Goal: Transaction & Acquisition: Purchase product/service

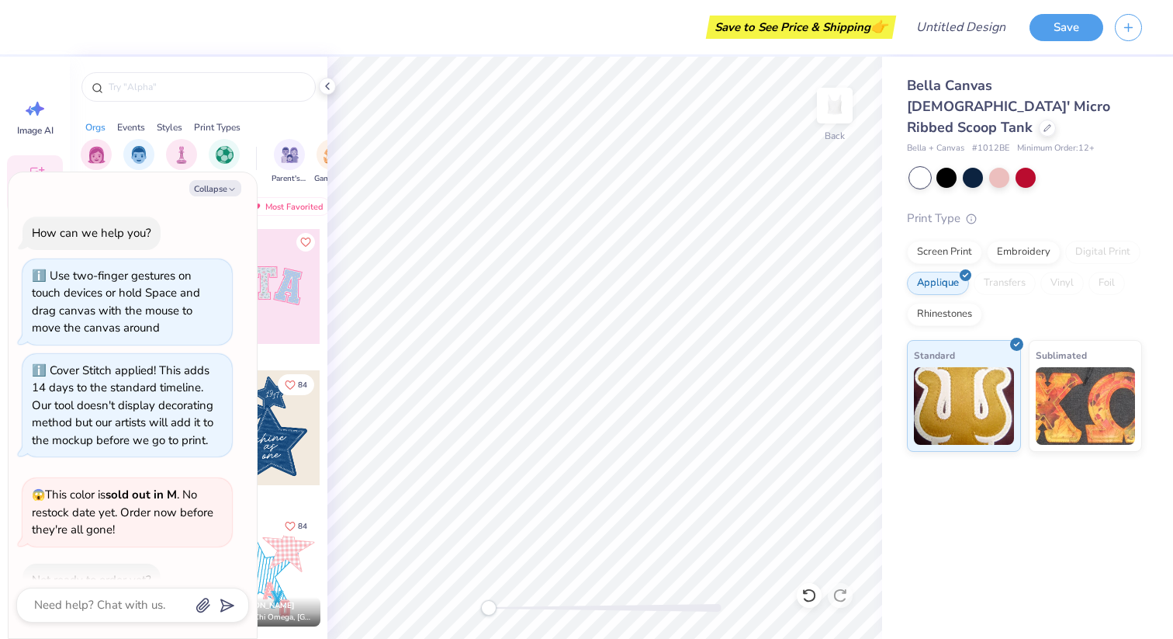
scroll to position [570, 0]
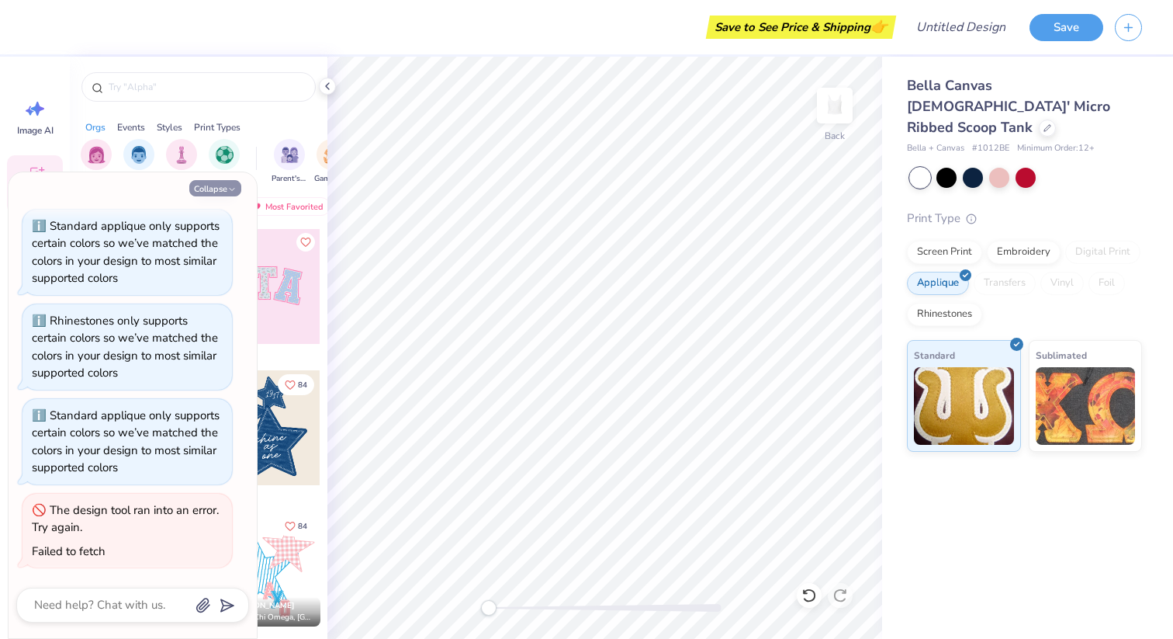
click at [227, 185] on icon "button" at bounding box center [231, 189] width 9 height 9
type textarea "x"
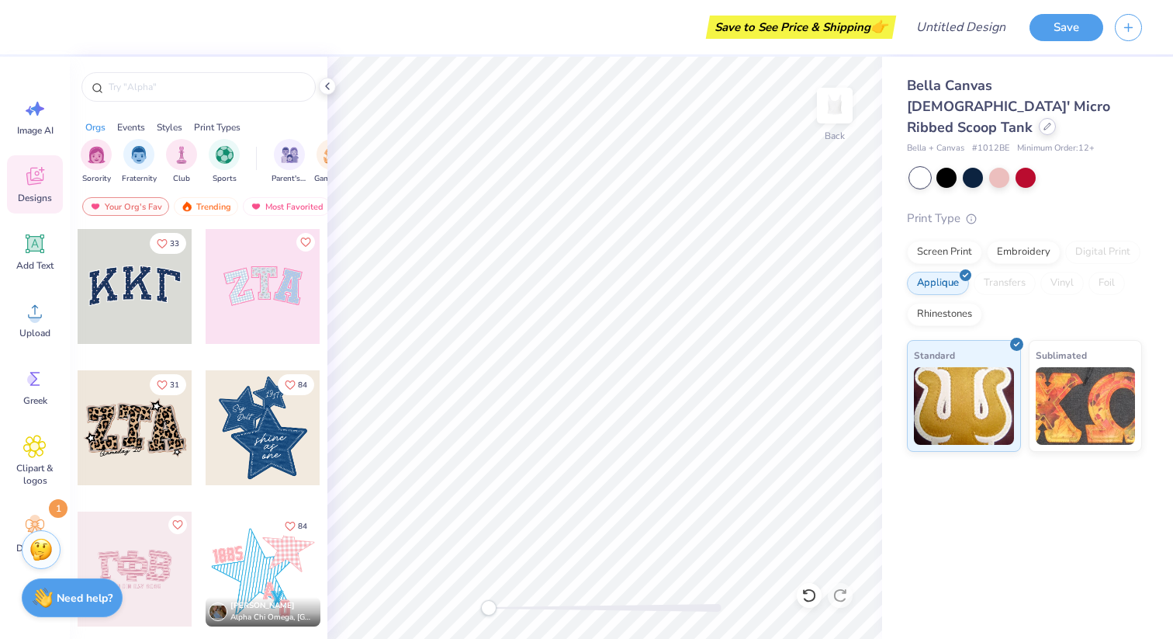
click at [1044, 123] on icon at bounding box center [1048, 127] width 8 height 8
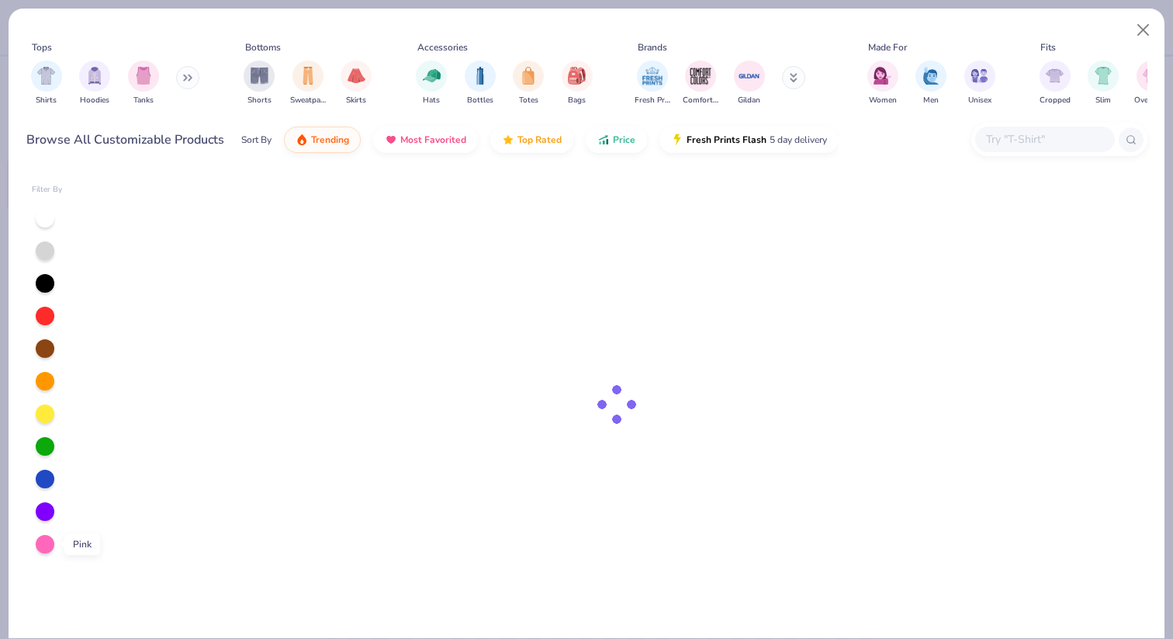
click at [44, 542] on div at bounding box center [45, 544] width 19 height 19
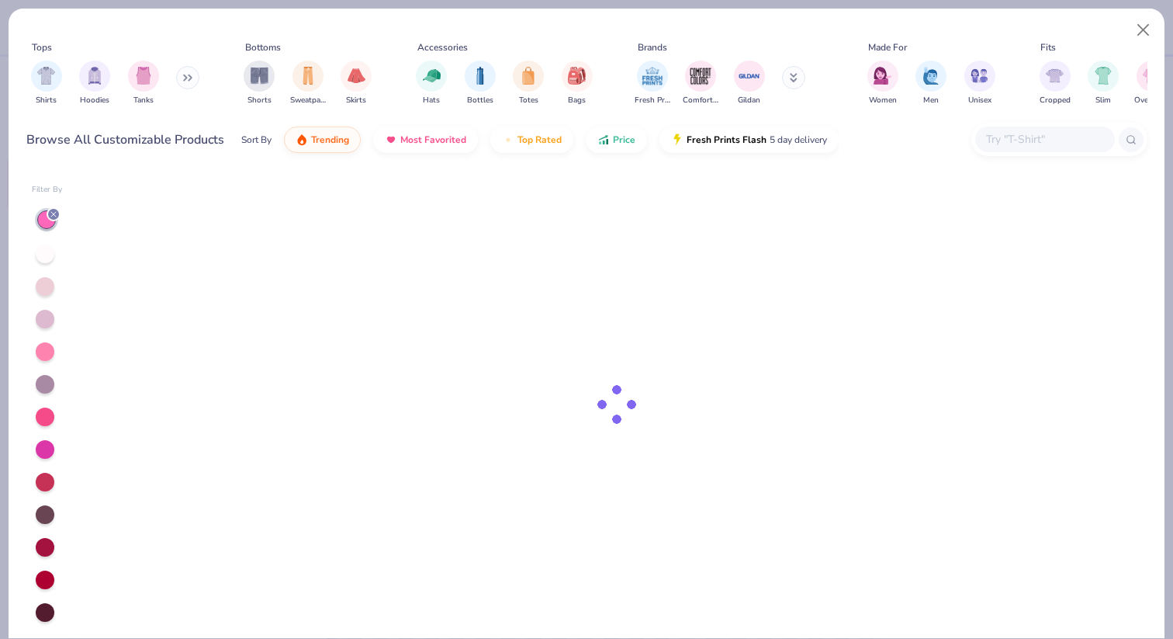
click at [47, 257] on div at bounding box center [45, 253] width 19 height 19
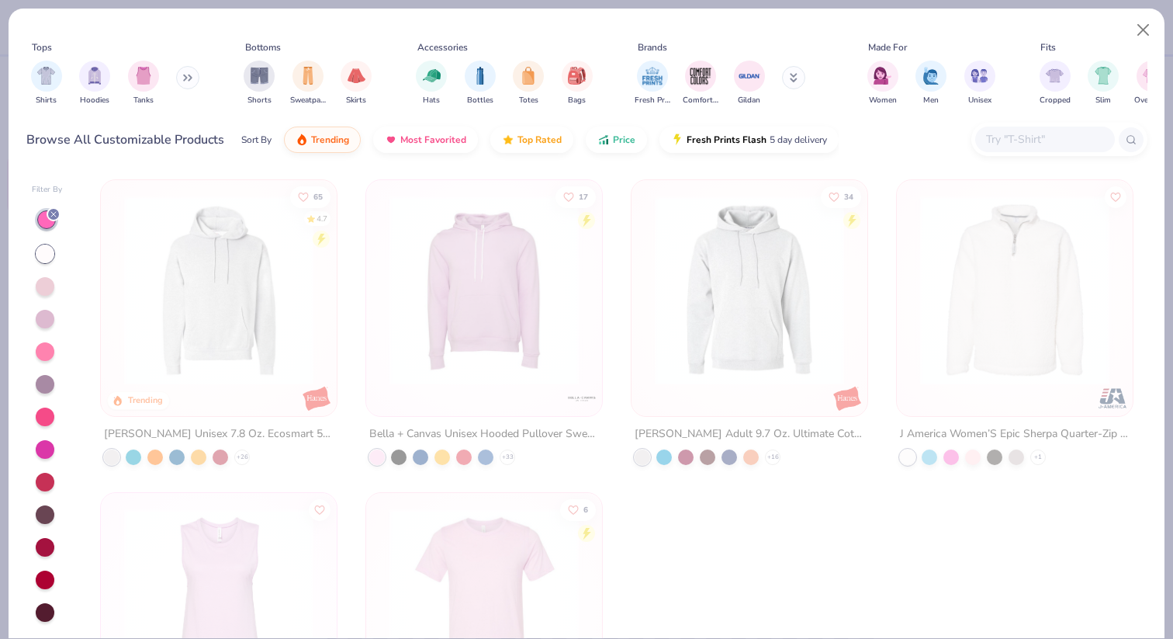
click at [46, 254] on div at bounding box center [45, 253] width 19 height 19
drag, startPoint x: 185, startPoint y: 78, endPoint x: 59, endPoint y: 123, distance: 133.3
click at [59, 123] on div "Tops Shirts Hoodies Tanks Bottoms Shorts Sweatpants Skirts Accessories Hats Bot…" at bounding box center [586, 93] width 1121 height 135
click at [43, 87] on div "filter for Shirts" at bounding box center [46, 74] width 31 height 31
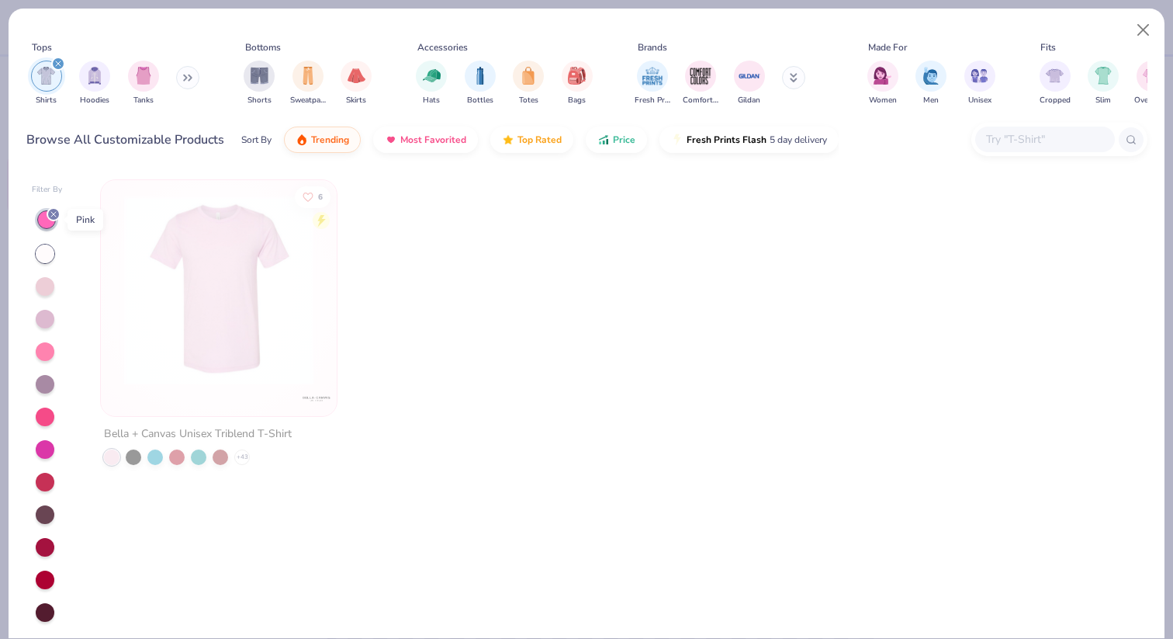
click at [56, 214] on icon at bounding box center [53, 214] width 9 height 9
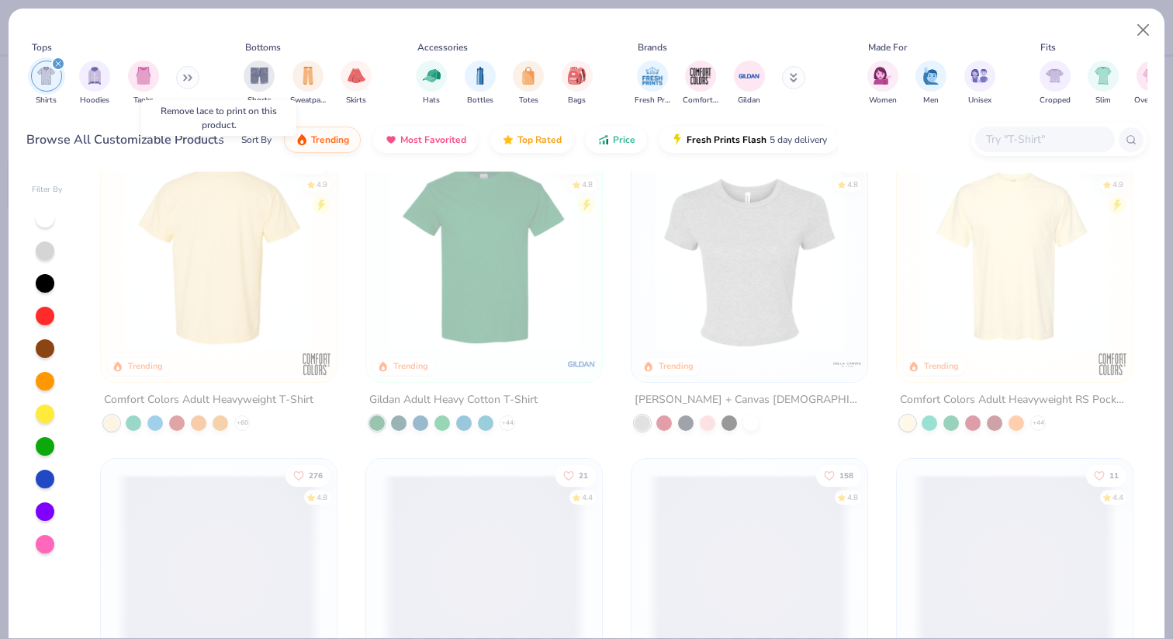
scroll to position [39, 0]
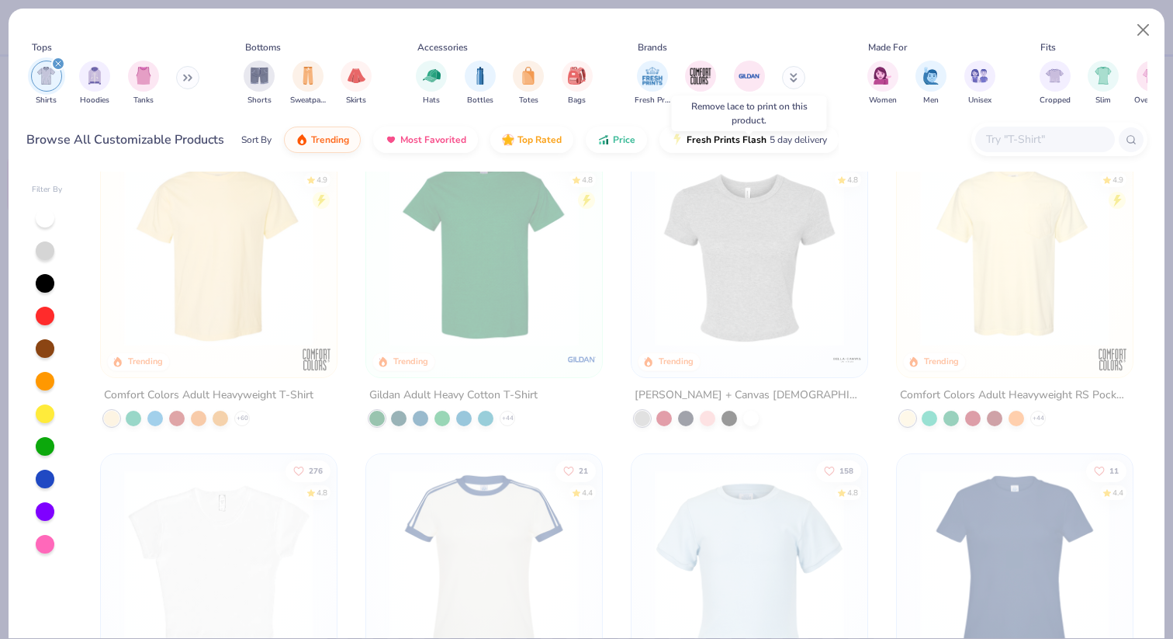
click at [751, 274] on img at bounding box center [749, 251] width 205 height 189
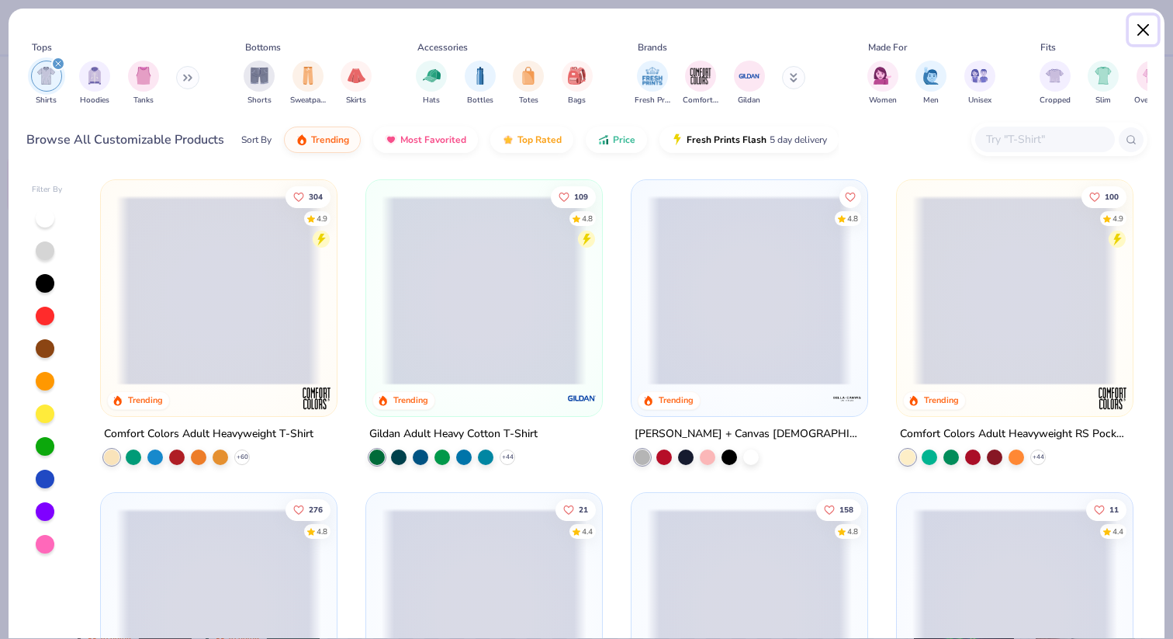
click at [1141, 26] on button "Close" at bounding box center [1143, 30] width 29 height 29
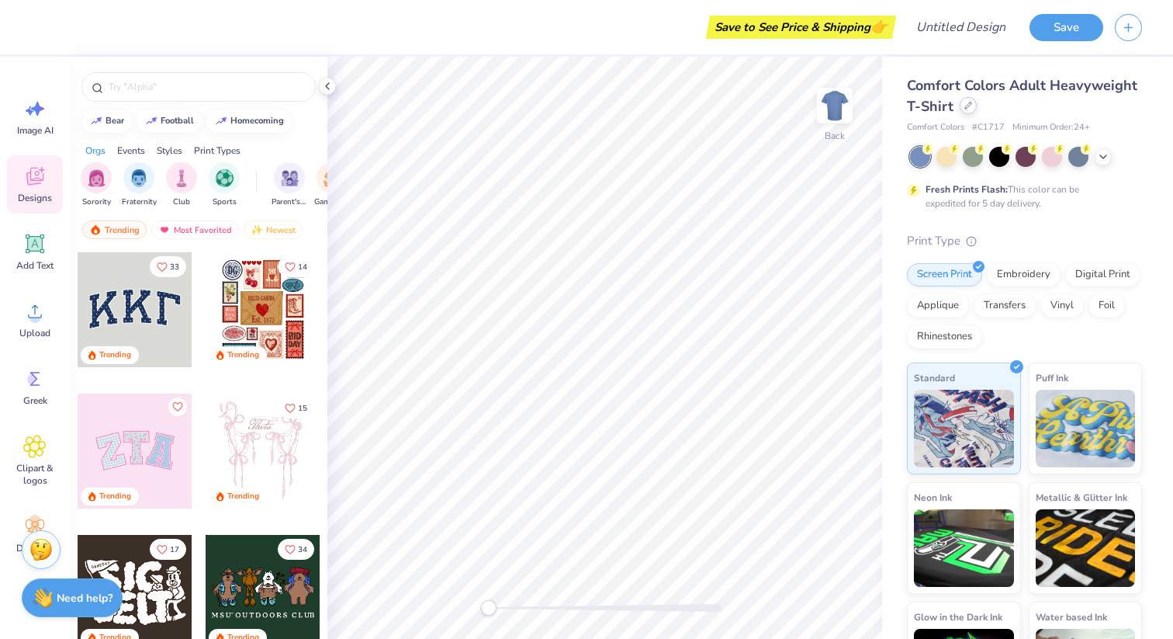
click at [965, 105] on icon at bounding box center [969, 106] width 8 height 8
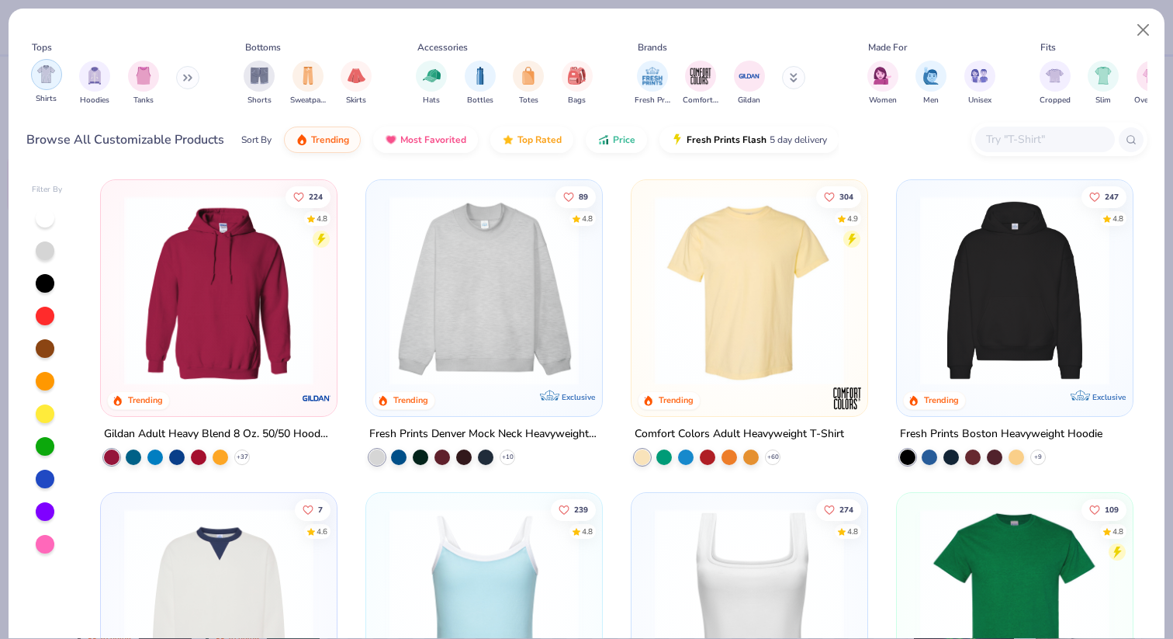
click at [52, 80] on img "filter for Shirts" at bounding box center [46, 74] width 18 height 18
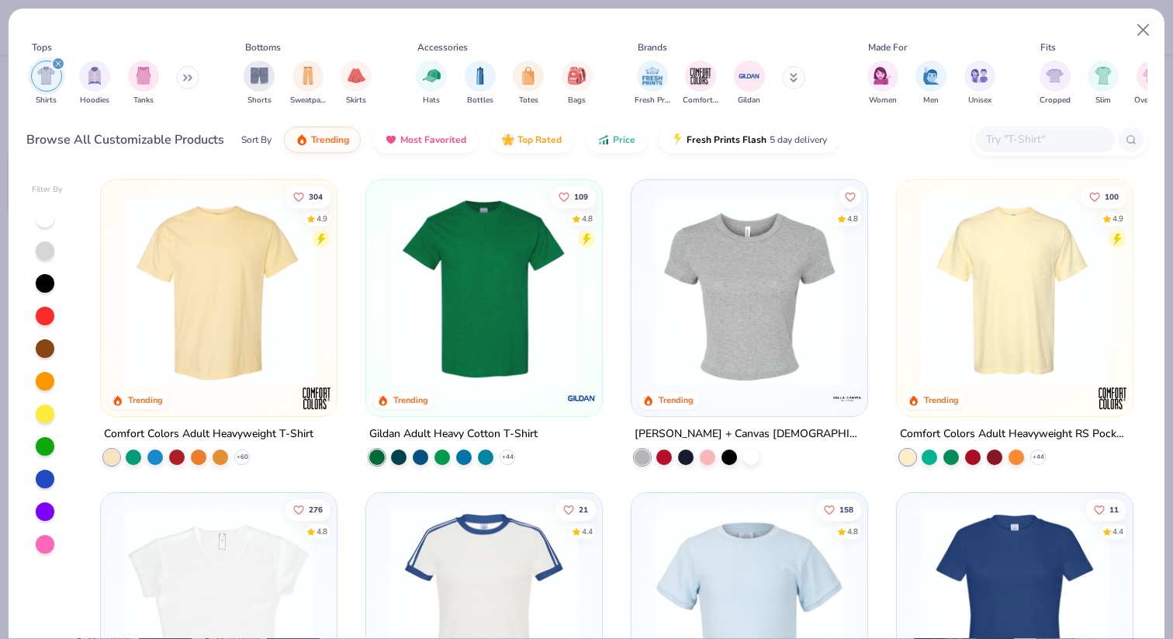
click at [201, 78] on div "Shirts Hoodies Tanks" at bounding box center [115, 82] width 178 height 57
click at [192, 76] on icon at bounding box center [190, 77] width 2 height 5
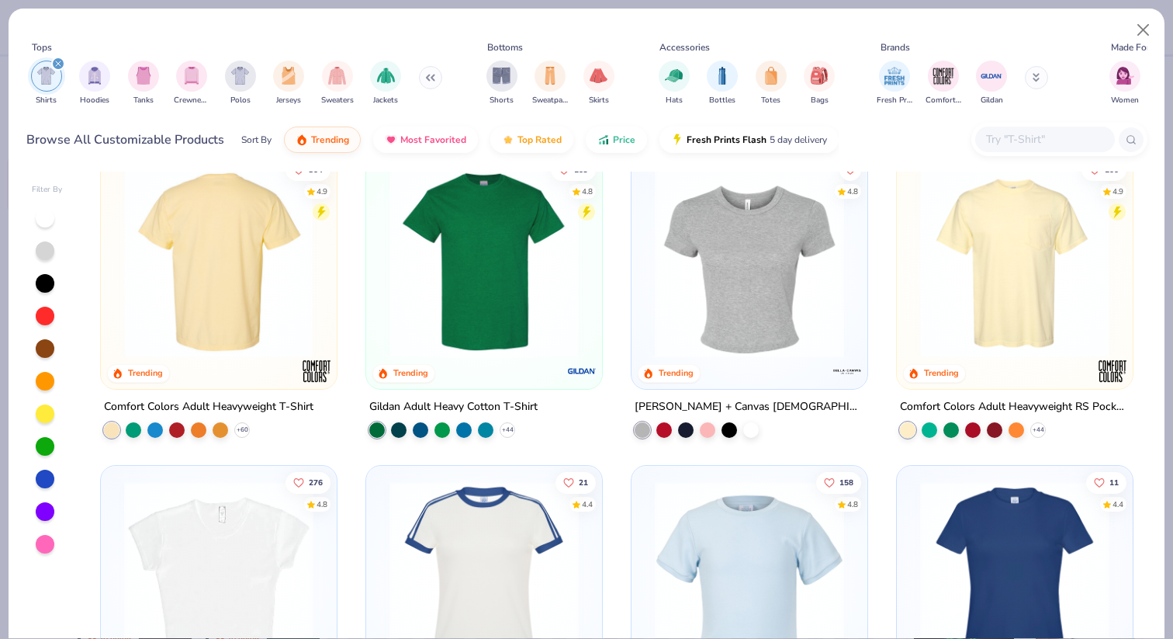
scroll to position [18, 0]
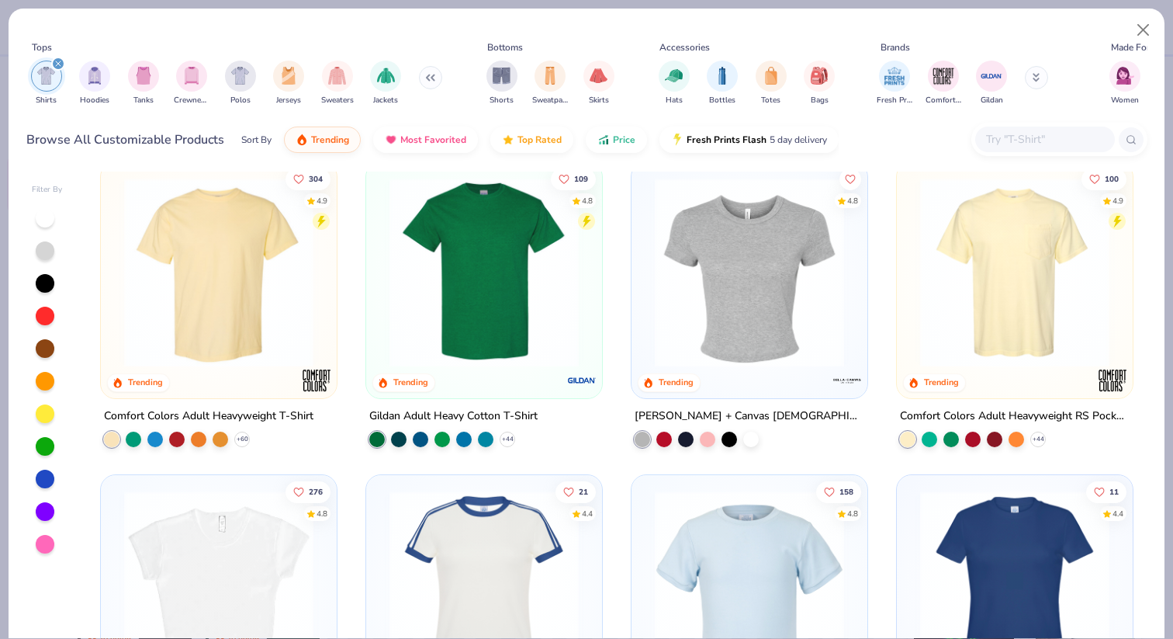
click at [761, 282] on img at bounding box center [749, 272] width 205 height 189
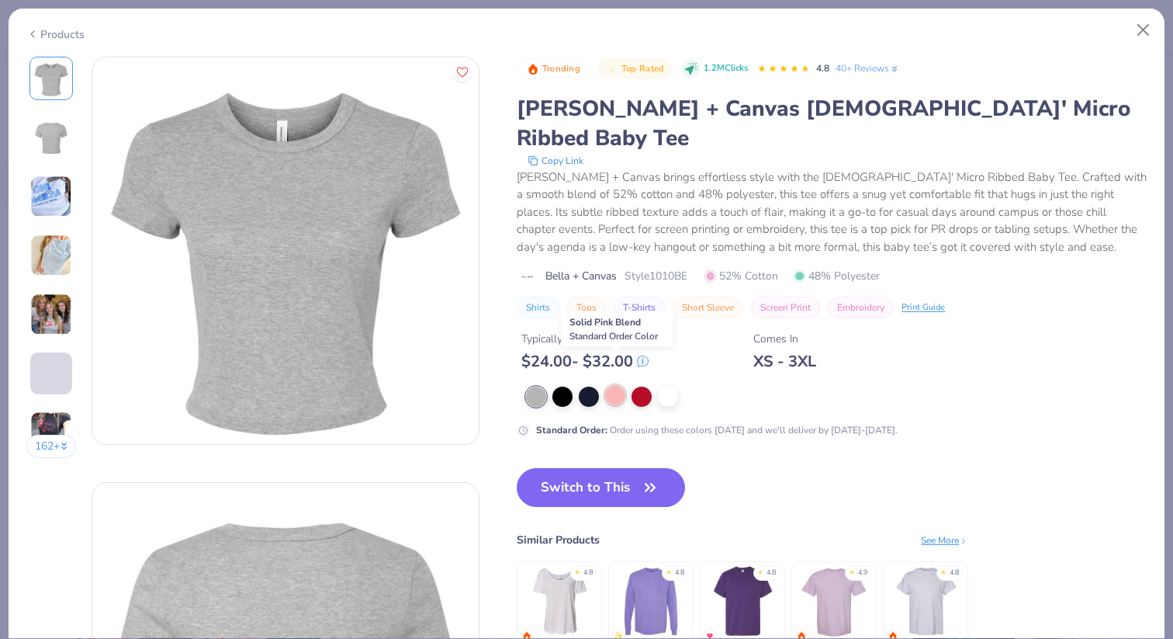
click at [612, 385] on div at bounding box center [615, 395] width 20 height 20
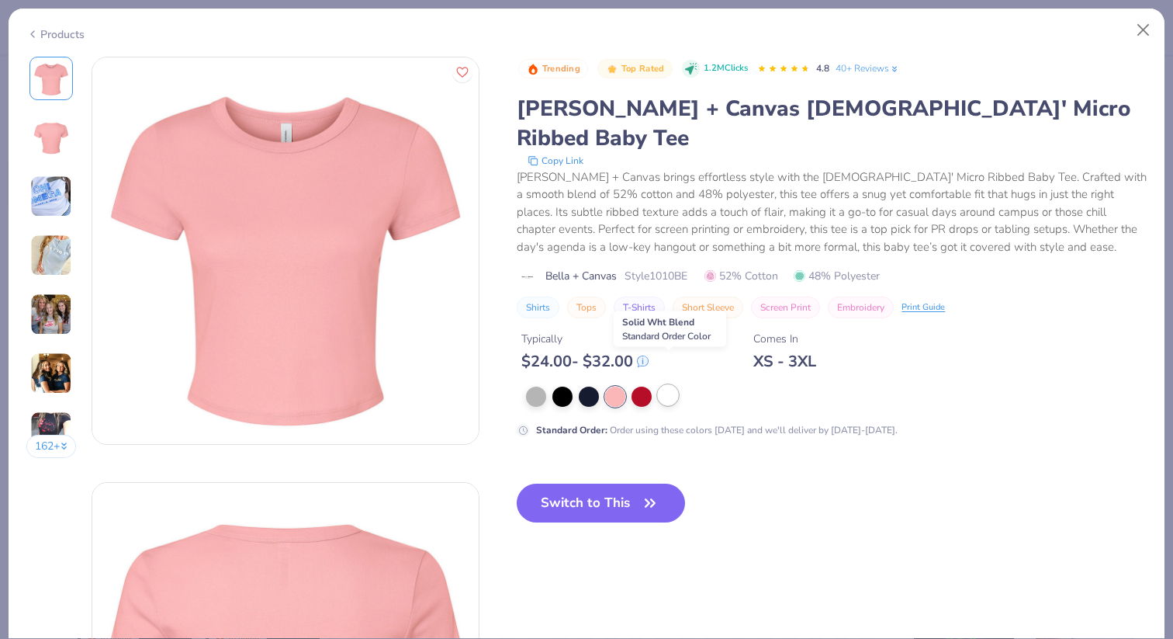
click at [678, 385] on div at bounding box center [668, 395] width 20 height 20
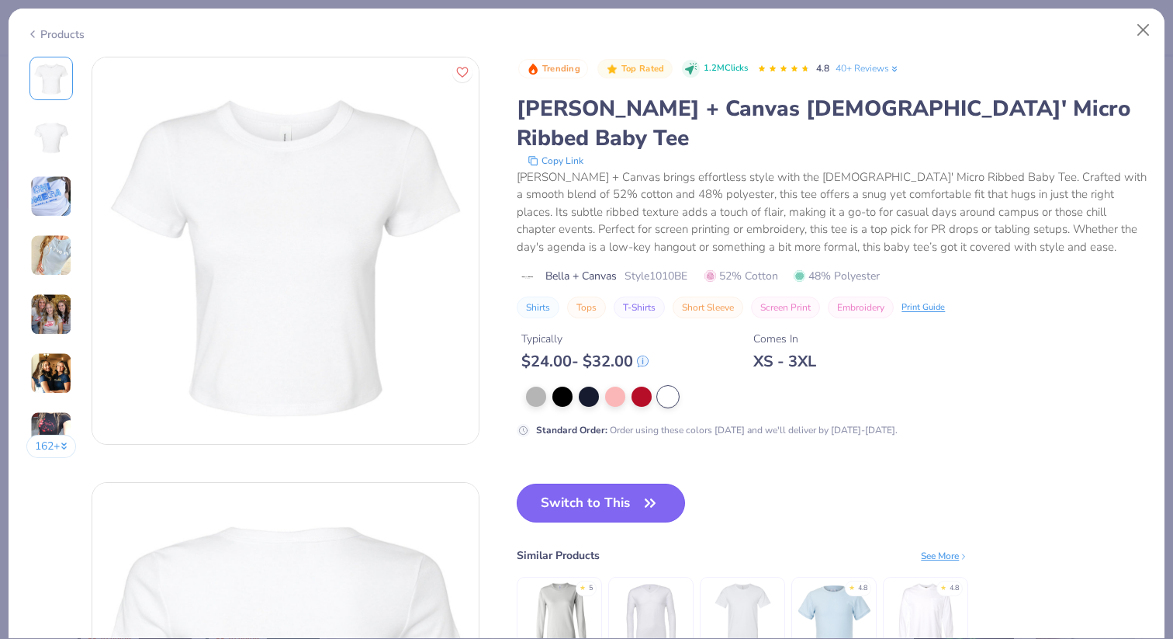
click at [612, 483] on button "Switch to This" at bounding box center [601, 502] width 168 height 39
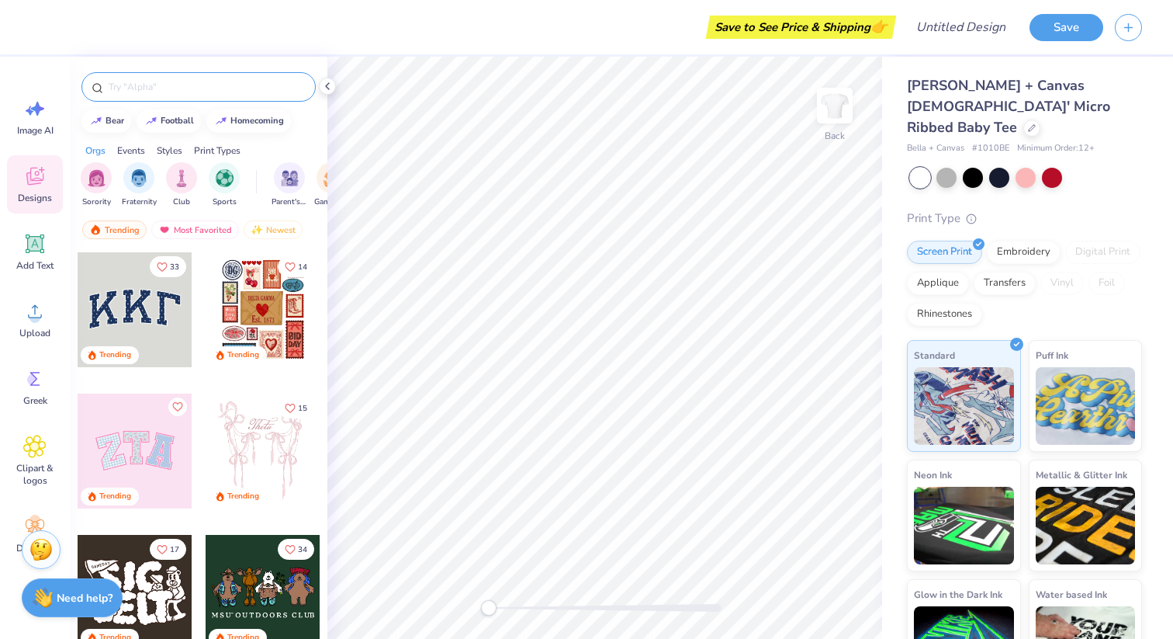
click at [148, 90] on input "text" at bounding box center [206, 87] width 199 height 16
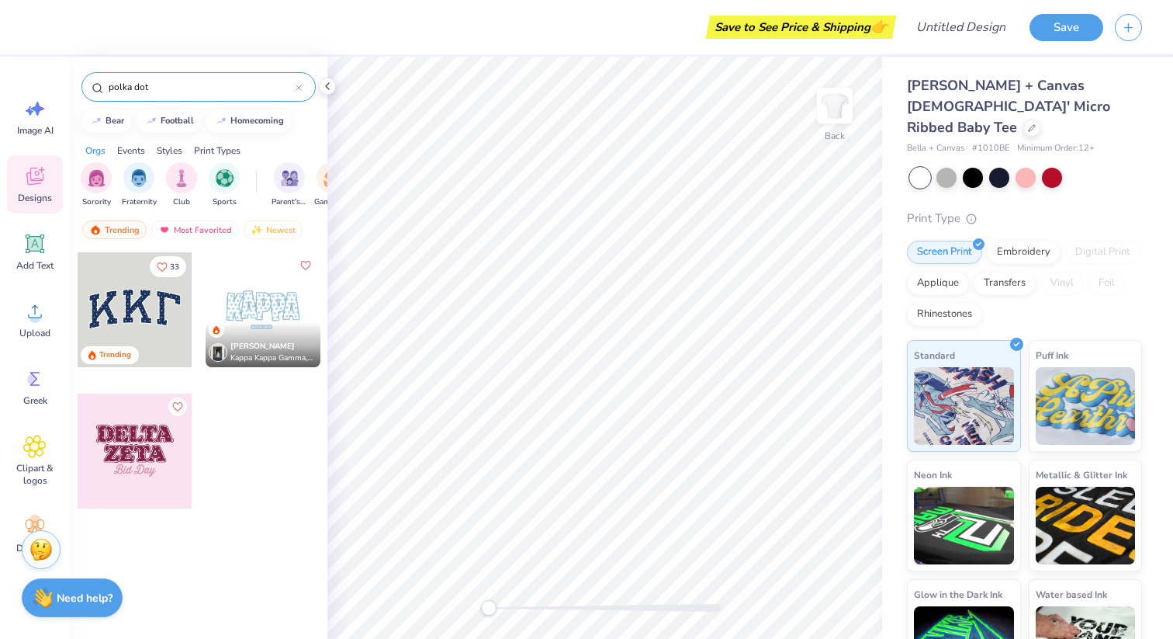
type input "polka dot"
click at [151, 421] on div at bounding box center [135, 450] width 115 height 115
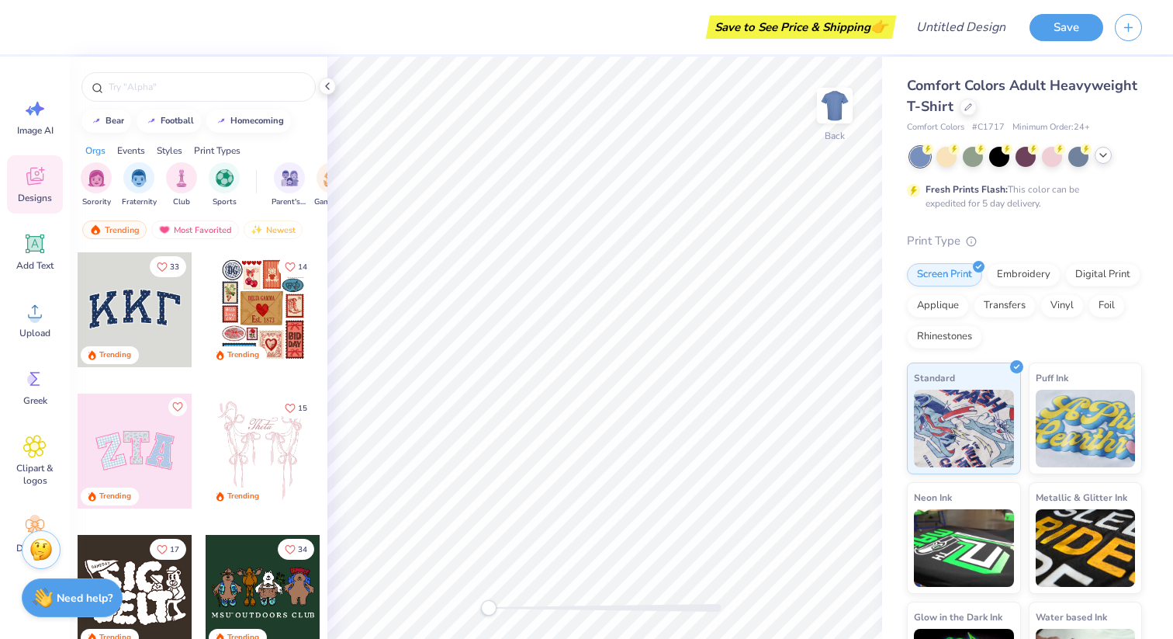
click at [1107, 156] on icon at bounding box center [1103, 155] width 12 height 12
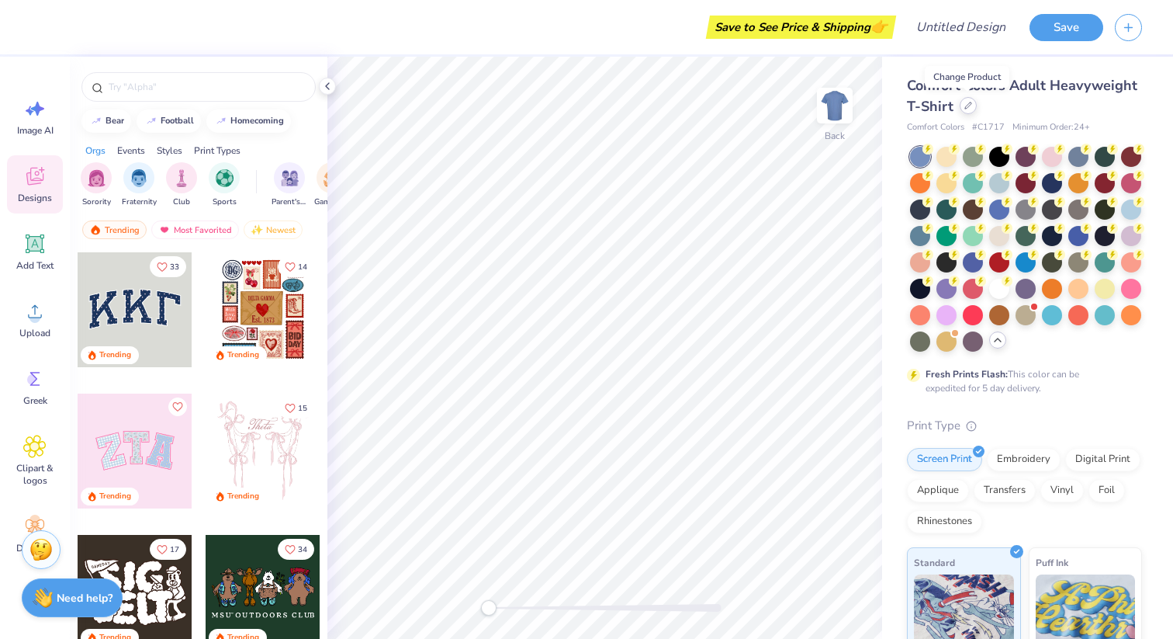
click at [968, 109] on icon at bounding box center [969, 106] width 8 height 8
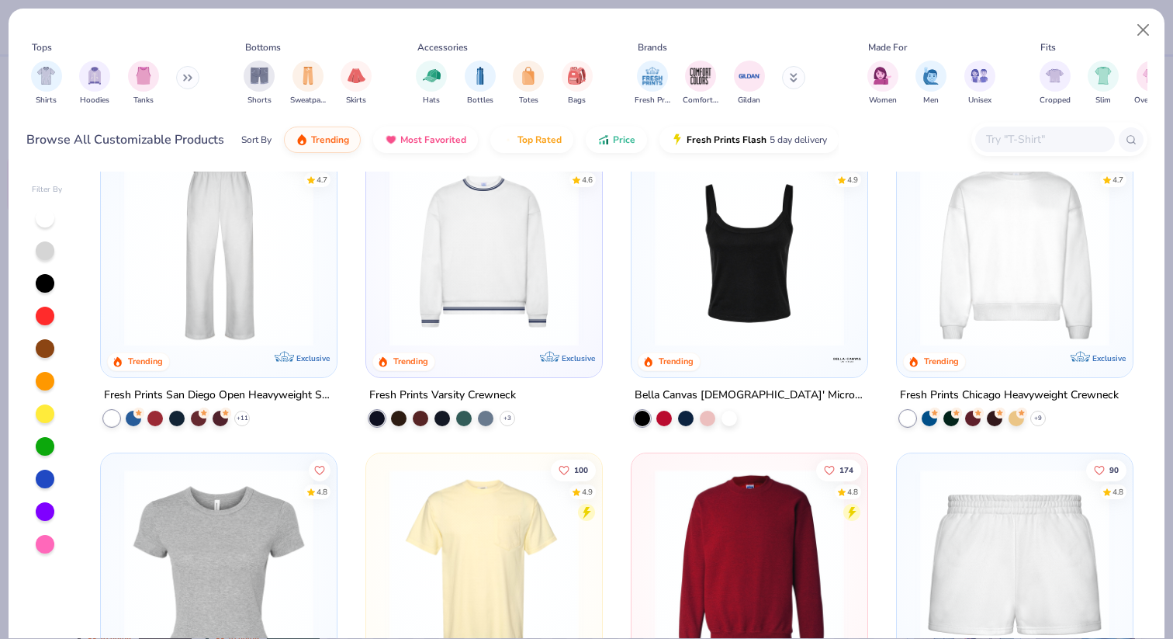
scroll to position [656, 0]
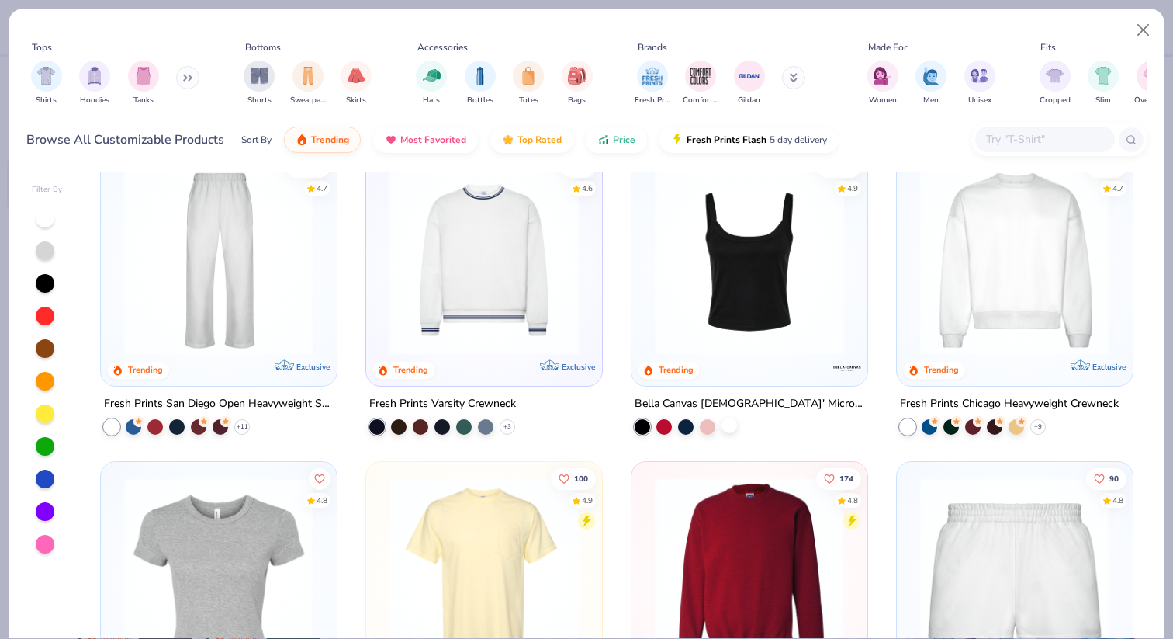
click at [727, 423] on div at bounding box center [730, 425] width 16 height 16
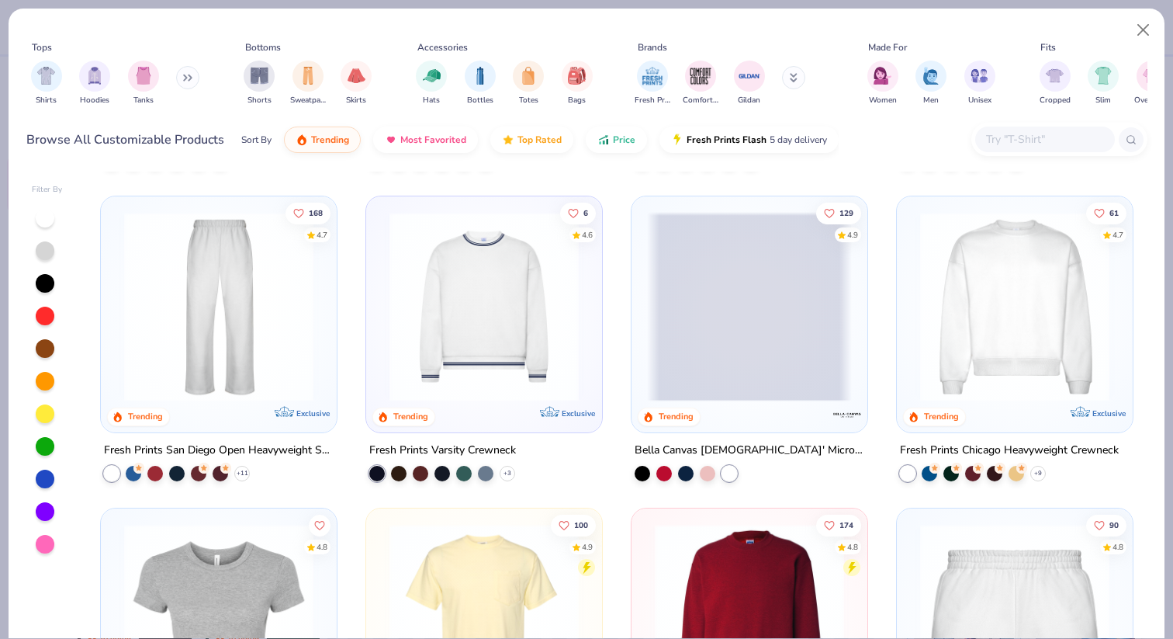
scroll to position [607, 0]
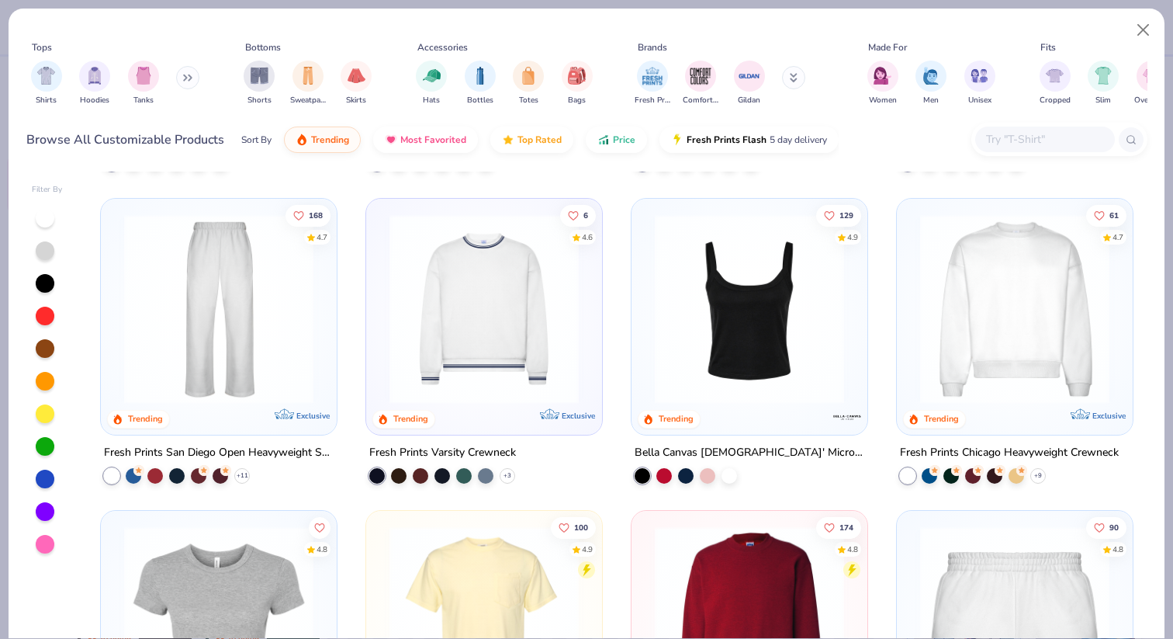
click at [736, 376] on img at bounding box center [749, 307] width 205 height 189
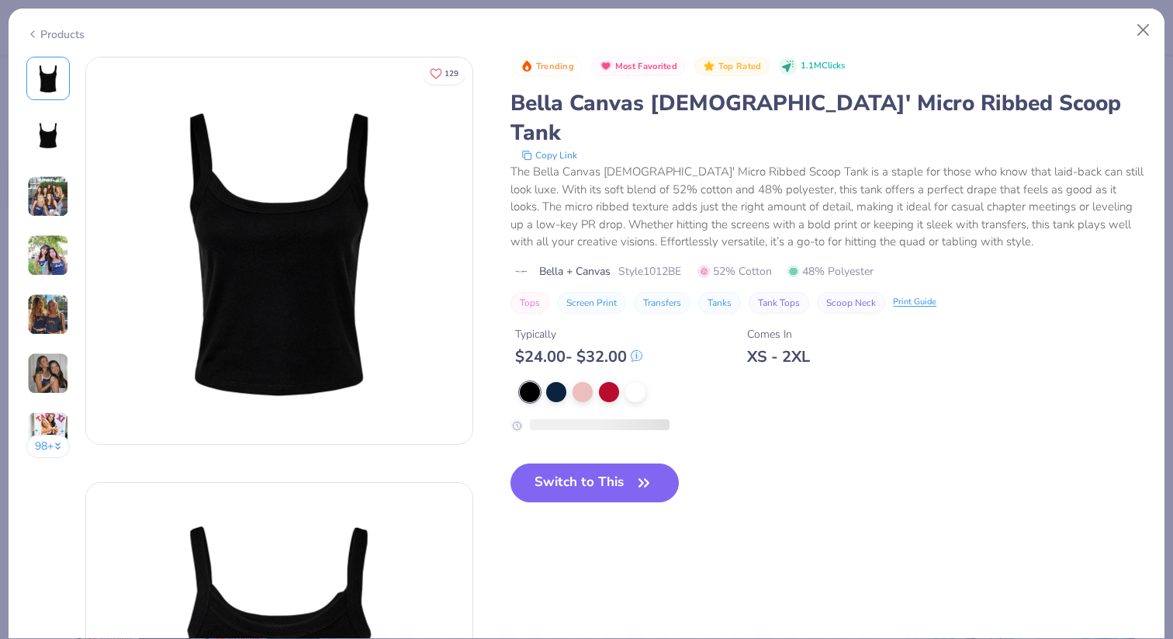
click at [610, 292] on button "Screen Print" at bounding box center [591, 303] width 69 height 22
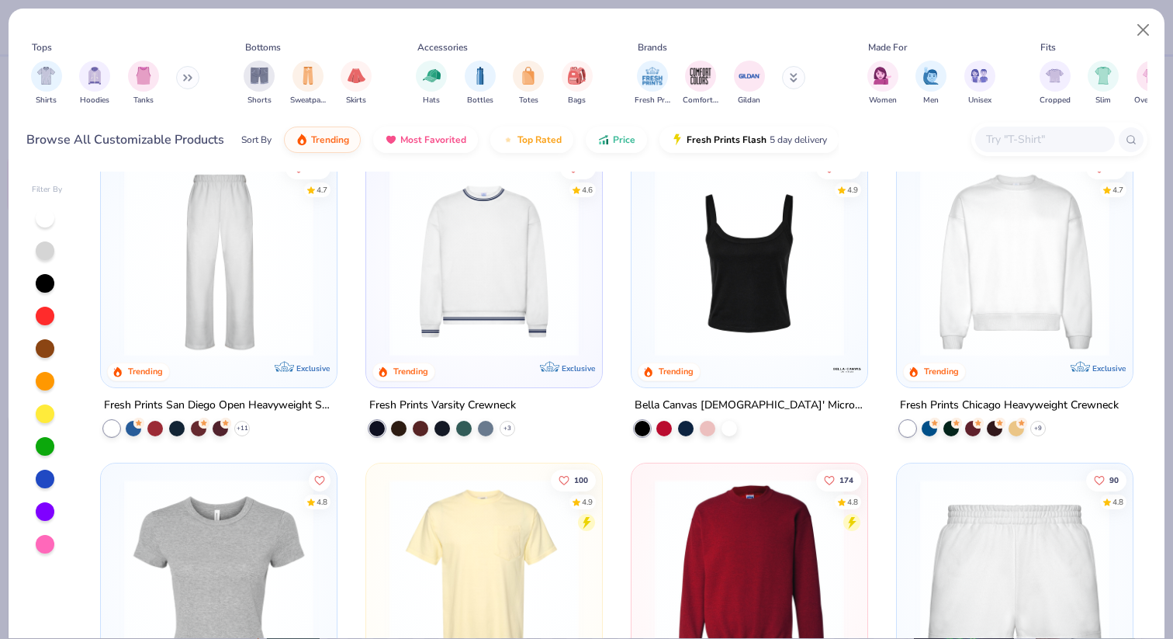
scroll to position [660, 0]
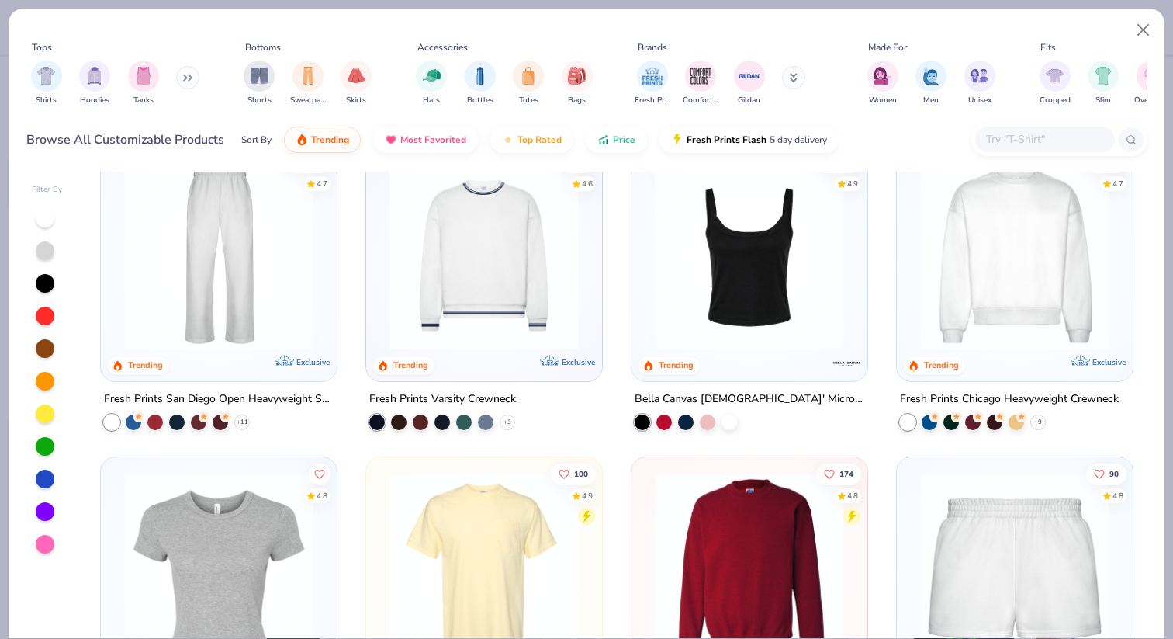
click at [763, 249] on img at bounding box center [749, 254] width 205 height 189
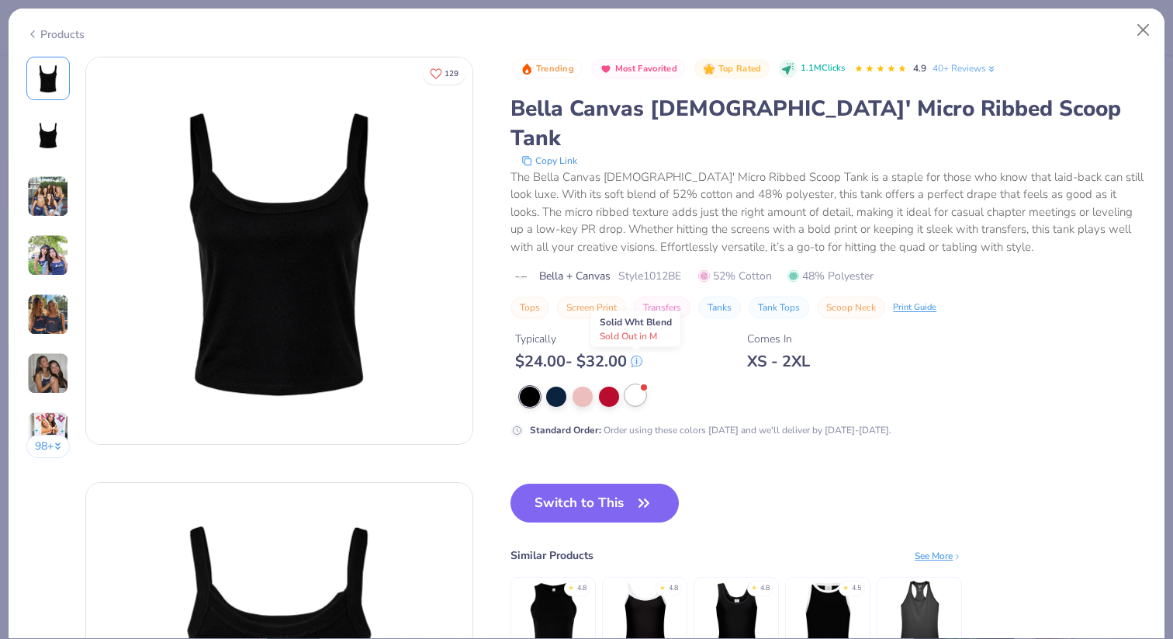
click at [633, 385] on div at bounding box center [635, 395] width 20 height 20
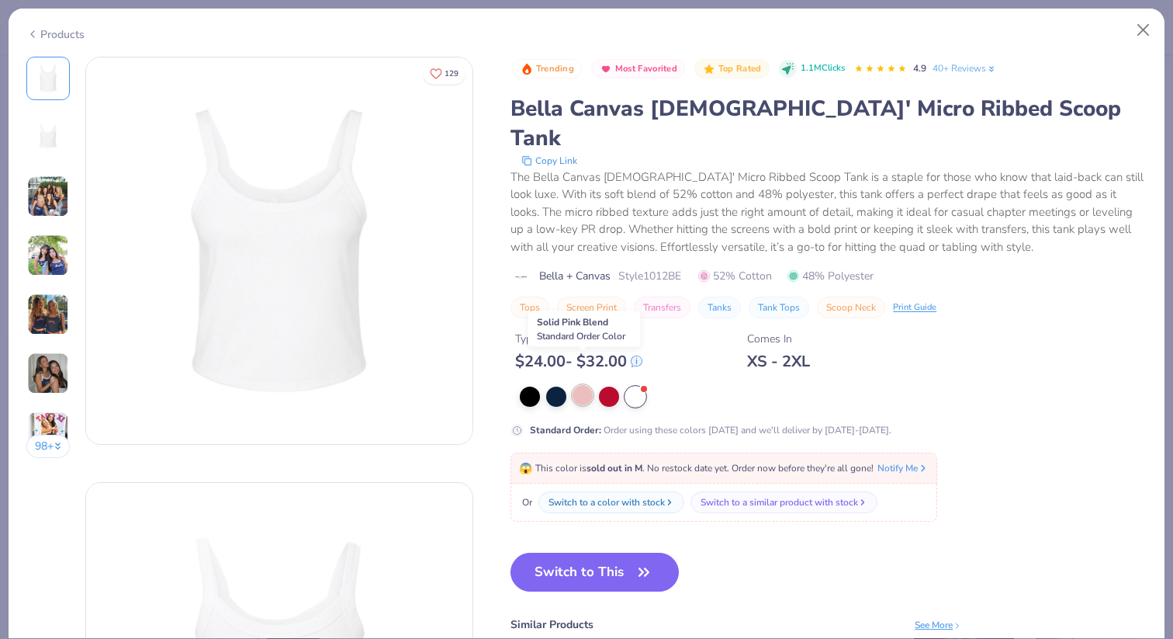
click at [584, 385] on div at bounding box center [583, 395] width 20 height 20
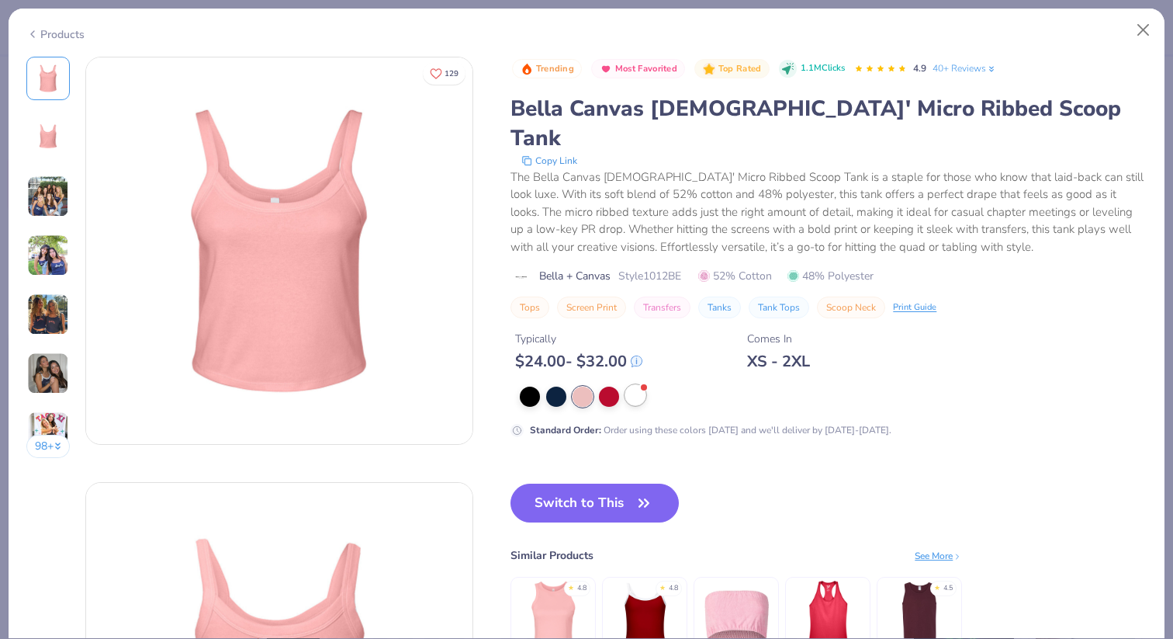
click at [635, 385] on div at bounding box center [635, 395] width 20 height 20
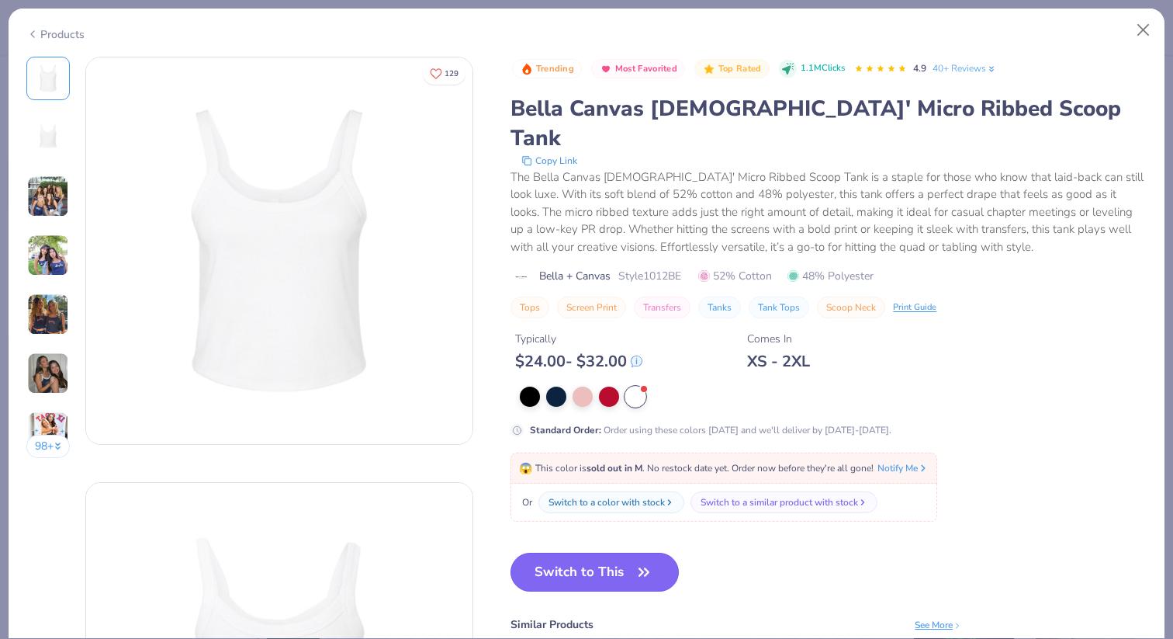
click at [589, 553] on button "Switch to This" at bounding box center [595, 572] width 168 height 39
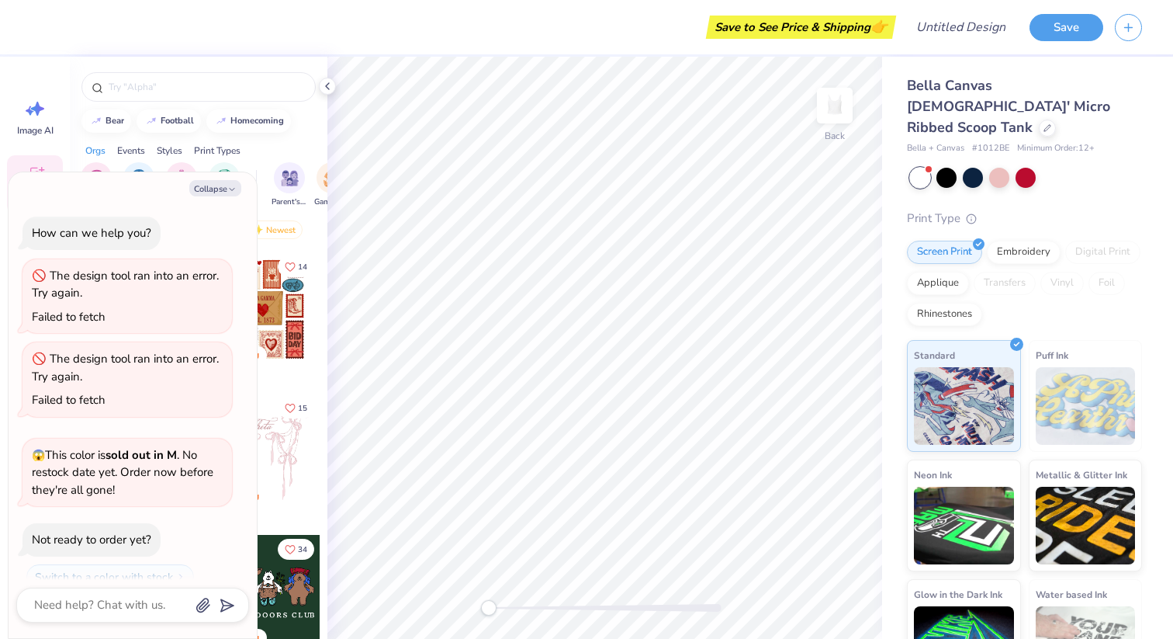
scroll to position [50, 0]
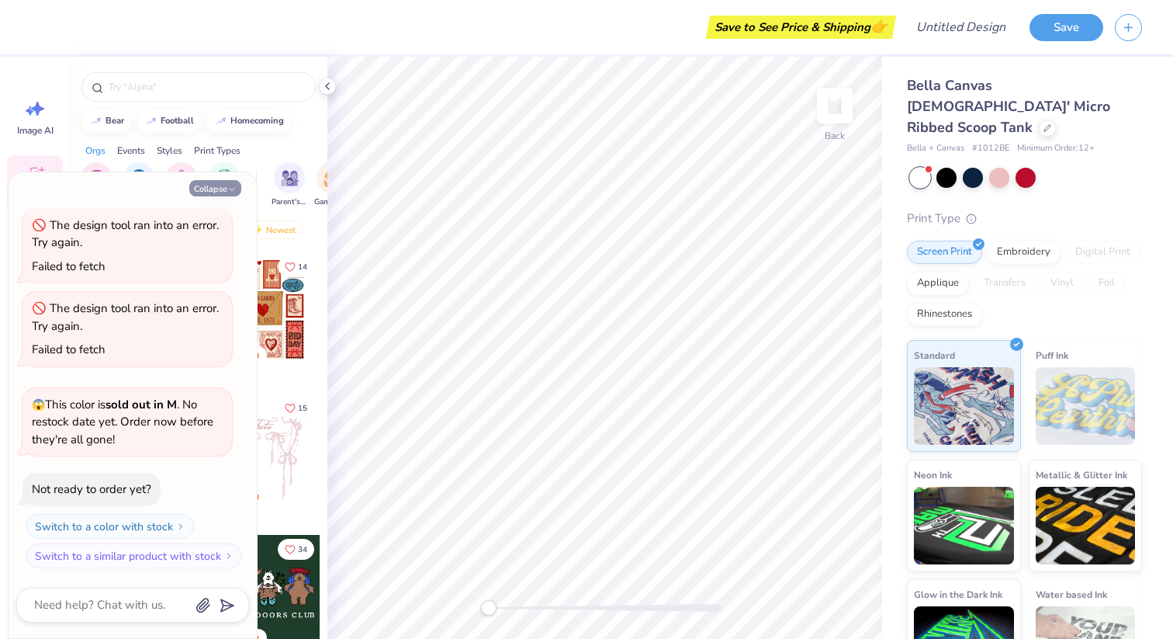
click at [219, 189] on button "Collapse" at bounding box center [215, 188] width 52 height 16
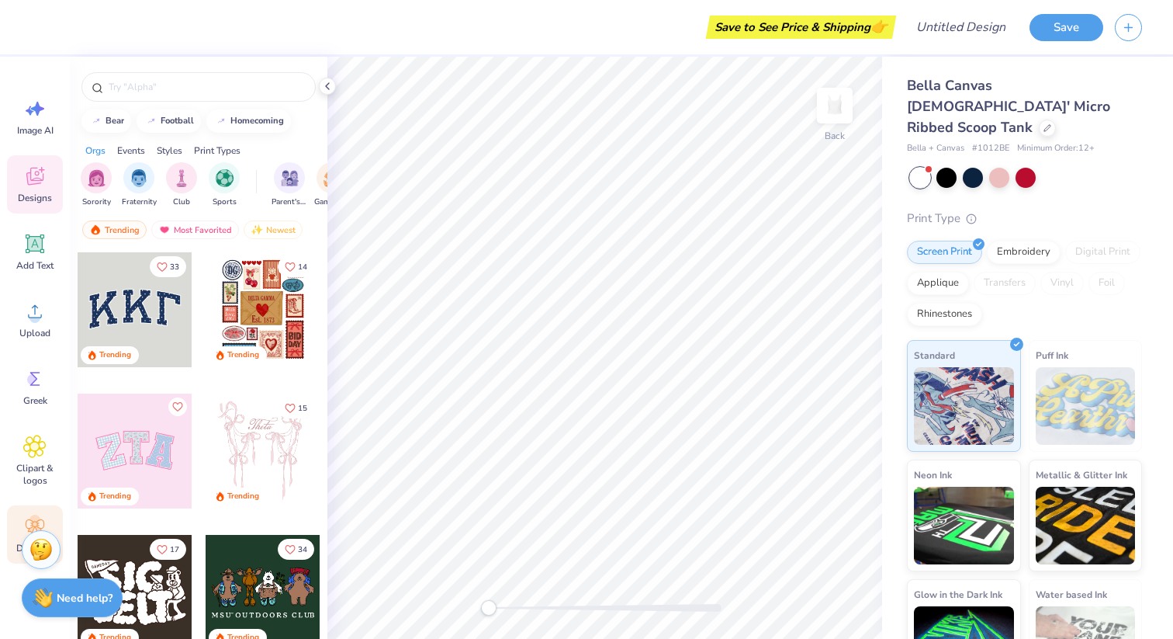
click at [33, 517] on circle at bounding box center [34, 519] width 11 height 11
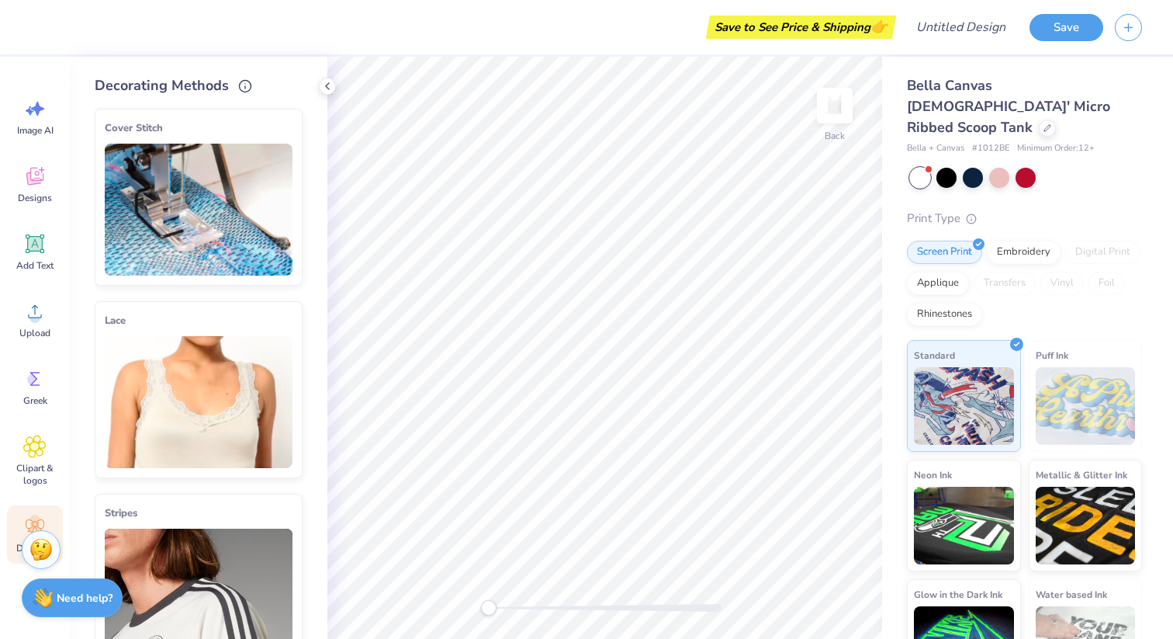
click at [162, 391] on img at bounding box center [199, 402] width 188 height 132
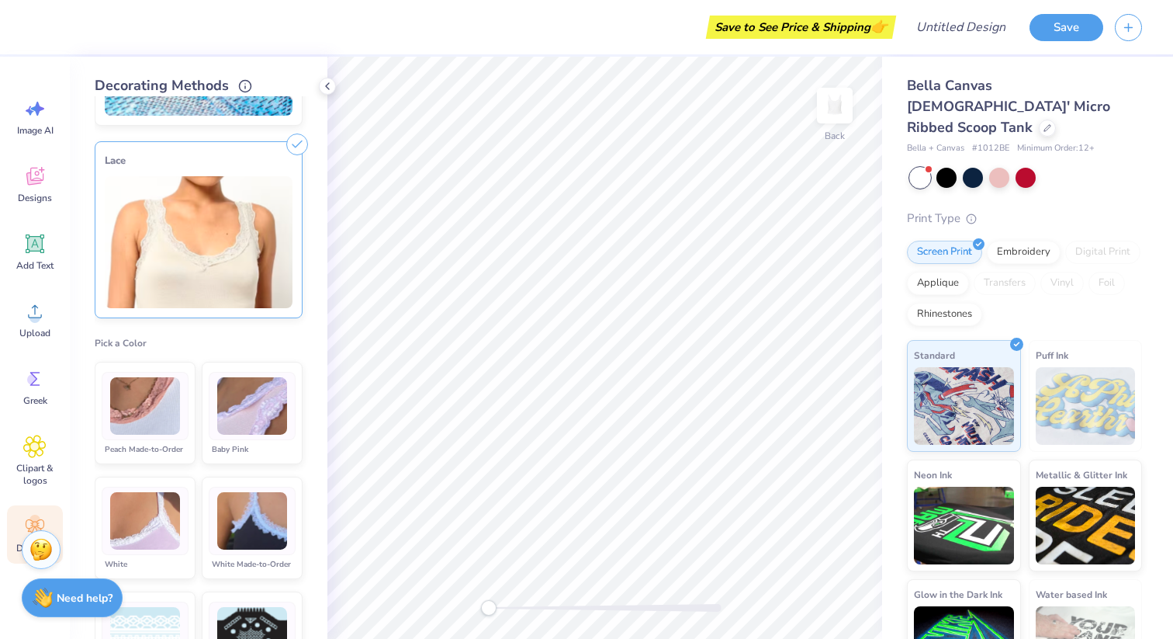
scroll to position [192, 0]
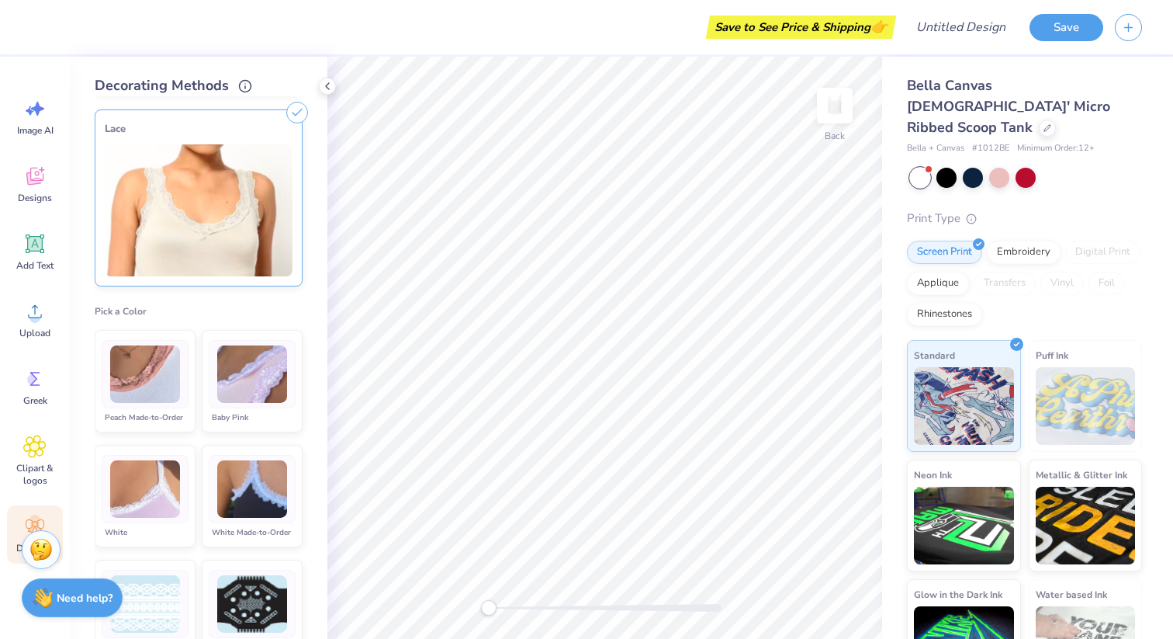
click at [223, 385] on img at bounding box center [252, 374] width 70 height 58
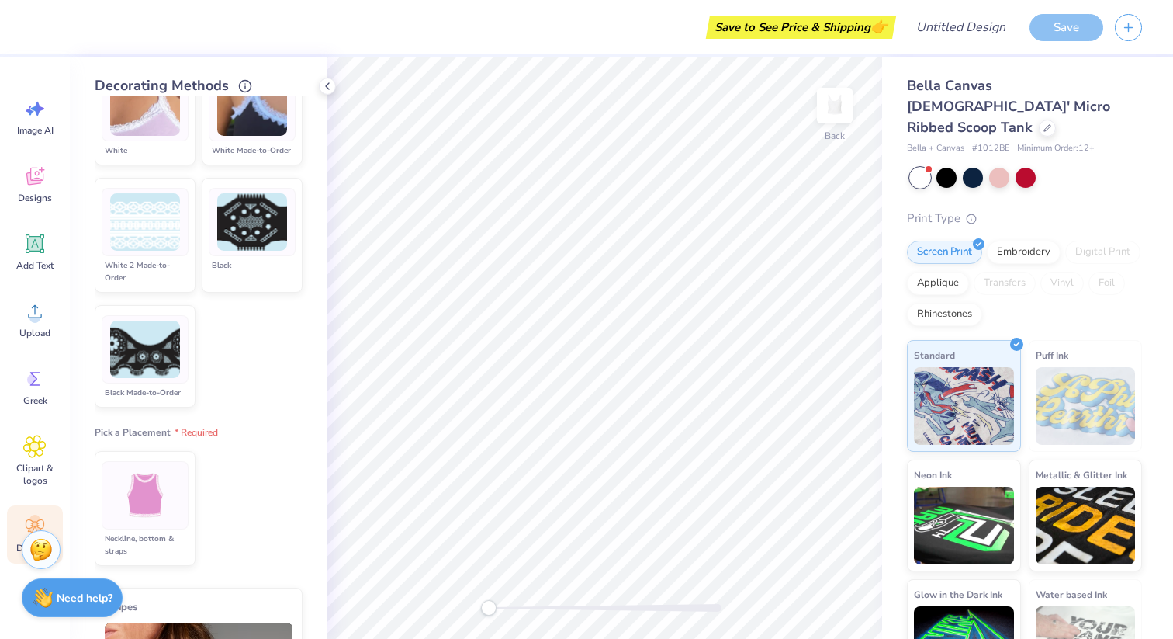
scroll to position [708, 0]
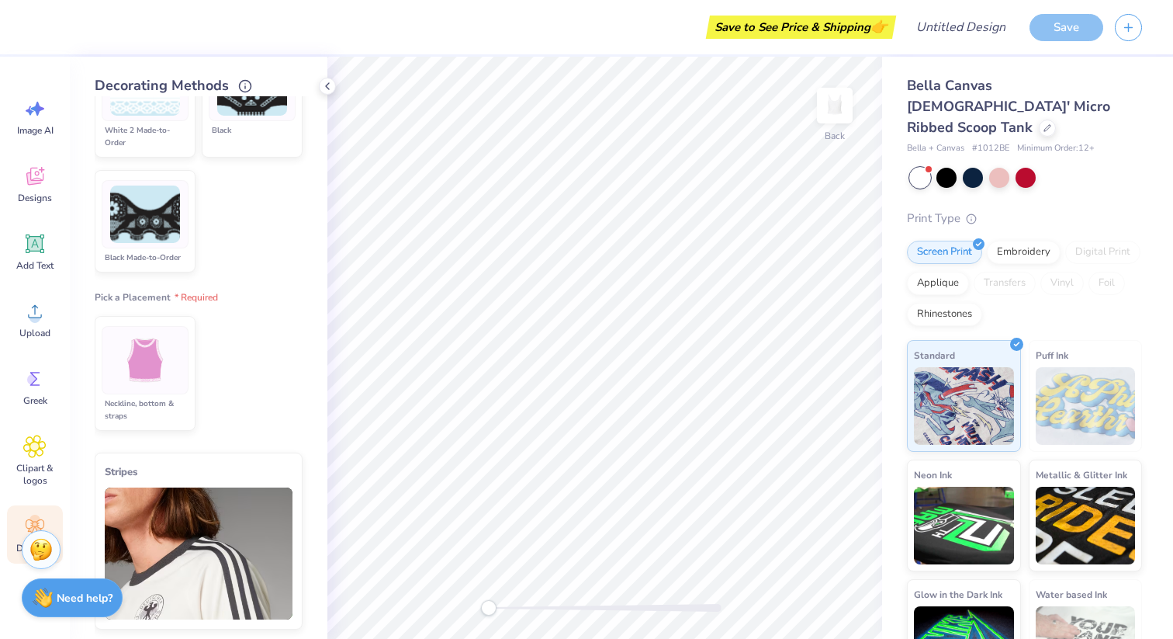
click at [162, 377] on img at bounding box center [145, 360] width 58 height 58
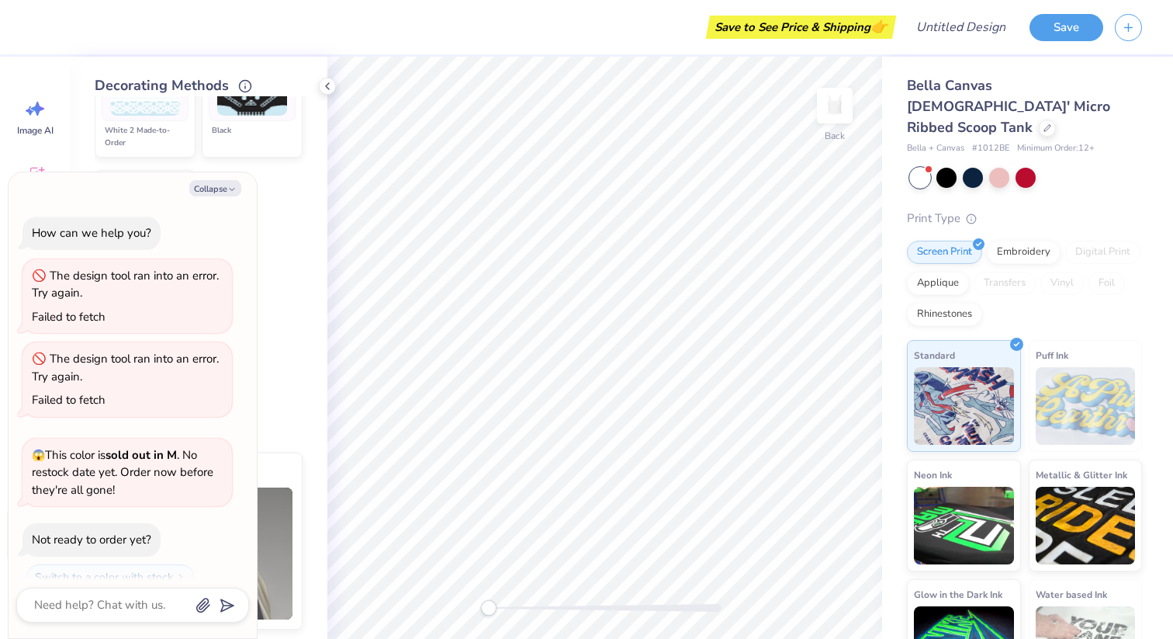
scroll to position [163, 0]
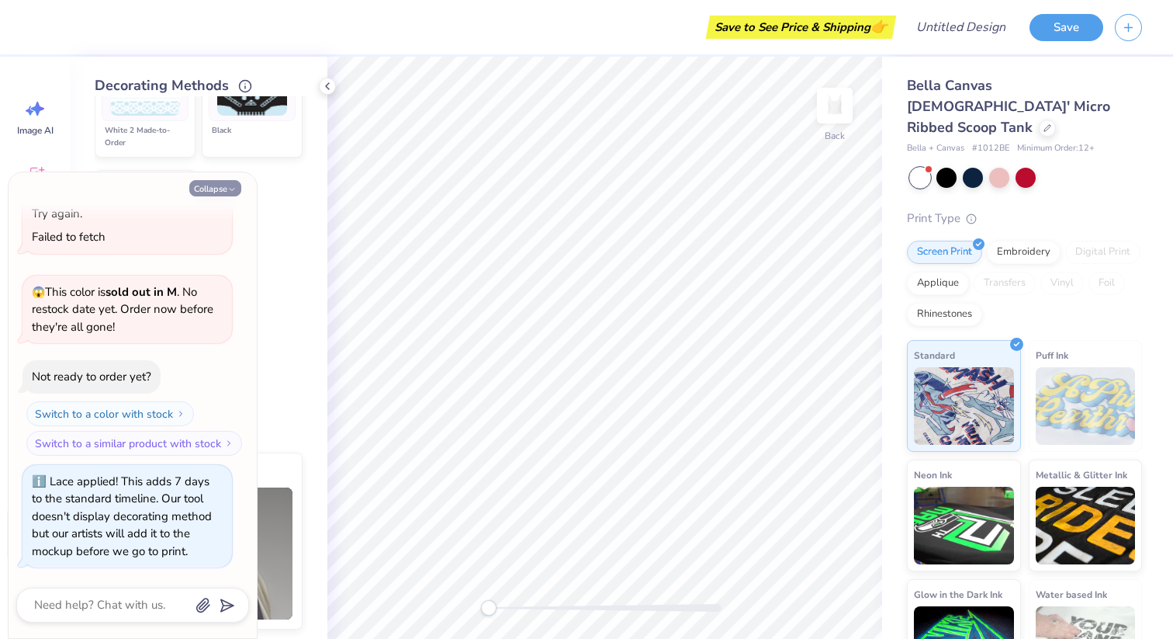
click at [217, 191] on button "Collapse" at bounding box center [215, 188] width 52 height 16
type textarea "x"
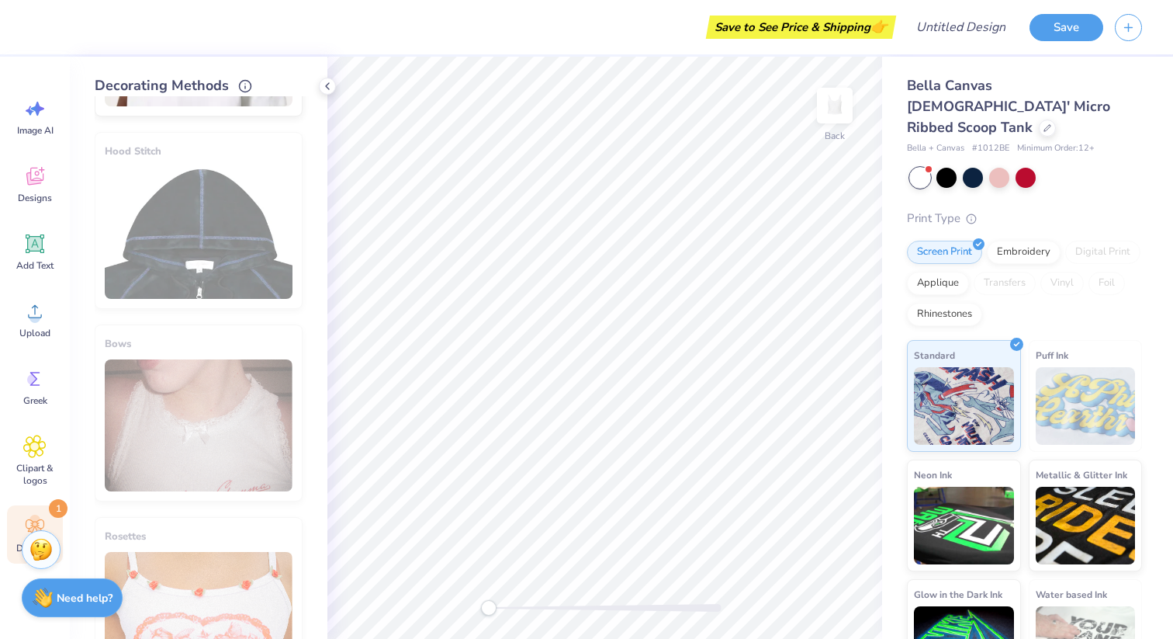
scroll to position [1456, 0]
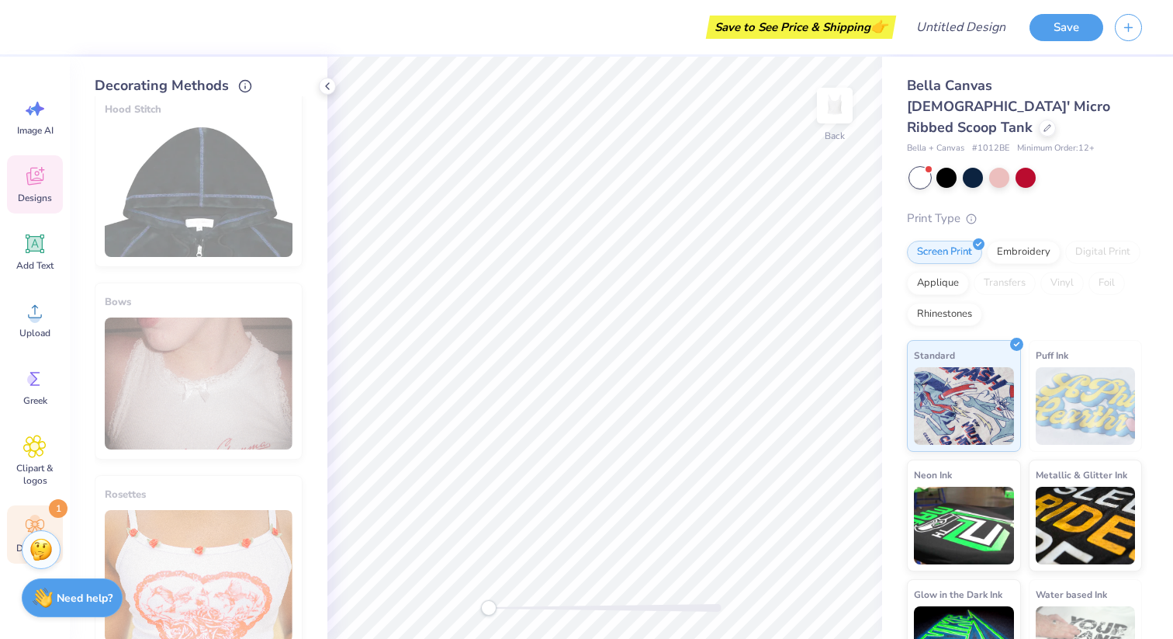
click at [40, 186] on icon at bounding box center [34, 176] width 23 height 23
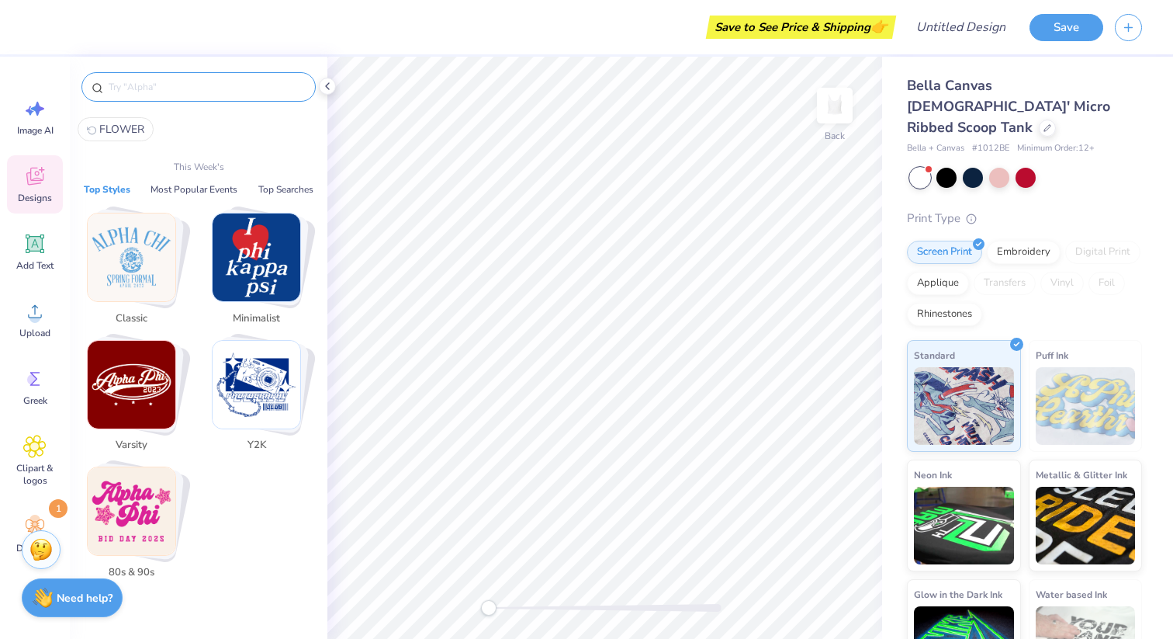
click at [150, 93] on input "text" at bounding box center [206, 87] width 199 height 16
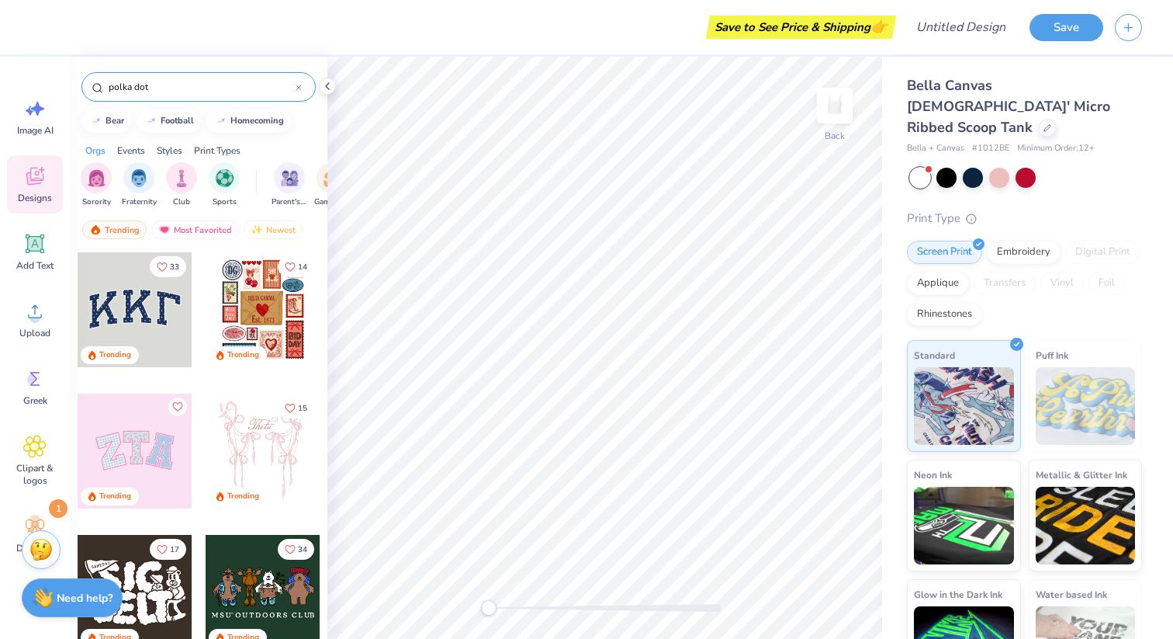
type input "polka dot"
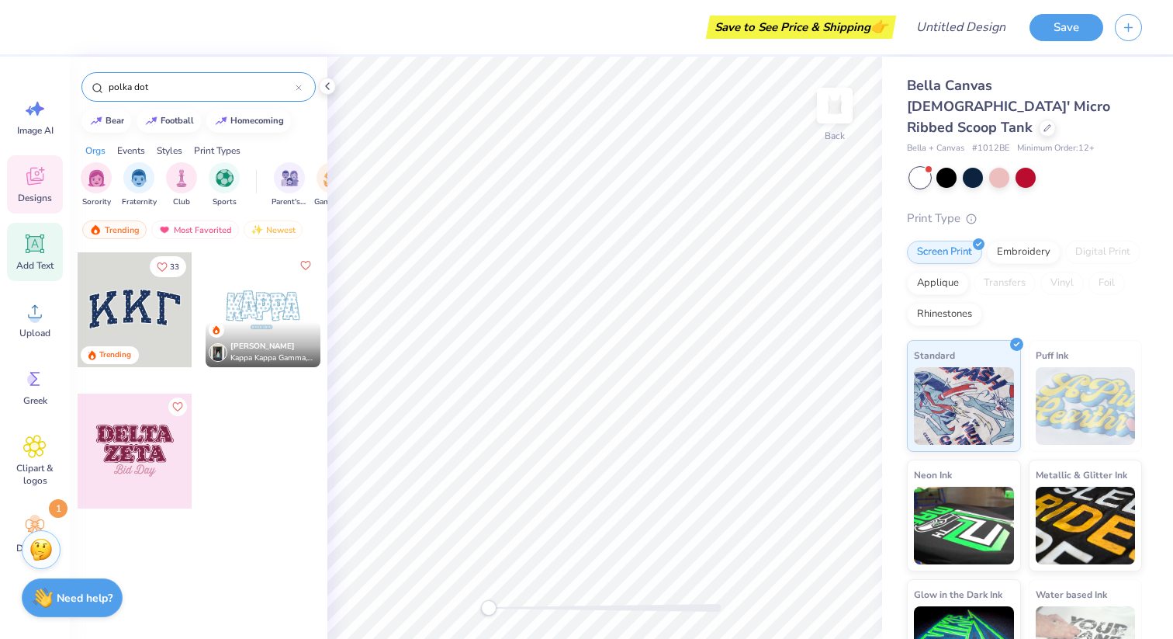
click at [40, 251] on icon at bounding box center [35, 243] width 19 height 19
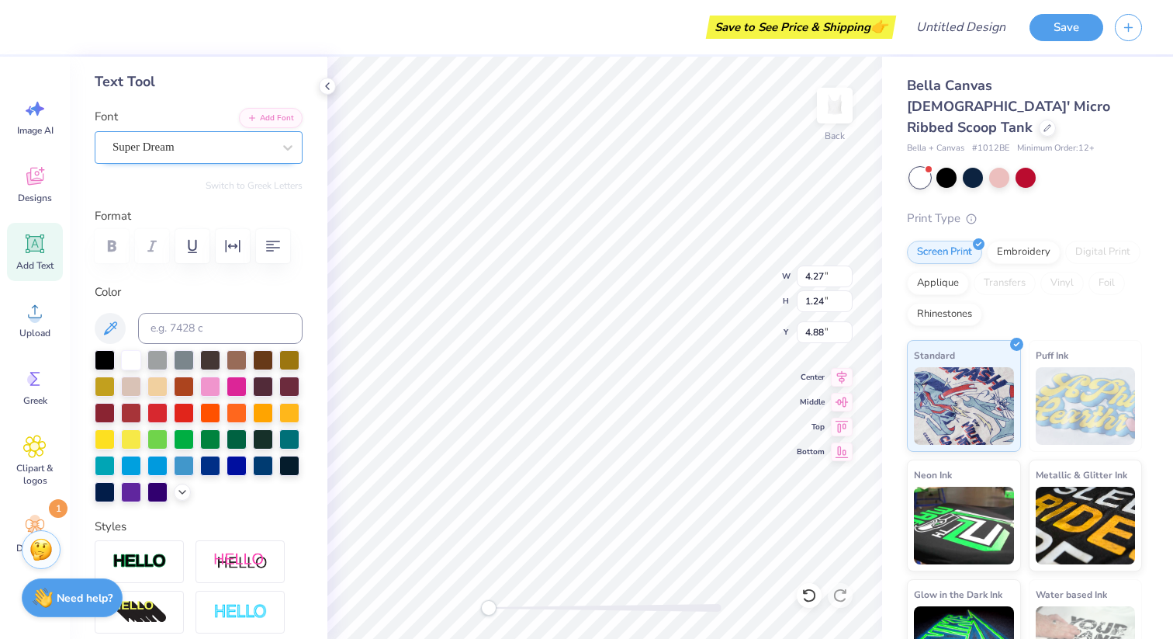
scroll to position [0, 0]
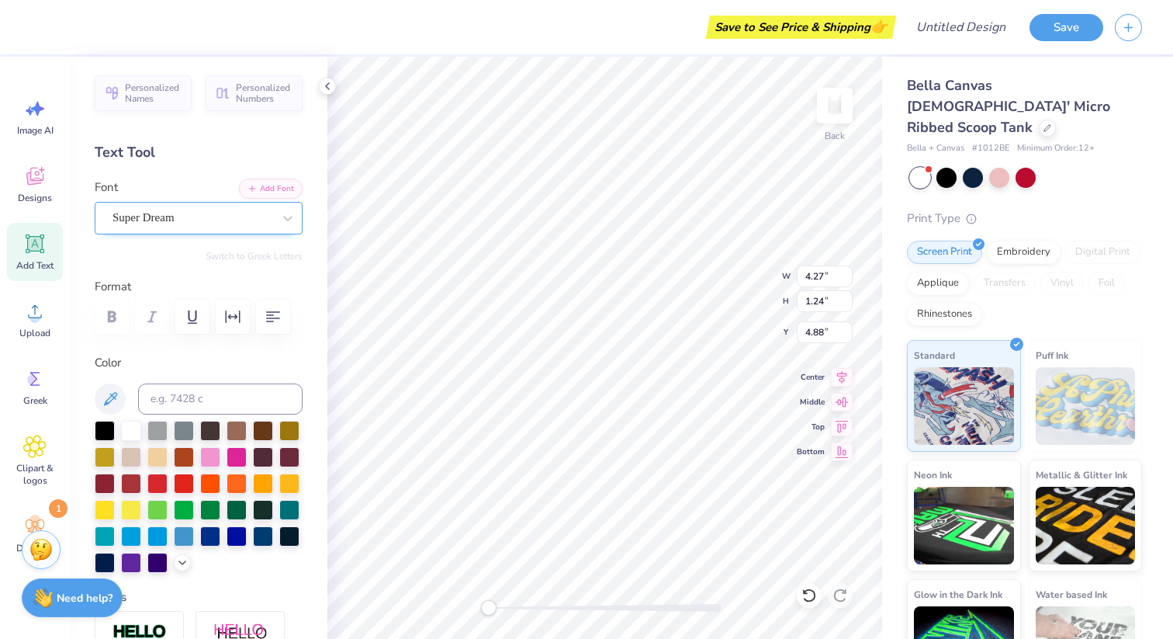
click at [204, 207] on div "Super Dream" at bounding box center [192, 218] width 163 height 24
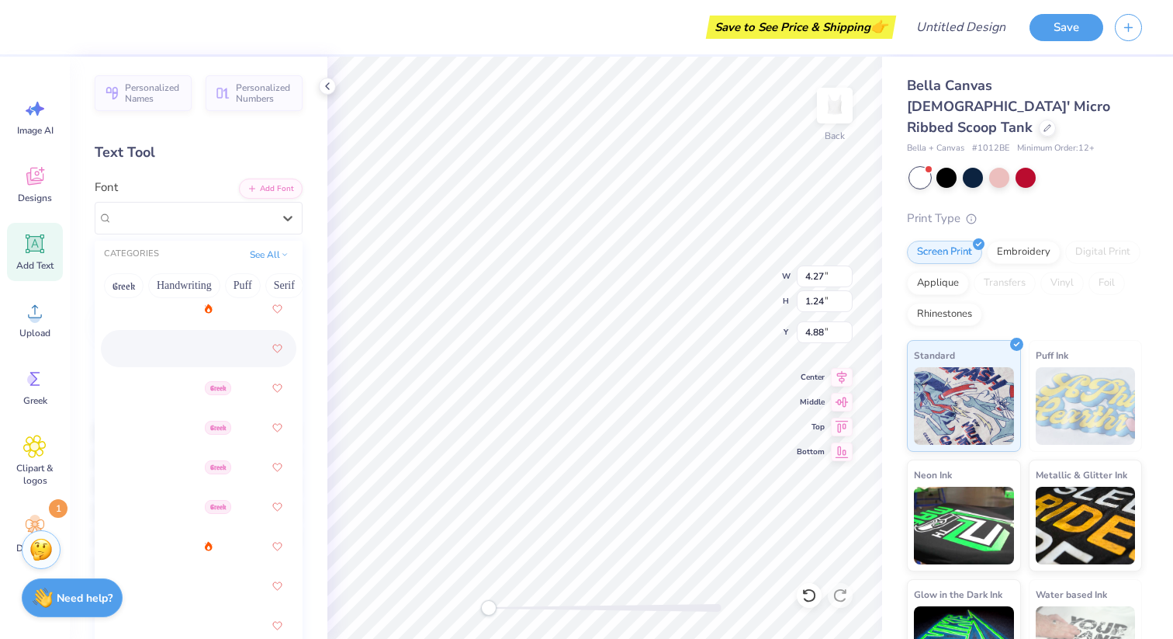
scroll to position [316, 0]
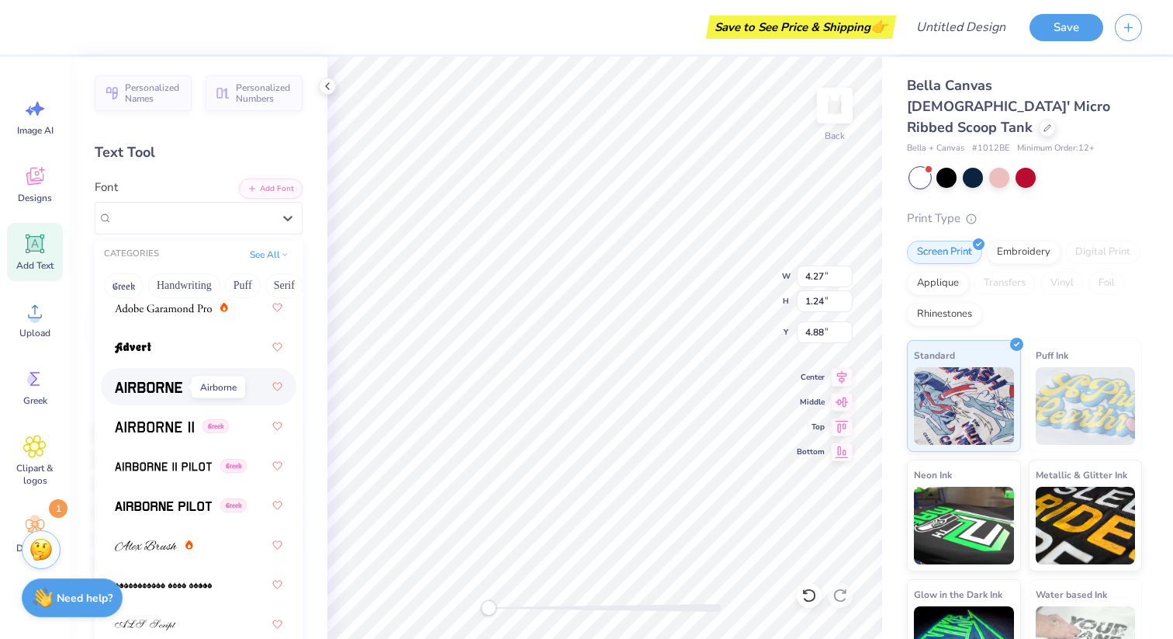
click at [165, 392] on img at bounding box center [149, 387] width 68 height 11
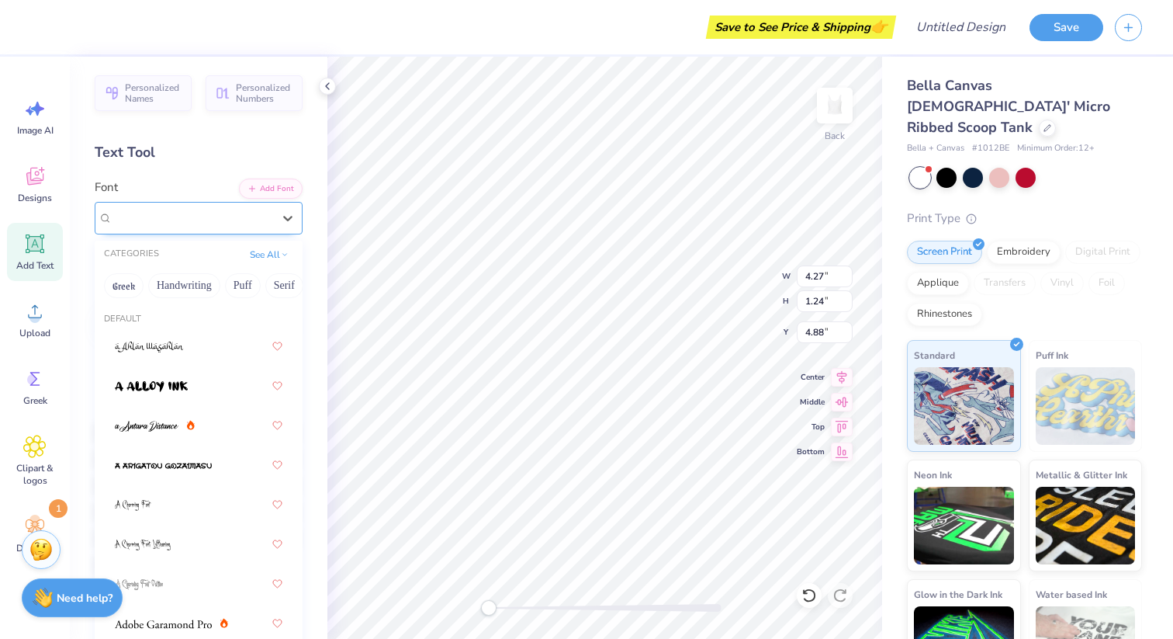
click at [268, 216] on div "Airborne Greek" at bounding box center [192, 218] width 163 height 24
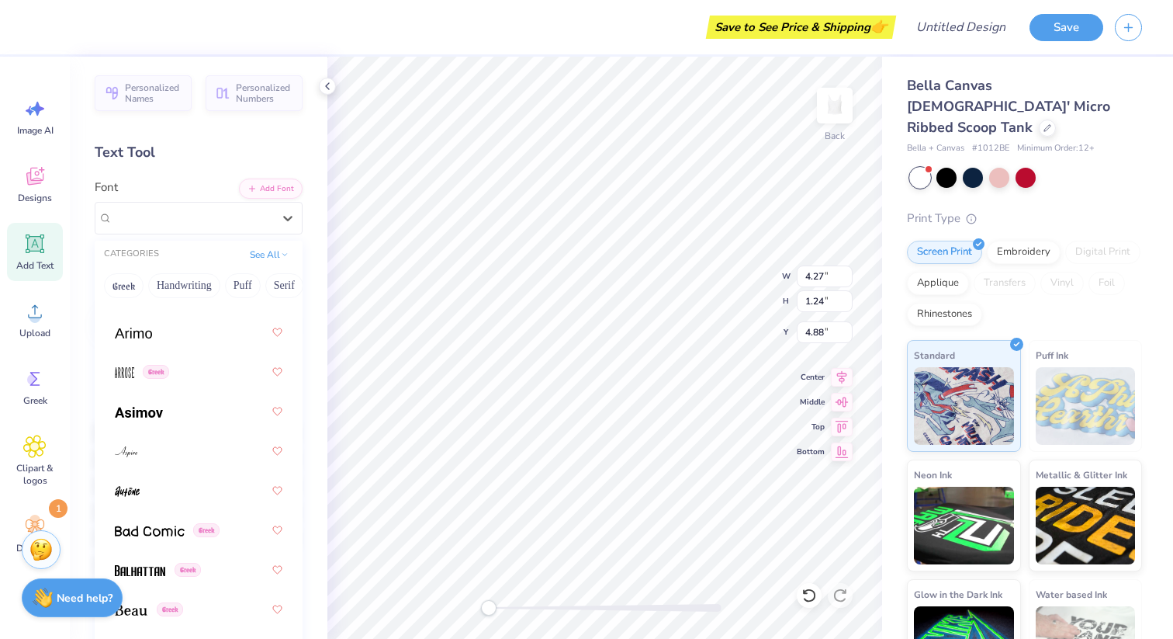
scroll to position [730, 0]
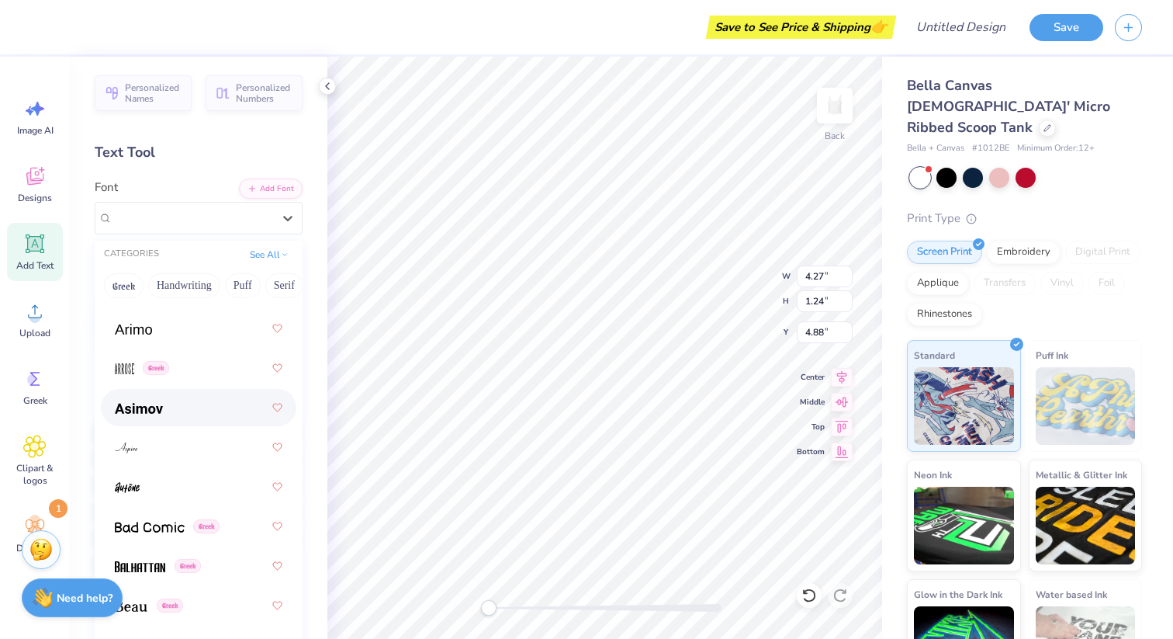
click at [246, 417] on div at bounding box center [199, 407] width 168 height 28
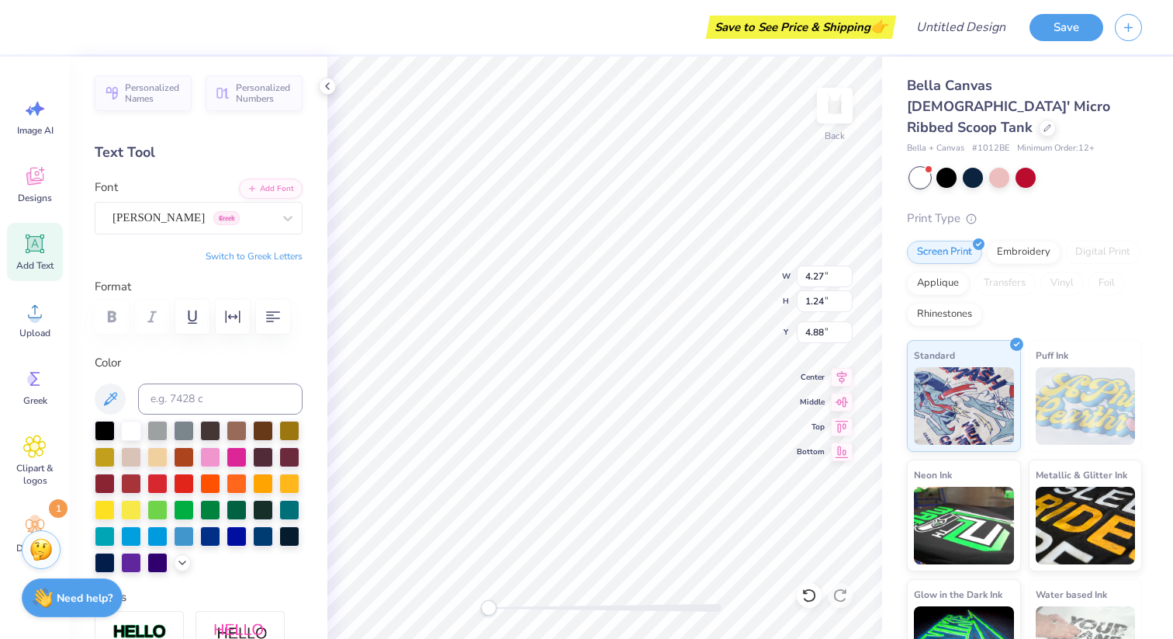
scroll to position [0, 1]
type textarea "SIGMA"
click at [210, 464] on div at bounding box center [210, 455] width 20 height 20
click at [118, 407] on icon at bounding box center [110, 399] width 19 height 19
click at [116, 406] on icon at bounding box center [110, 399] width 19 height 19
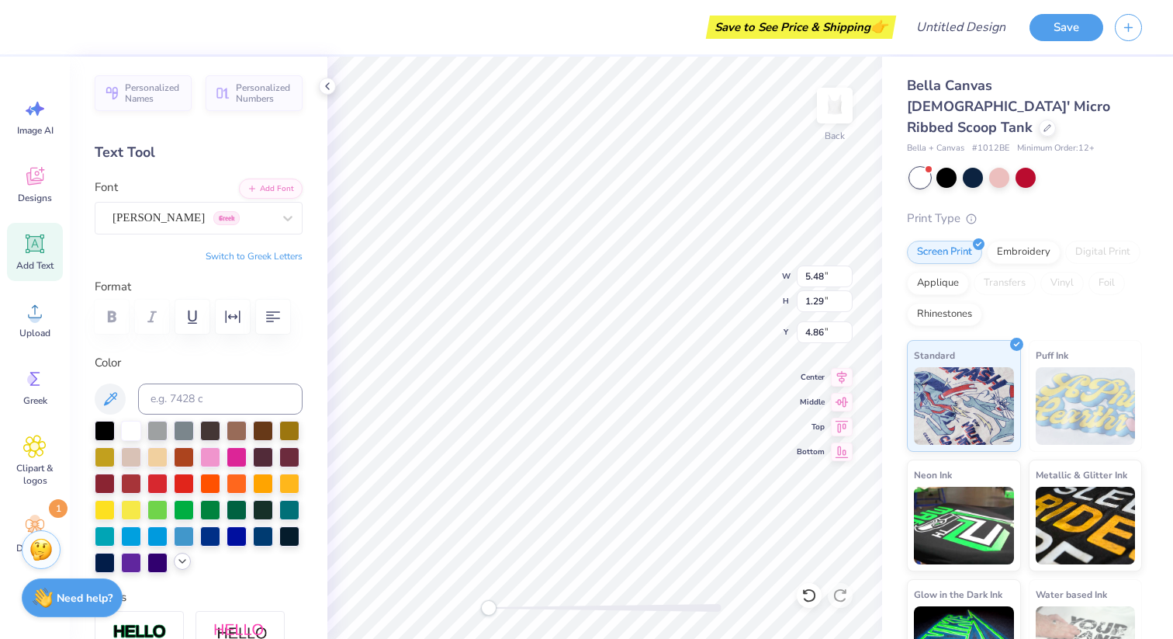
click at [183, 562] on icon at bounding box center [182, 561] width 12 height 12
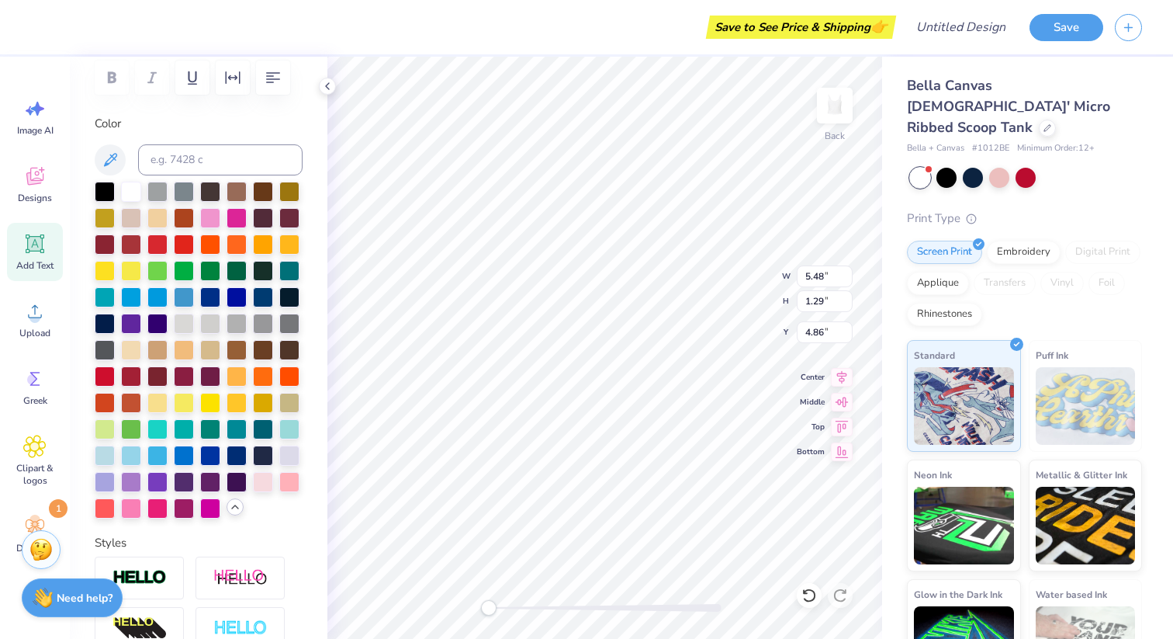
scroll to position [242, 0]
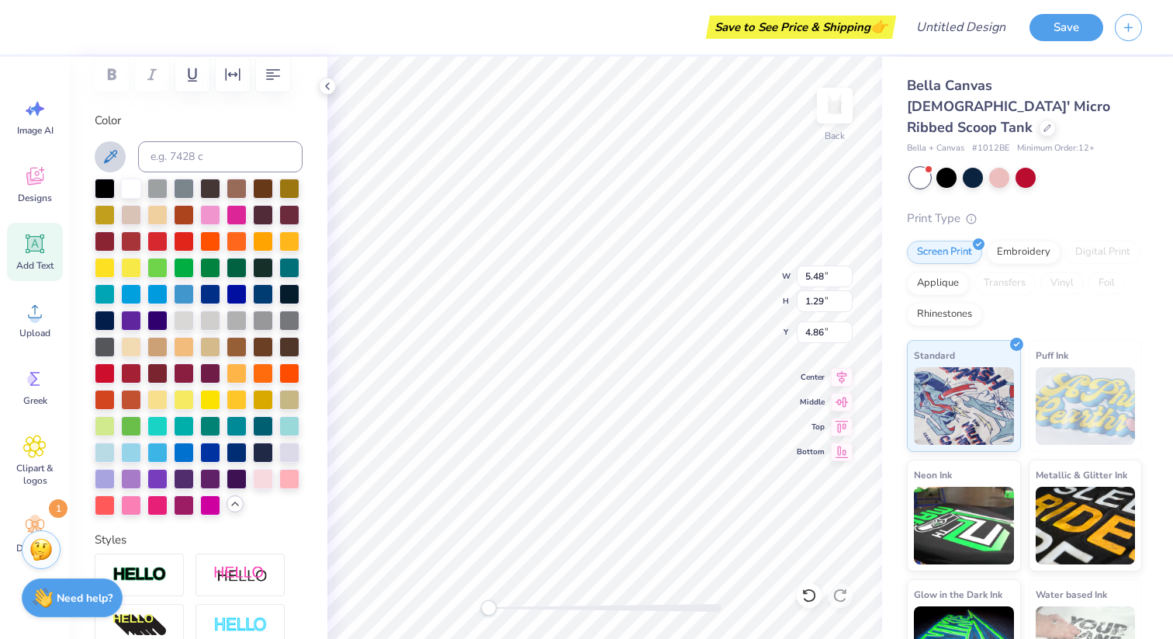
click at [116, 144] on button at bounding box center [110, 156] width 31 height 31
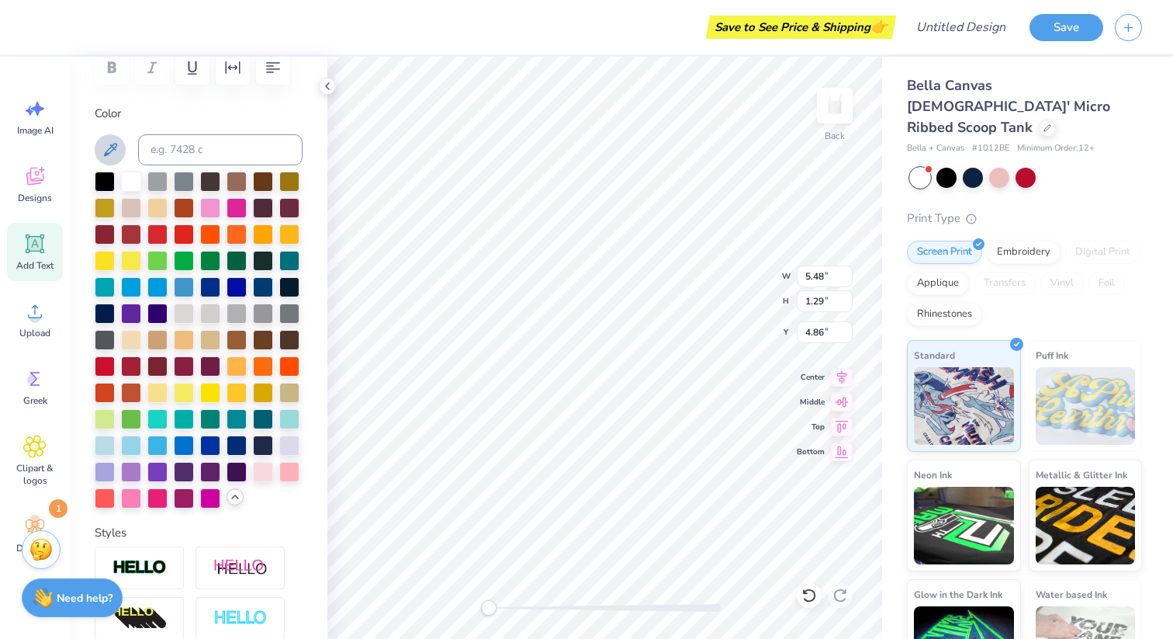
scroll to position [281, 0]
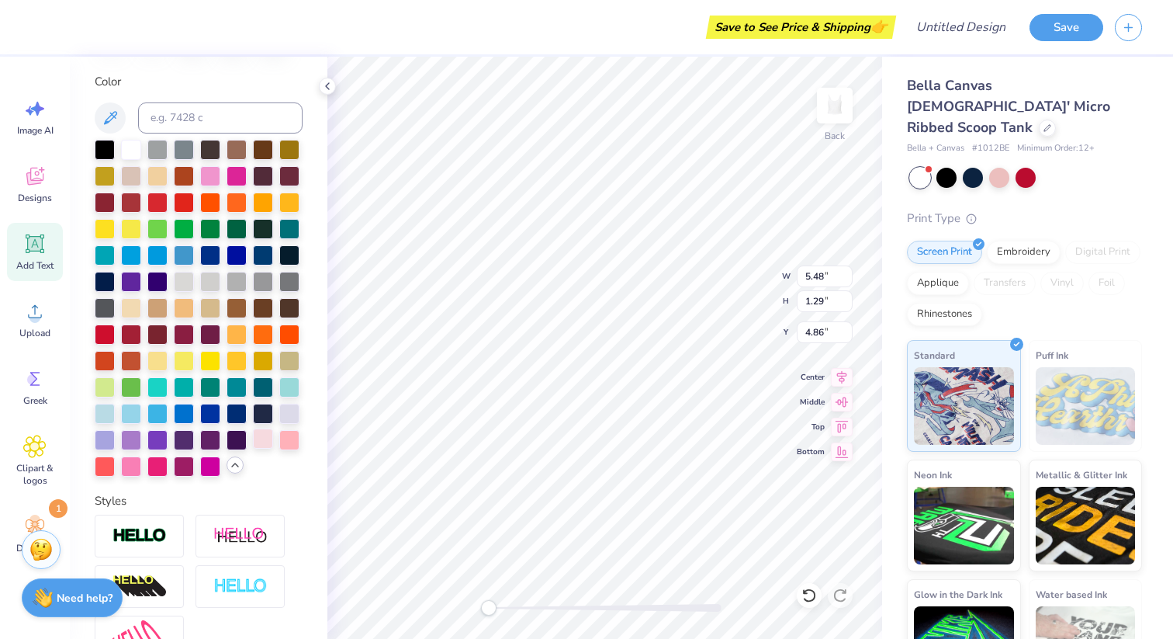
click at [262, 441] on div at bounding box center [263, 438] width 20 height 20
type textarea "DELTA"
type input "5.14"
type input "1.30"
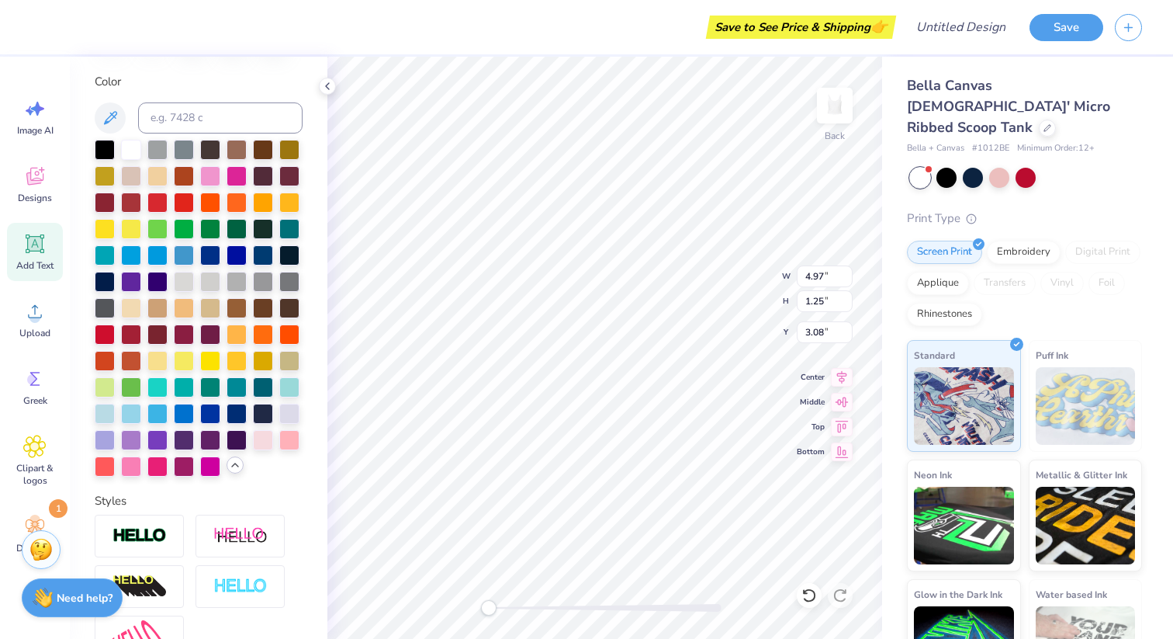
type input "3.06"
type textarea "TAU"
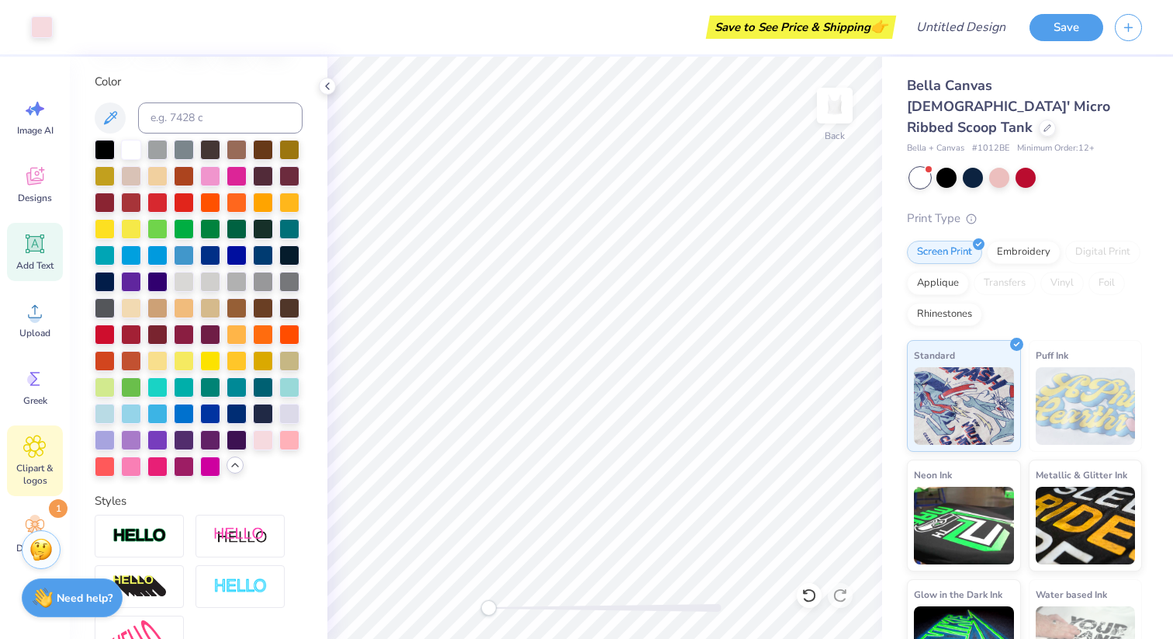
click at [51, 438] on div "Clipart & logos" at bounding box center [35, 460] width 56 height 71
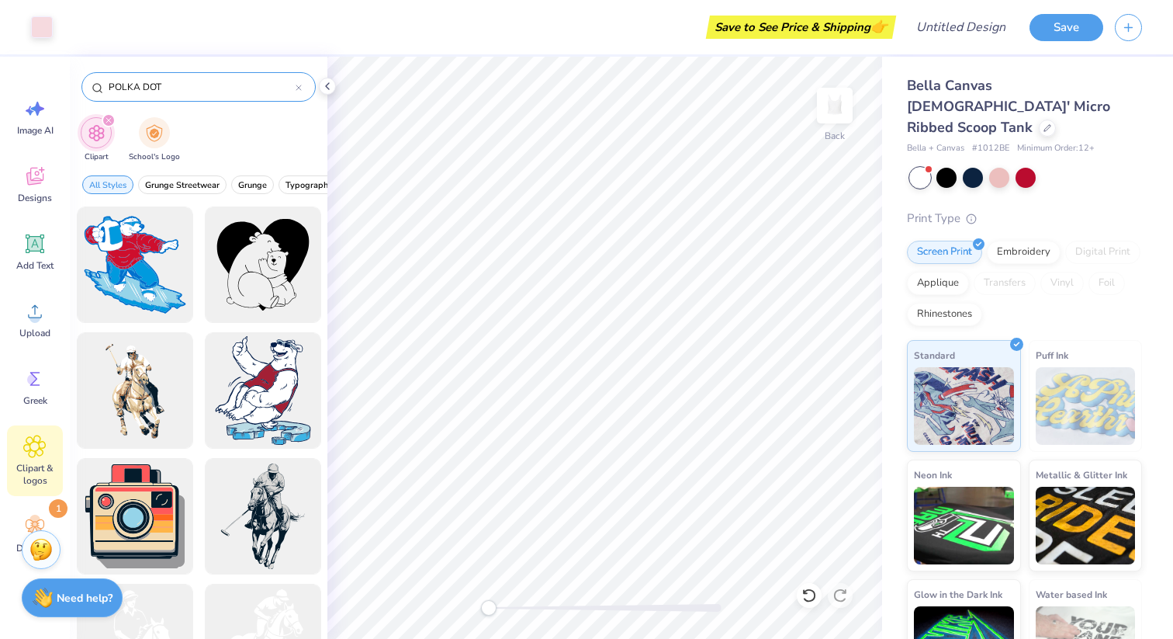
type input "POLKA DOT"
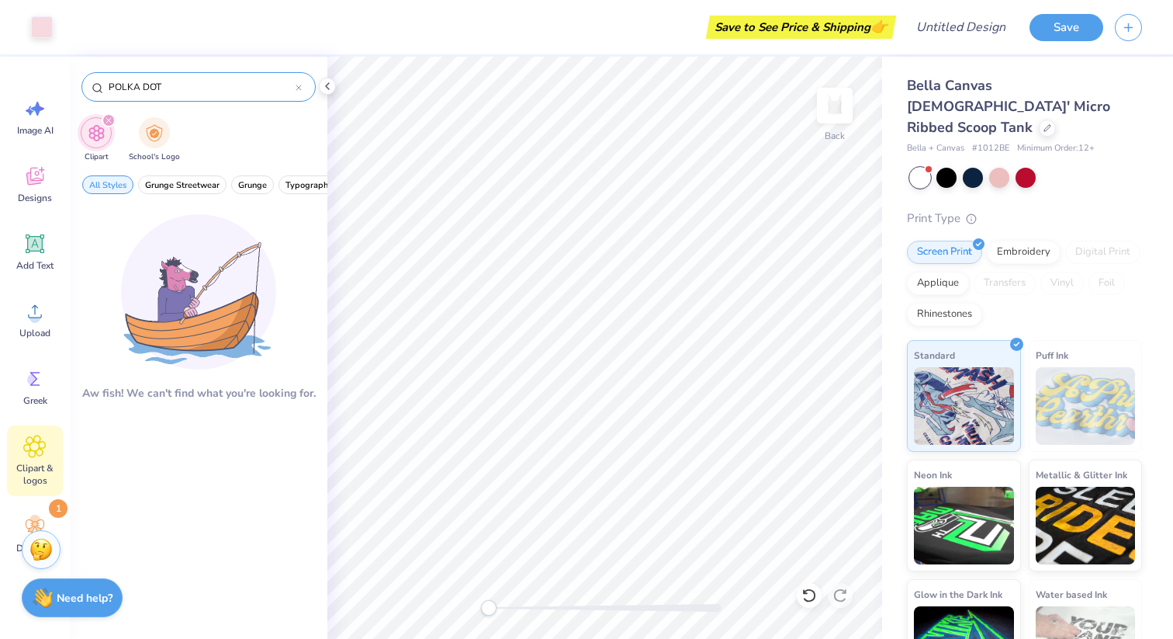
click at [296, 84] on div at bounding box center [299, 87] width 6 height 14
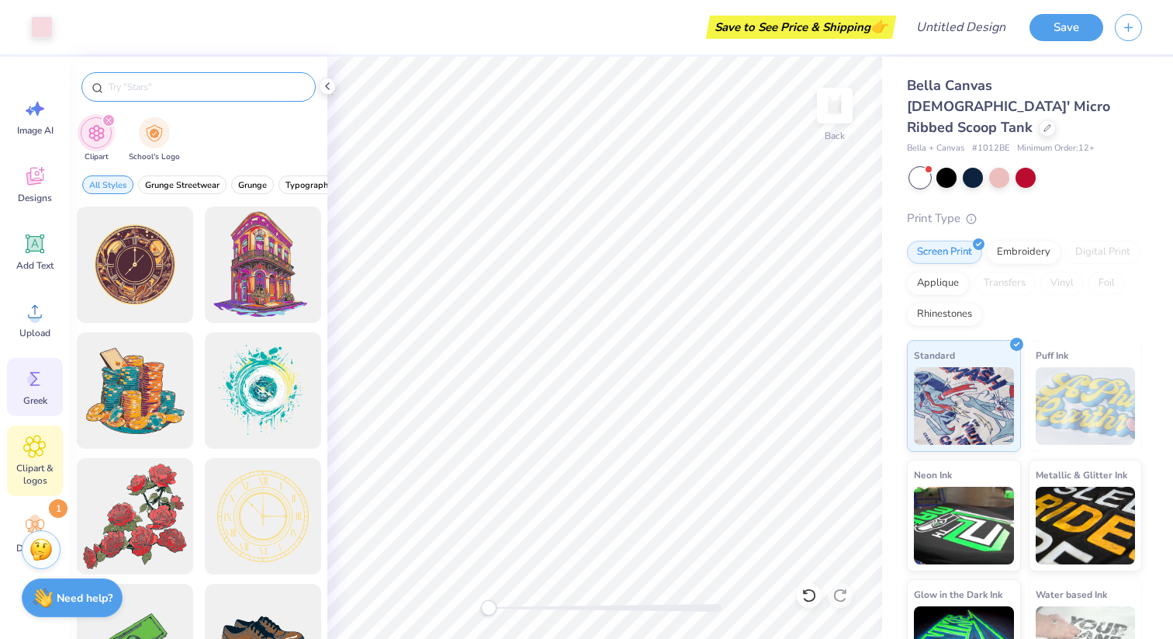
scroll to position [41, 0]
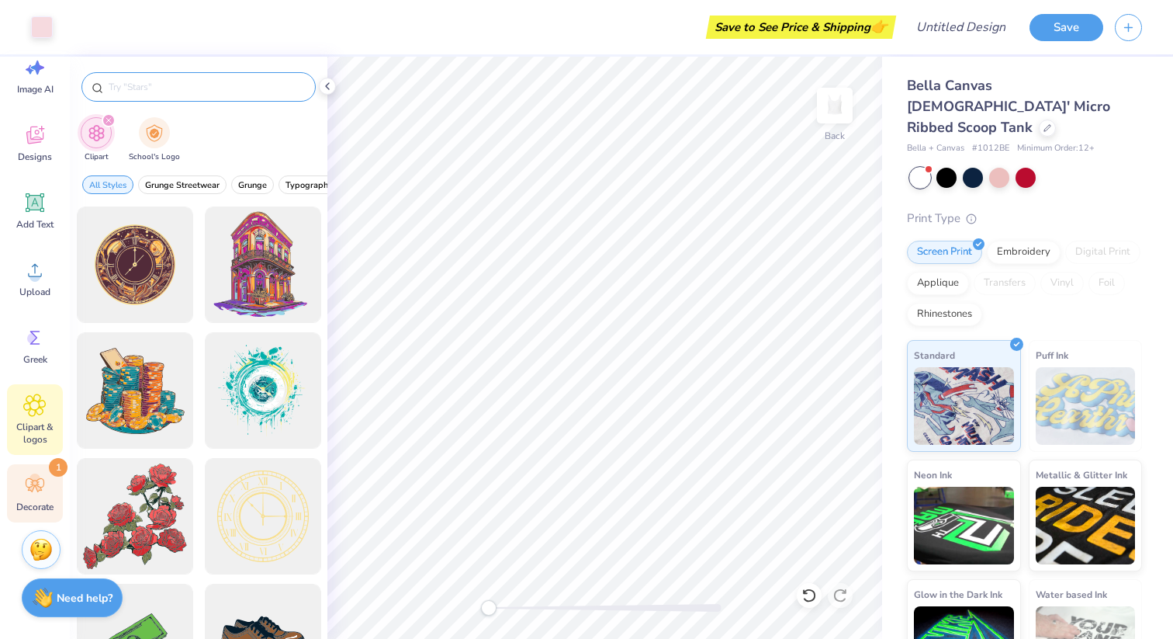
click at [33, 486] on icon at bounding box center [31, 488] width 7 height 7
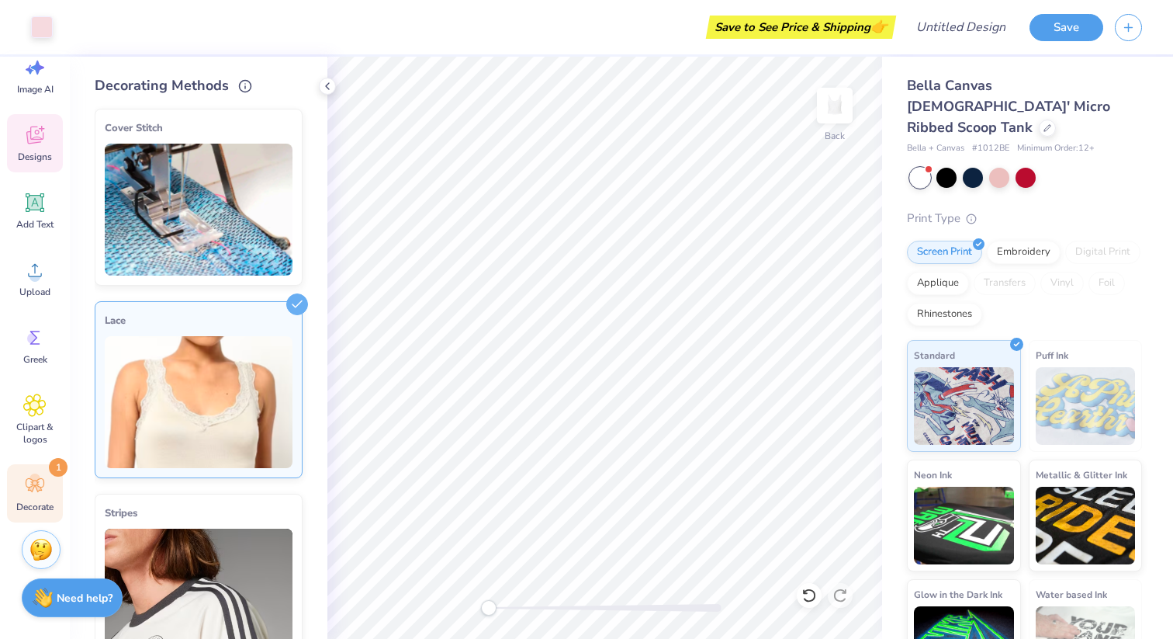
click at [42, 133] on icon at bounding box center [34, 134] width 23 height 23
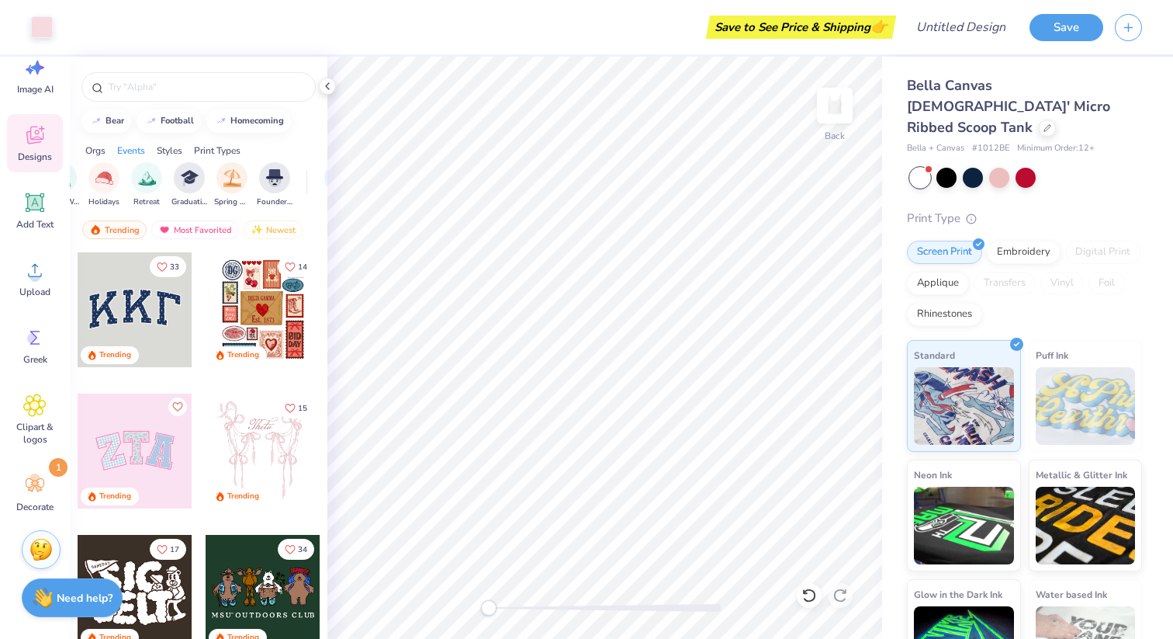
click at [225, 150] on div "Print Types" at bounding box center [217, 151] width 47 height 14
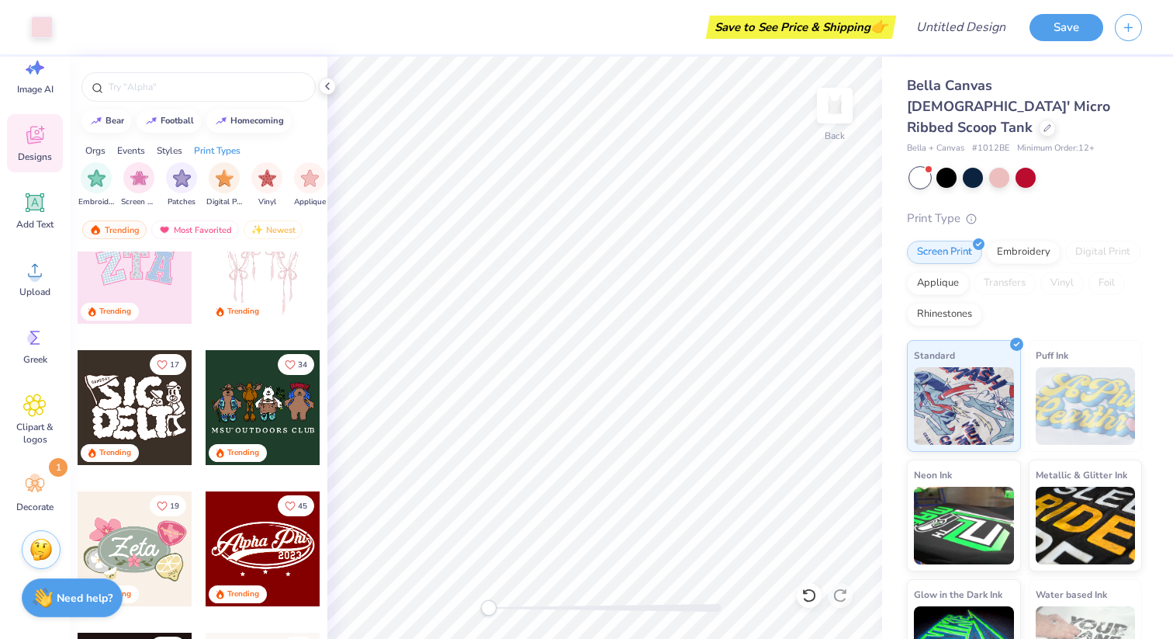
scroll to position [191, 0]
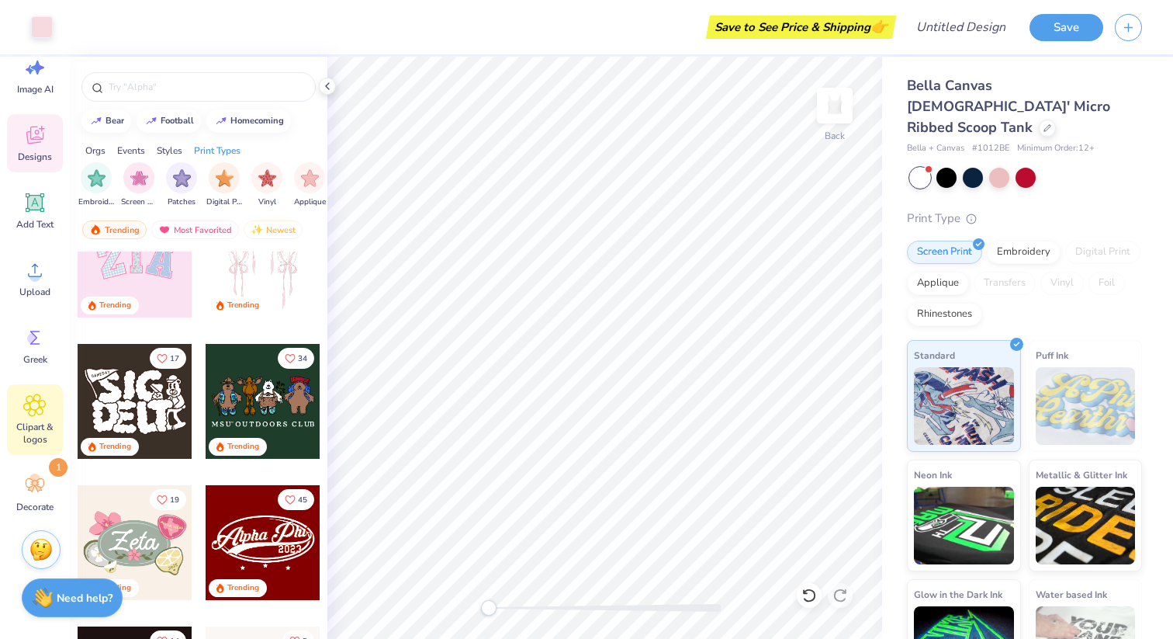
click at [32, 409] on icon at bounding box center [34, 404] width 23 height 23
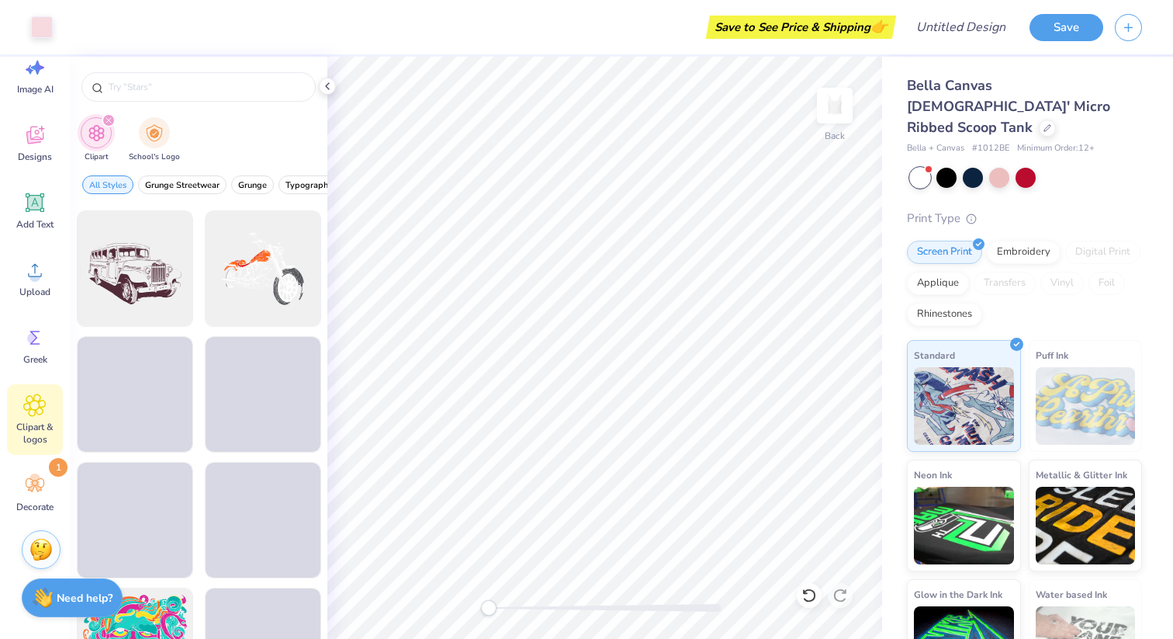
scroll to position [1845, 0]
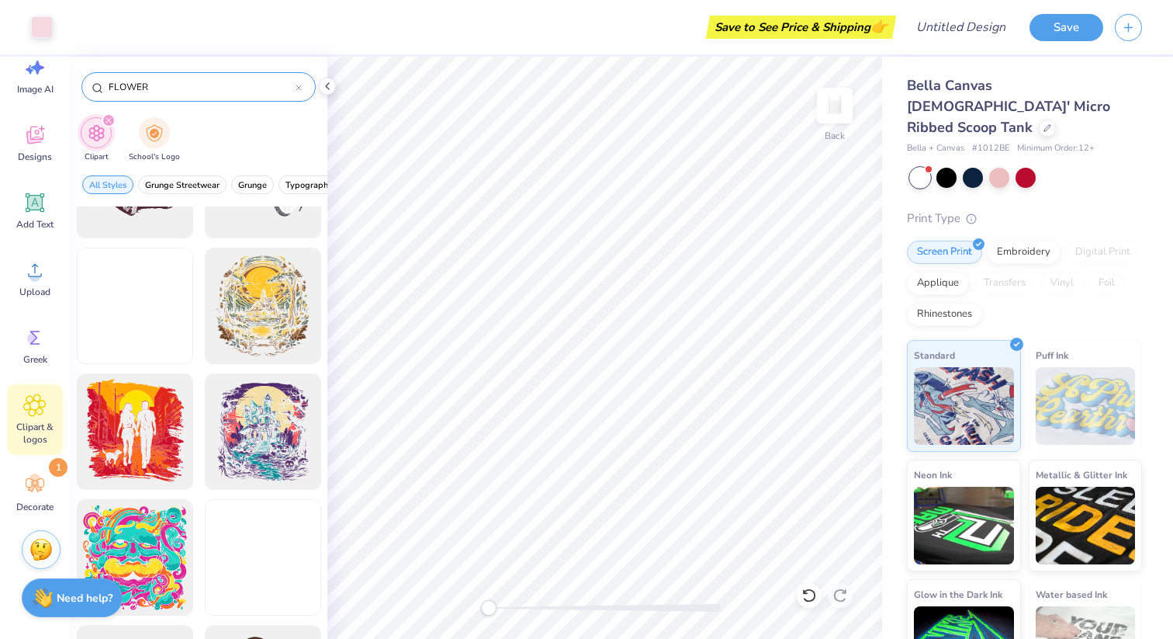
type input "FLOWER"
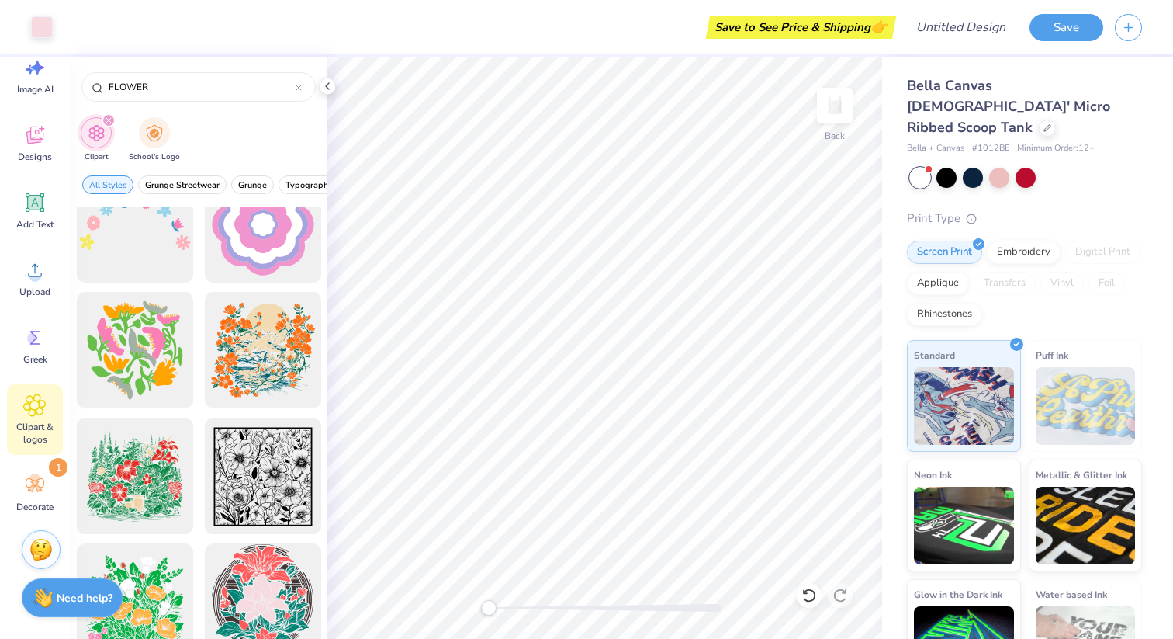
scroll to position [5952, 0]
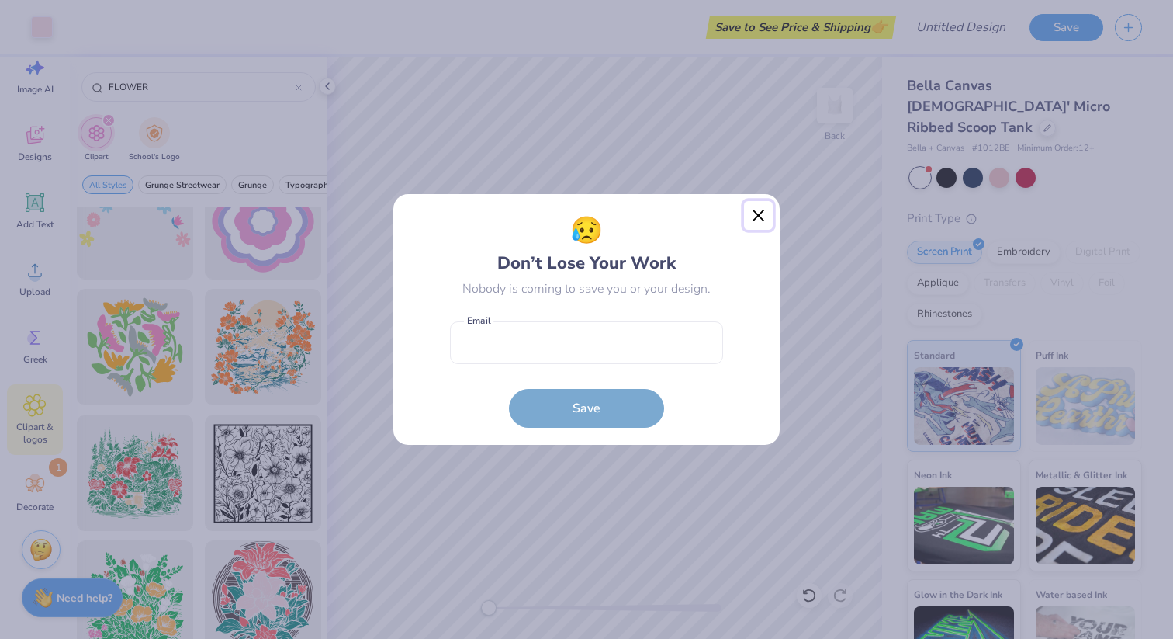
click at [752, 210] on button "Close" at bounding box center [758, 215] width 29 height 29
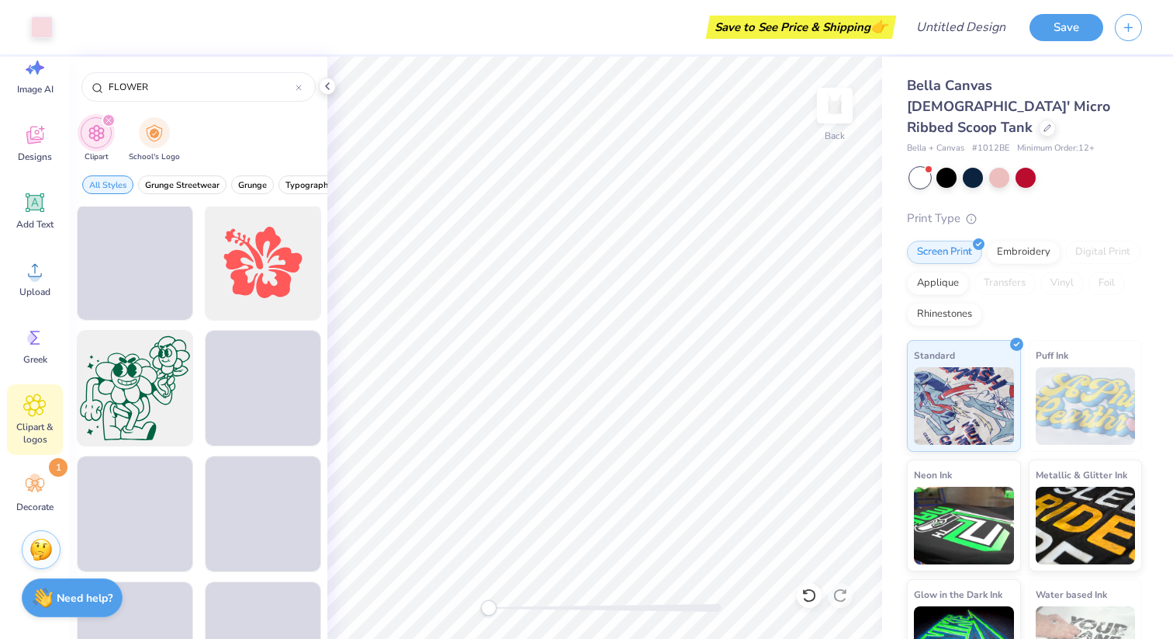
scroll to position [11569, 0]
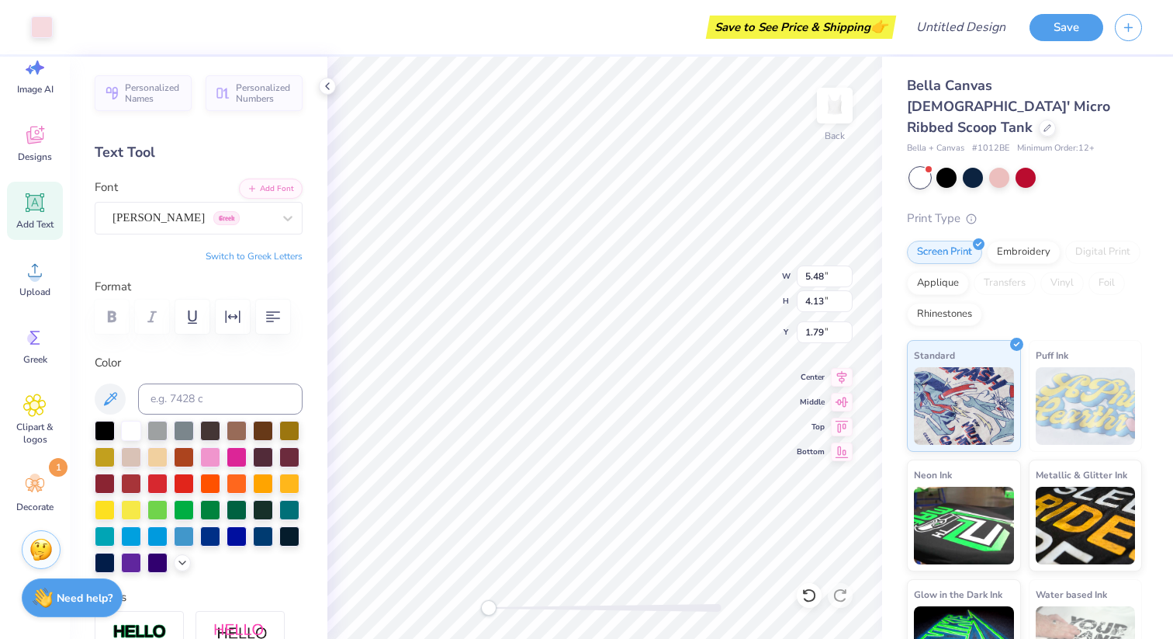
type input "1.80"
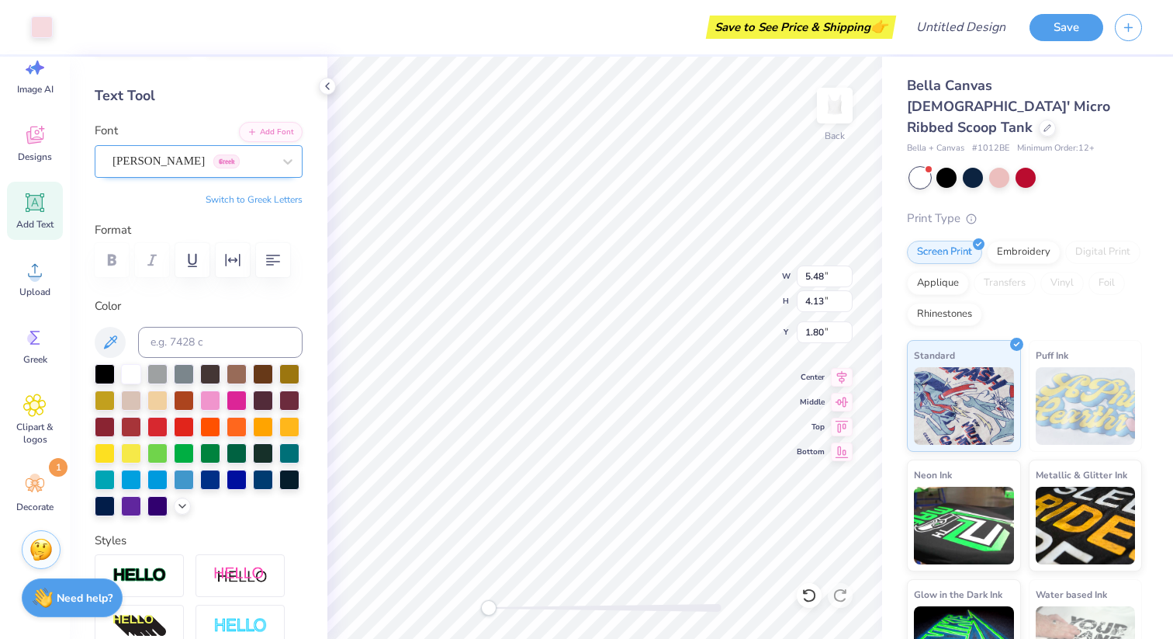
scroll to position [61, 0]
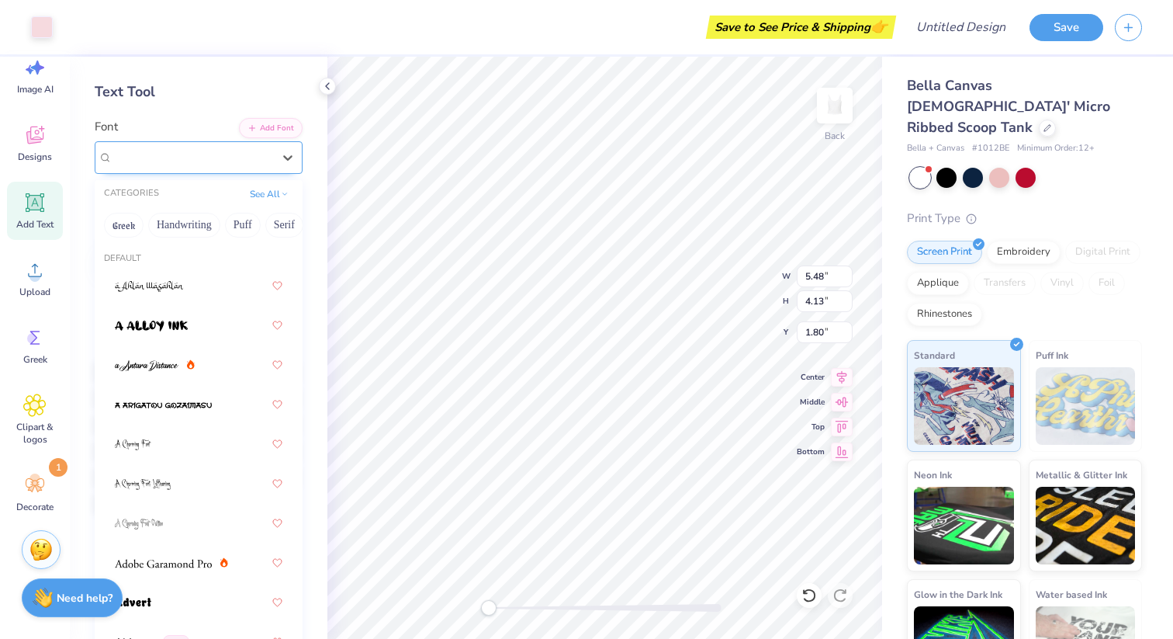
click at [259, 161] on div "Asimov Greek" at bounding box center [192, 157] width 163 height 24
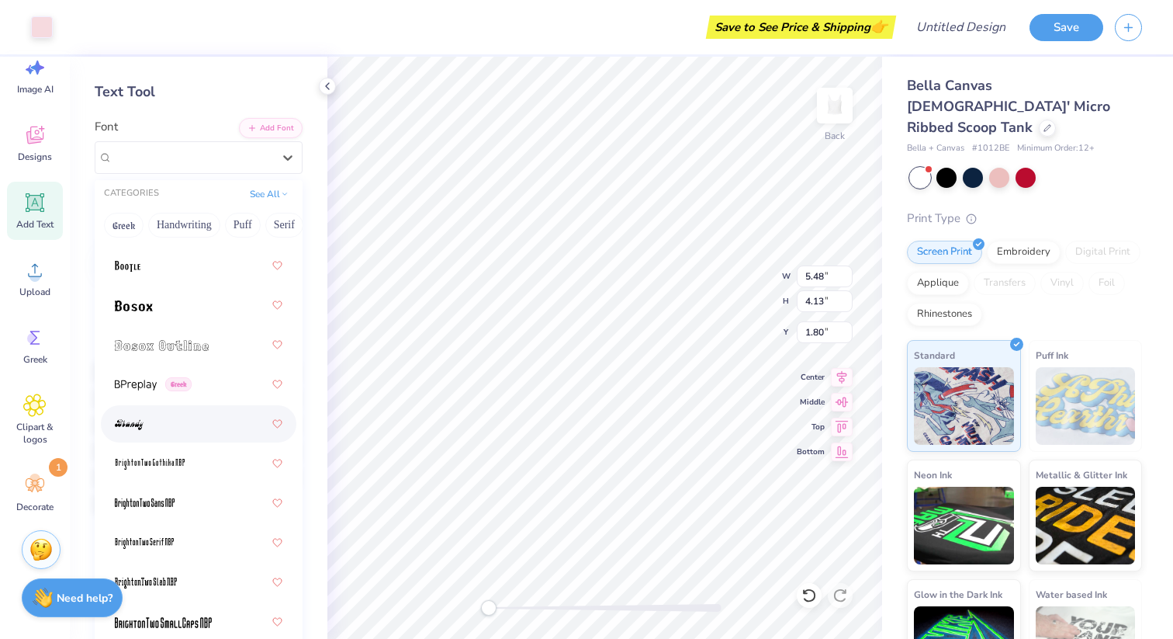
scroll to position [1433, 0]
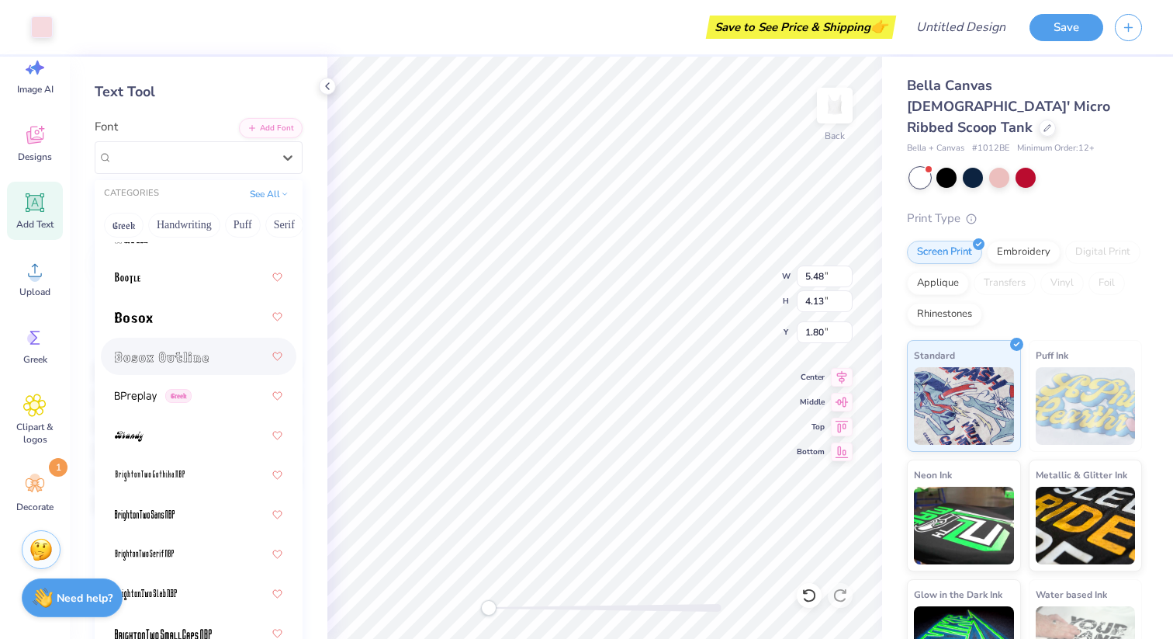
click at [208, 351] on span at bounding box center [162, 356] width 94 height 16
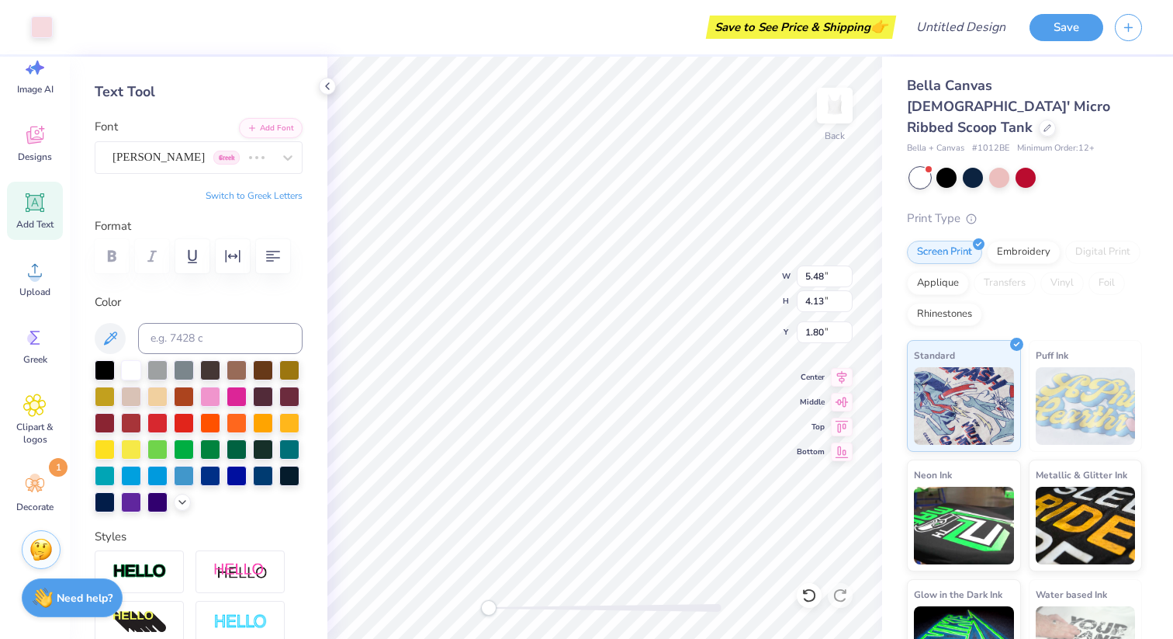
type input "5.14"
type input "2.77"
type input "3.17"
click at [809, 594] on icon at bounding box center [810, 595] width 16 height 16
click at [816, 593] on icon at bounding box center [810, 595] width 16 height 16
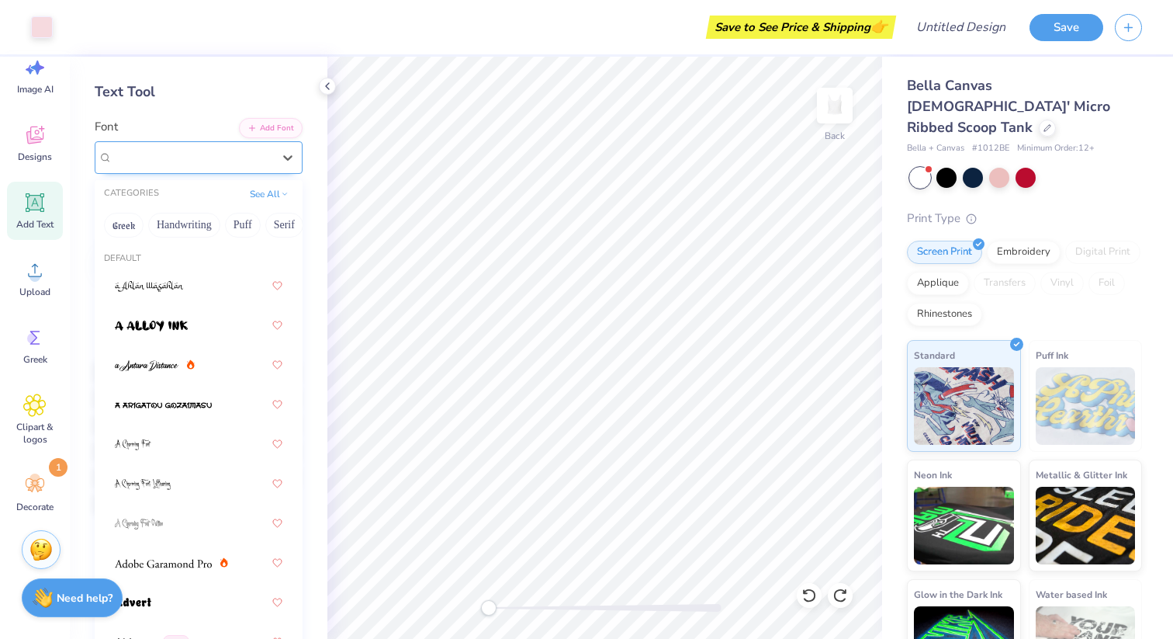
click at [238, 168] on div "Asimov Greek" at bounding box center [199, 157] width 208 height 33
click at [163, 147] on div "Asimov Greek" at bounding box center [192, 157] width 163 height 24
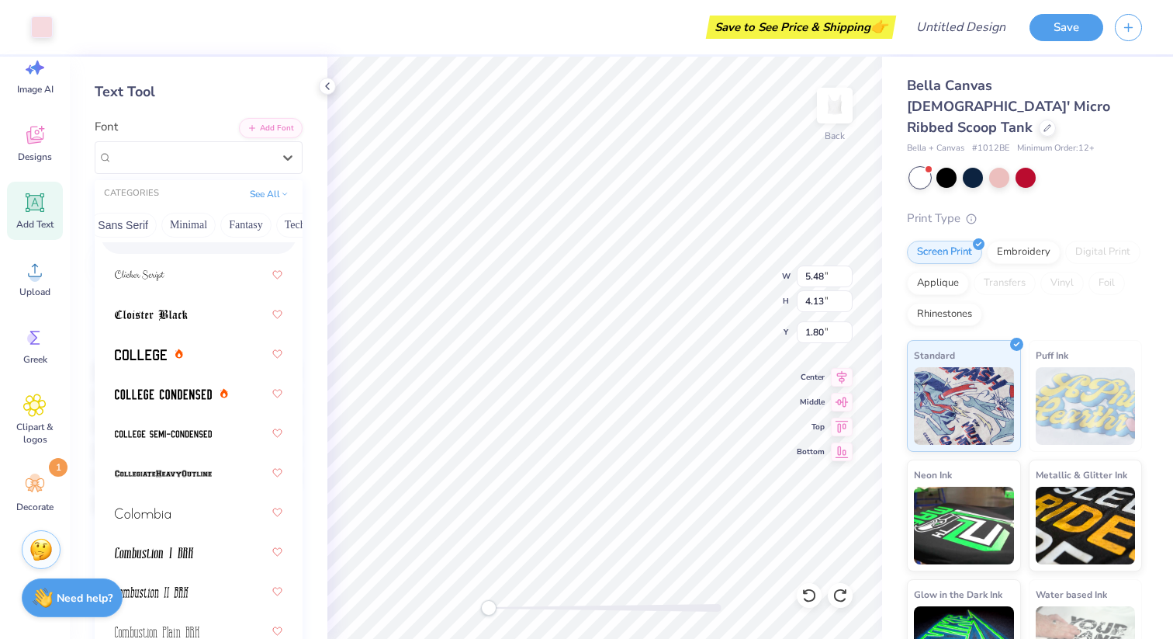
scroll to position [0, 372]
click at [197, 229] on button "Minimal" at bounding box center [196, 225] width 54 height 25
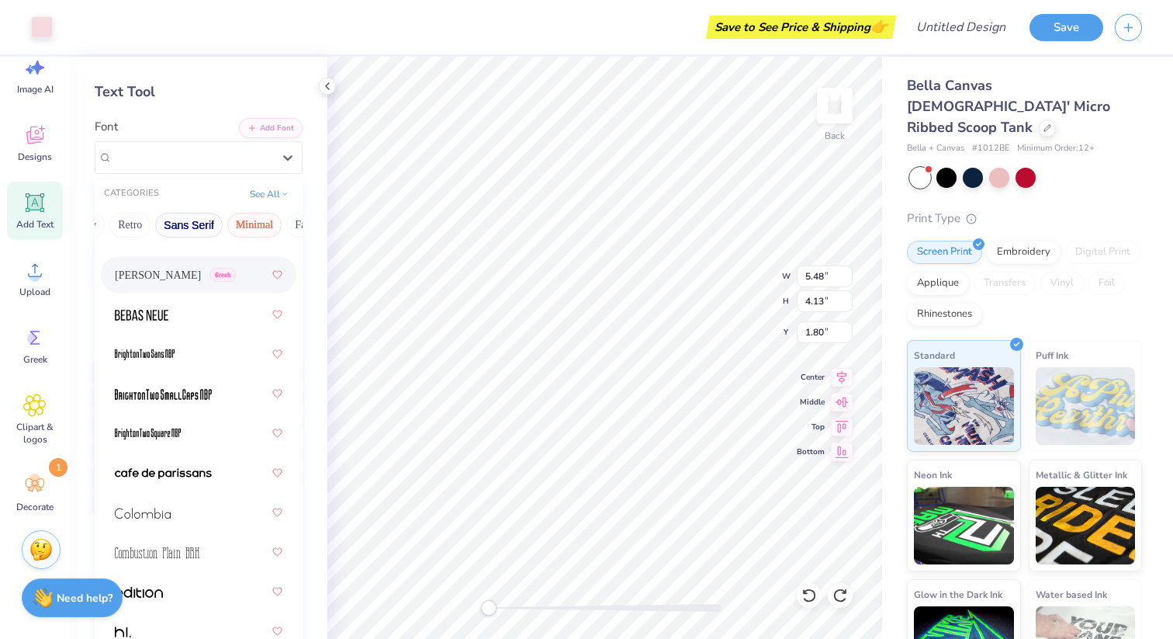
scroll to position [0, 262]
click at [135, 220] on button "Calligraphy" at bounding box center [123, 225] width 68 height 25
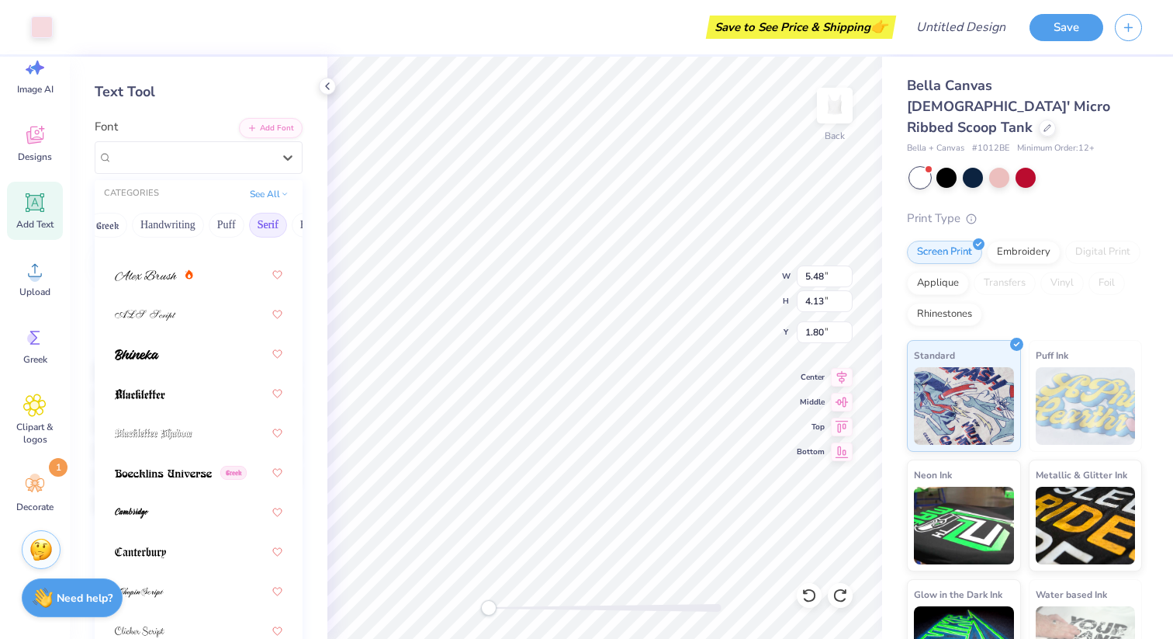
scroll to position [0, 0]
click at [191, 232] on button "Handwriting" at bounding box center [184, 225] width 72 height 25
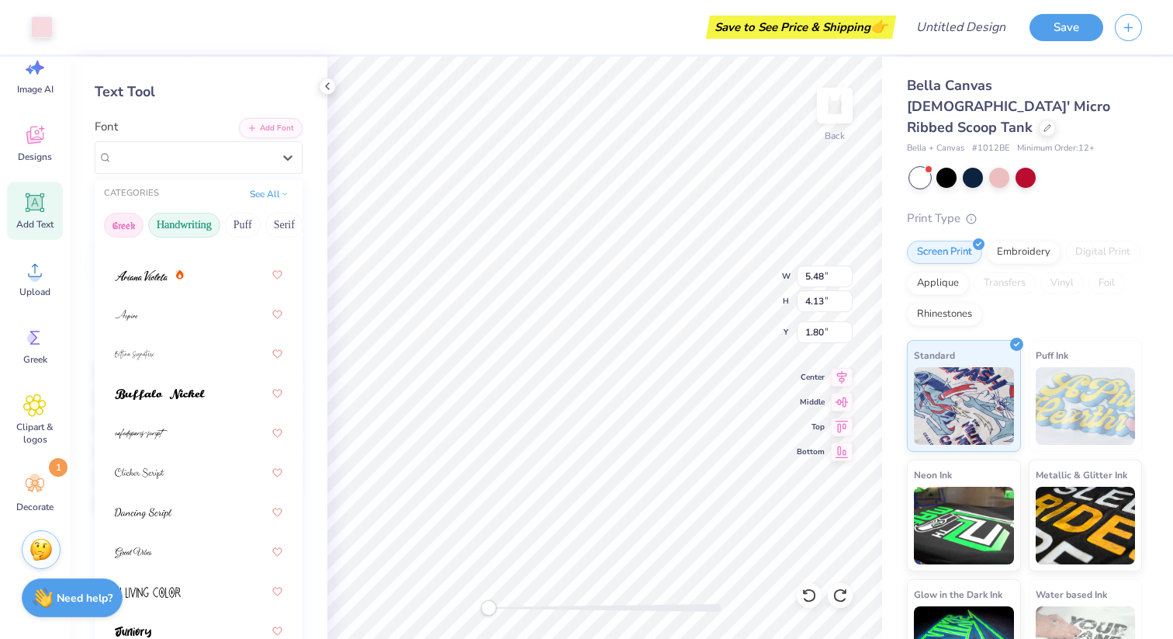
click at [126, 225] on button "Greek" at bounding box center [124, 225] width 40 height 25
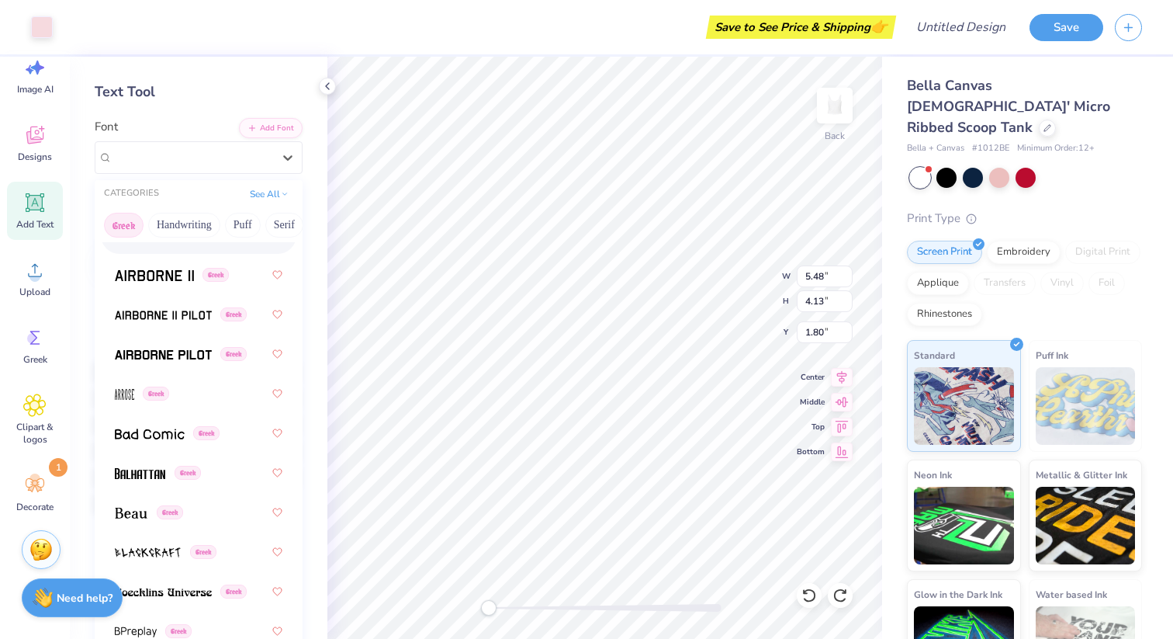
click at [133, 217] on button "Greek" at bounding box center [124, 225] width 40 height 25
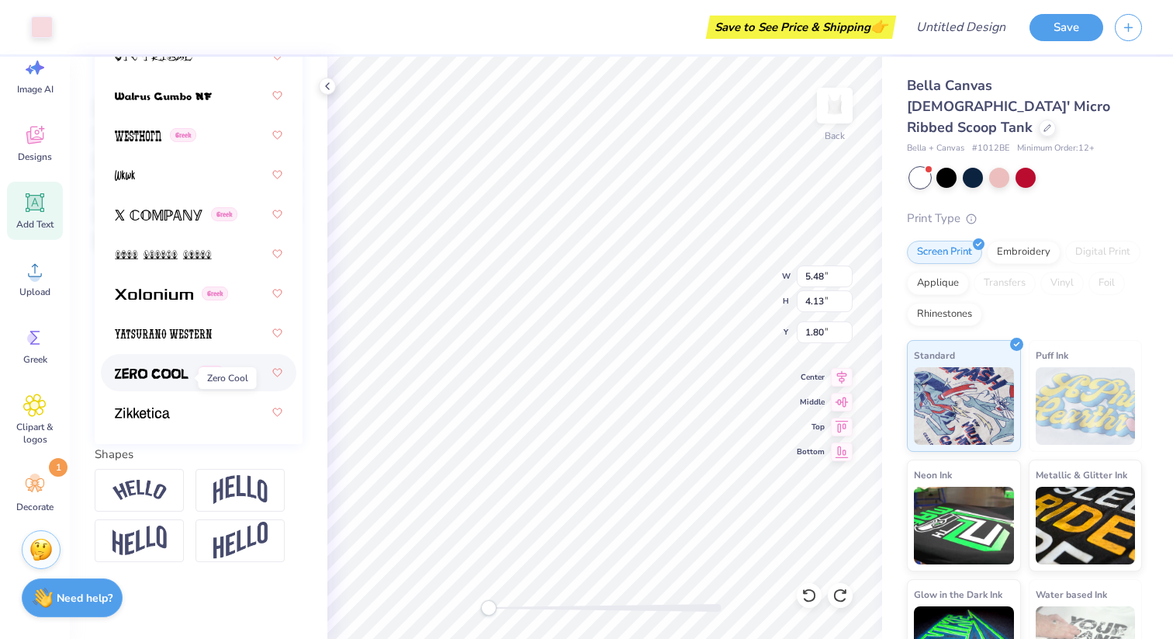
scroll to position [11860, 0]
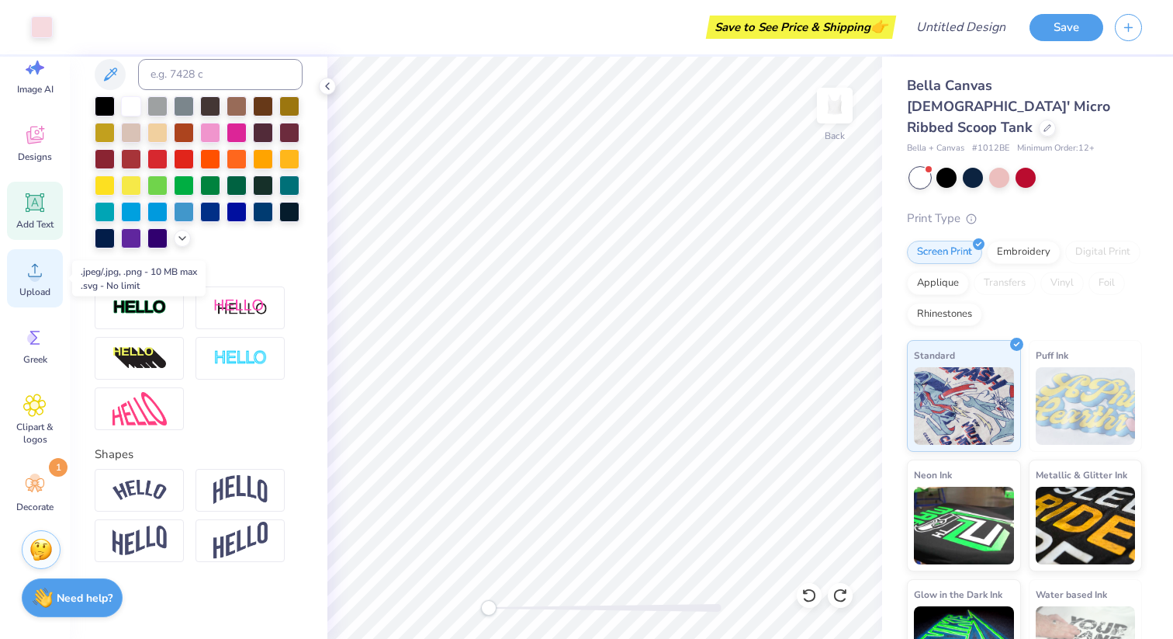
click at [48, 275] on div "Upload" at bounding box center [35, 278] width 56 height 58
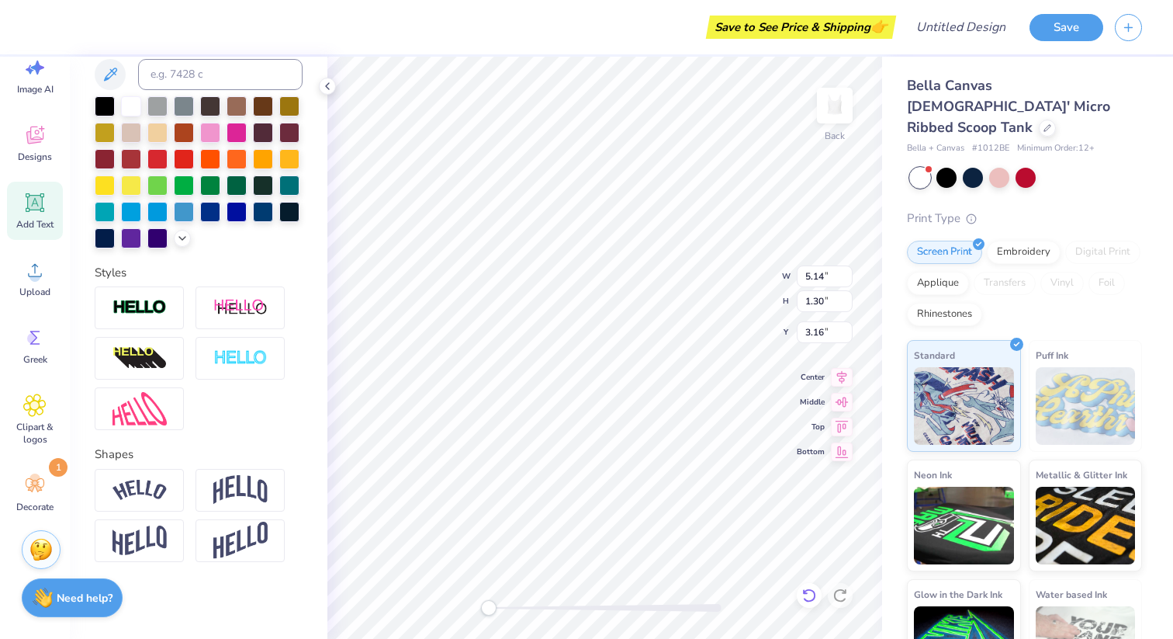
click at [812, 597] on icon at bounding box center [810, 595] width 16 height 16
click at [35, 283] on div "Upload" at bounding box center [35, 278] width 56 height 58
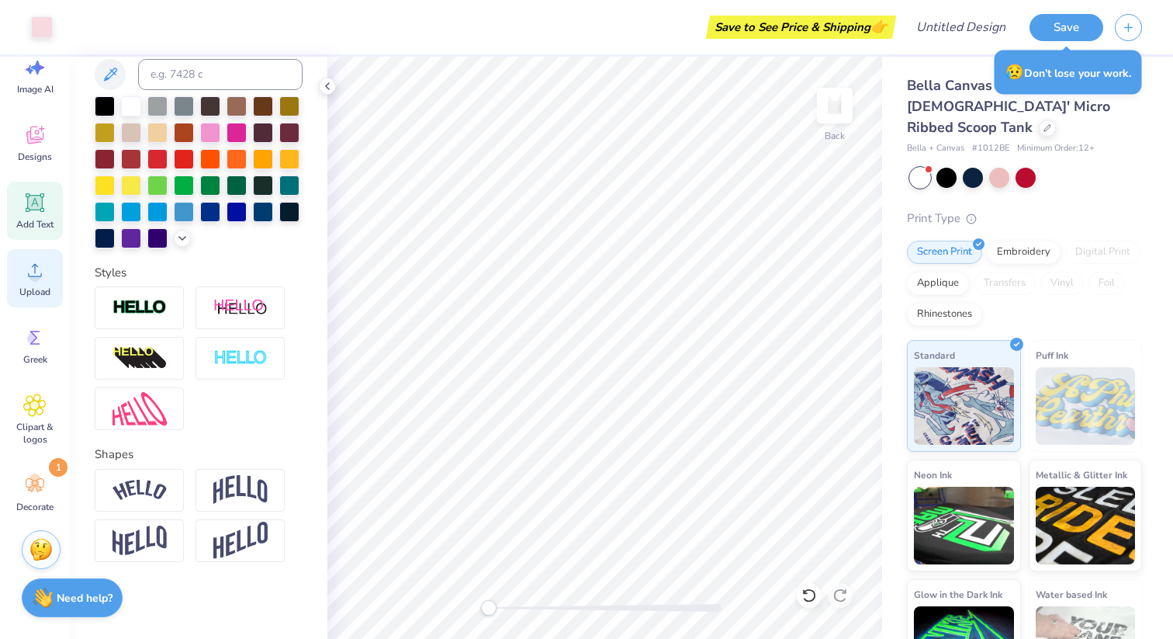
click at [37, 263] on icon at bounding box center [34, 269] width 23 height 23
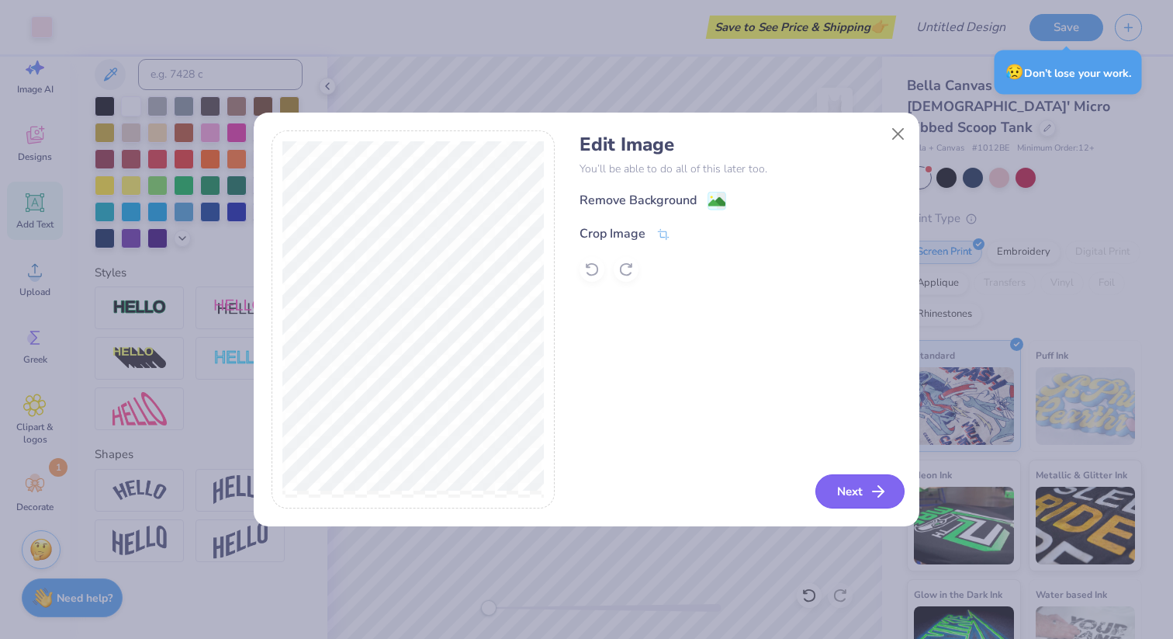
click at [832, 485] on button "Next" at bounding box center [860, 491] width 89 height 34
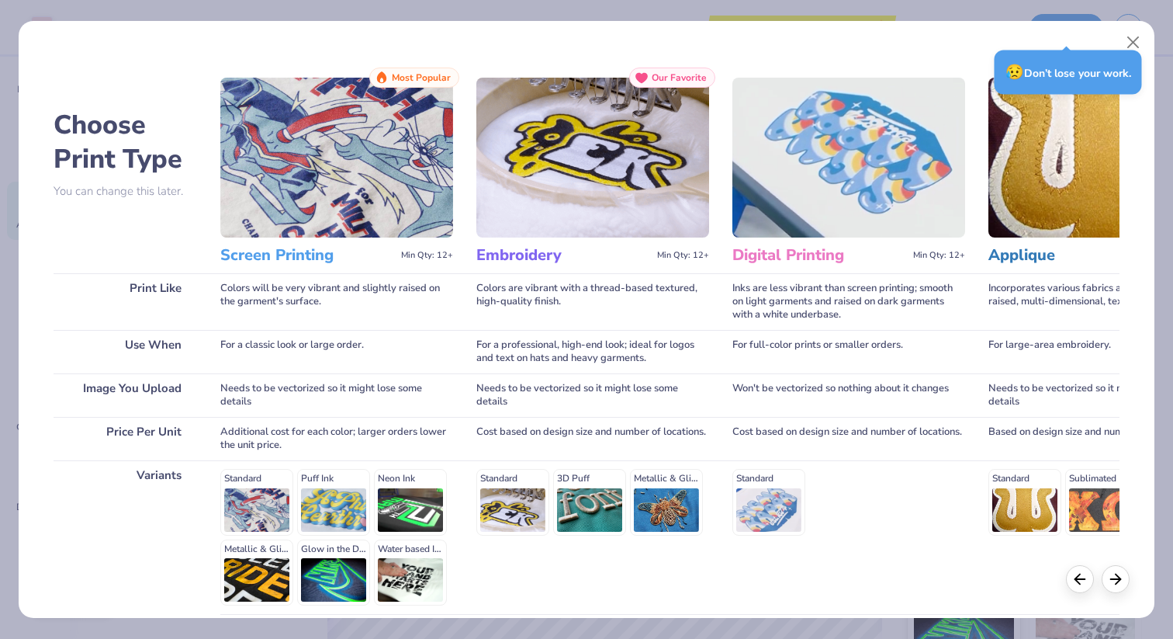
click at [327, 153] on img at bounding box center [336, 158] width 233 height 160
click at [1123, 573] on icon at bounding box center [1115, 576] width 17 height 17
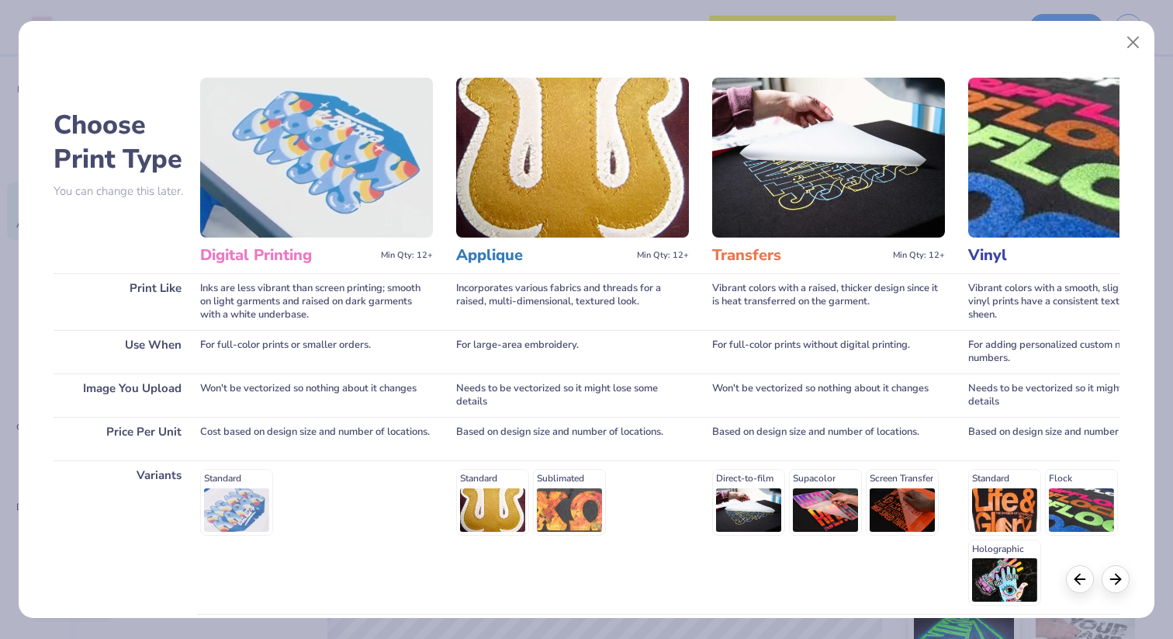
scroll to position [0, 533]
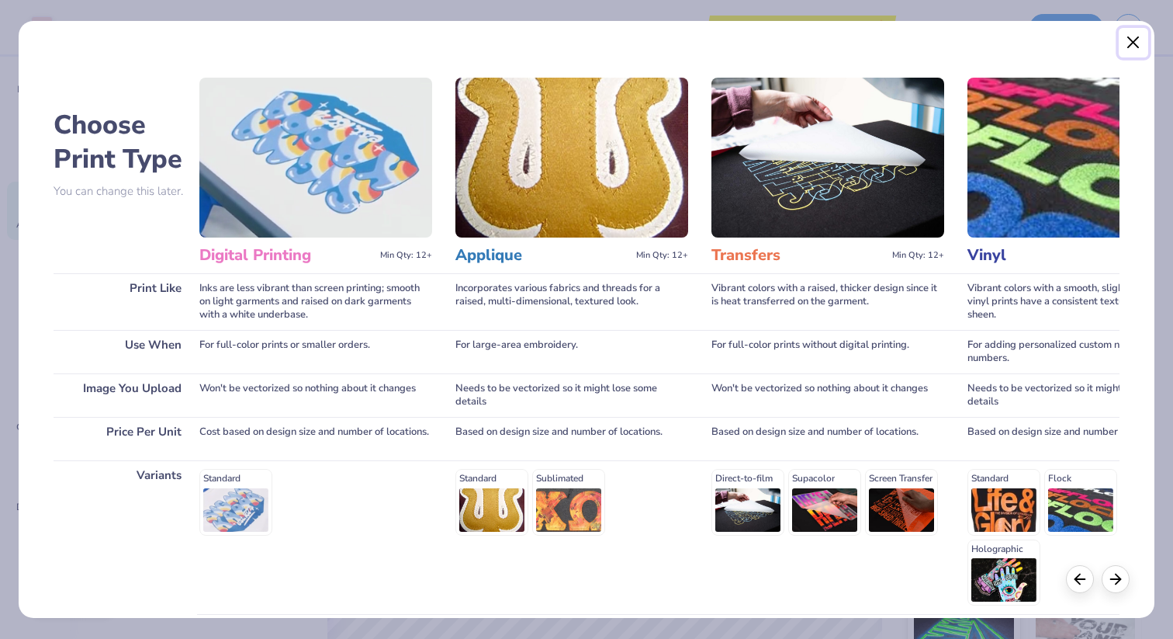
click at [1135, 43] on button "Close" at bounding box center [1133, 42] width 29 height 29
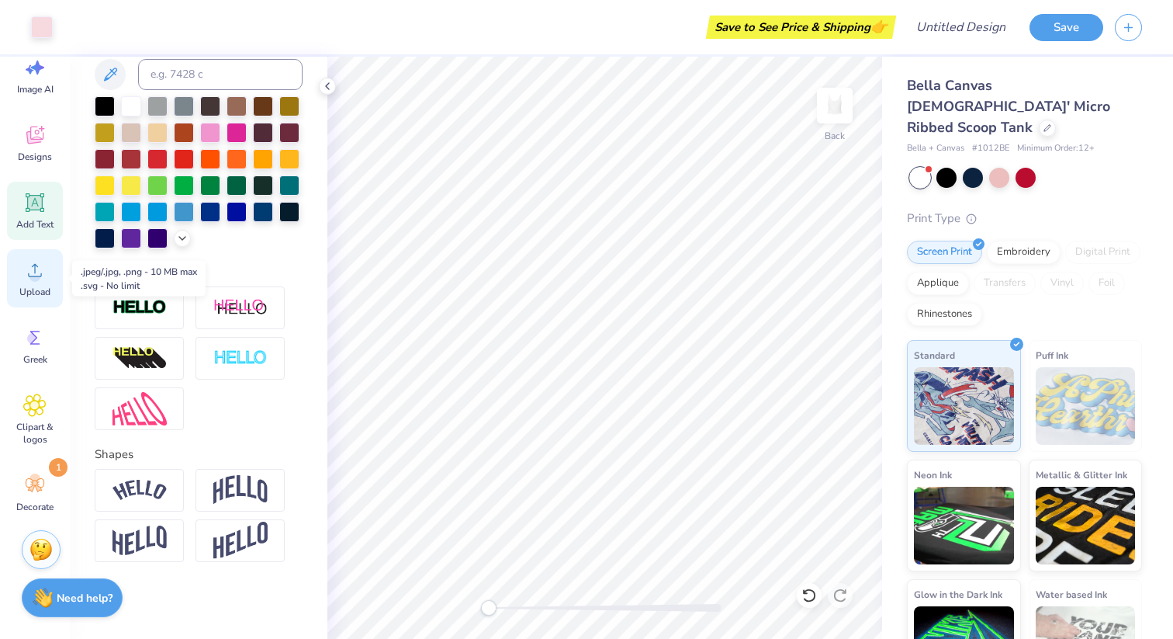
click at [9, 290] on div "Upload" at bounding box center [35, 278] width 56 height 58
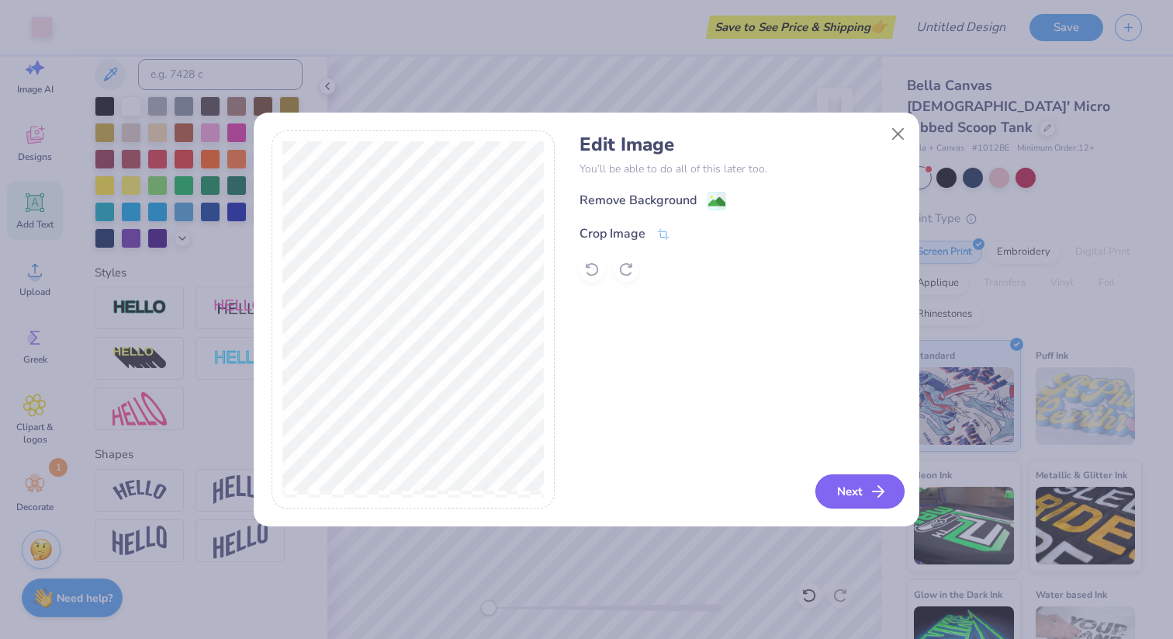
click at [836, 487] on button "Next" at bounding box center [860, 491] width 89 height 34
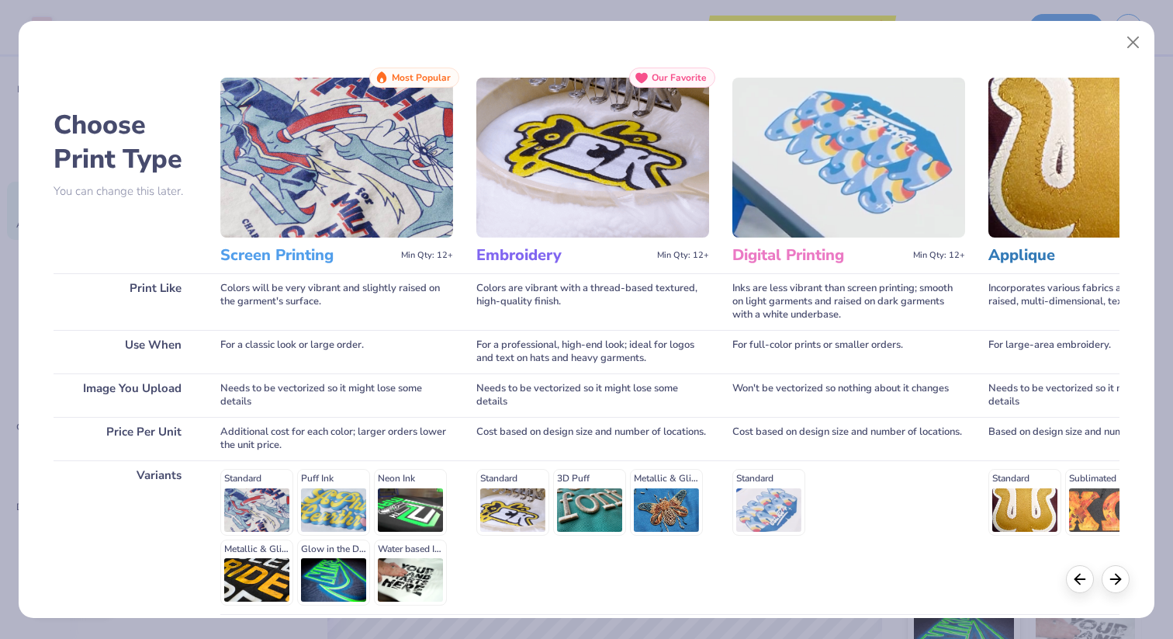
click at [333, 143] on img at bounding box center [336, 158] width 233 height 160
click at [297, 250] on h3 "Screen Printing" at bounding box center [307, 255] width 175 height 20
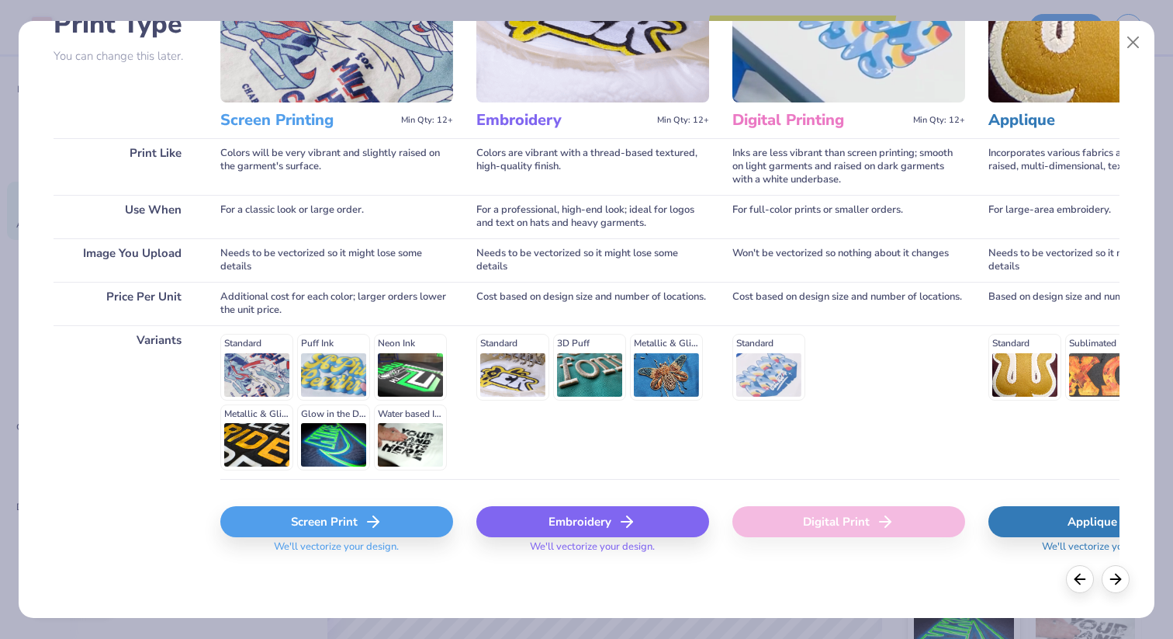
click at [378, 521] on polyline at bounding box center [375, 521] width 5 height 11
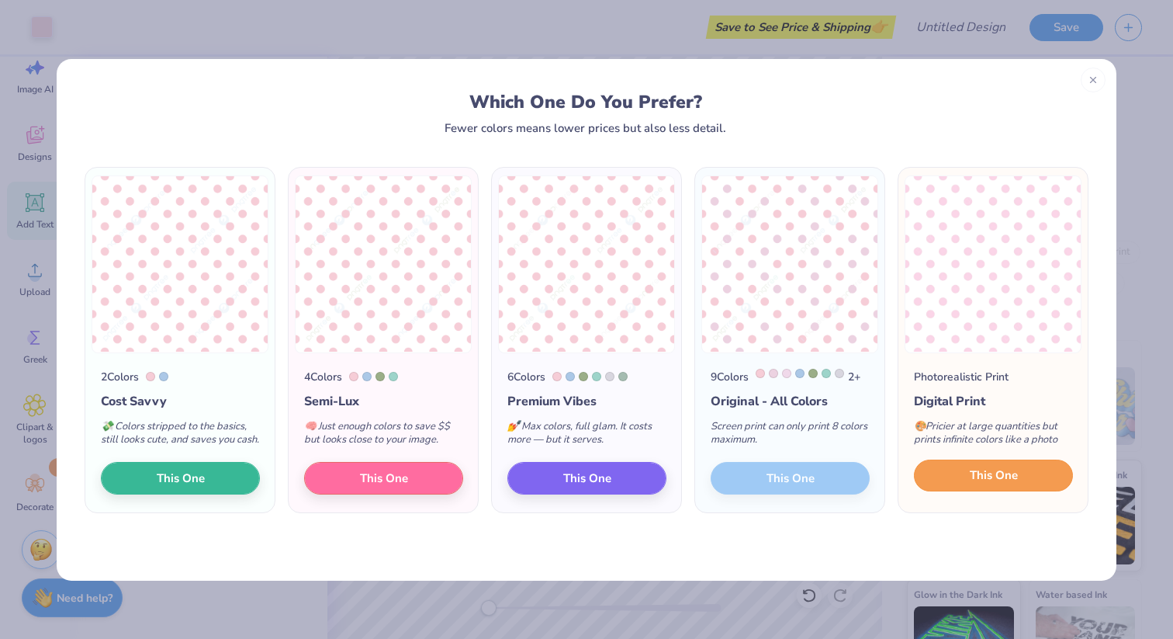
click at [990, 484] on span "This One" at bounding box center [994, 475] width 48 height 18
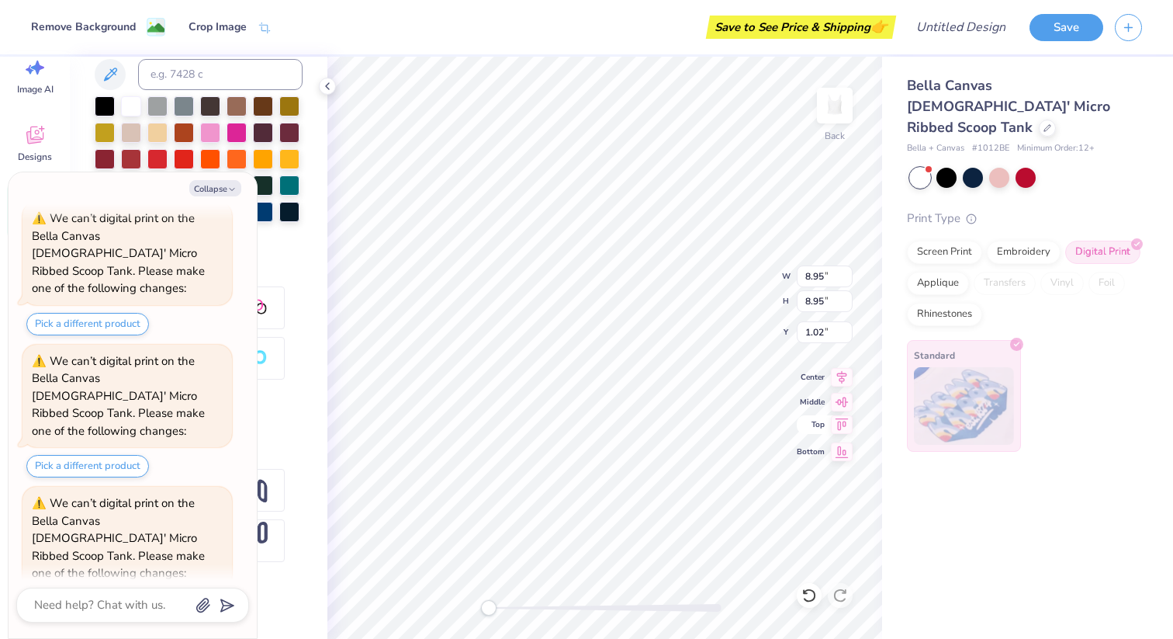
scroll to position [663, 0]
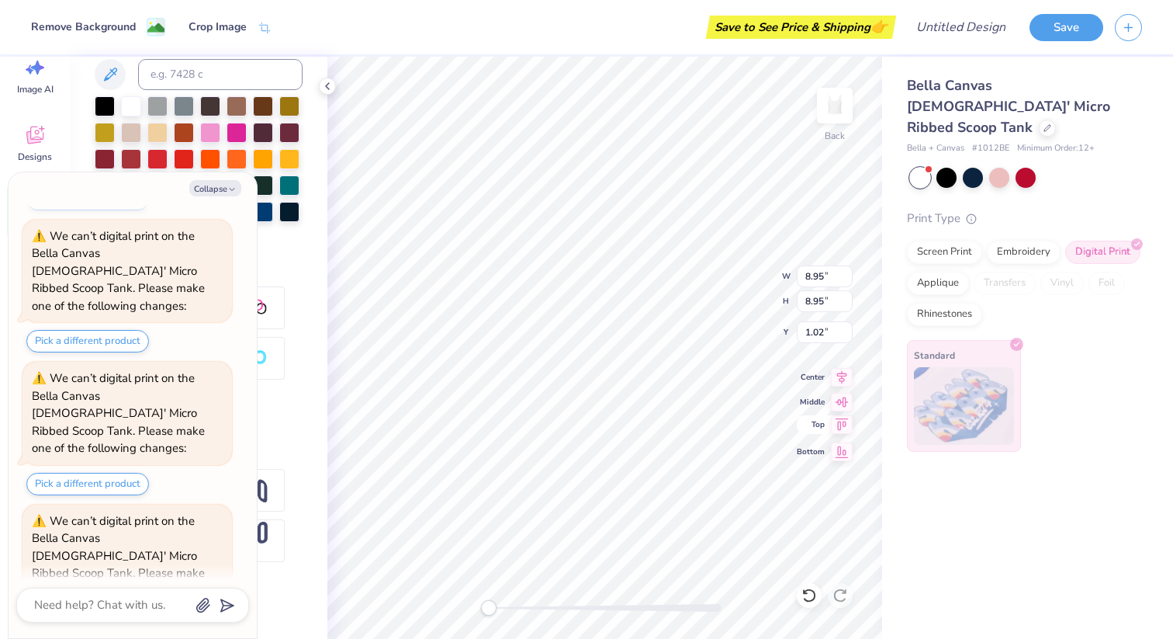
type textarea "x"
type input "2.63"
type input "7.35"
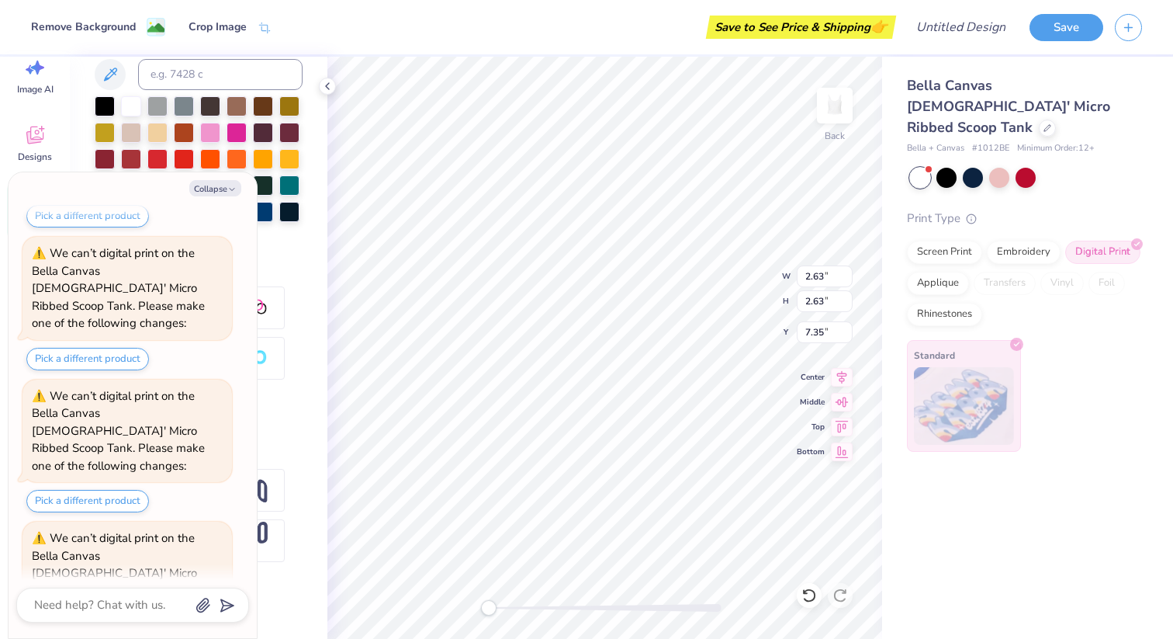
scroll to position [913, 0]
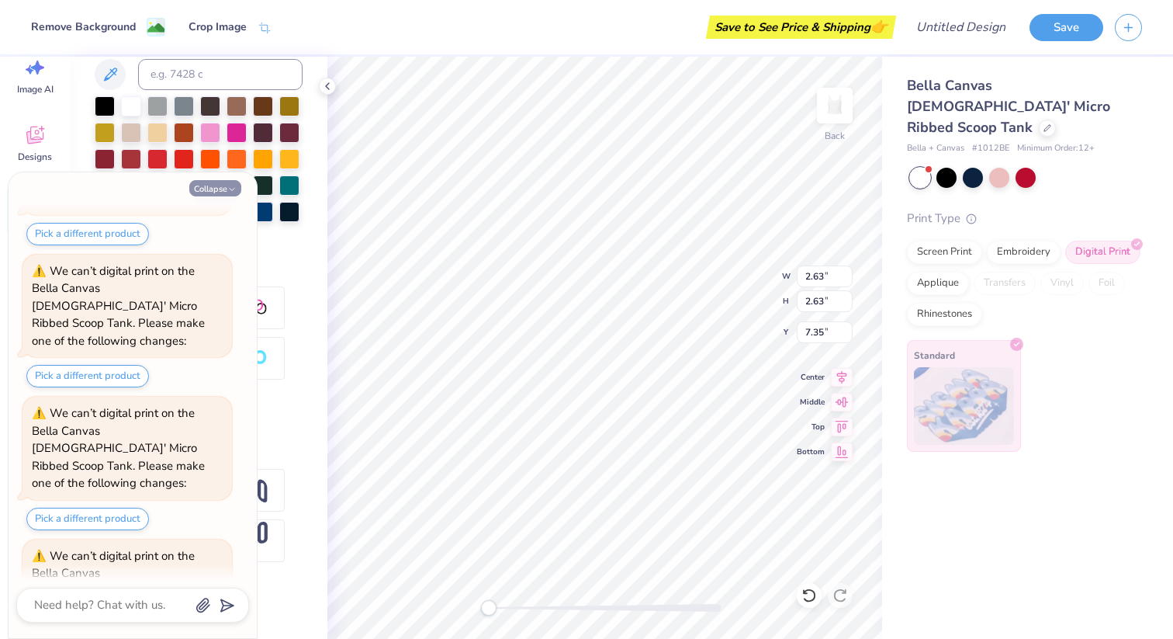
click at [210, 191] on button "Collapse" at bounding box center [215, 188] width 52 height 16
type textarea "x"
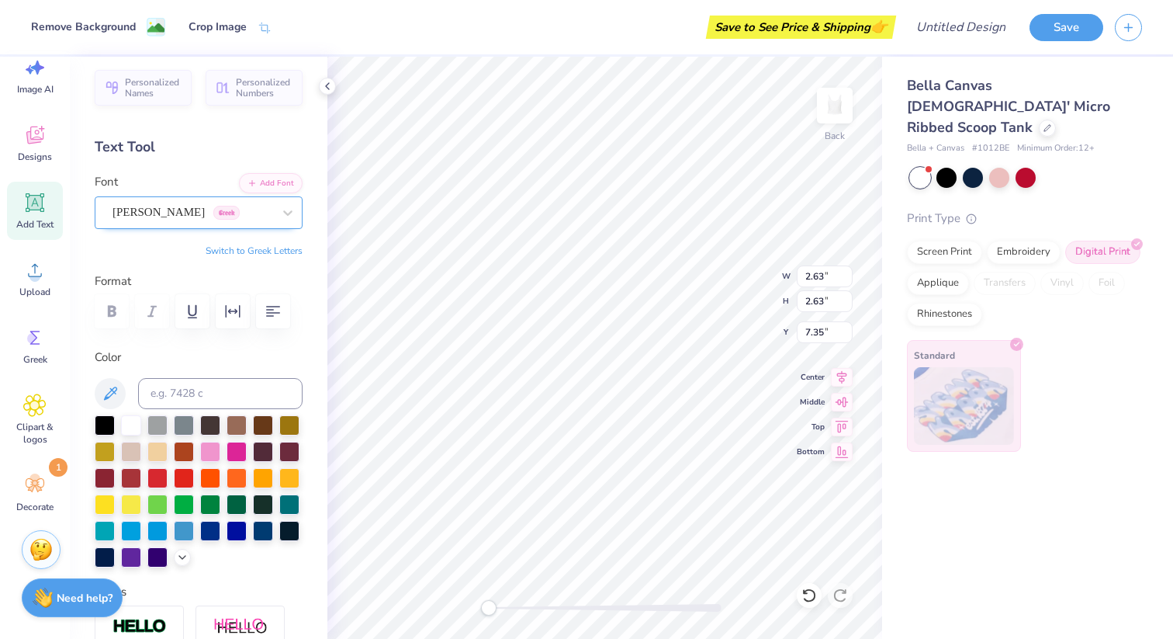
scroll to position [0, 0]
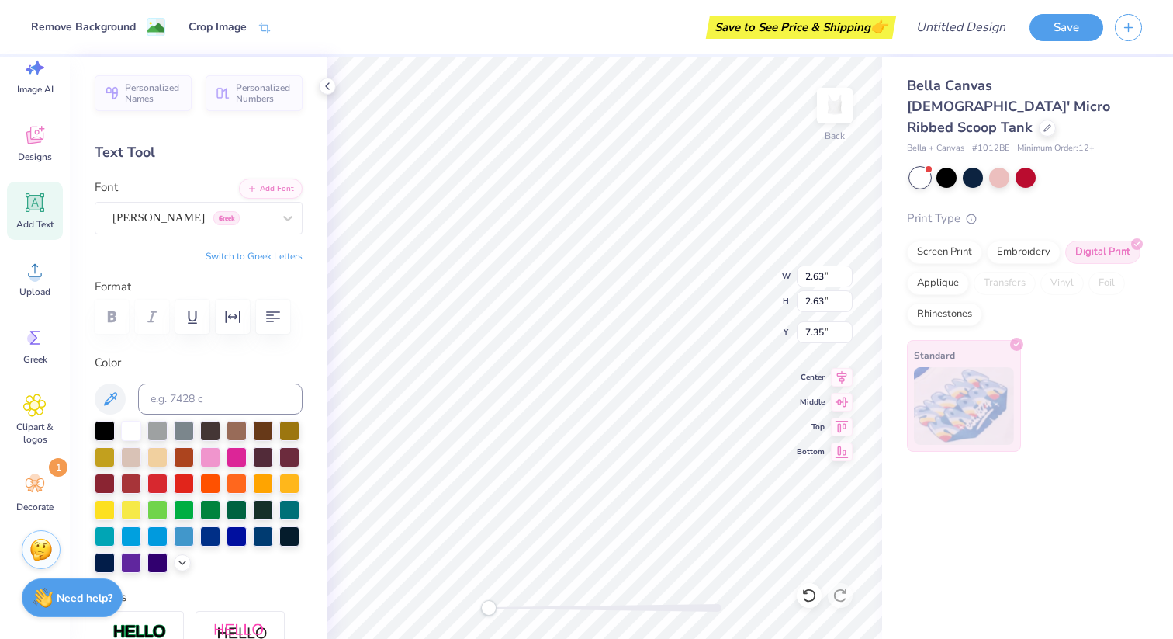
type input "5.53"
type input "1.42"
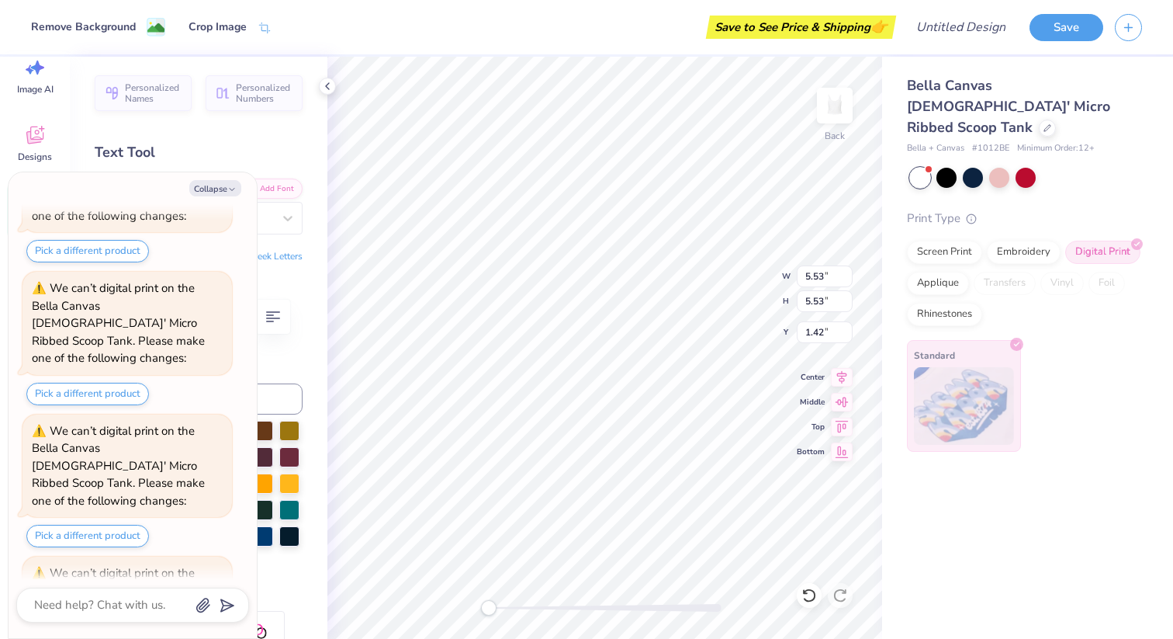
scroll to position [1162, 0]
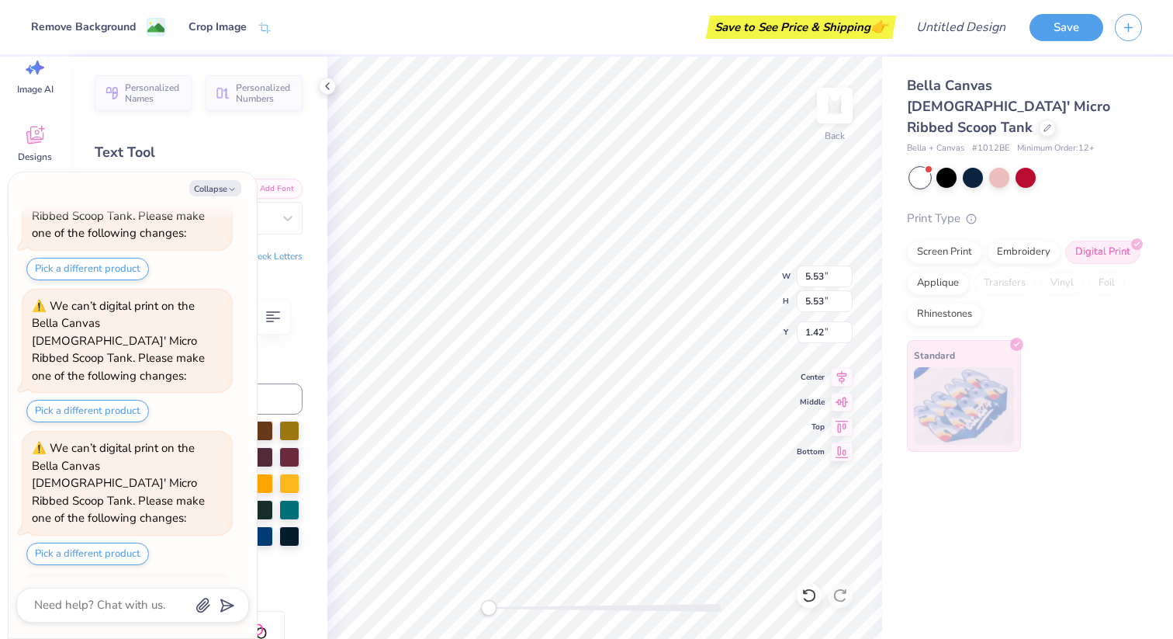
type textarea "x"
type input "3.40"
type input "1.36"
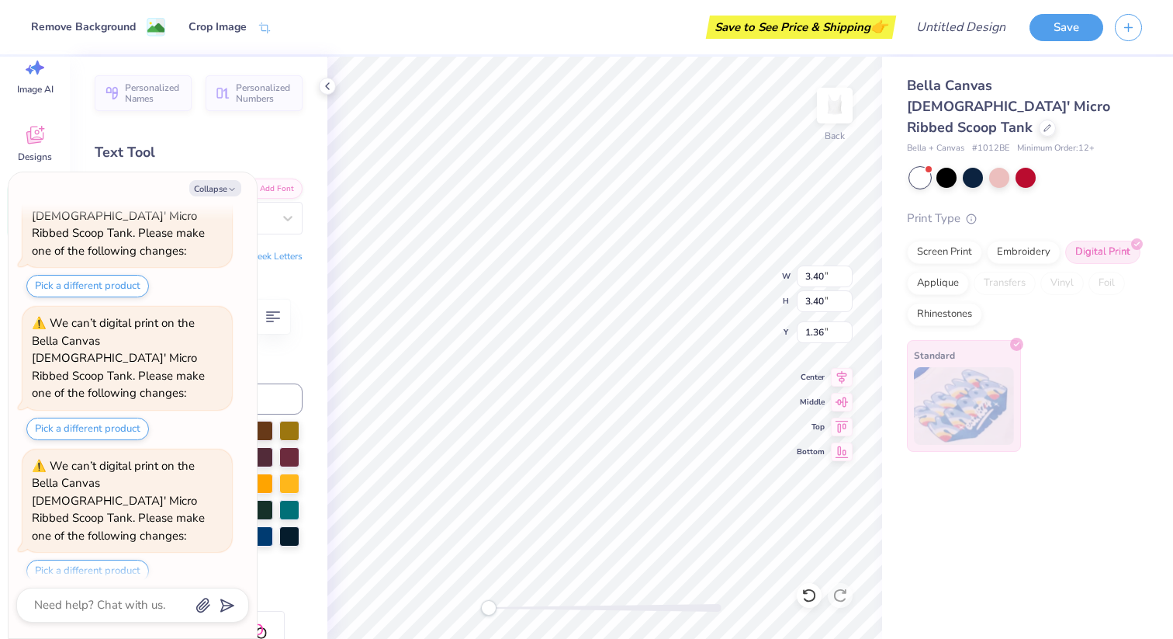
scroll to position [1412, 0]
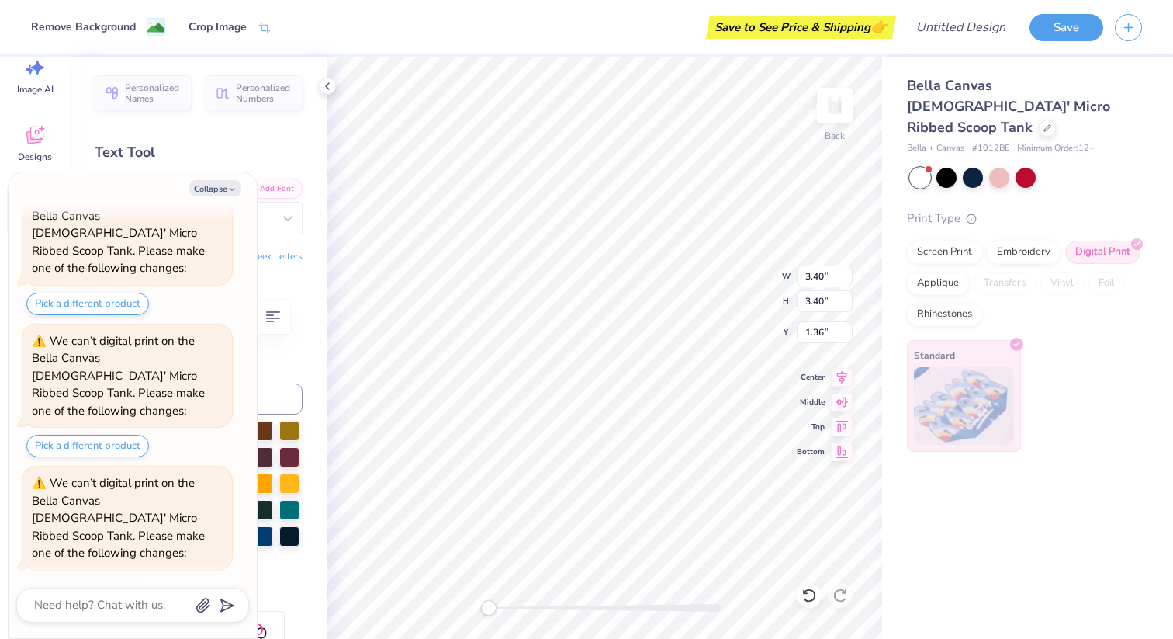
type textarea "x"
type input "1.47"
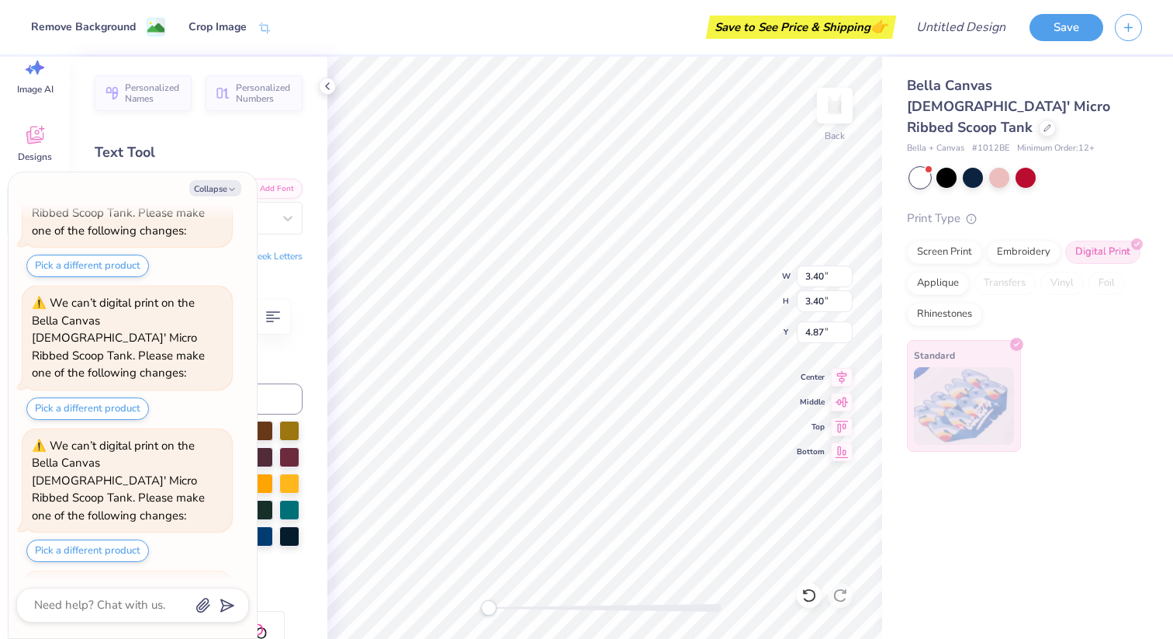
scroll to position [2287, 0]
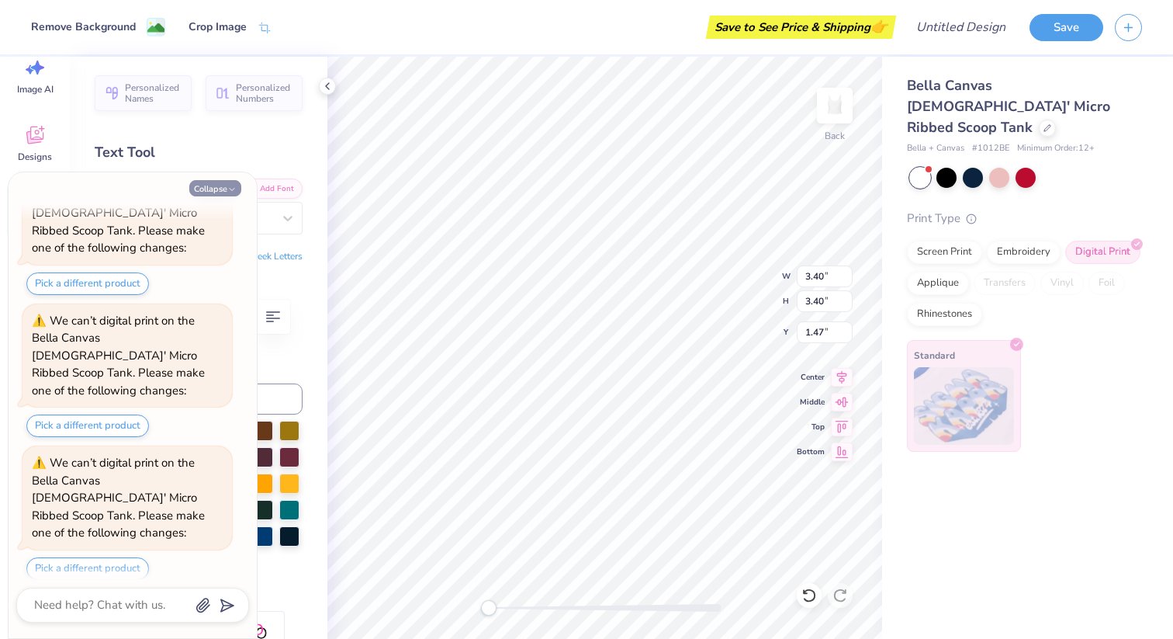
click at [220, 189] on button "Collapse" at bounding box center [215, 188] width 52 height 16
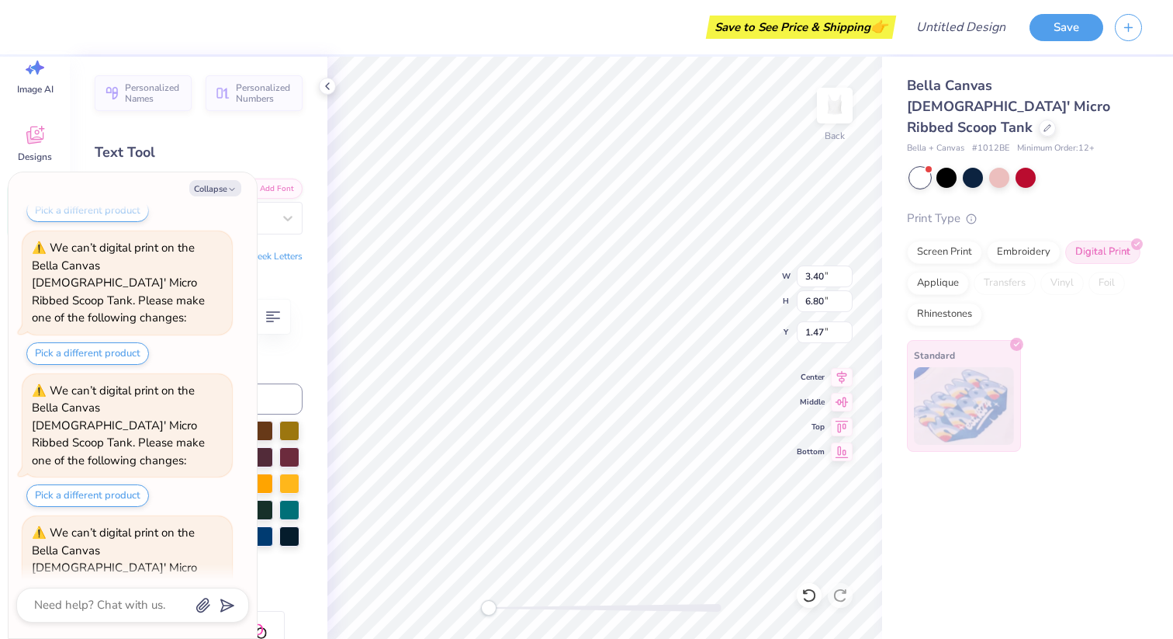
scroll to position [2912, 0]
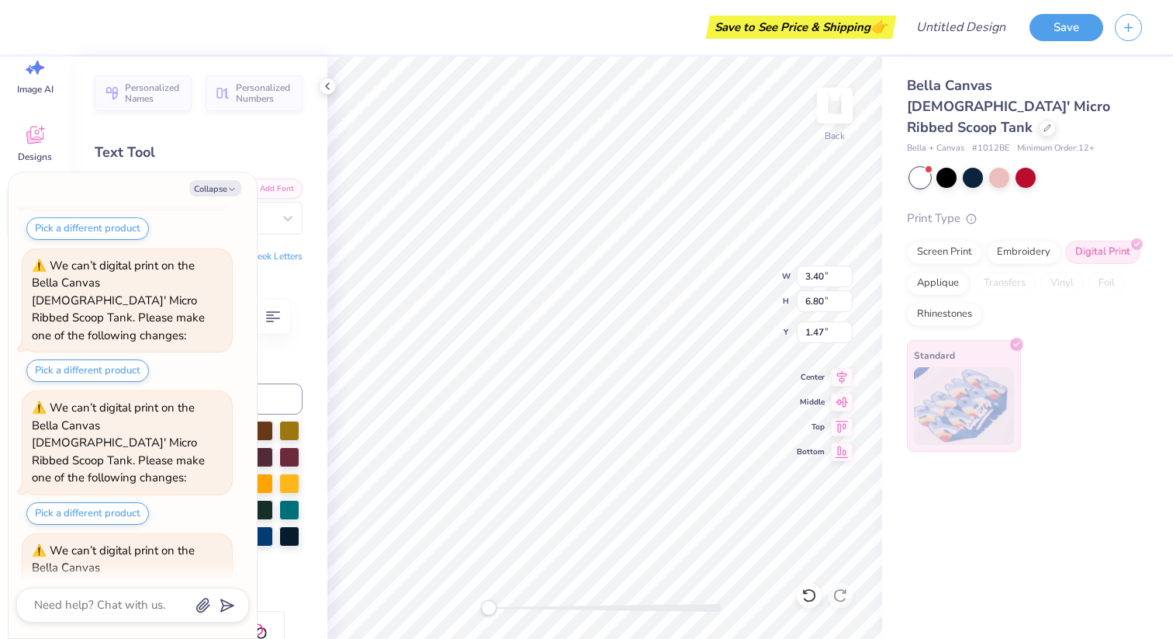
type textarea "x"
type input "2.10"
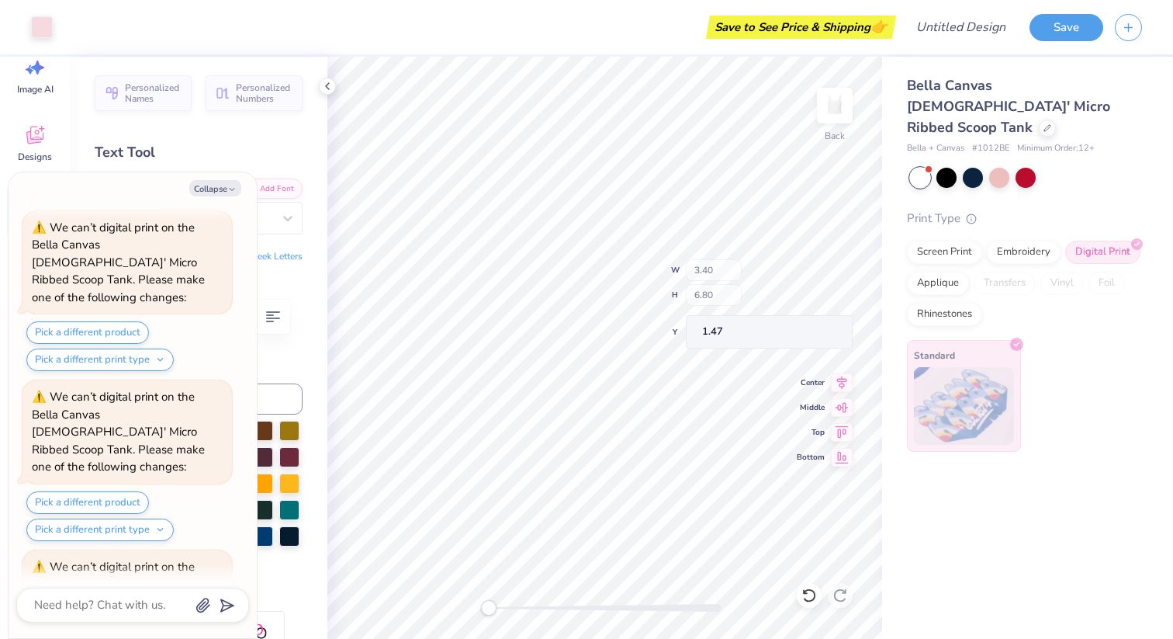
scroll to position [4270, 0]
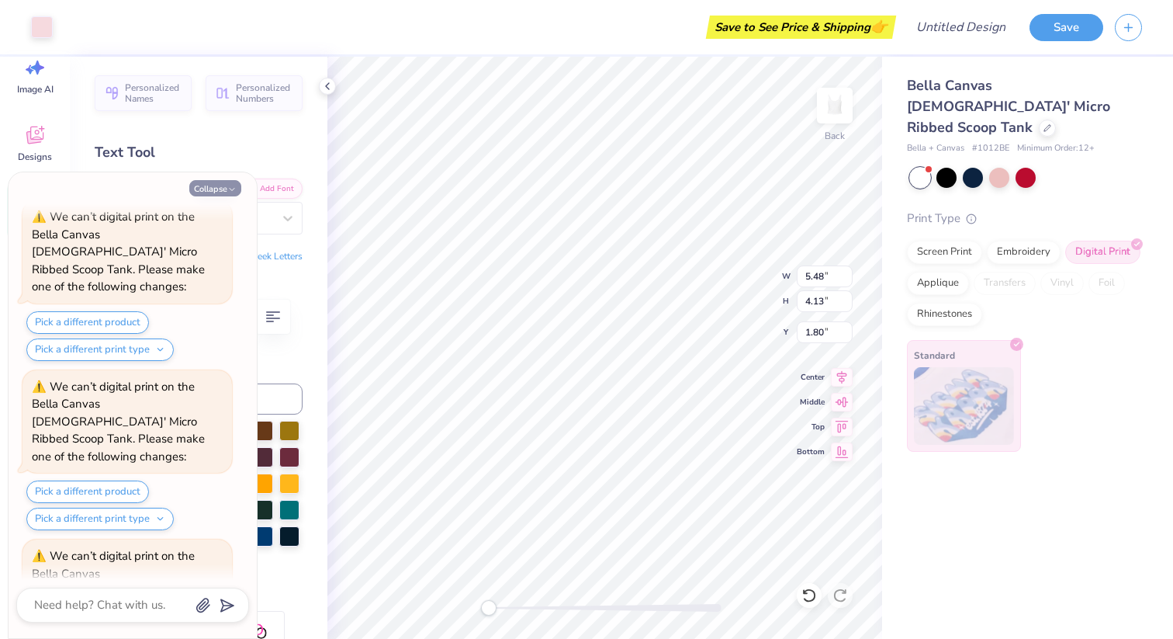
click at [213, 181] on button "Collapse" at bounding box center [215, 188] width 52 height 16
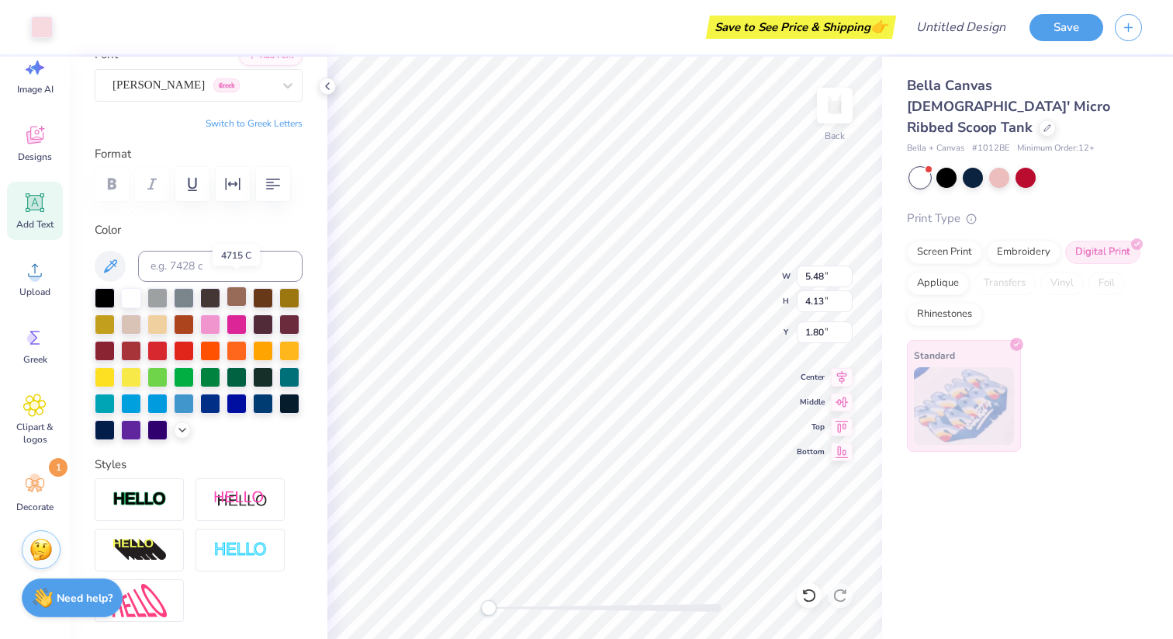
scroll to position [144, 0]
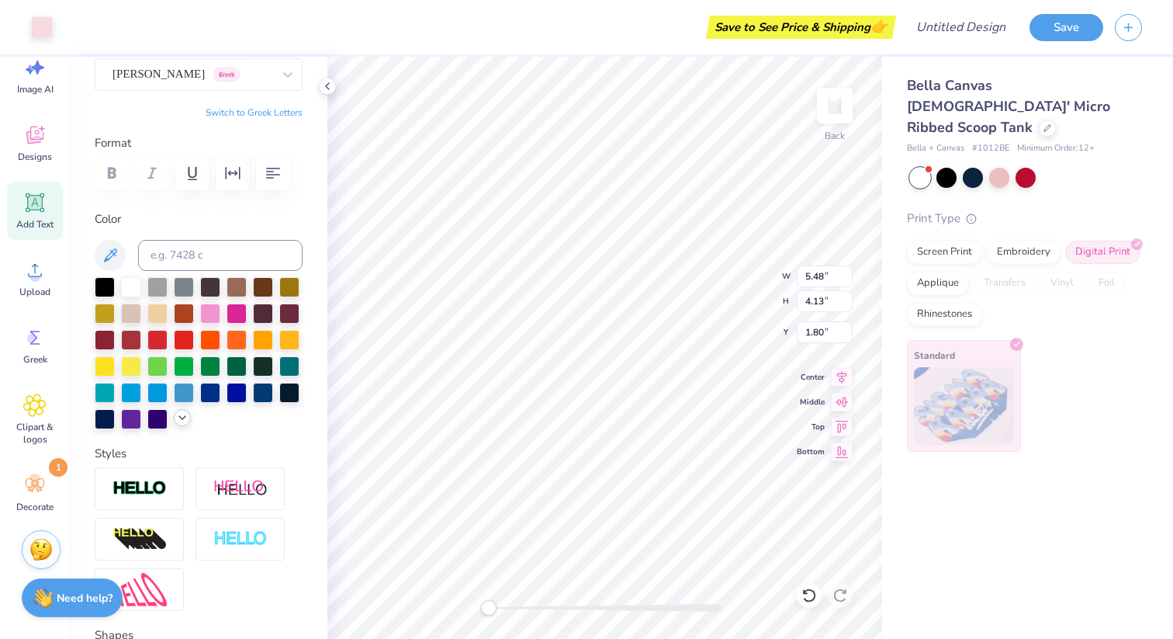
click at [176, 417] on icon at bounding box center [182, 417] width 12 height 12
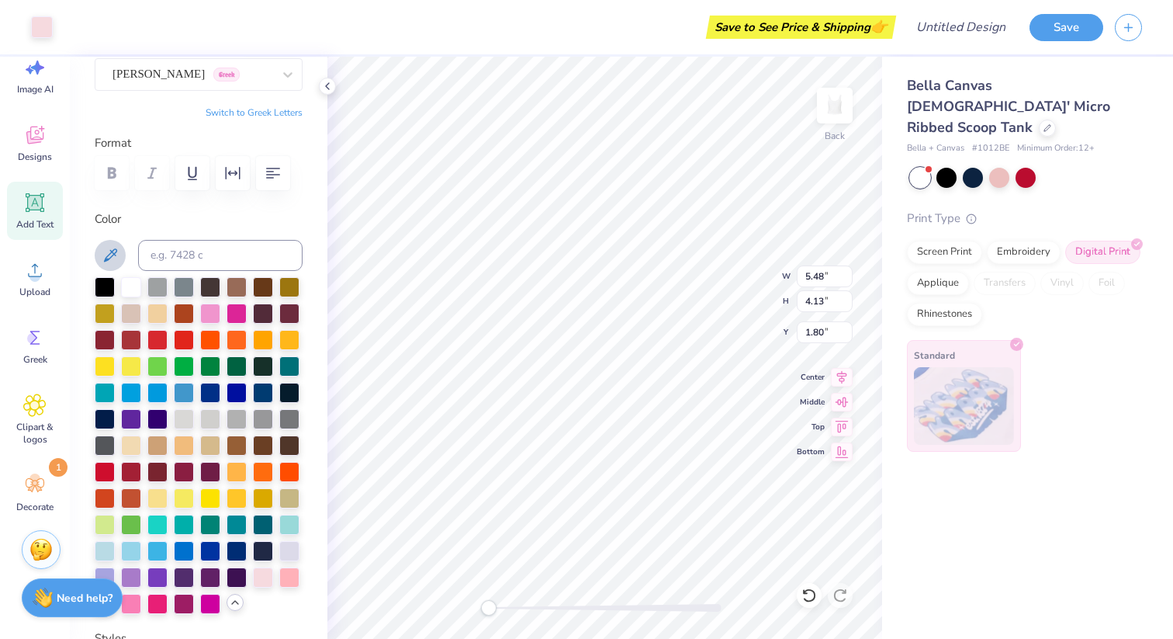
click at [114, 252] on icon at bounding box center [110, 254] width 13 height 13
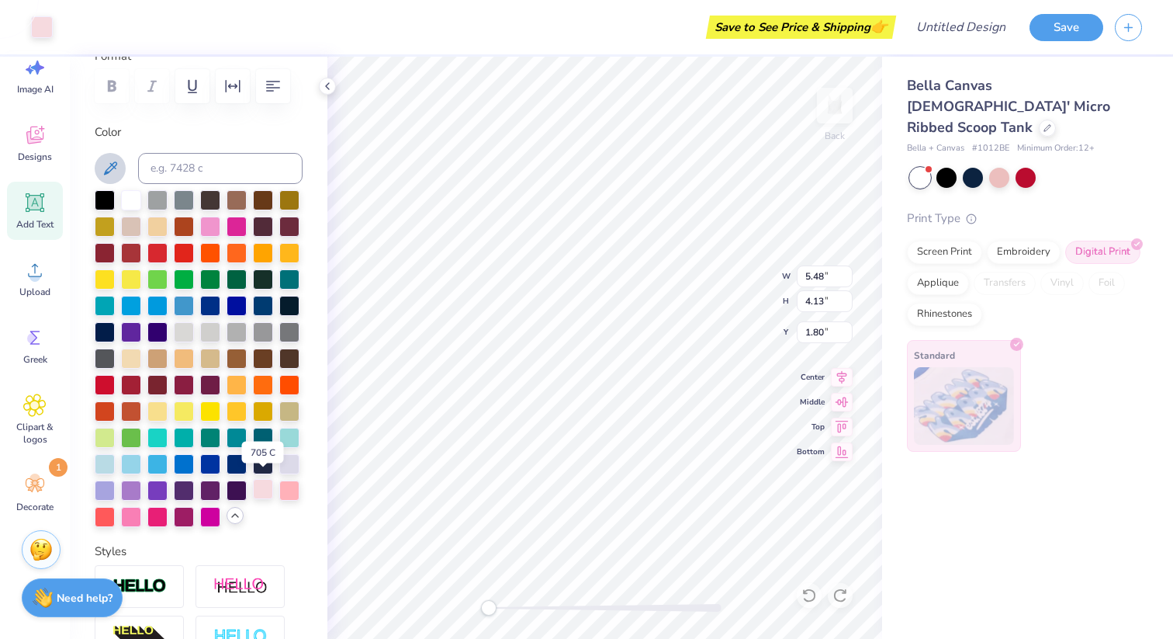
scroll to position [223, 0]
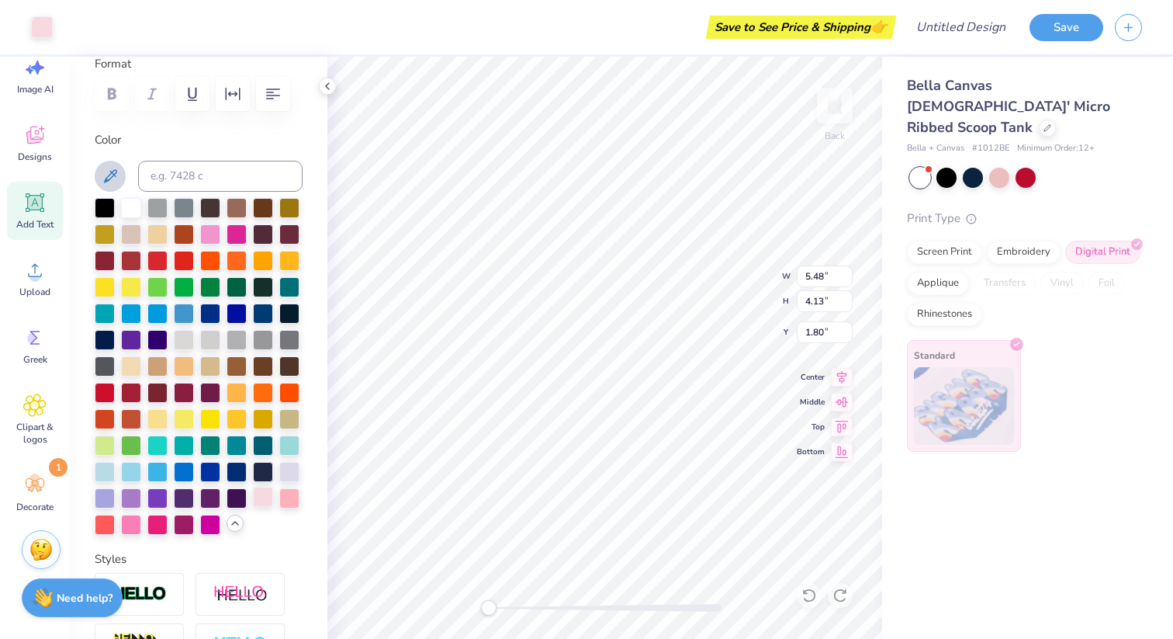
click at [261, 497] on div at bounding box center [263, 497] width 20 height 20
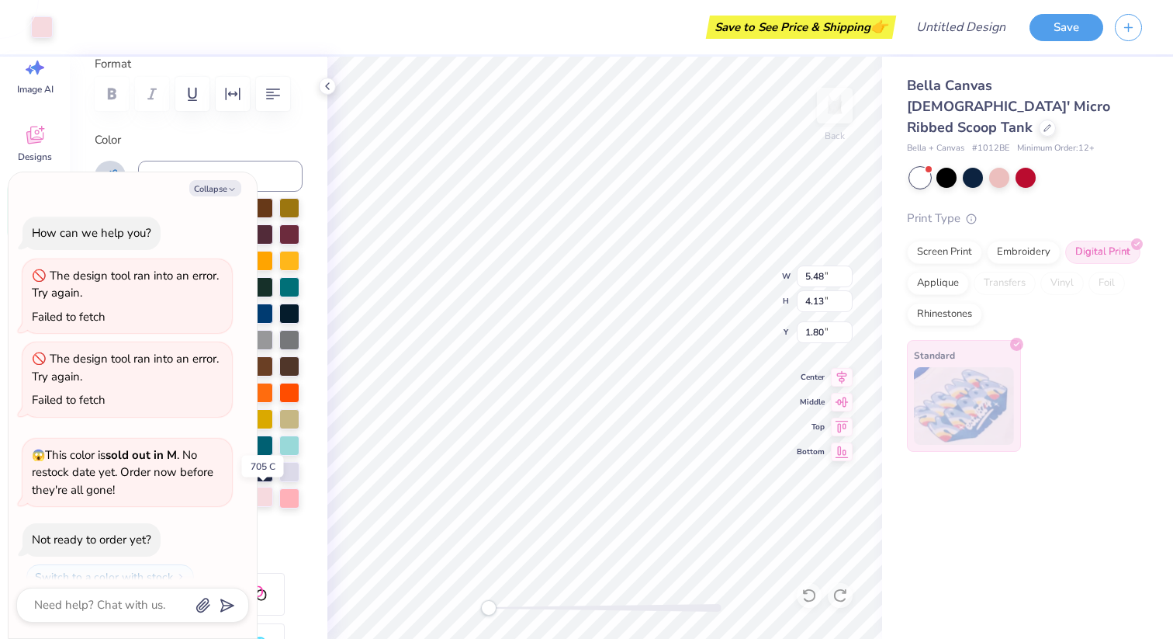
scroll to position [4422, 0]
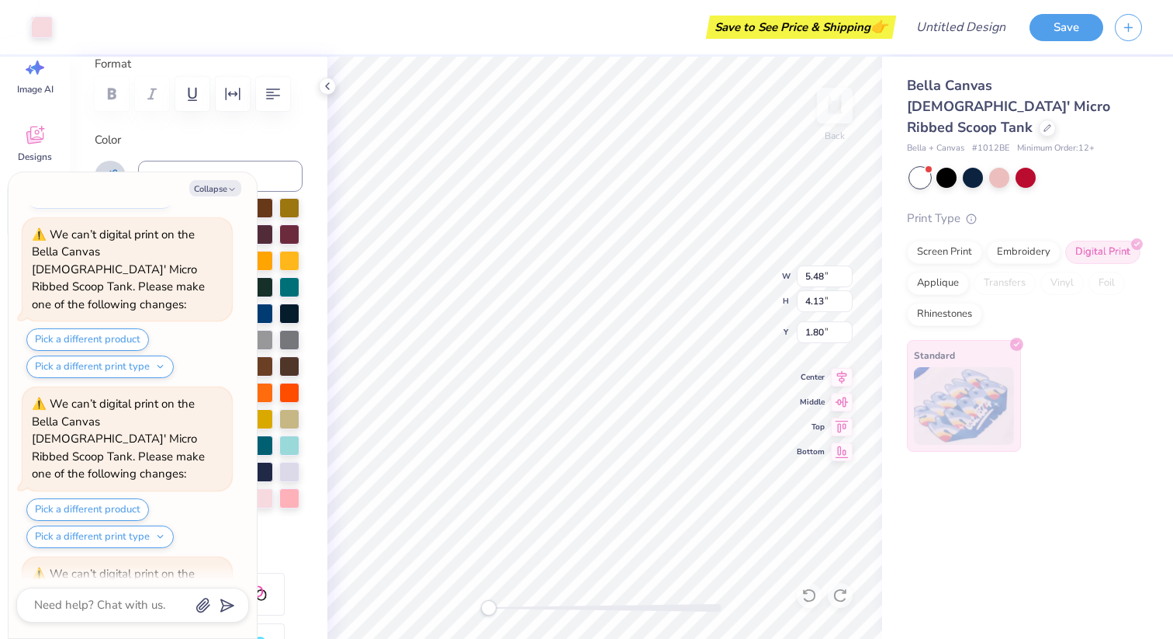
click at [216, 177] on div "Collapse How can we help you? The design tool ran into an error. Try again. Fai…" at bounding box center [133, 405] width 248 height 466
click at [216, 189] on button "Collapse" at bounding box center [215, 188] width 52 height 16
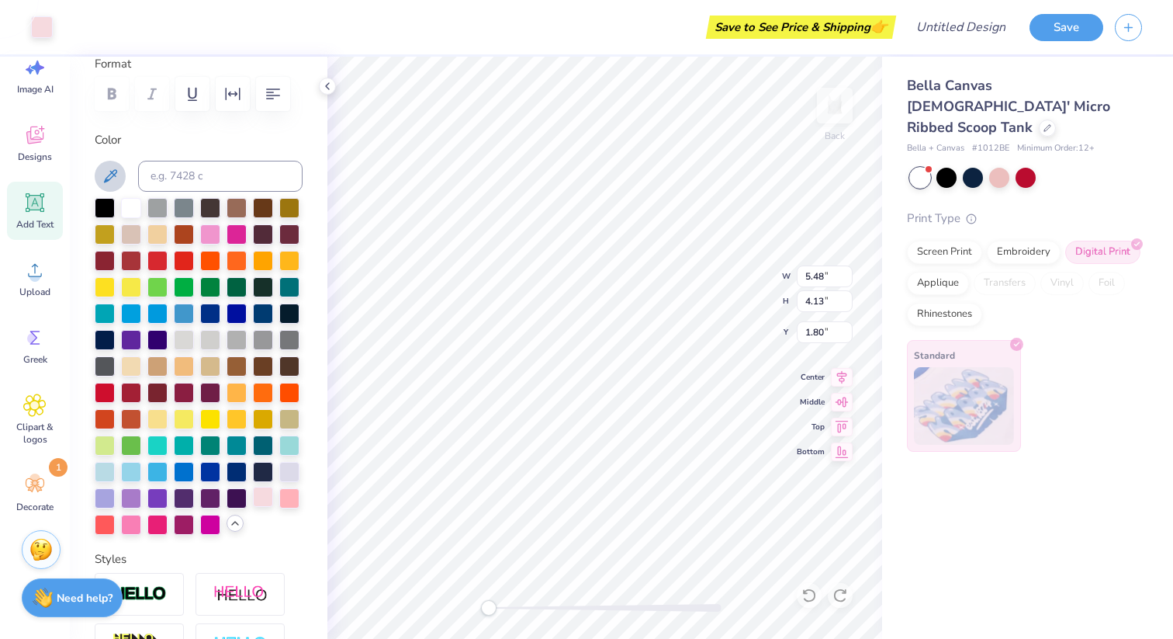
click at [268, 497] on div at bounding box center [263, 497] width 20 height 20
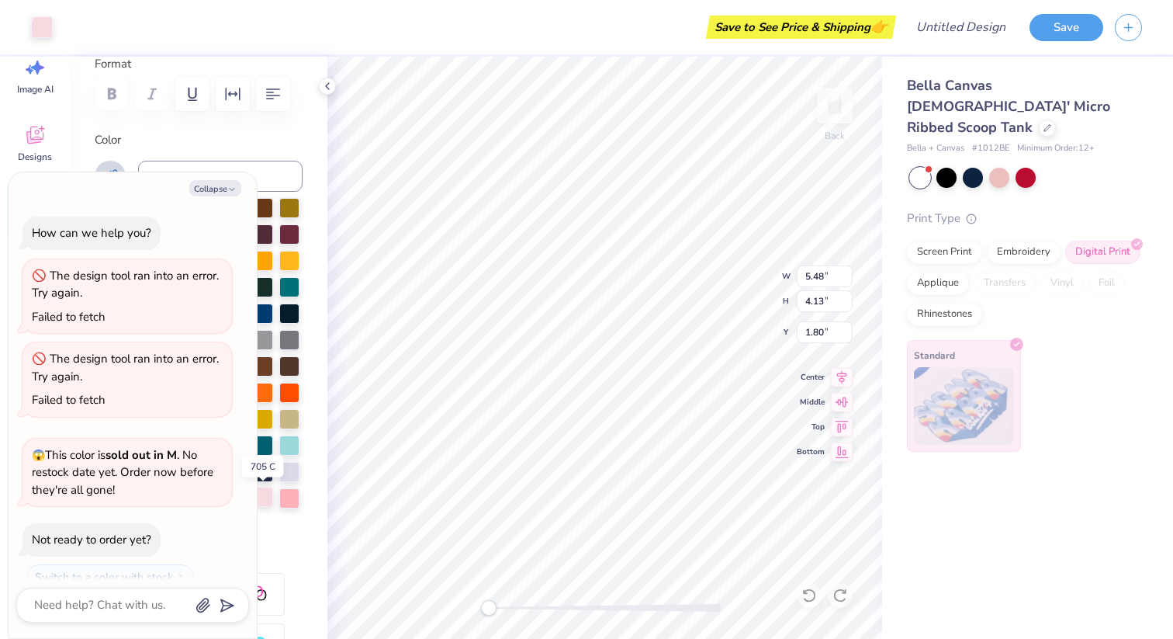
scroll to position [4574, 0]
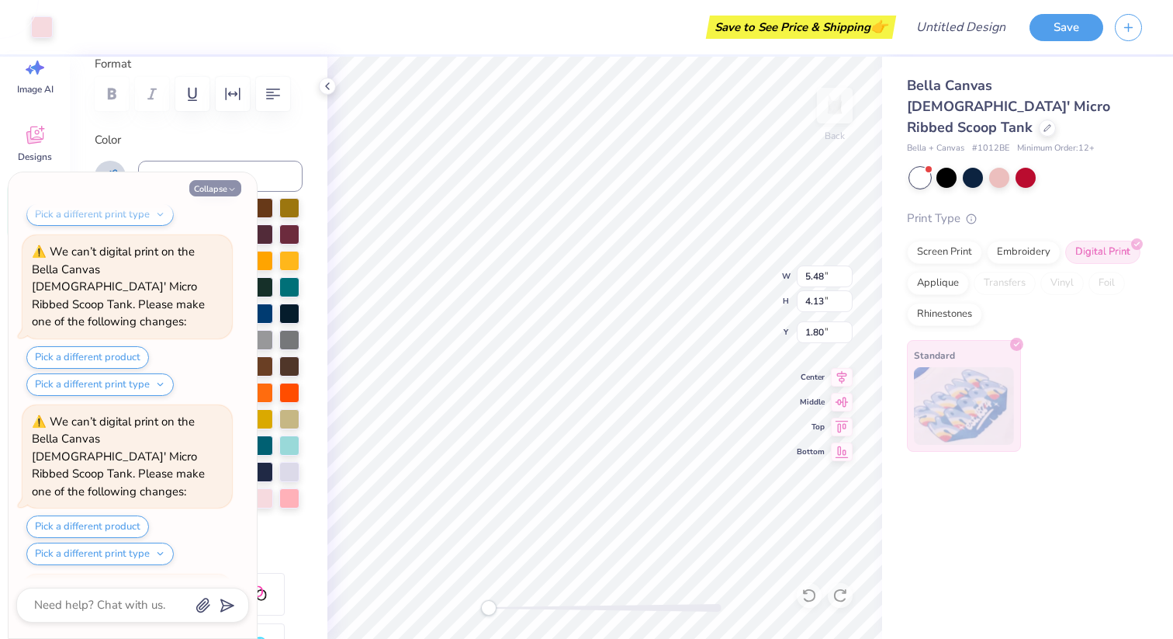
click at [213, 190] on button "Collapse" at bounding box center [215, 188] width 52 height 16
type textarea "x"
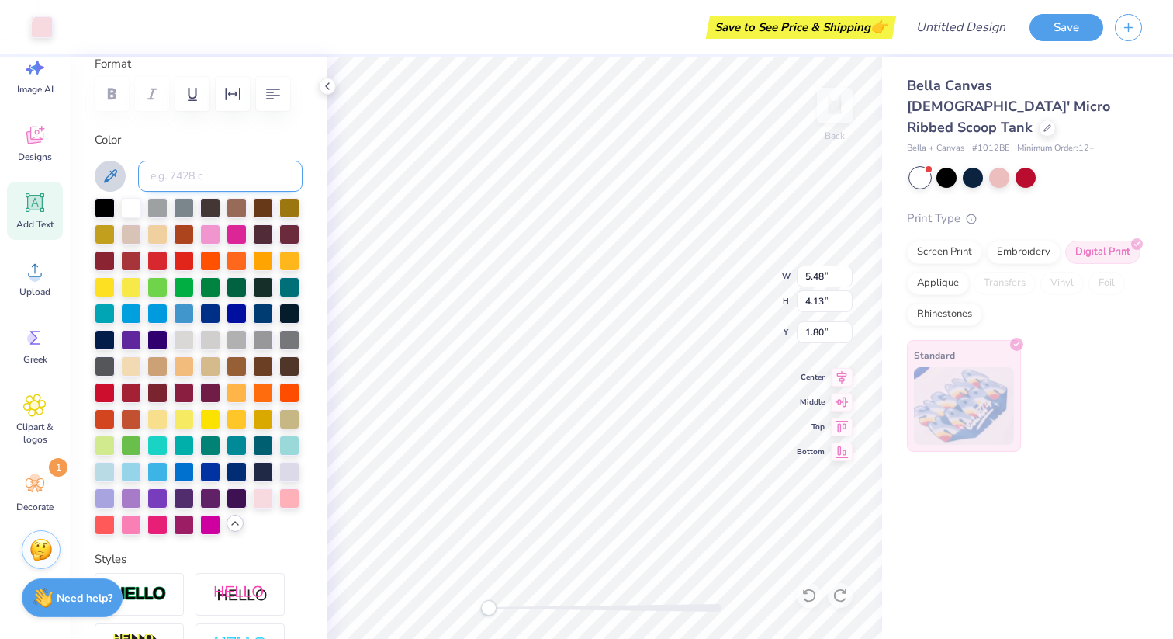
click at [187, 173] on input at bounding box center [220, 176] width 165 height 31
type input "700"
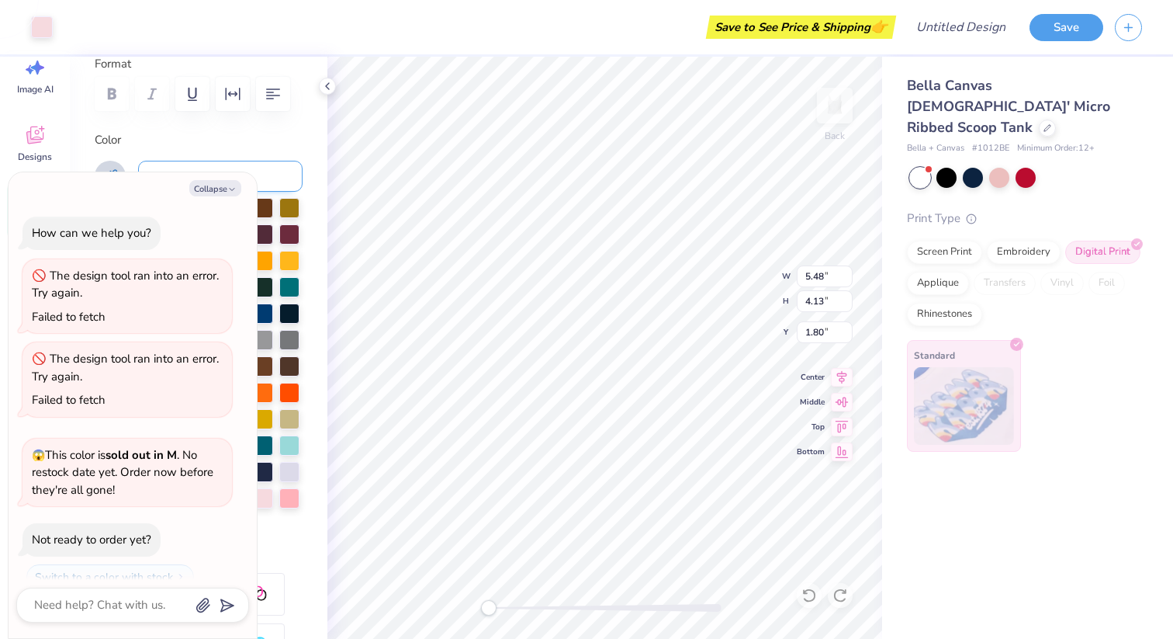
scroll to position [4726, 0]
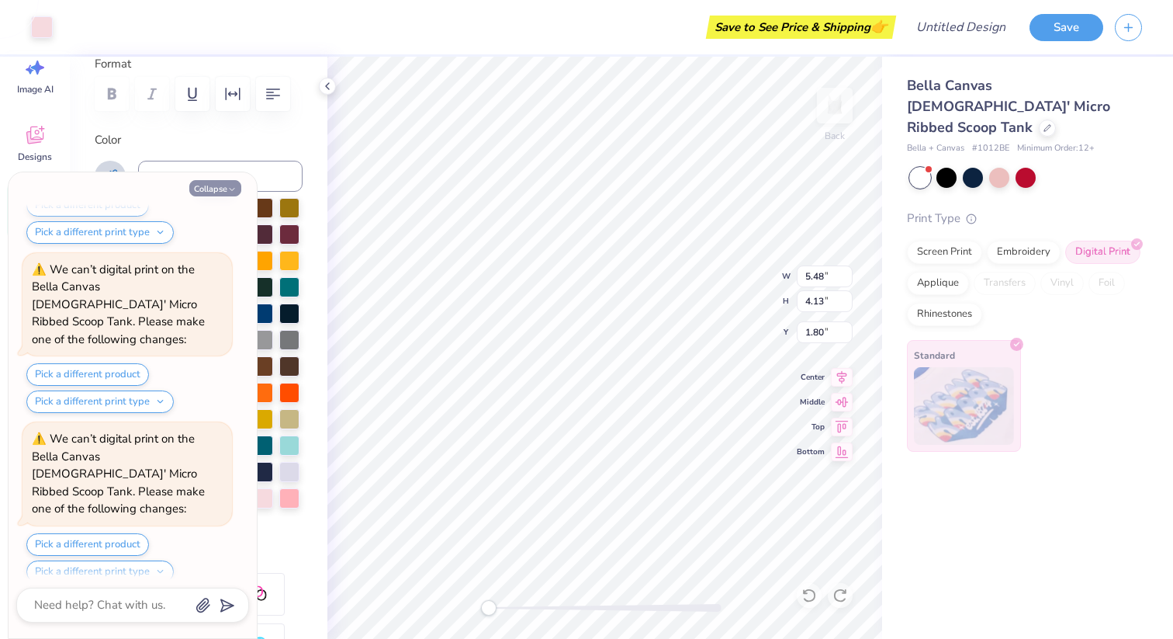
click at [224, 190] on button "Collapse" at bounding box center [215, 188] width 52 height 16
type textarea "x"
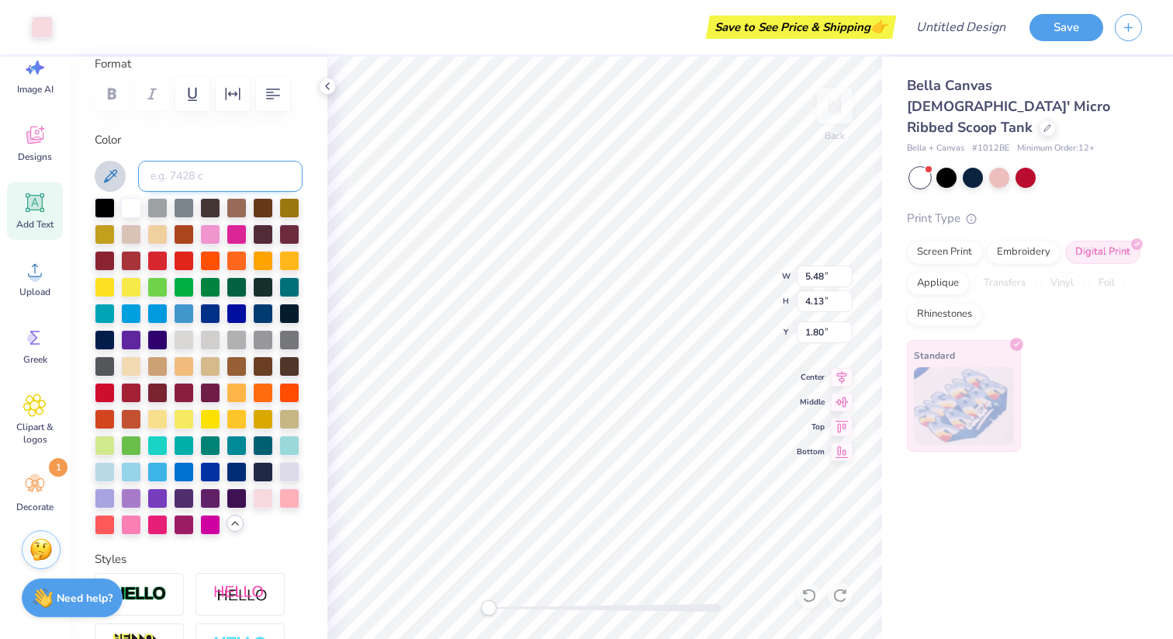
click at [221, 165] on input at bounding box center [220, 176] width 165 height 31
type input "700"
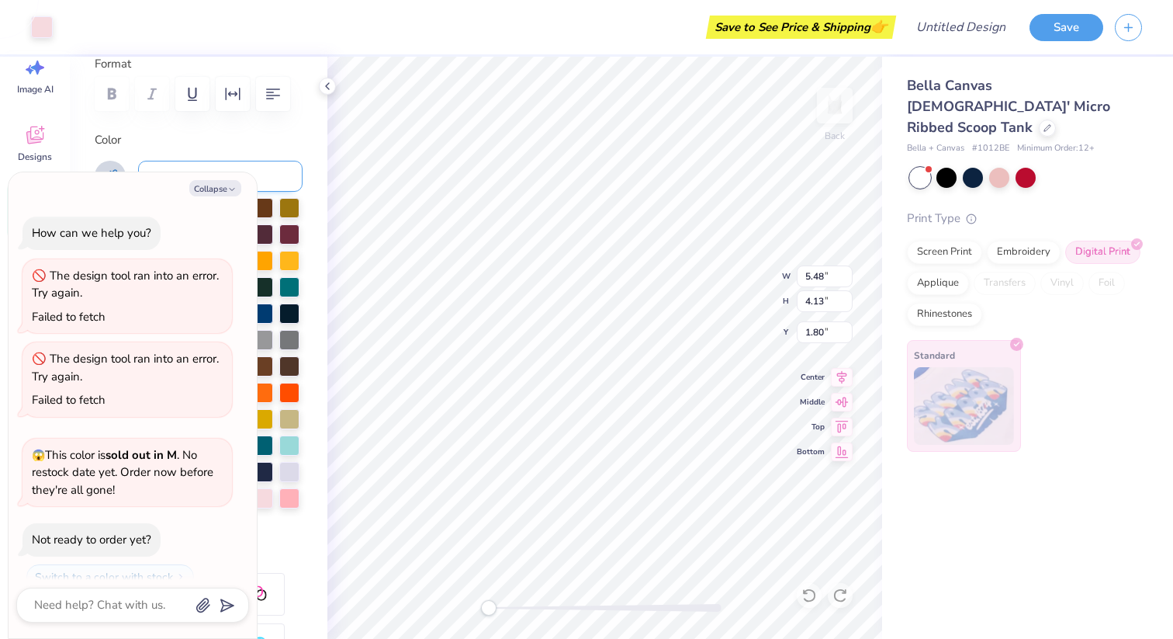
scroll to position [4878, 0]
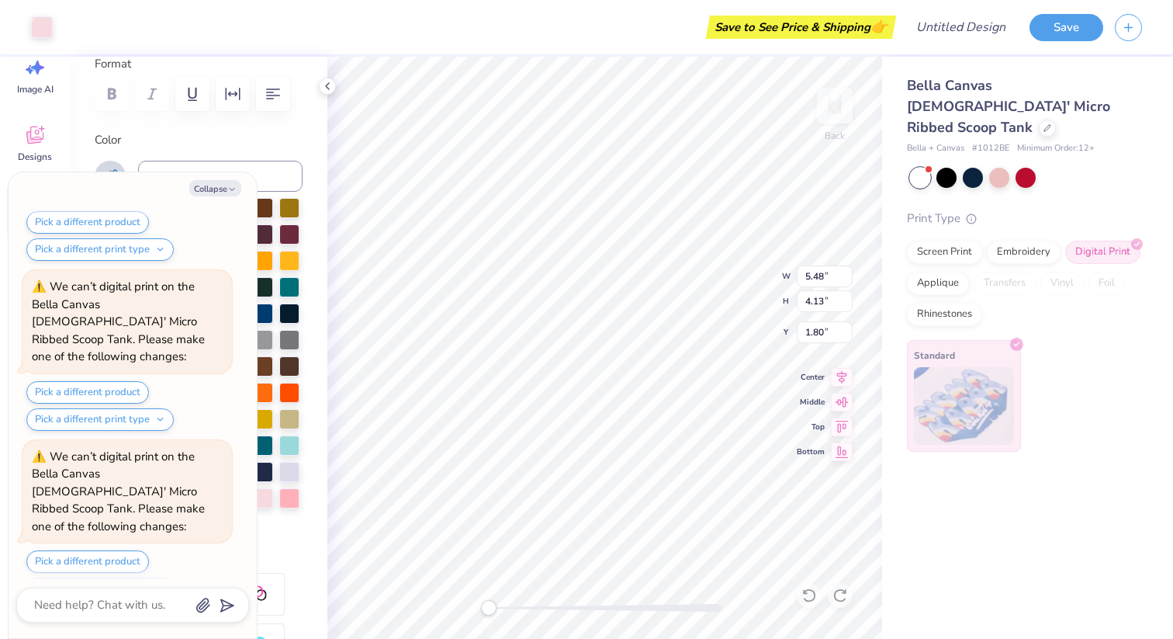
type textarea "x"
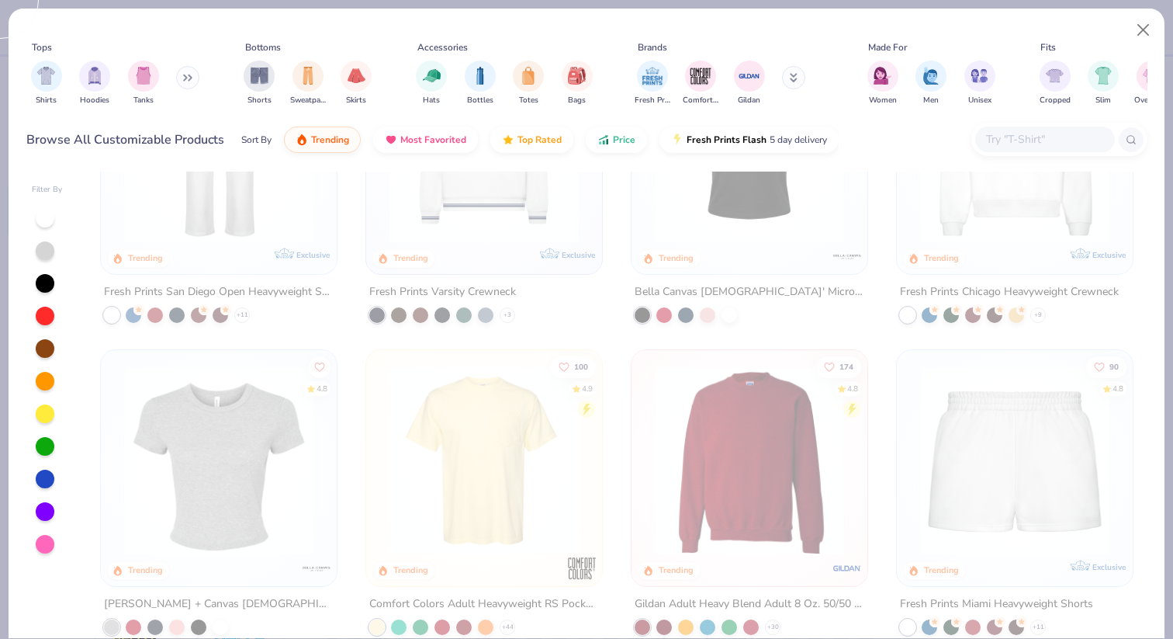
scroll to position [770, 0]
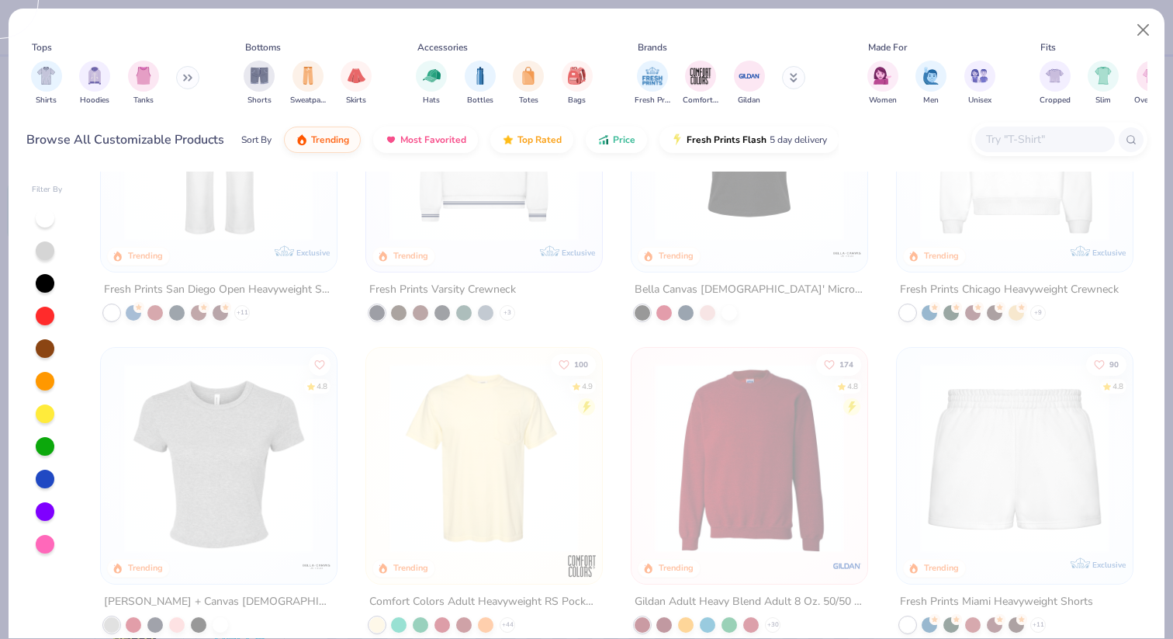
click at [255, 490] on img at bounding box center [218, 457] width 205 height 189
click at [255, 491] on img at bounding box center [218, 457] width 205 height 189
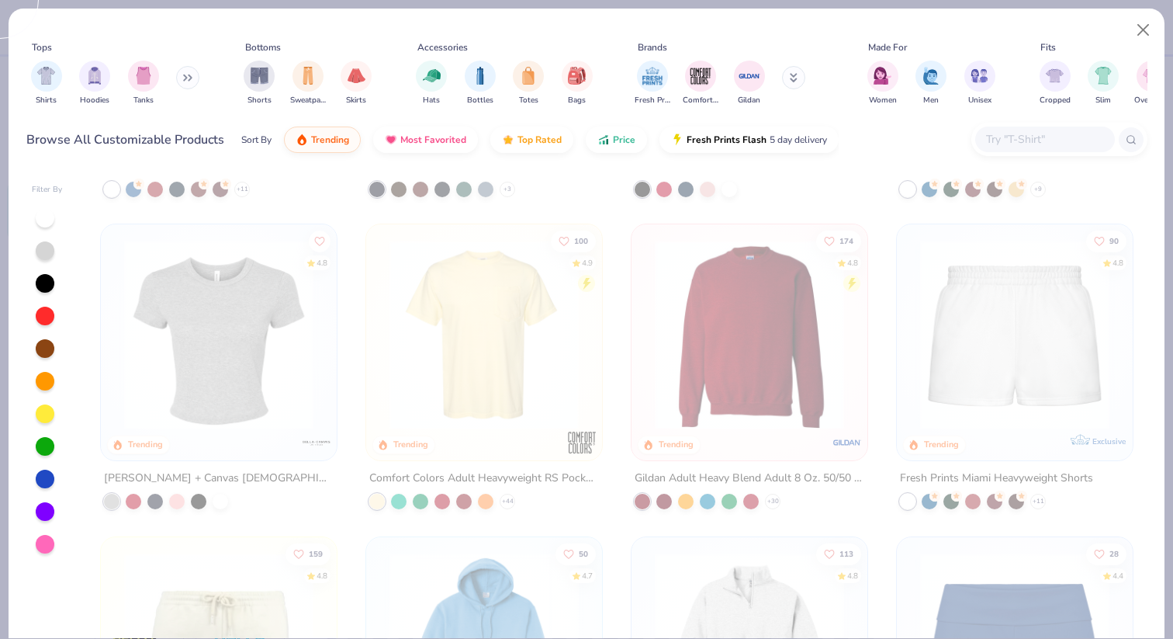
scroll to position [864, 0]
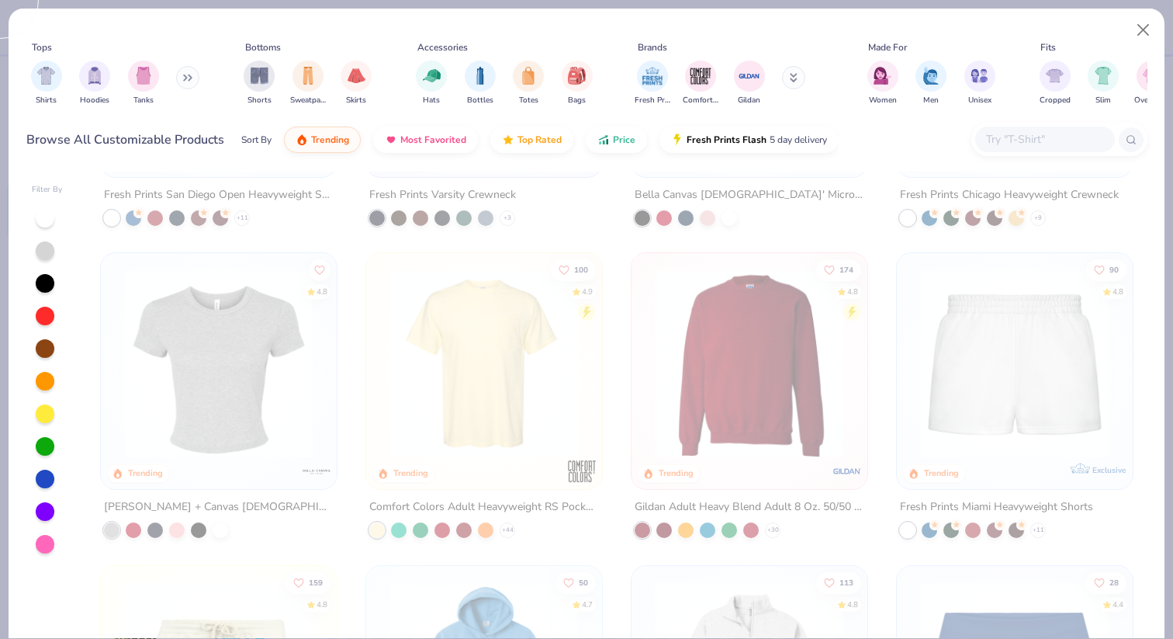
click at [234, 449] on img at bounding box center [218, 362] width 205 height 189
click at [248, 523] on div "[PERSON_NAME] + Canvas [DEMOGRAPHIC_DATA]' Micro Ribbed Baby Tee" at bounding box center [218, 517] width 237 height 40
click at [265, 314] on img at bounding box center [218, 362] width 205 height 189
click at [1146, 31] on button "Close" at bounding box center [1143, 30] width 29 height 29
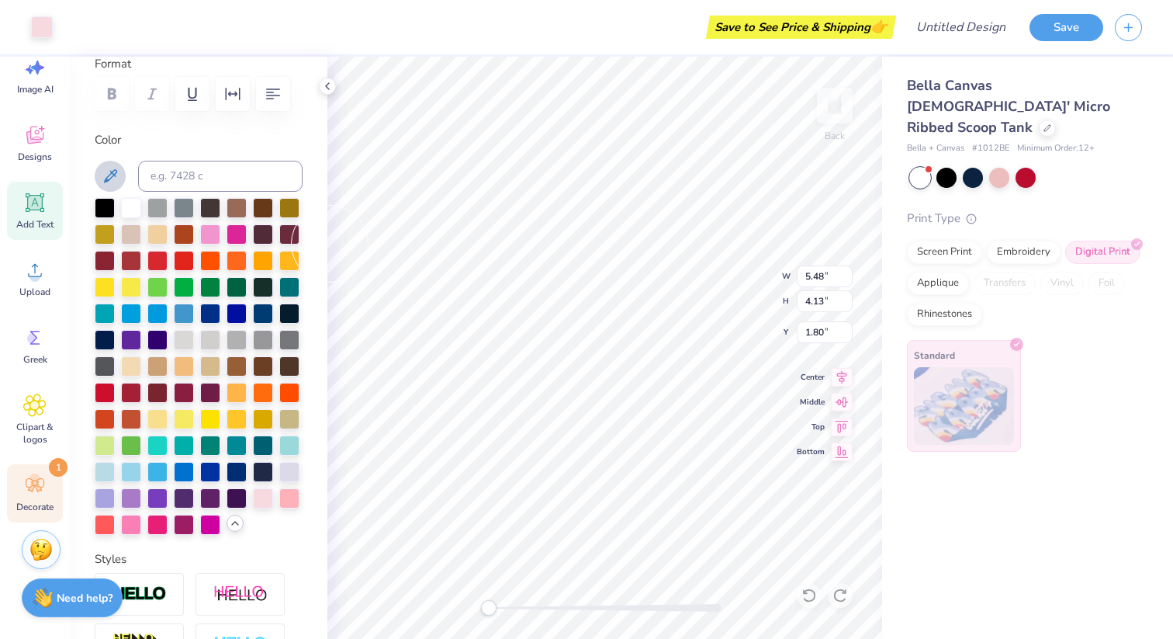
click at [34, 485] on icon at bounding box center [35, 485] width 19 height 14
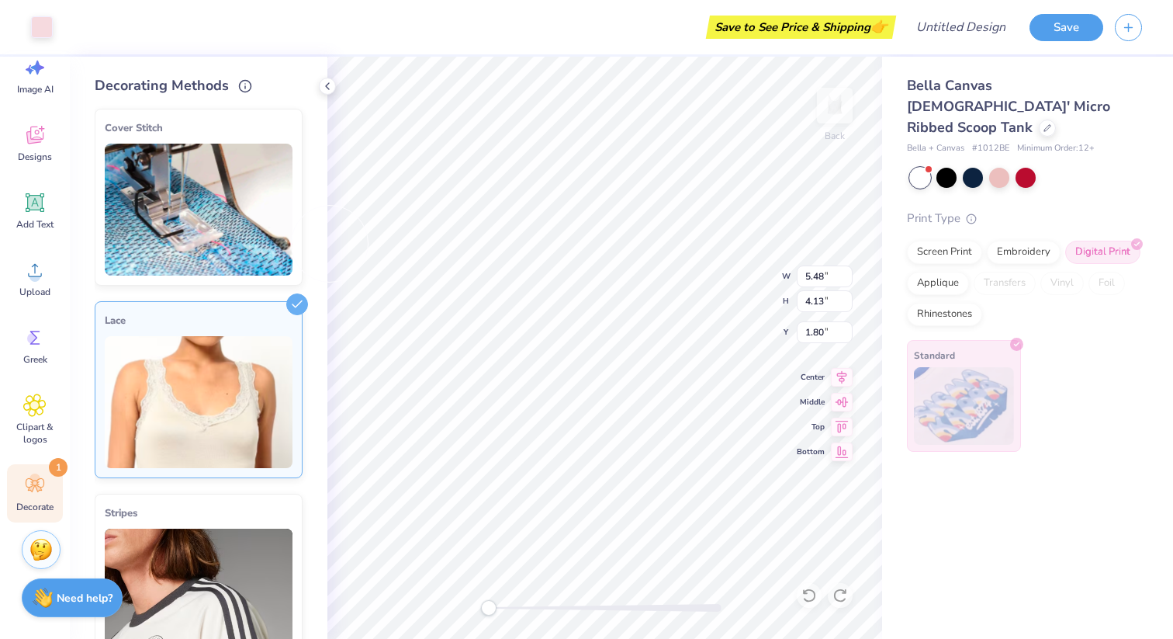
click at [185, 383] on img at bounding box center [199, 402] width 188 height 132
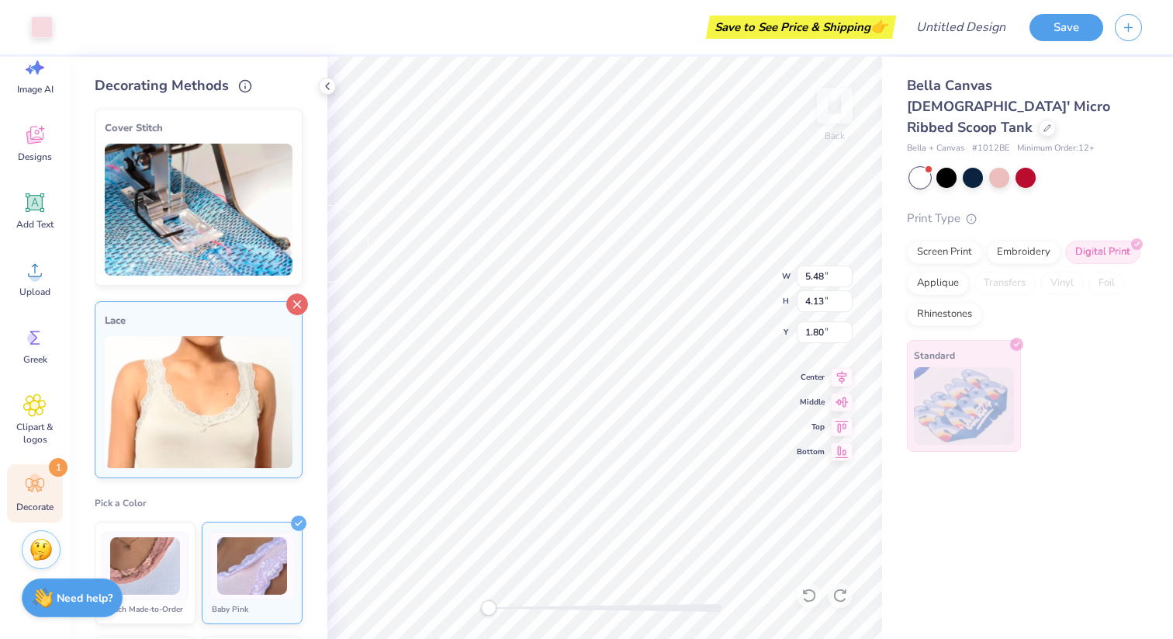
click at [292, 306] on icon at bounding box center [297, 304] width 22 height 22
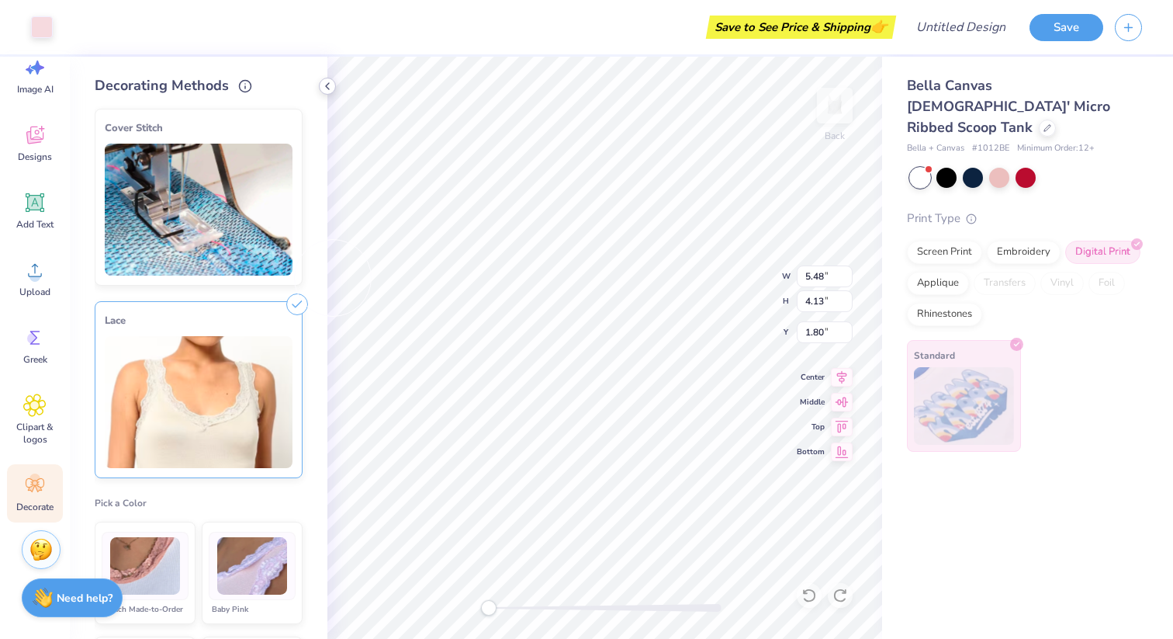
click at [324, 91] on icon at bounding box center [327, 86] width 12 height 12
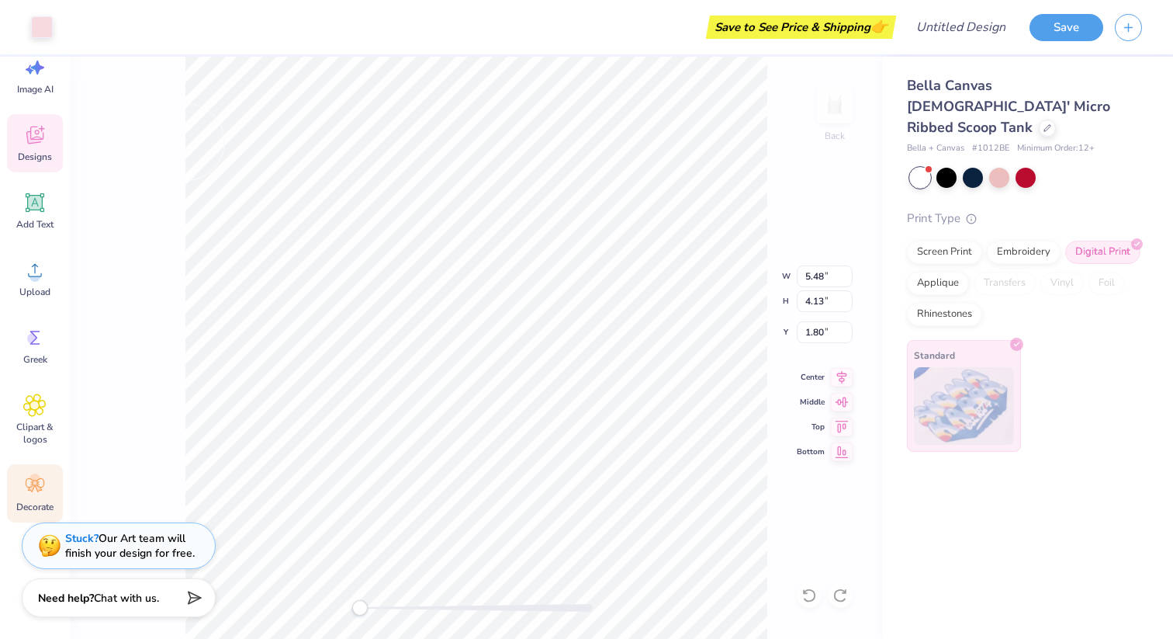
click at [44, 160] on span "Designs" at bounding box center [35, 157] width 34 height 12
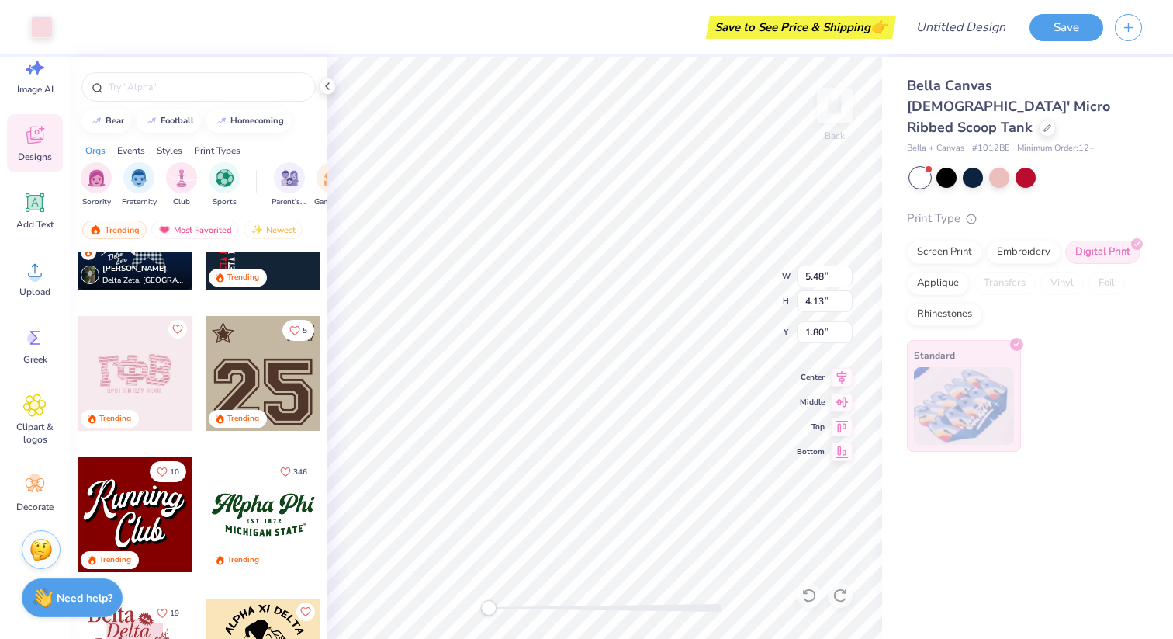
scroll to position [1509, 0]
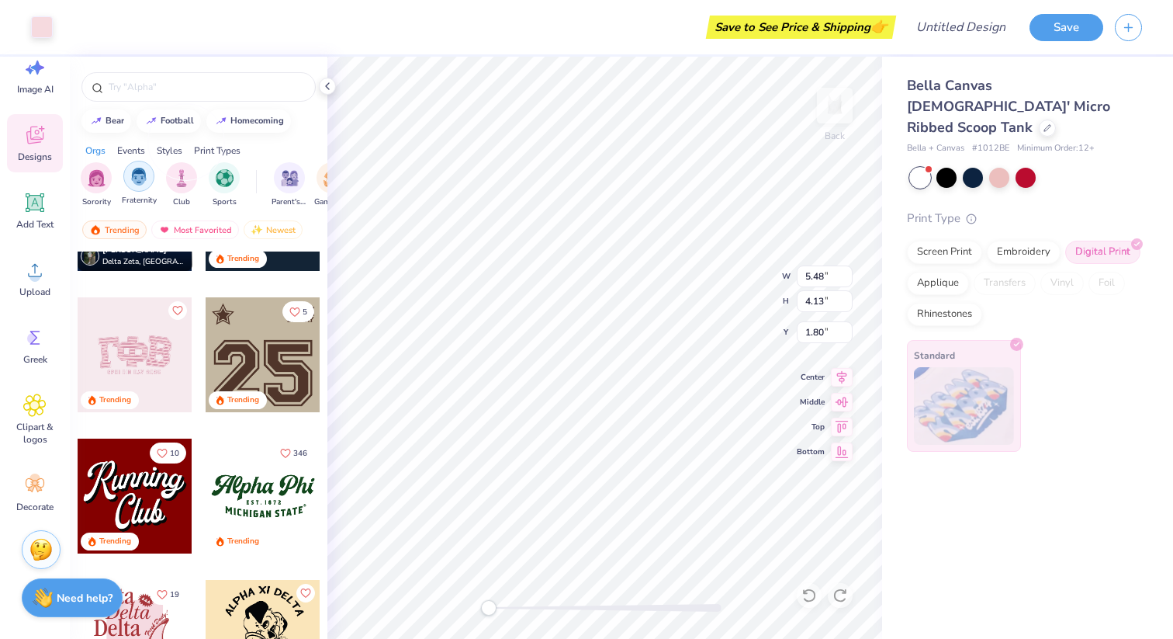
click at [142, 189] on div "filter for Fraternity" at bounding box center [138, 176] width 31 height 31
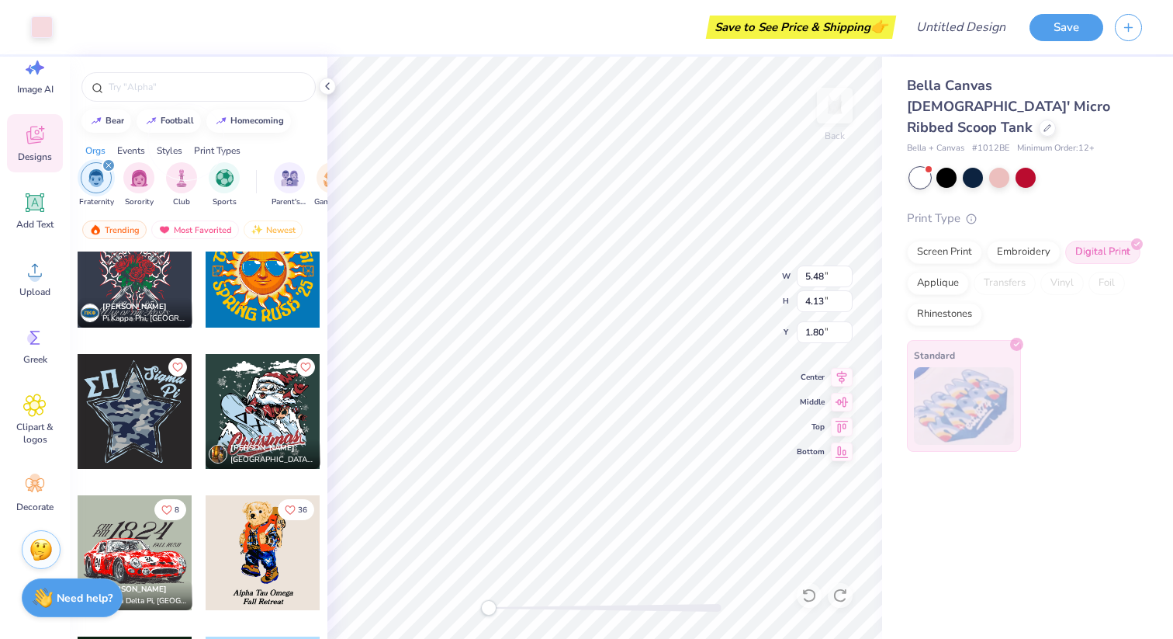
scroll to position [2875, 0]
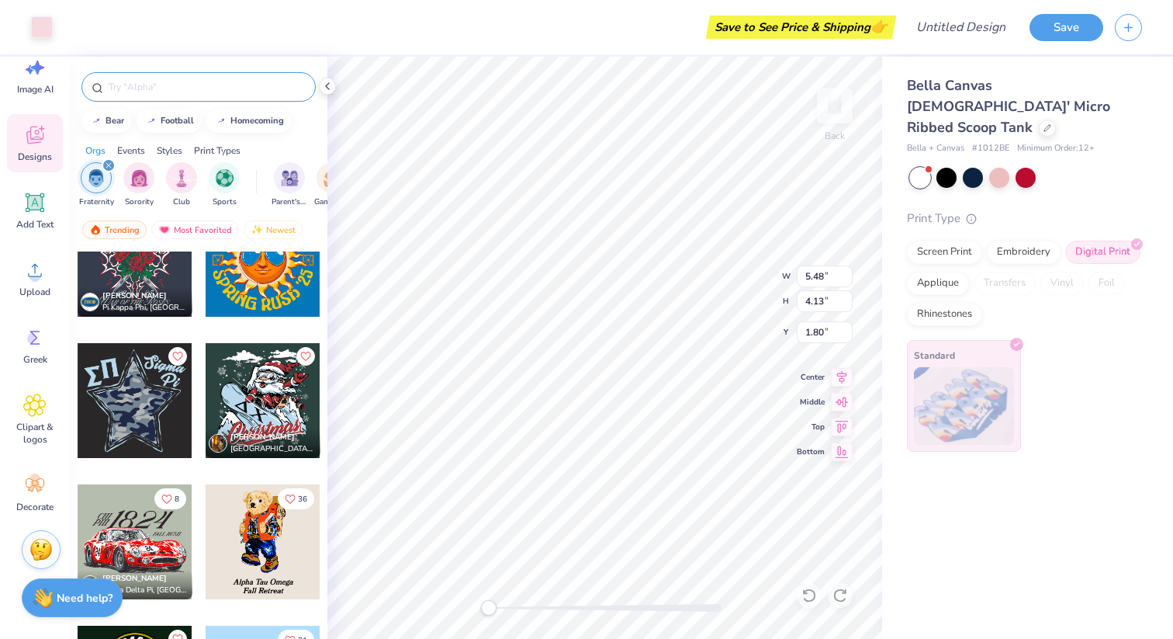
click at [193, 92] on input "text" at bounding box center [206, 87] width 199 height 16
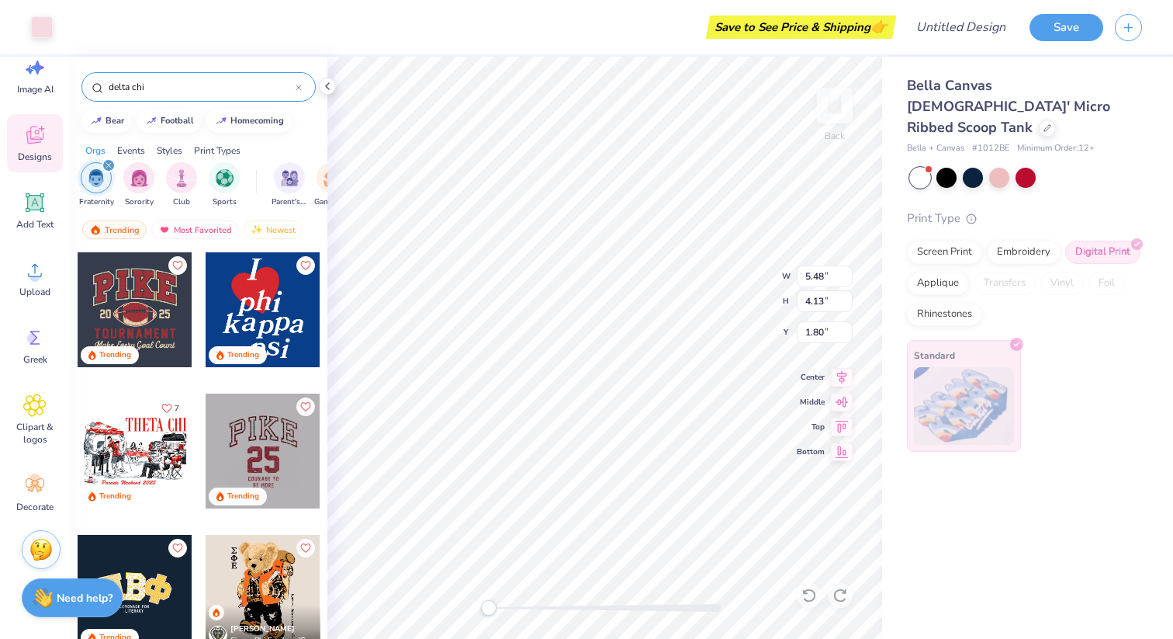
type input "delta chi"
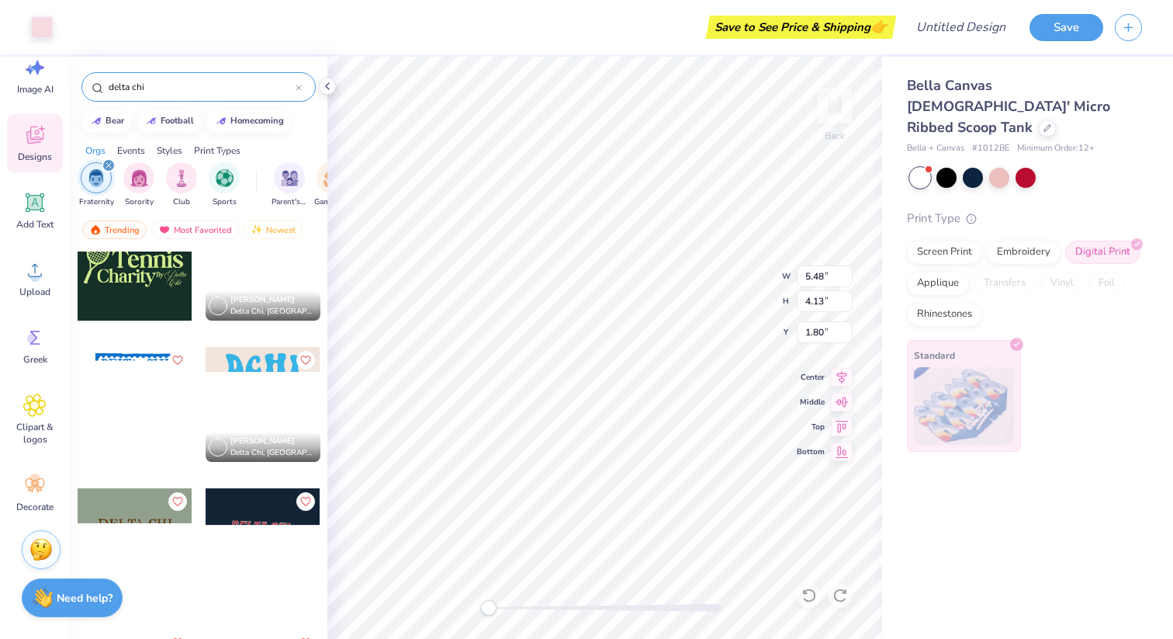
scroll to position [331, 0]
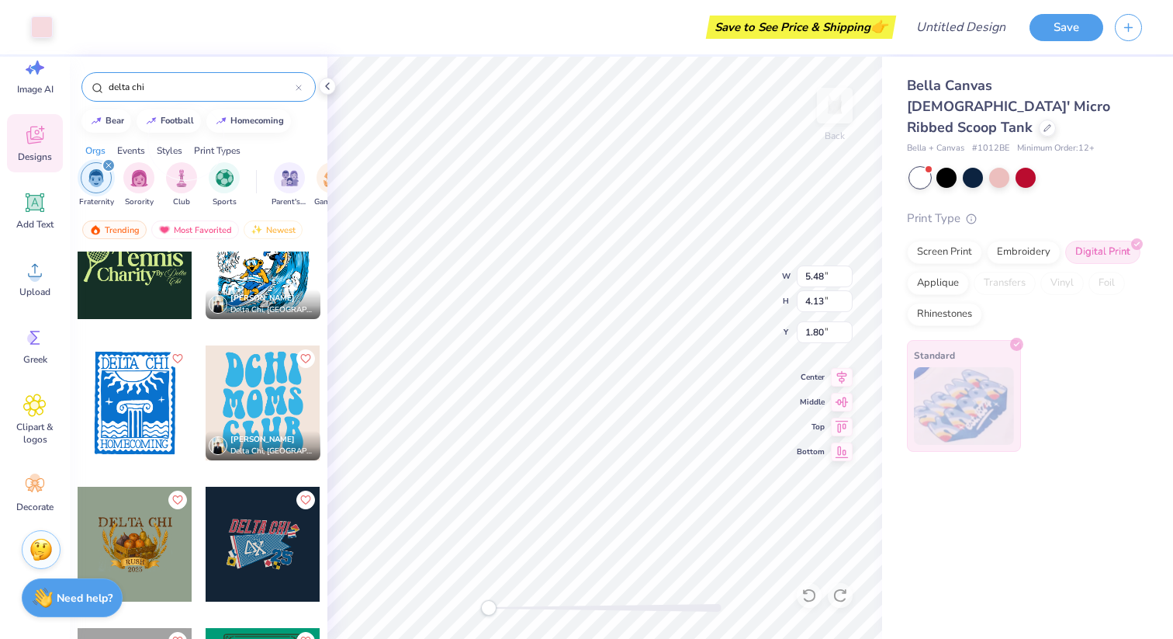
click at [285, 307] on span "Delta Chi, University of Michigan" at bounding box center [272, 310] width 84 height 12
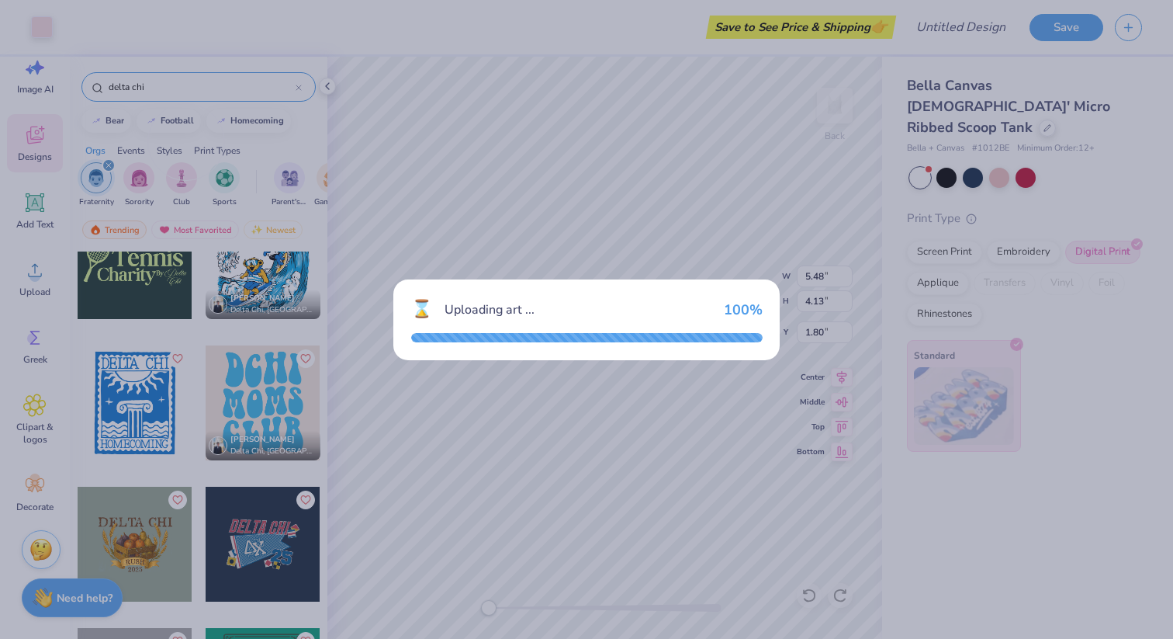
type input "6.70"
type input "7.46"
type input "2.00"
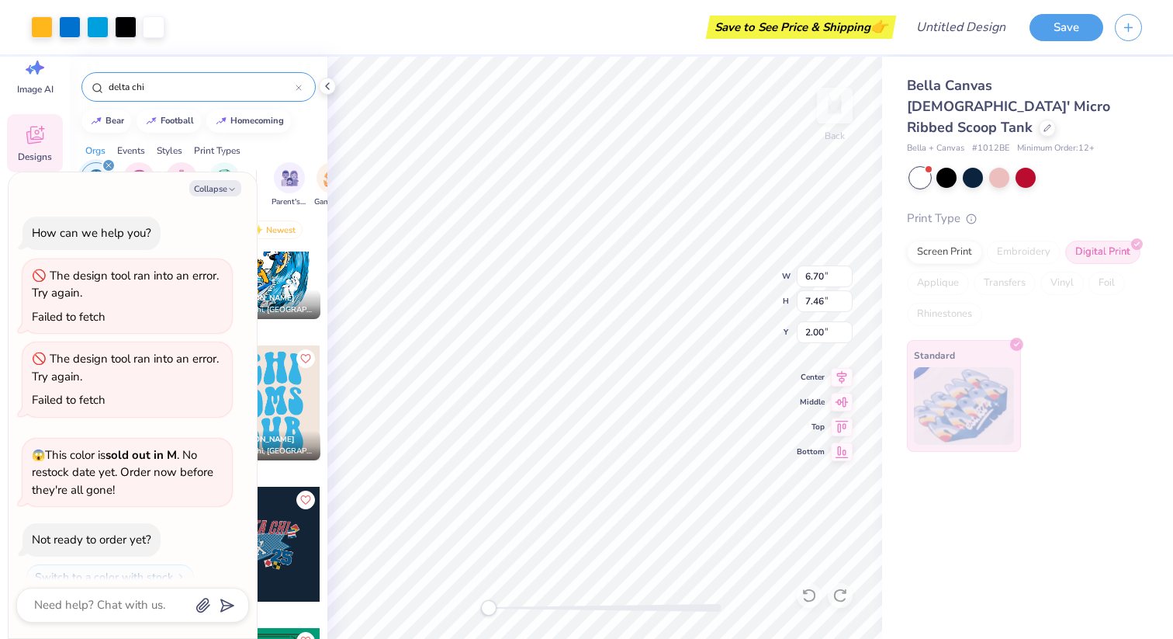
scroll to position [5030, 0]
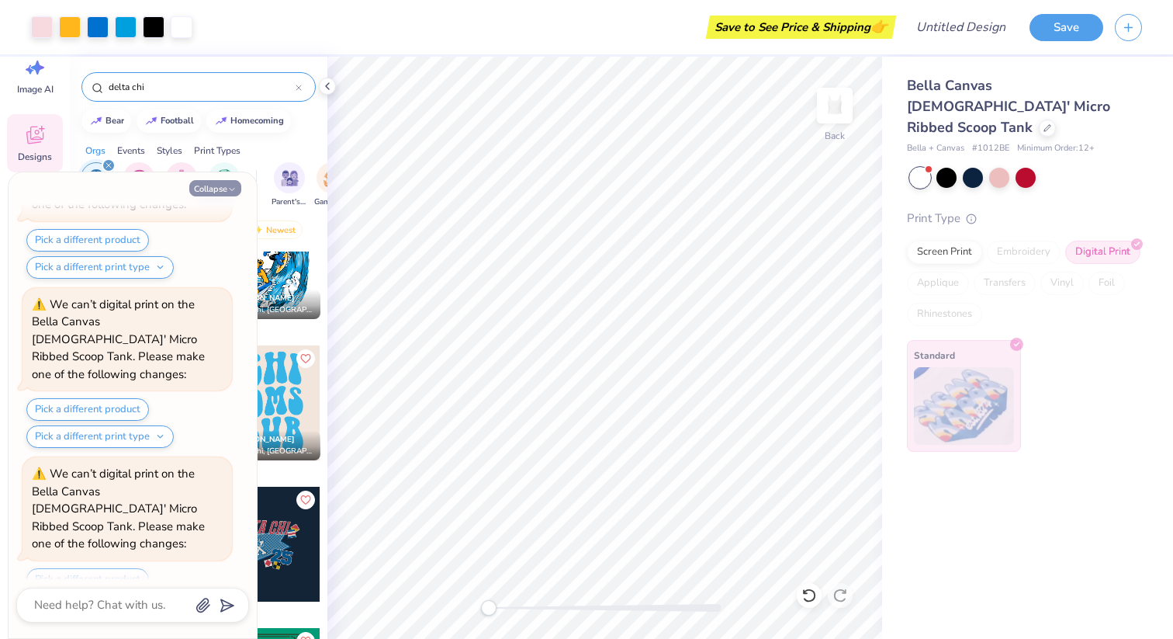
click at [216, 190] on button "Collapse" at bounding box center [215, 188] width 52 height 16
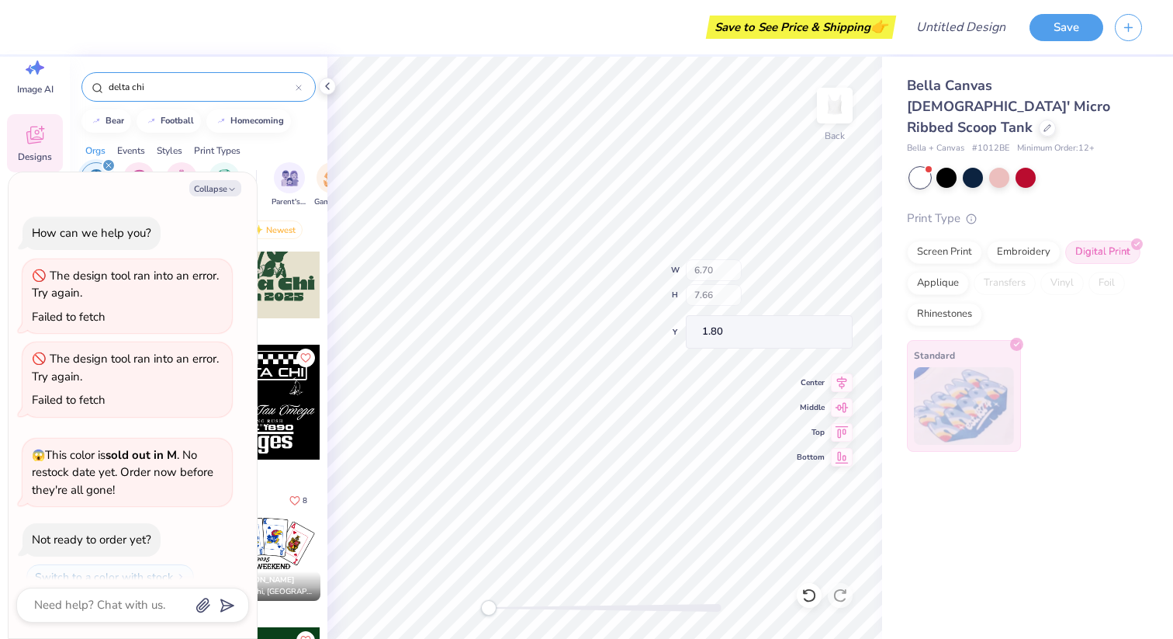
scroll to position [5182, 0]
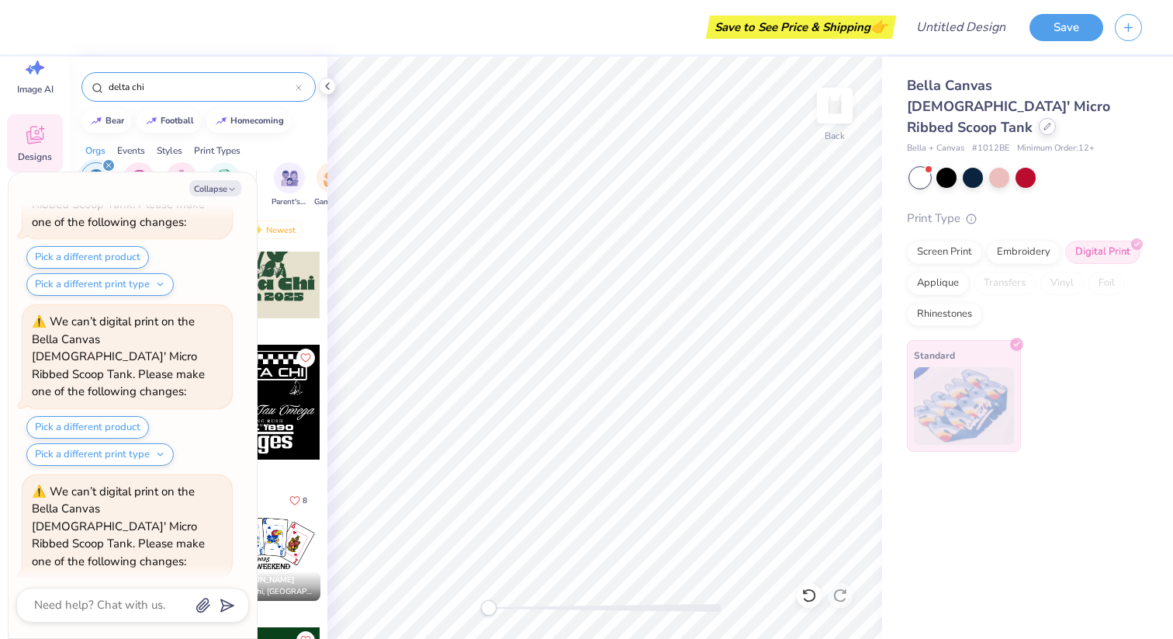
click at [1044, 123] on icon at bounding box center [1048, 127] width 8 height 8
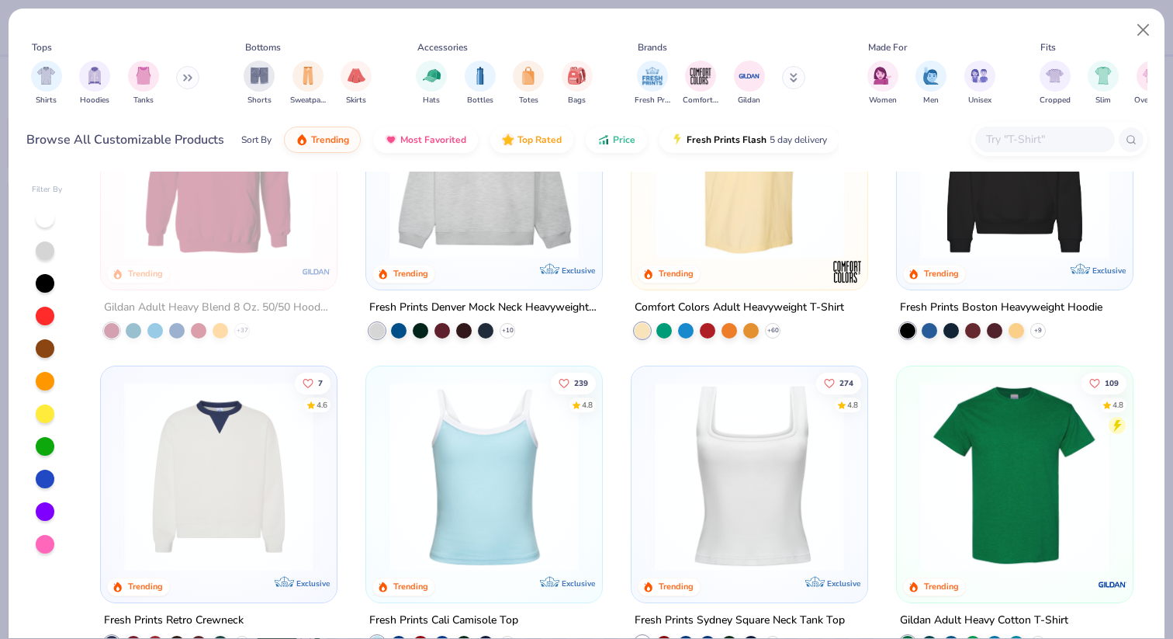
scroll to position [135, 0]
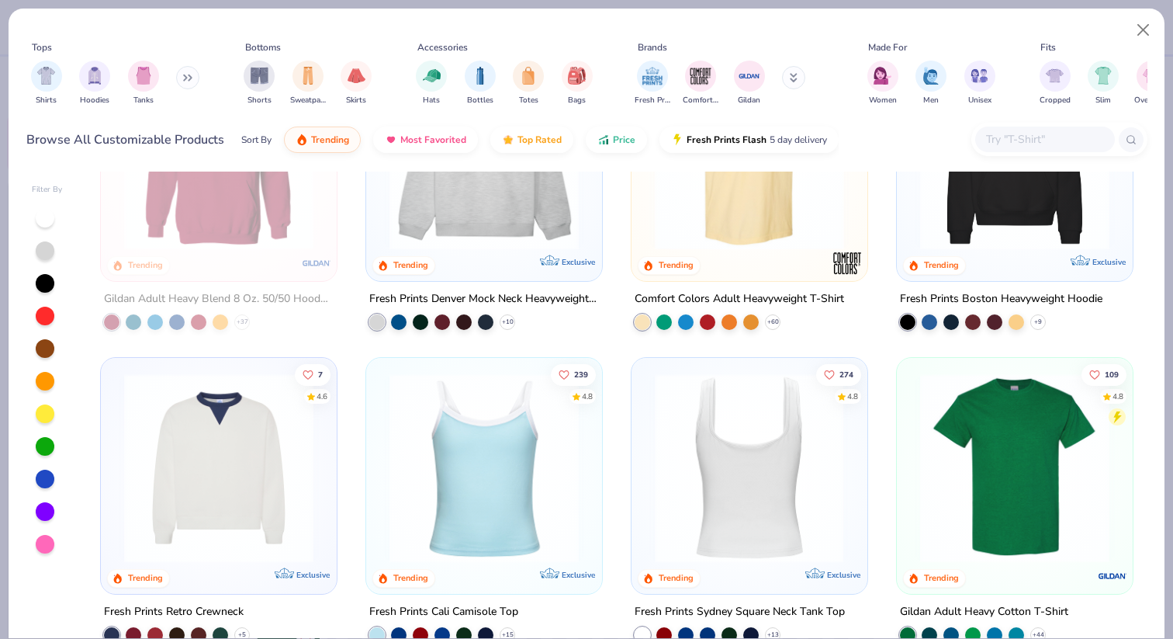
click at [647, 455] on img at bounding box center [544, 467] width 205 height 189
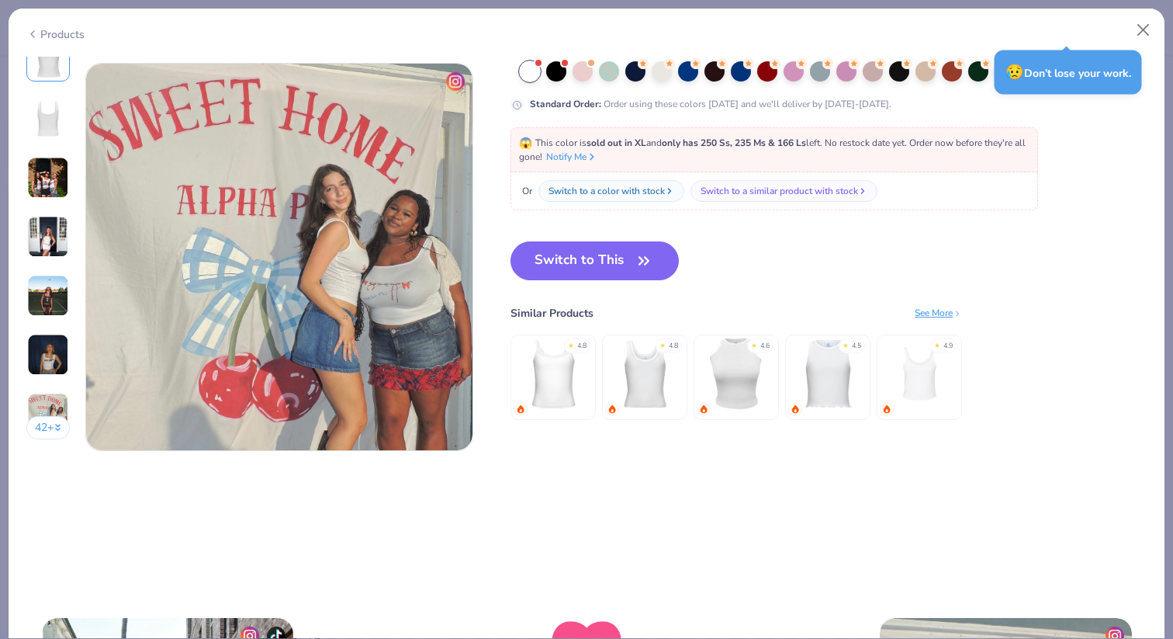
scroll to position [2478, 0]
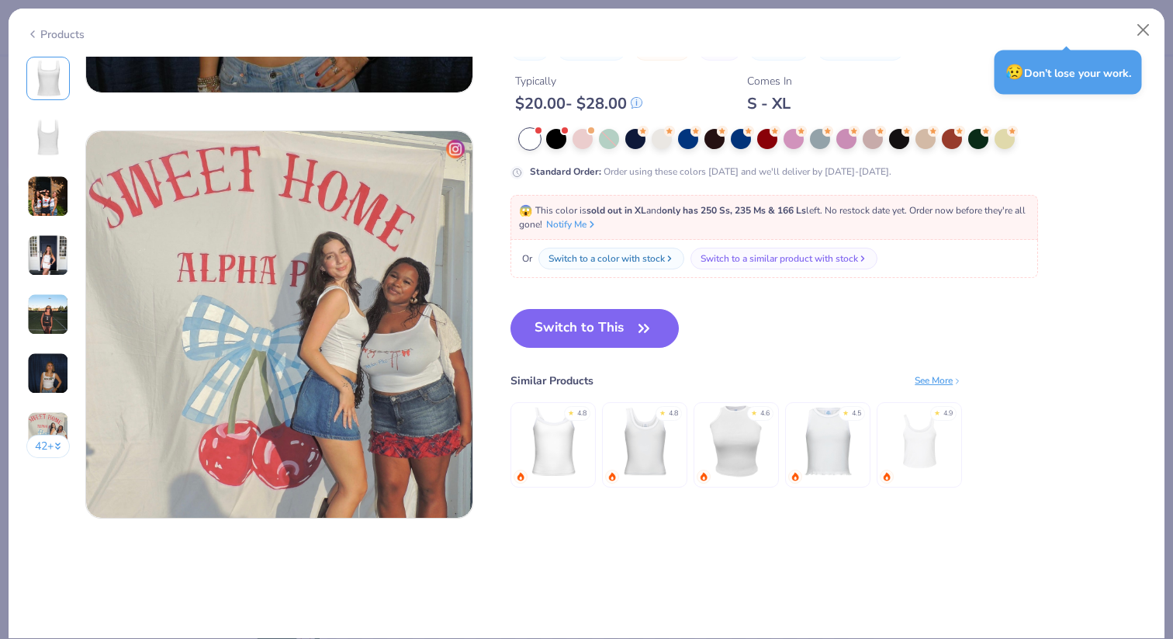
click at [535, 446] on img at bounding box center [554, 441] width 74 height 74
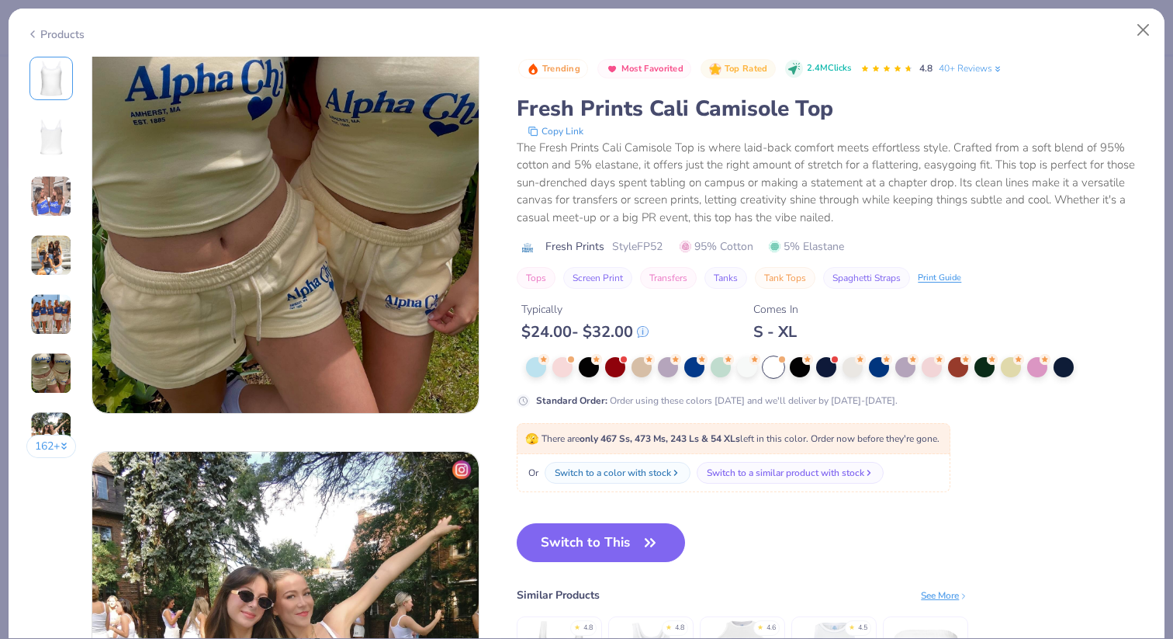
scroll to position [2163, 0]
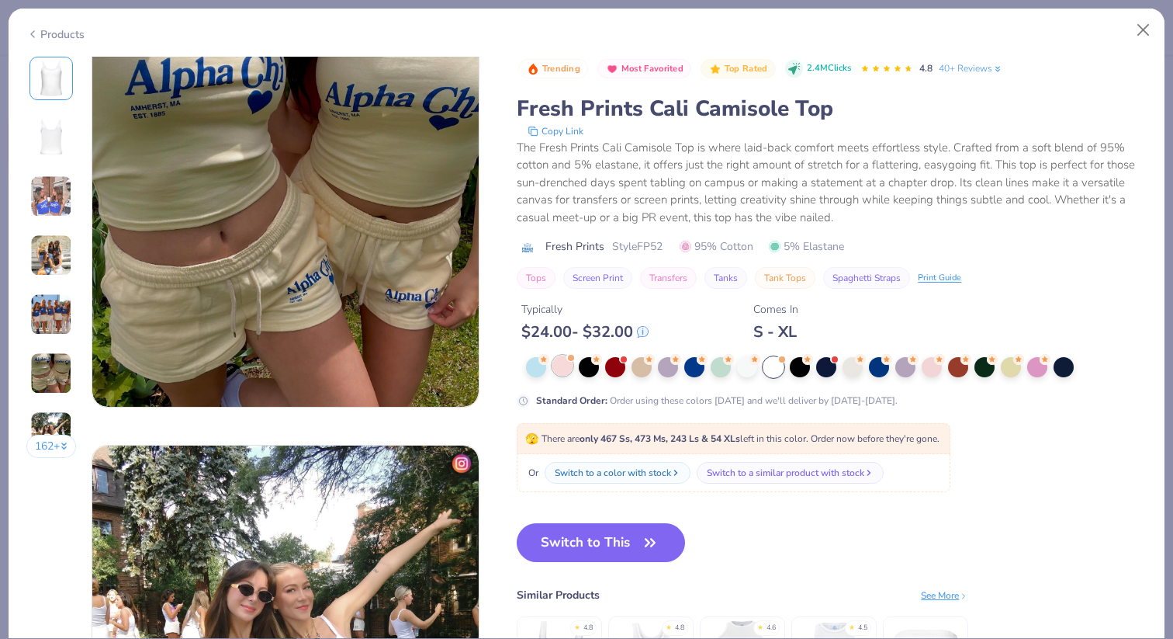
click at [566, 367] on div at bounding box center [563, 365] width 20 height 20
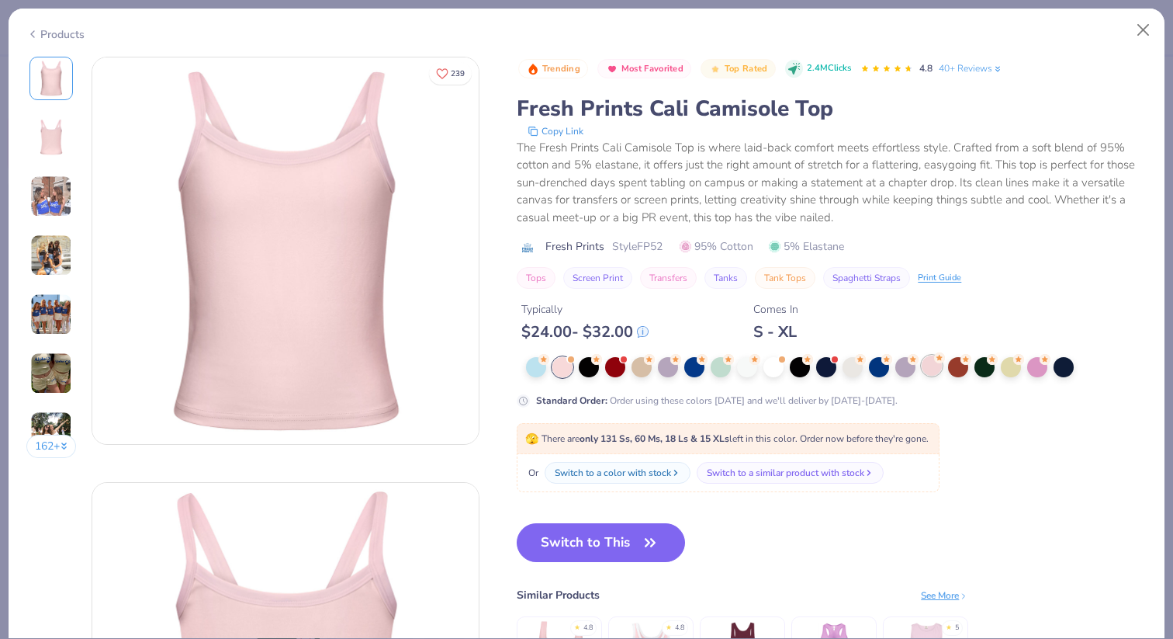
click at [931, 369] on div at bounding box center [932, 365] width 20 height 20
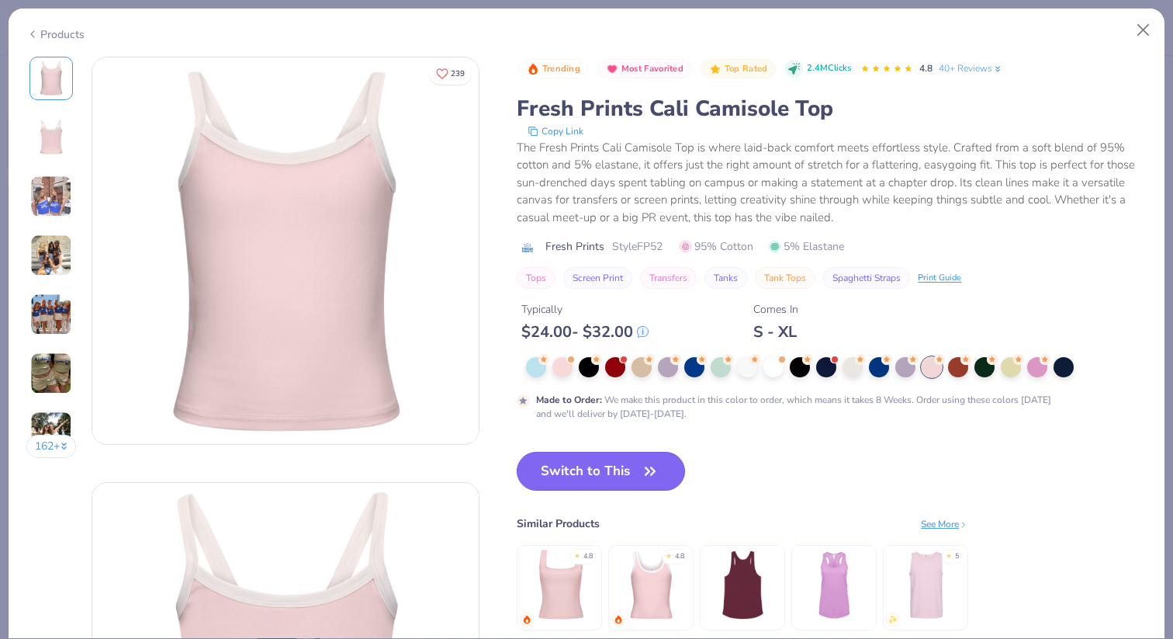
click at [615, 468] on button "Switch to This" at bounding box center [601, 471] width 168 height 39
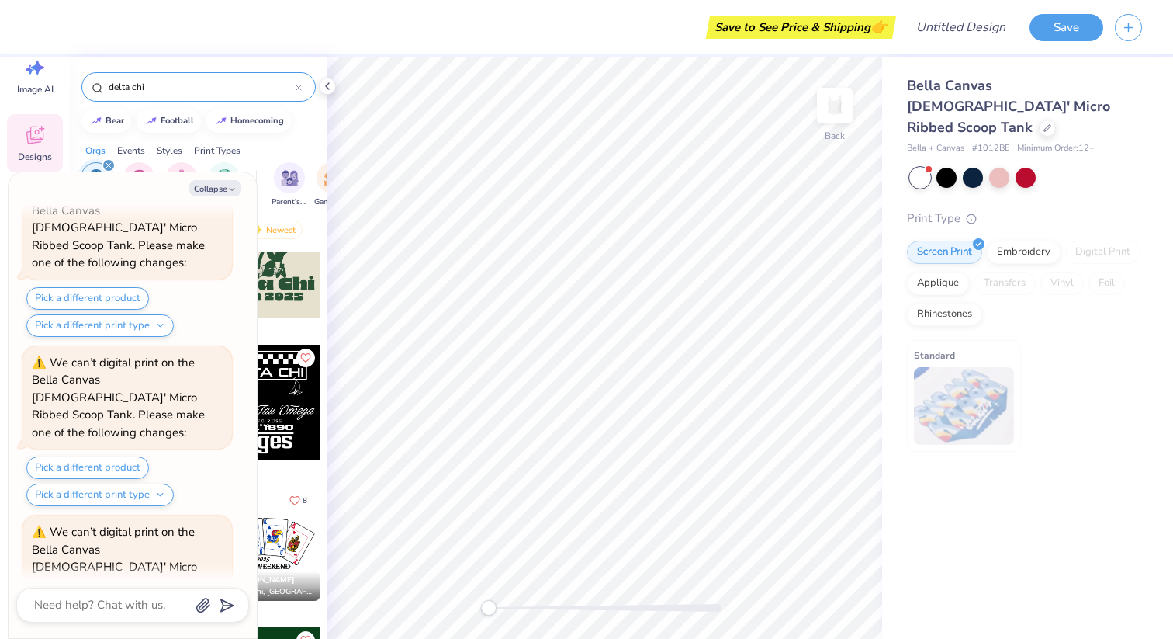
scroll to position [5804, 0]
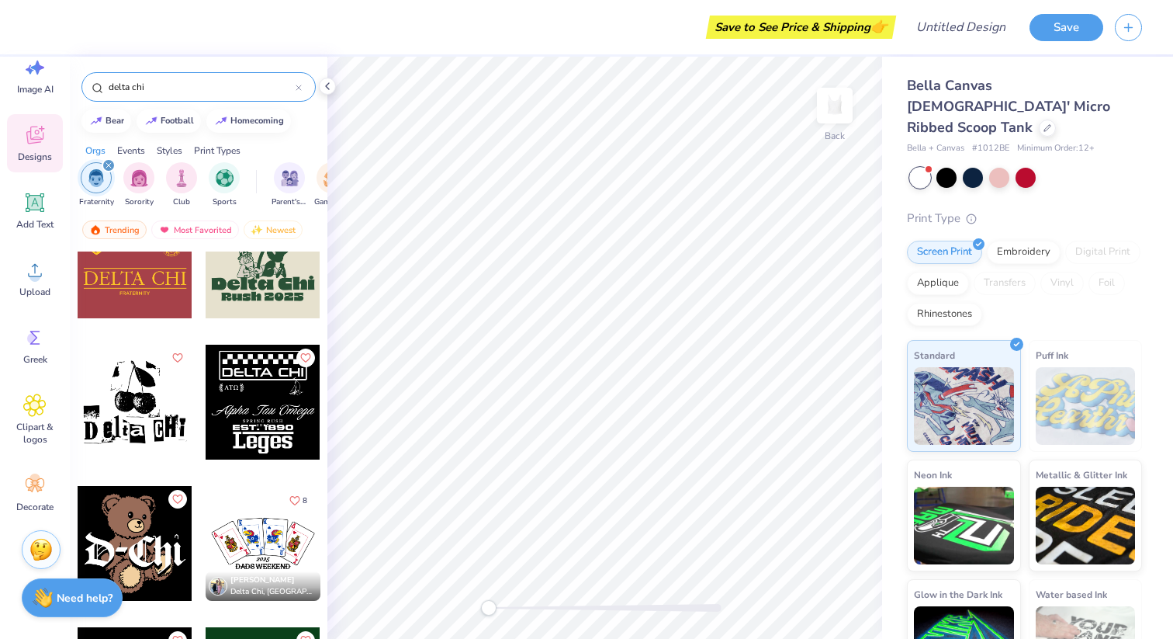
type textarea "x"
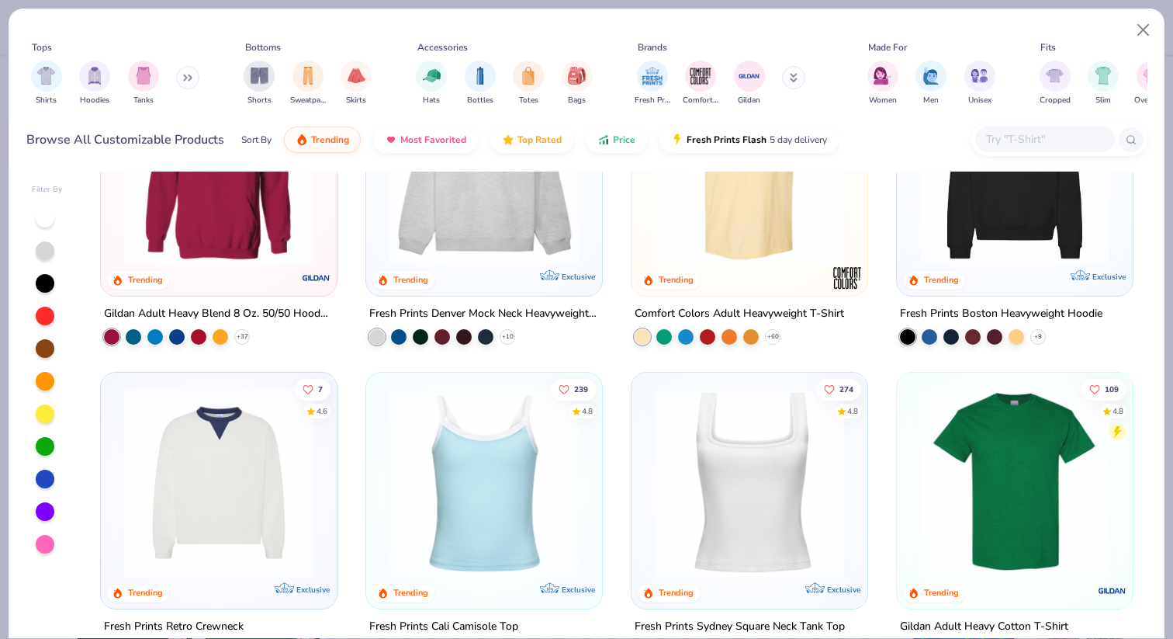
scroll to position [134, 0]
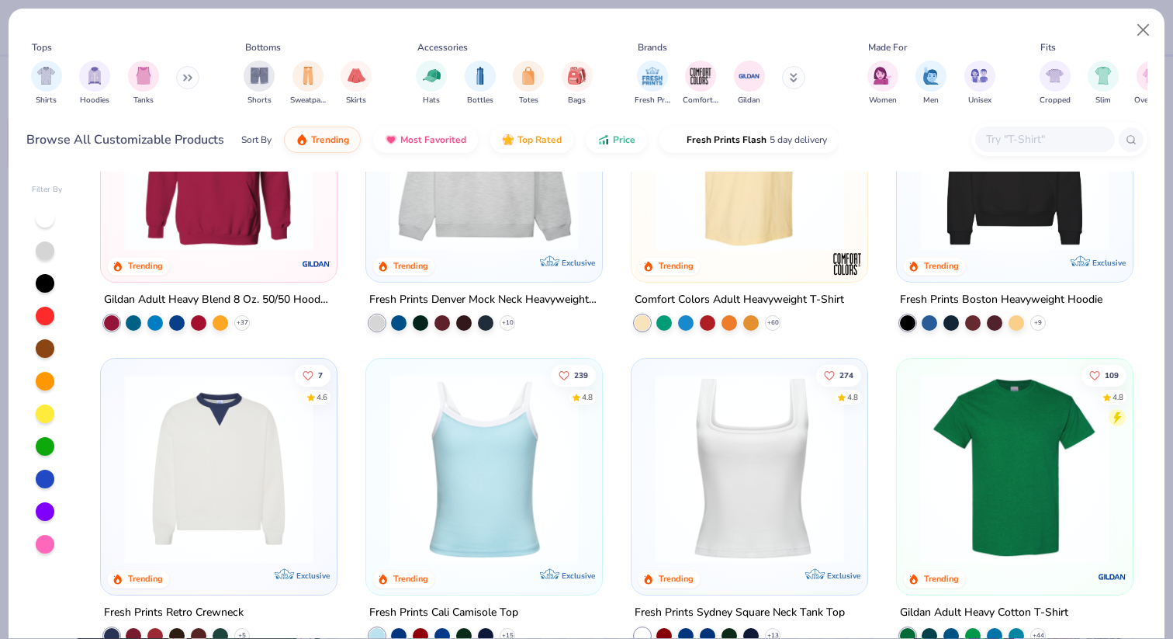
click at [743, 402] on img at bounding box center [749, 468] width 205 height 189
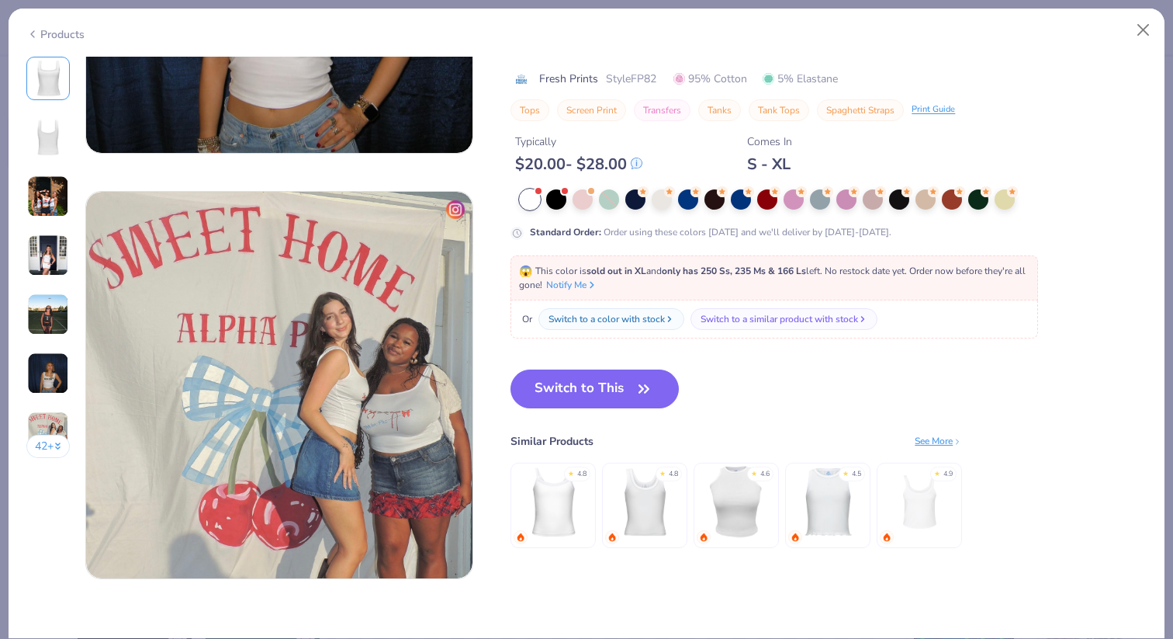
scroll to position [2411, 0]
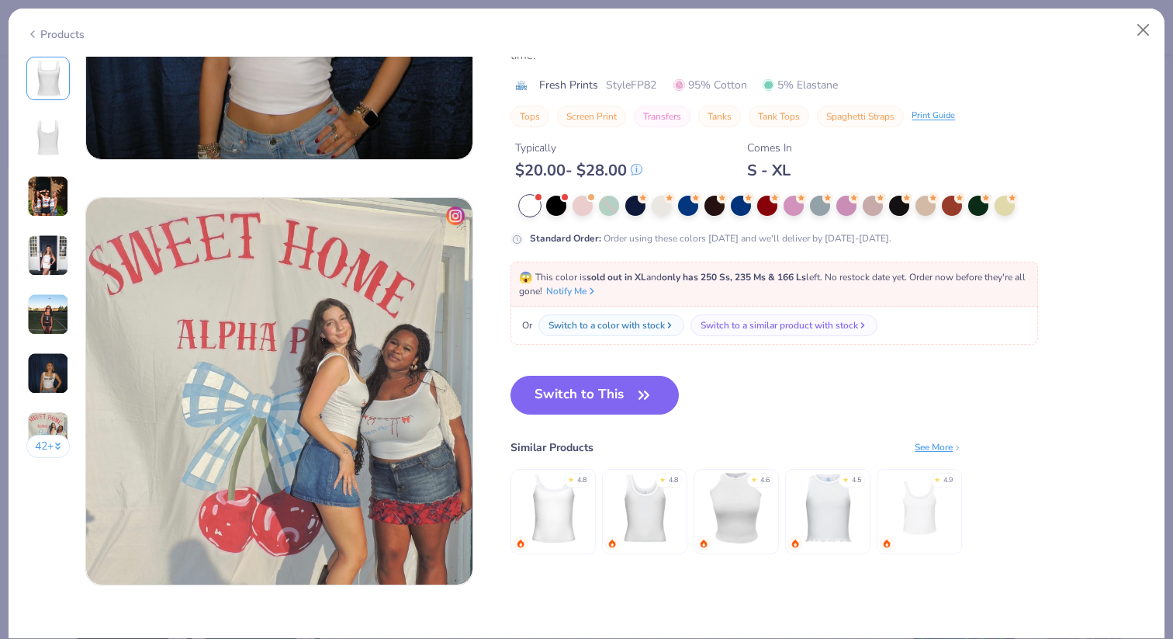
click at [568, 515] on img at bounding box center [554, 508] width 74 height 74
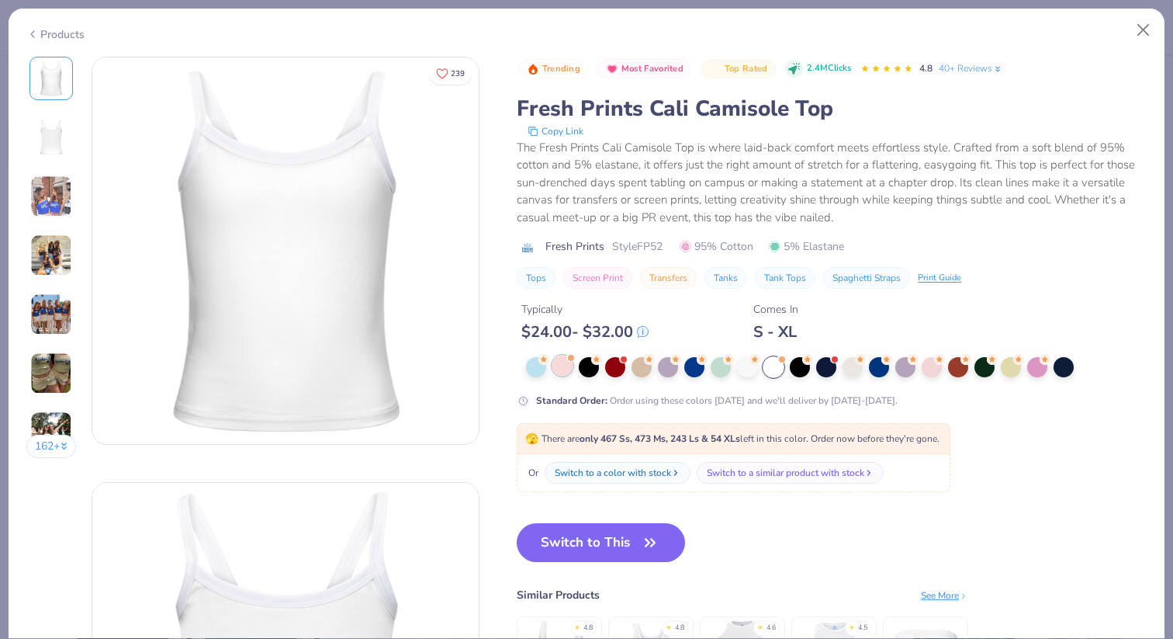
click at [563, 364] on div at bounding box center [563, 365] width 20 height 20
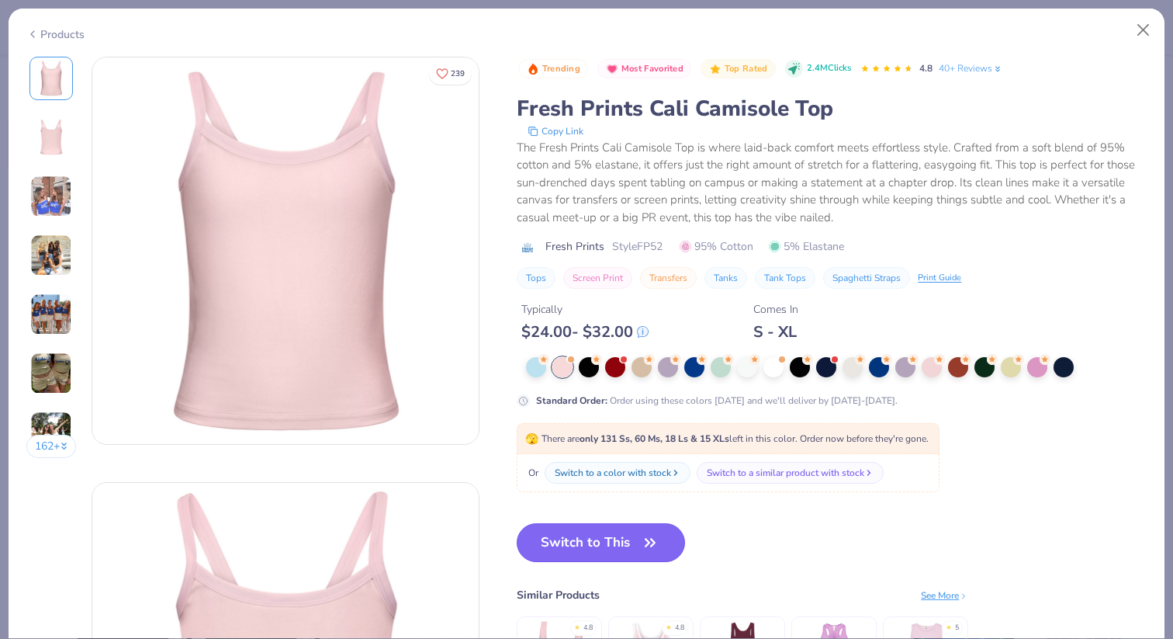
click at [592, 540] on button "Switch to This" at bounding box center [601, 542] width 168 height 39
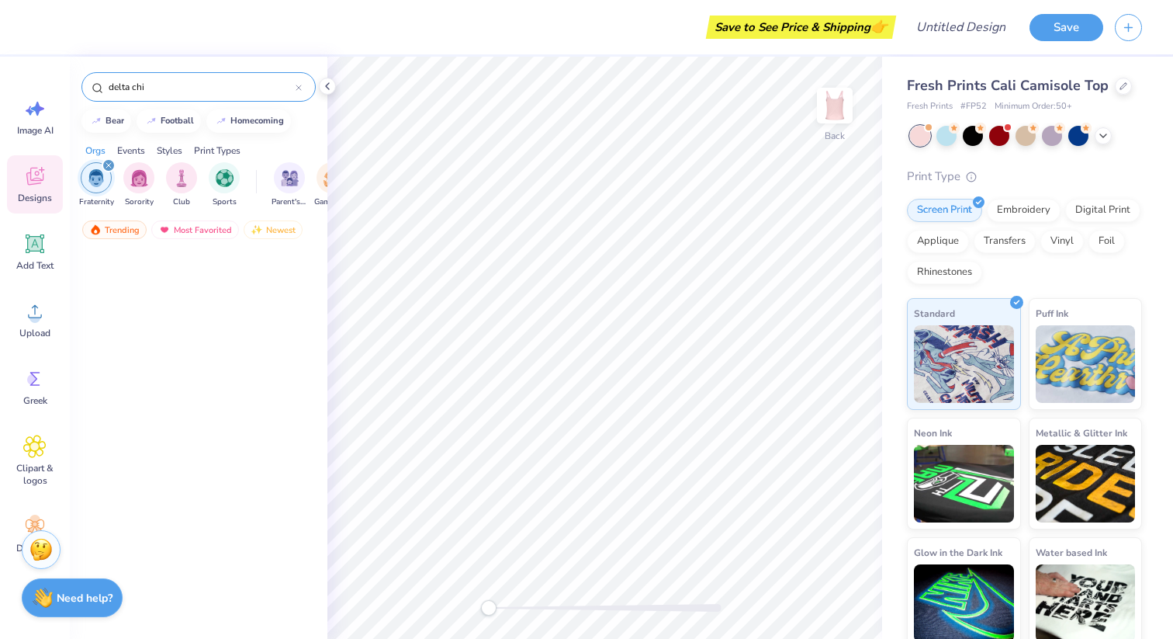
scroll to position [2309, 0]
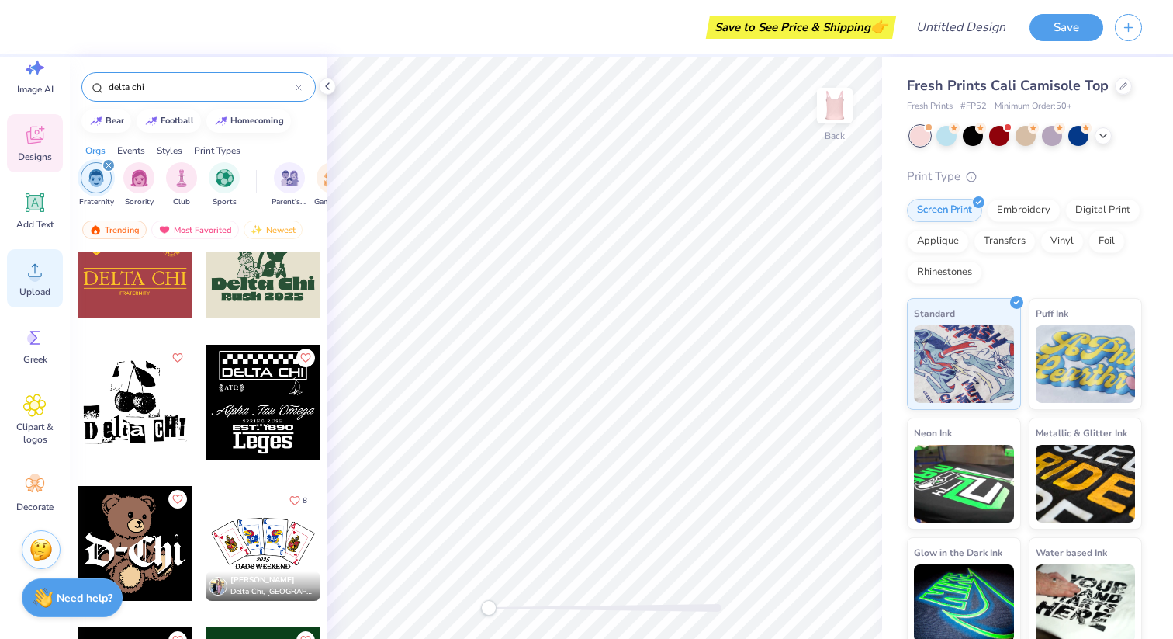
click at [33, 291] on span "Upload" at bounding box center [34, 292] width 31 height 12
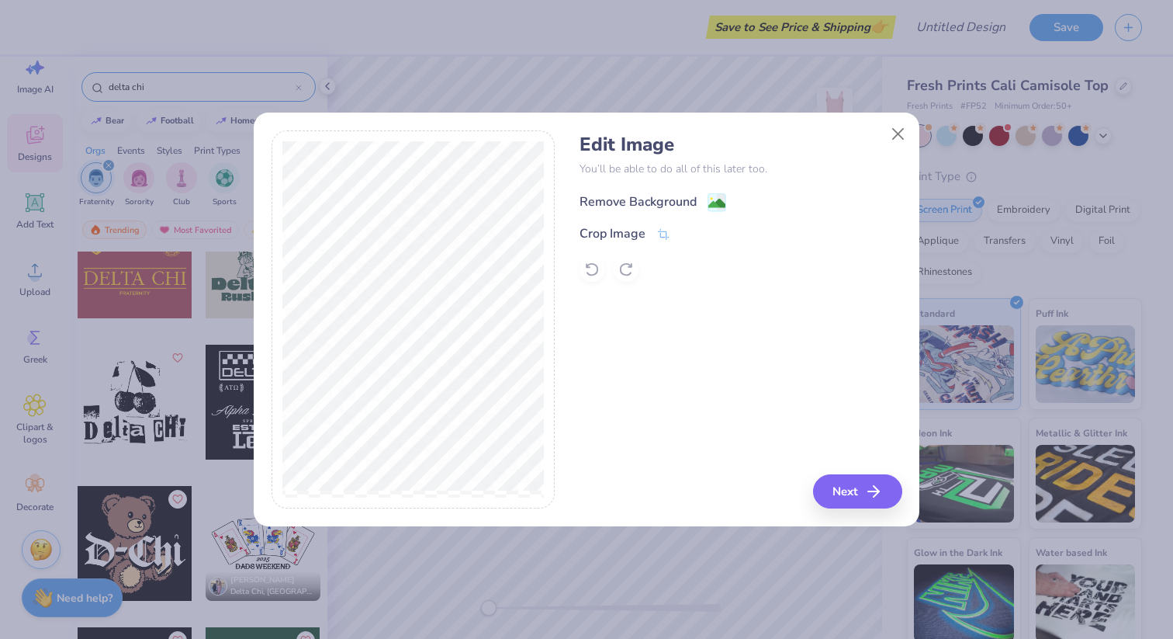
click at [715, 196] on image at bounding box center [716, 203] width 17 height 17
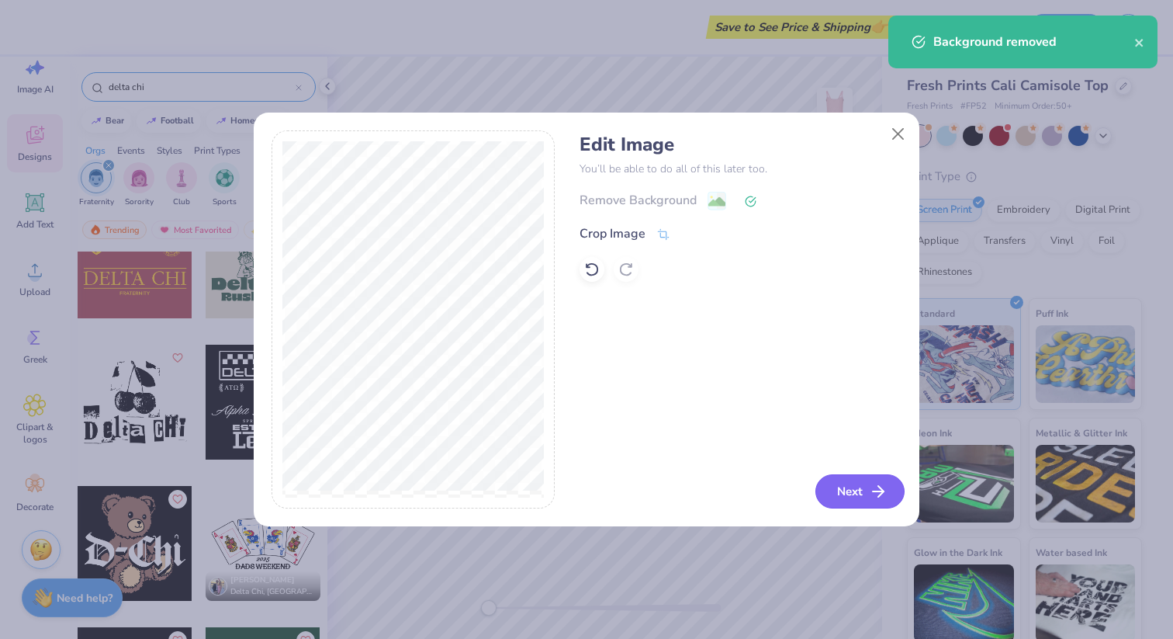
click at [857, 492] on button "Next" at bounding box center [860, 491] width 89 height 34
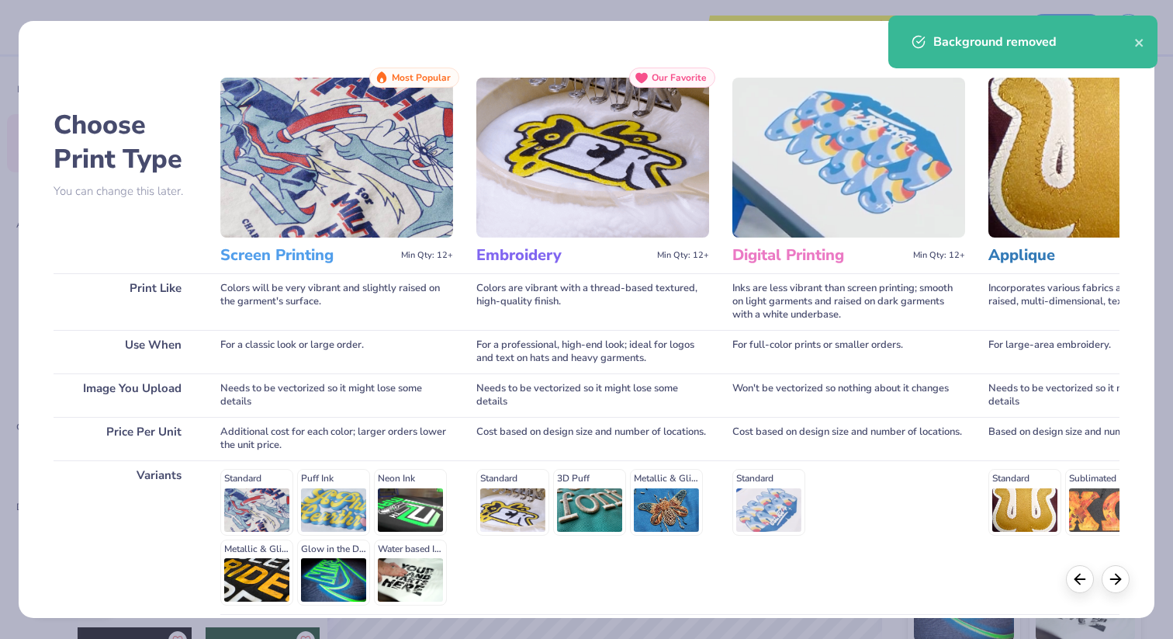
scroll to position [135, 0]
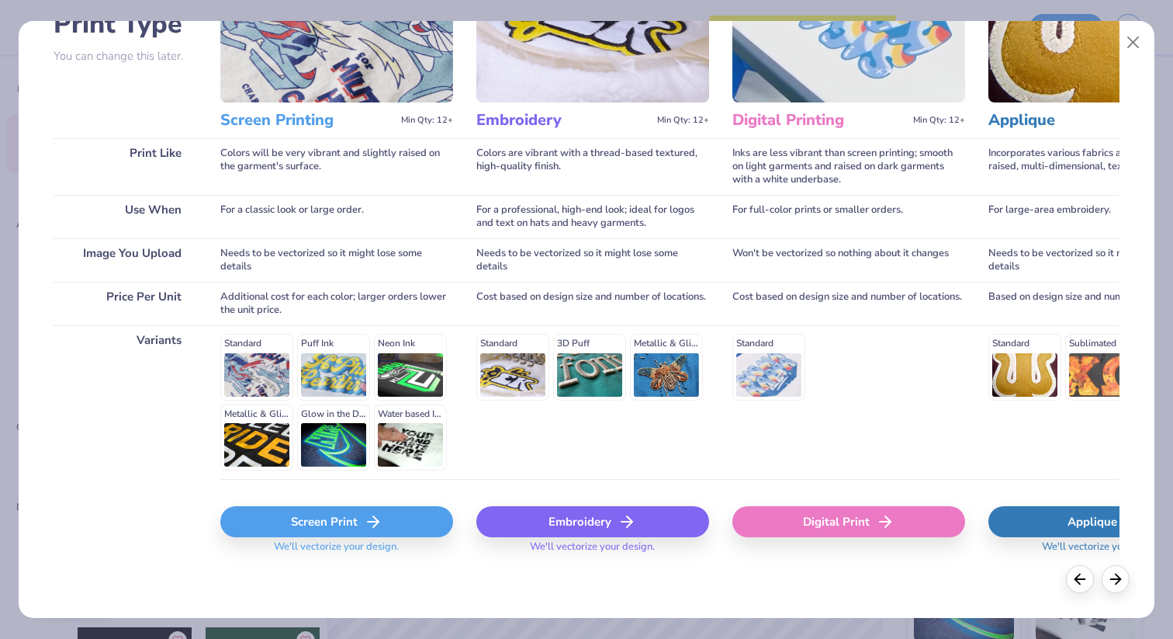
click at [352, 526] on div "Screen Print" at bounding box center [336, 521] width 233 height 31
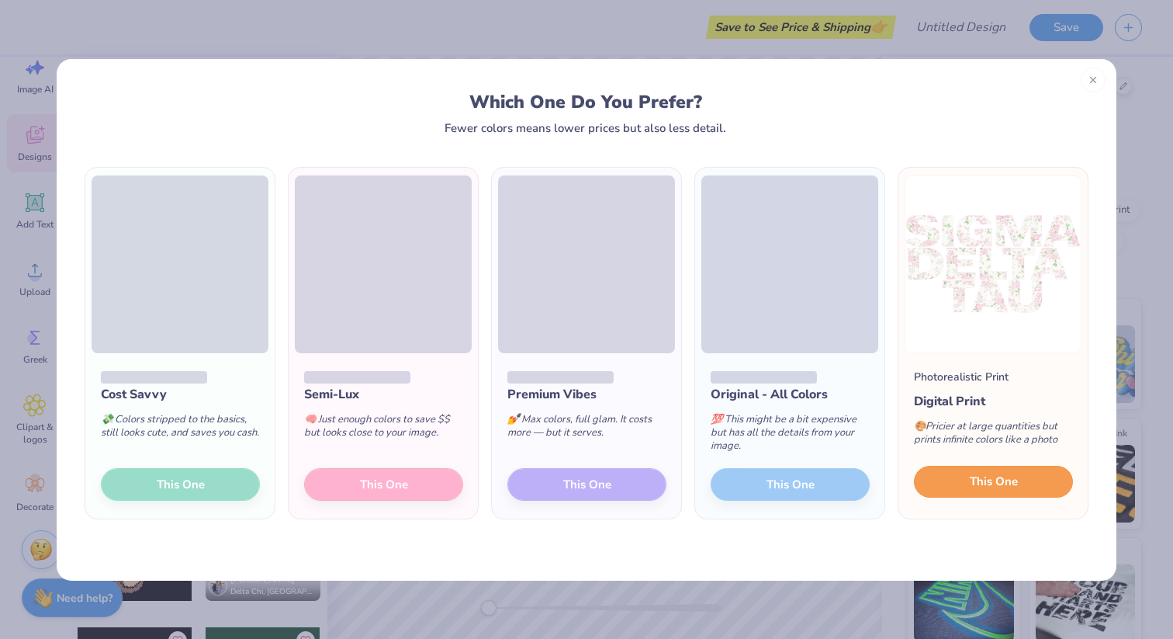
click at [960, 488] on button "This One" at bounding box center [993, 482] width 159 height 33
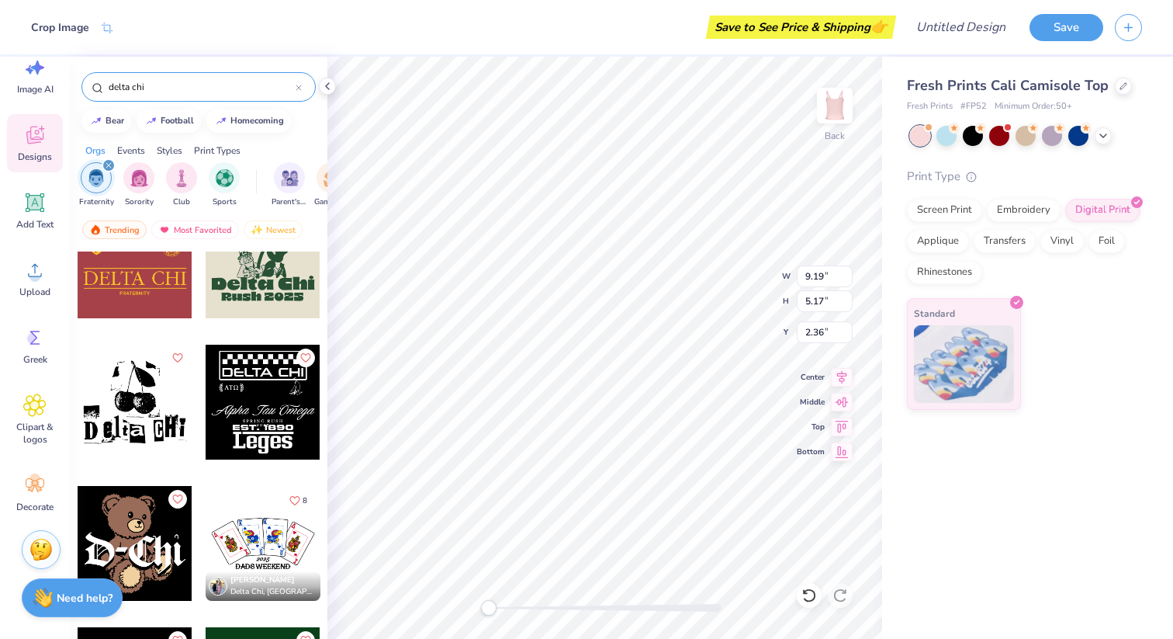
type input "8.25"
type input "4.64"
type input "2.12"
type input "8.06"
type input "4.53"
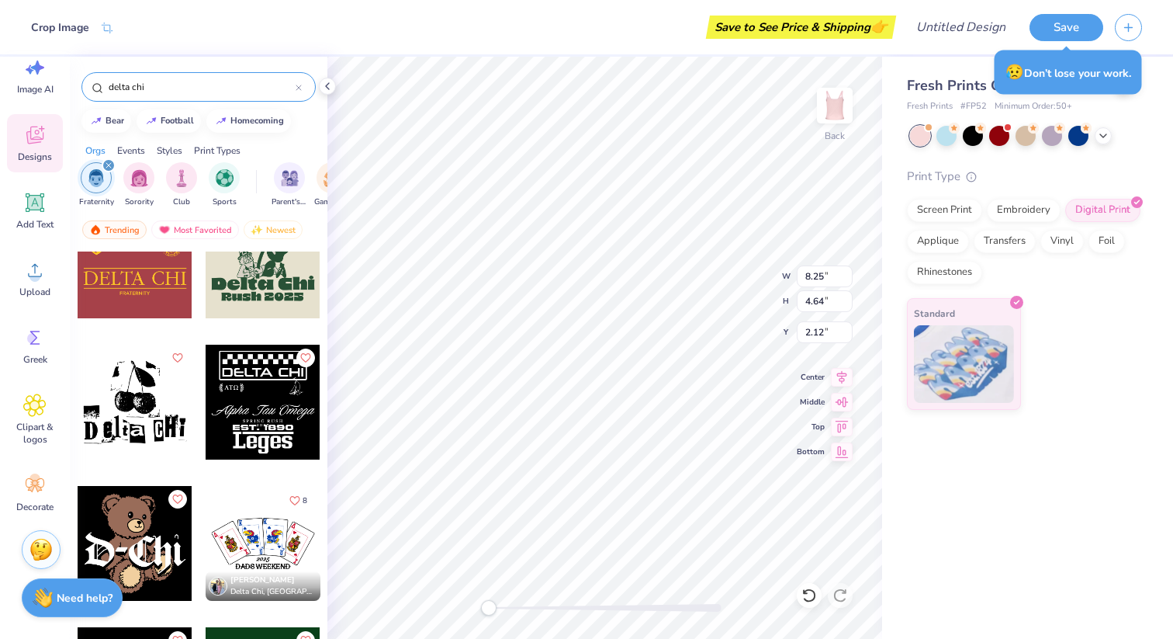
type input "2.13"
type input "8.25"
type input "4.64"
type input "7.76"
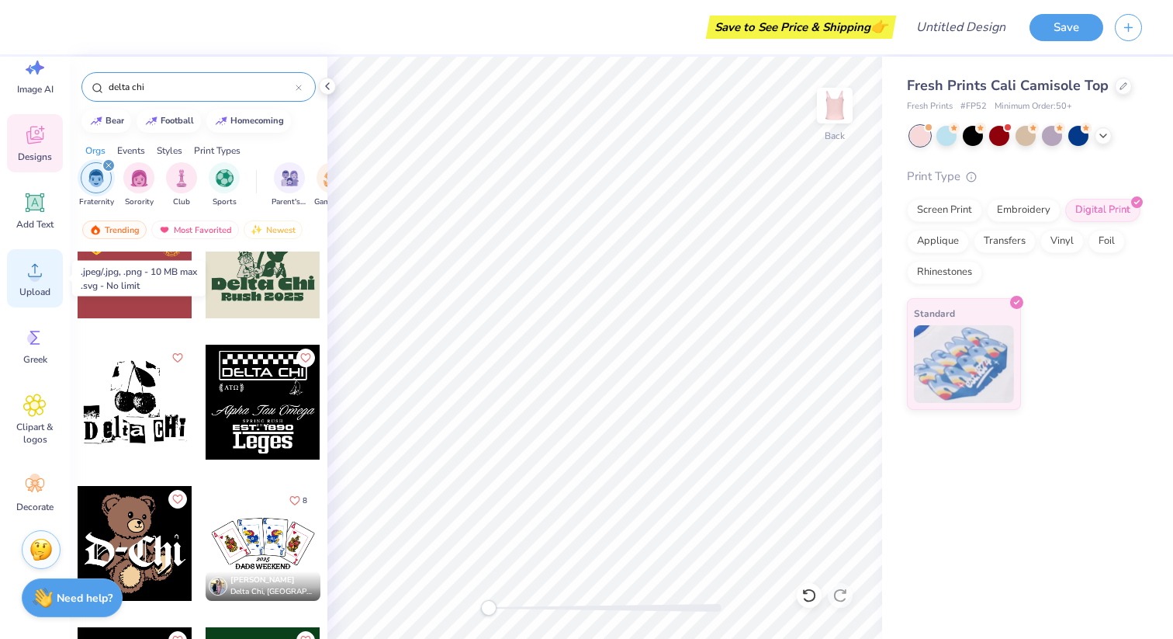
click at [36, 270] on icon at bounding box center [34, 269] width 23 height 23
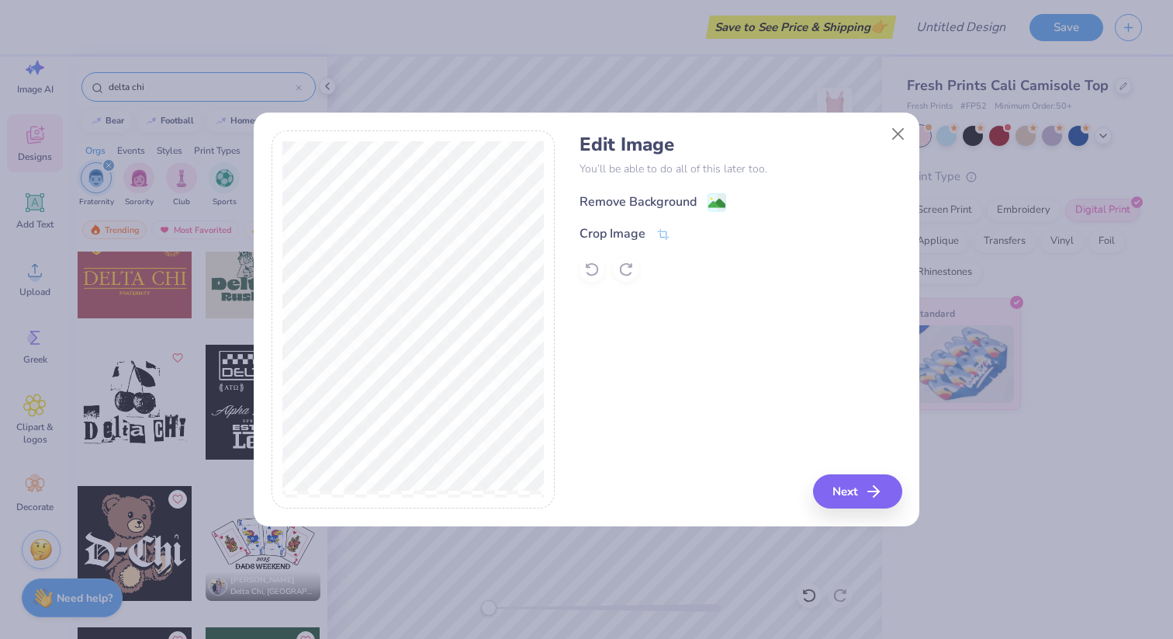
click at [712, 197] on image at bounding box center [716, 203] width 17 height 17
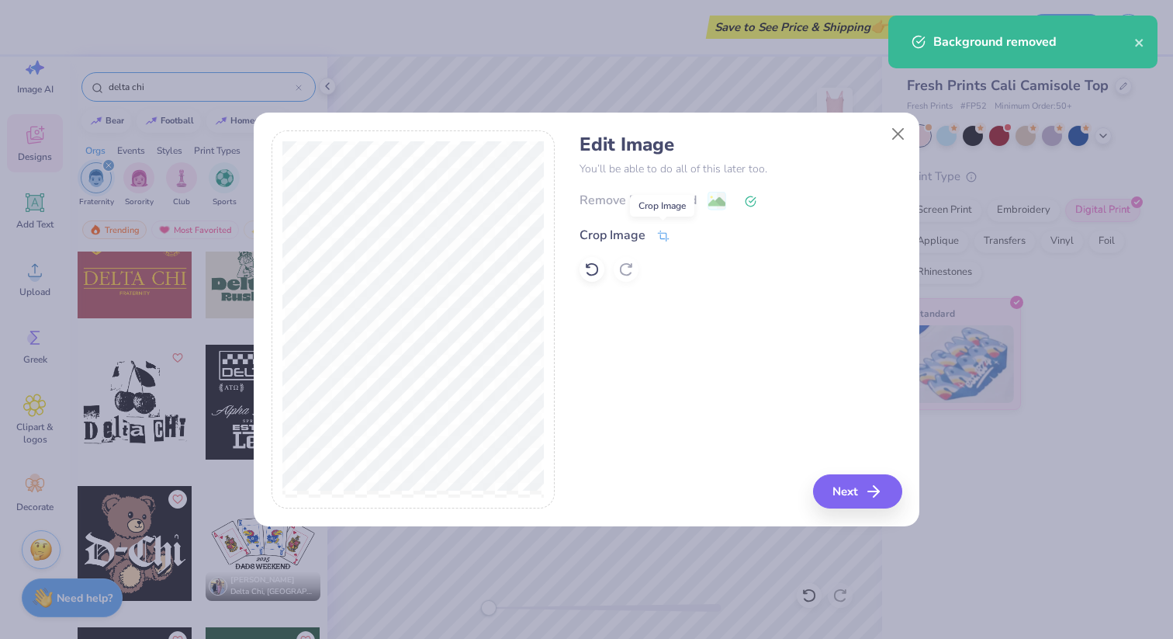
click at [663, 234] on icon at bounding box center [663, 236] width 14 height 14
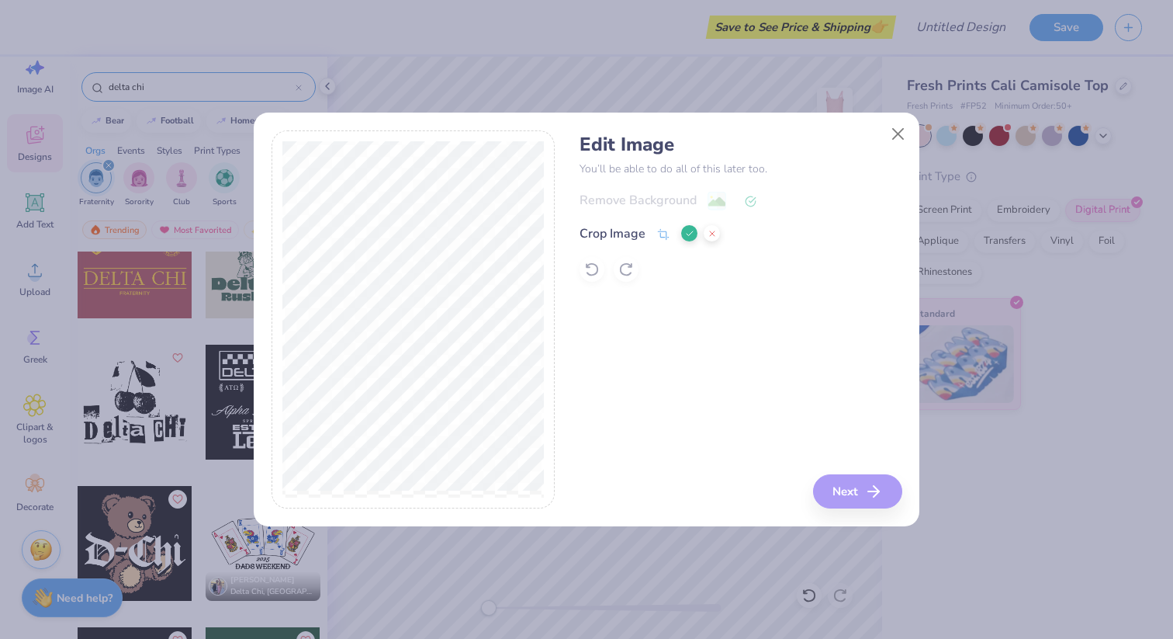
click at [875, 488] on div "Edit Image You’ll be able to do all of this later too. Remove Background Crop I…" at bounding box center [741, 319] width 322 height 379
click at [873, 493] on div "Edit Image You’ll be able to do all of this later too. Remove Background Crop I…" at bounding box center [741, 319] width 322 height 379
click at [674, 293] on div "Edit Image You’ll be able to do all of this later too. Remove Background Crop I…" at bounding box center [741, 319] width 322 height 379
click at [685, 230] on icon at bounding box center [689, 233] width 9 height 9
click at [851, 485] on button "Next" at bounding box center [860, 491] width 89 height 34
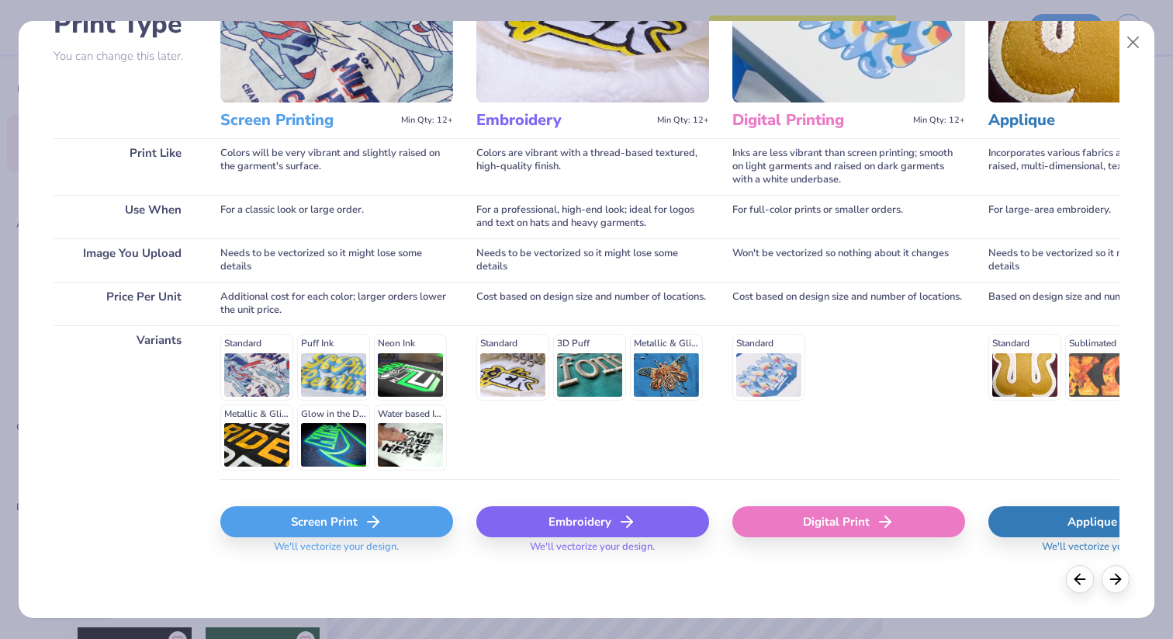
click at [298, 537] on div "Screen Print We'll vectorize your design." at bounding box center [336, 534] width 233 height 57
click at [300, 531] on div "Screen Print" at bounding box center [336, 521] width 233 height 31
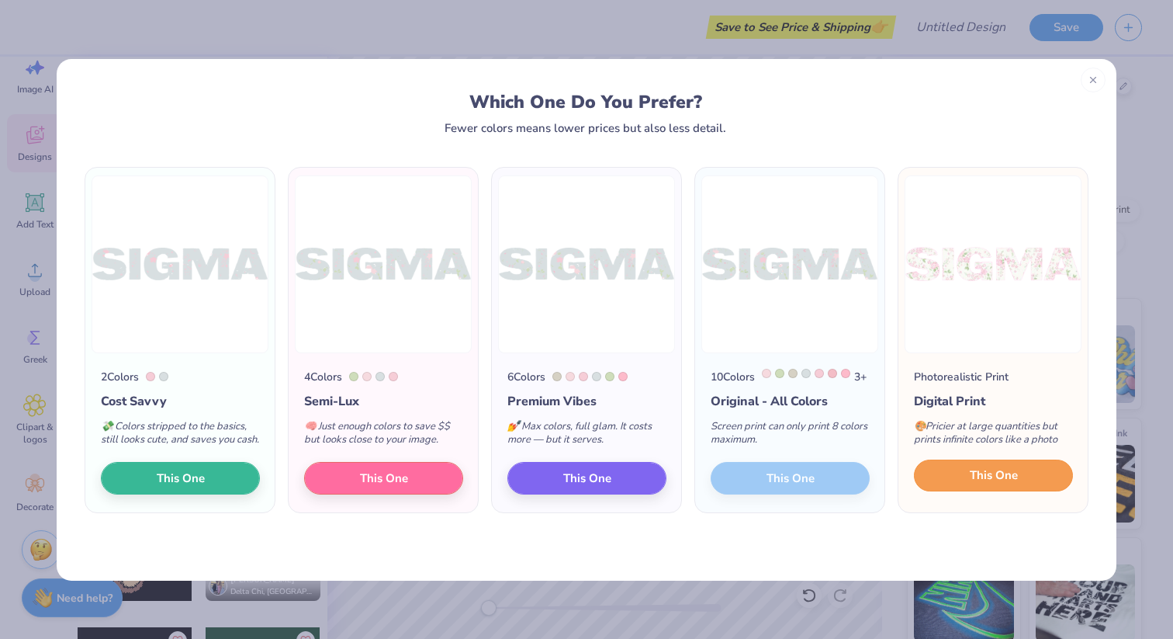
click at [950, 492] on button "This One" at bounding box center [993, 475] width 159 height 33
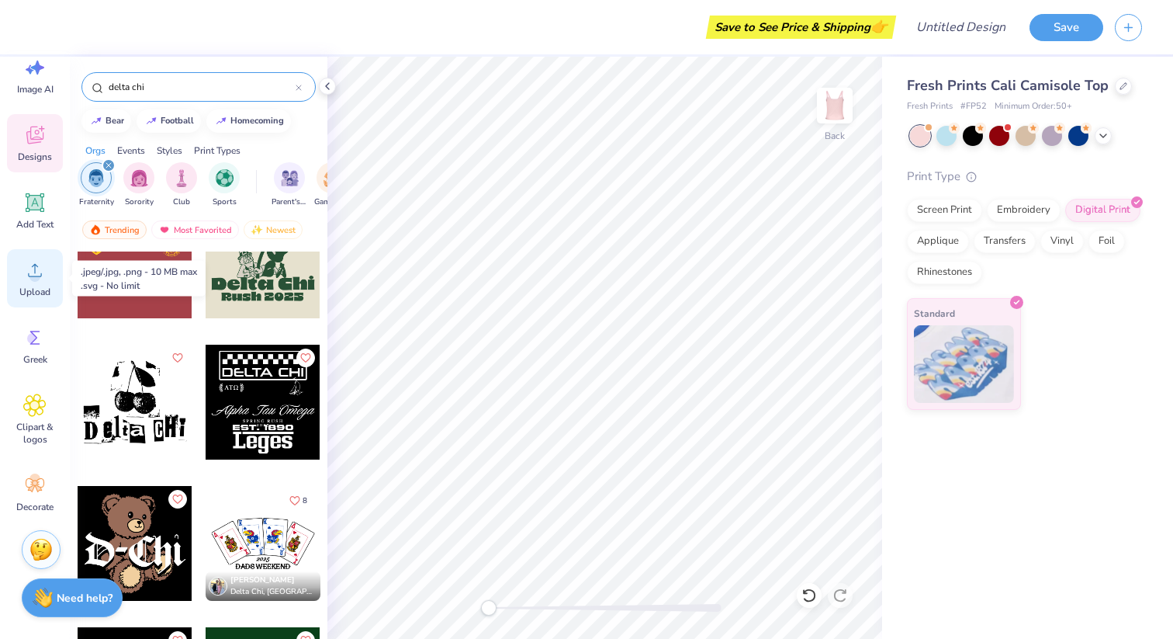
click at [40, 263] on icon at bounding box center [34, 269] width 23 height 23
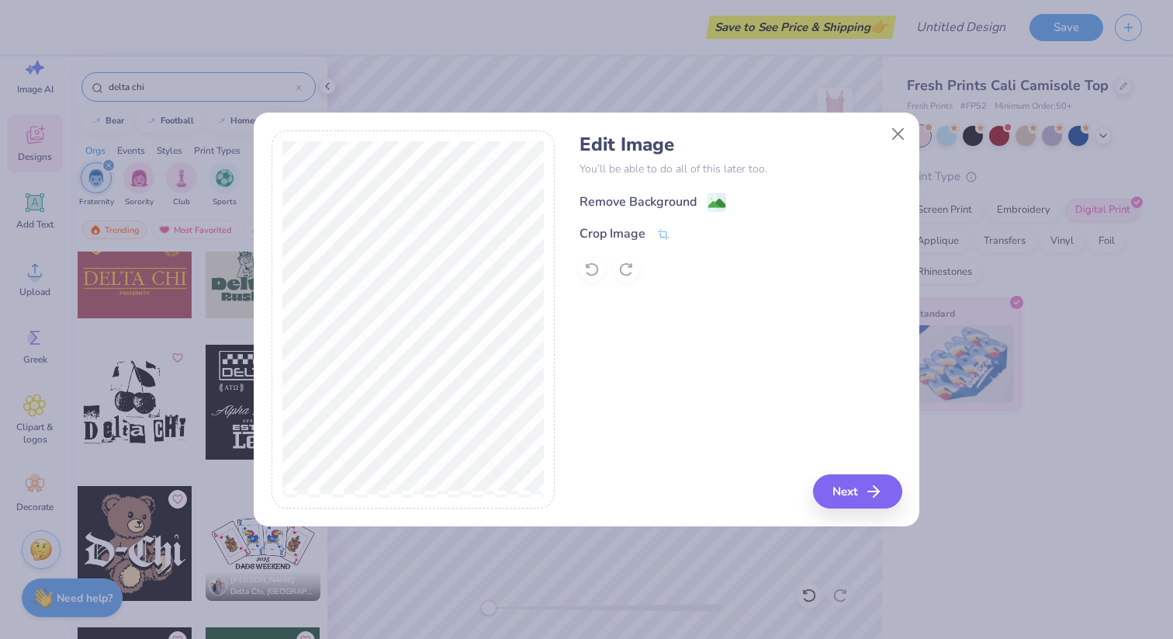
click at [705, 202] on div "Remove Background" at bounding box center [653, 201] width 147 height 19
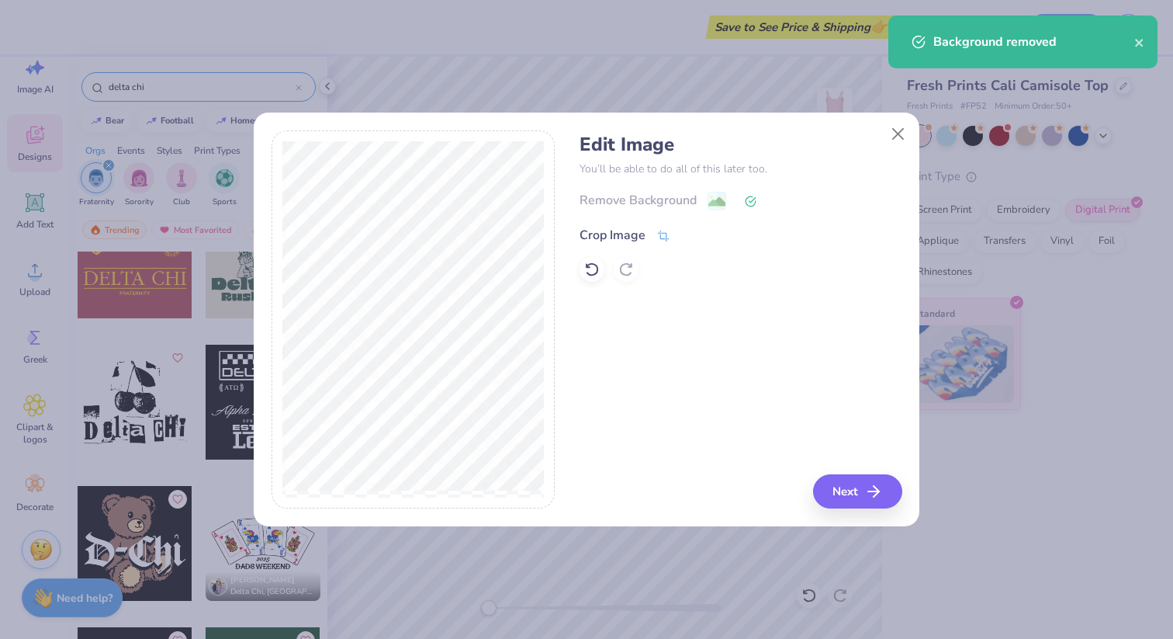
click at [654, 237] on div "Crop Image" at bounding box center [625, 235] width 91 height 19
click at [601, 223] on div "Edit Image You’ll be able to do all of this later too. Remove Background Crop I…" at bounding box center [587, 319] width 631 height 379
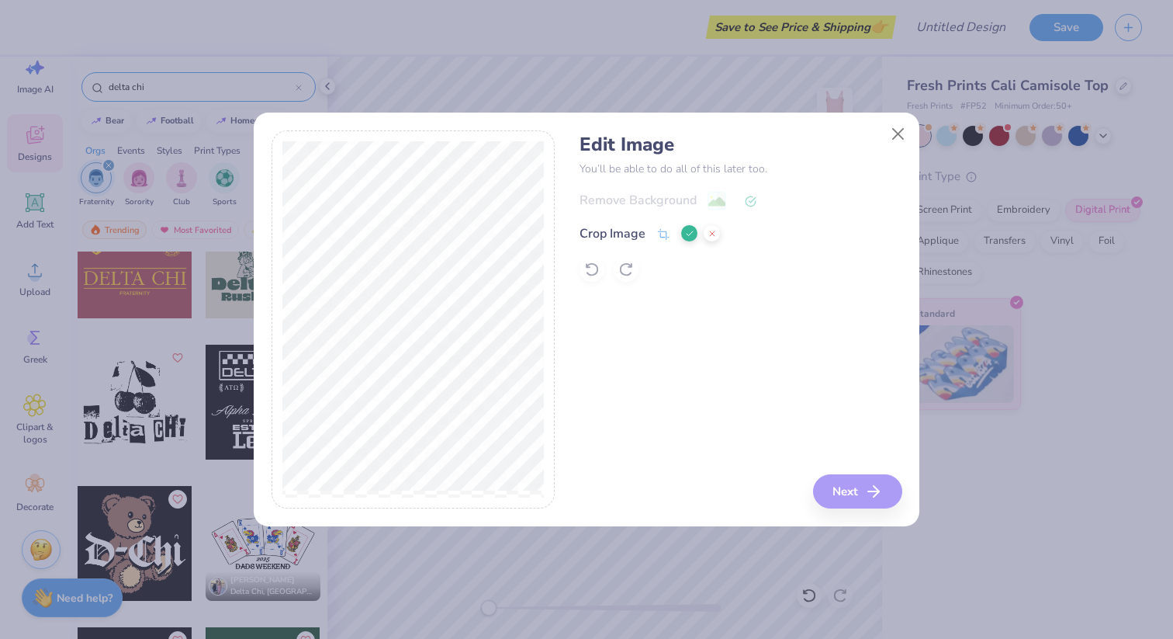
click at [892, 504] on div "Edit Image You’ll be able to do all of this later too. Remove Background Crop I…" at bounding box center [741, 319] width 322 height 379
click at [877, 495] on div "Edit Image You’ll be able to do all of this later too. Remove Background Crop I…" at bounding box center [741, 319] width 322 height 379
click at [865, 495] on div "Edit Image You’ll be able to do all of this later too. Remove Background Crop I…" at bounding box center [741, 319] width 322 height 379
click at [690, 236] on icon at bounding box center [689, 233] width 9 height 9
click at [840, 486] on button "Next" at bounding box center [860, 491] width 89 height 34
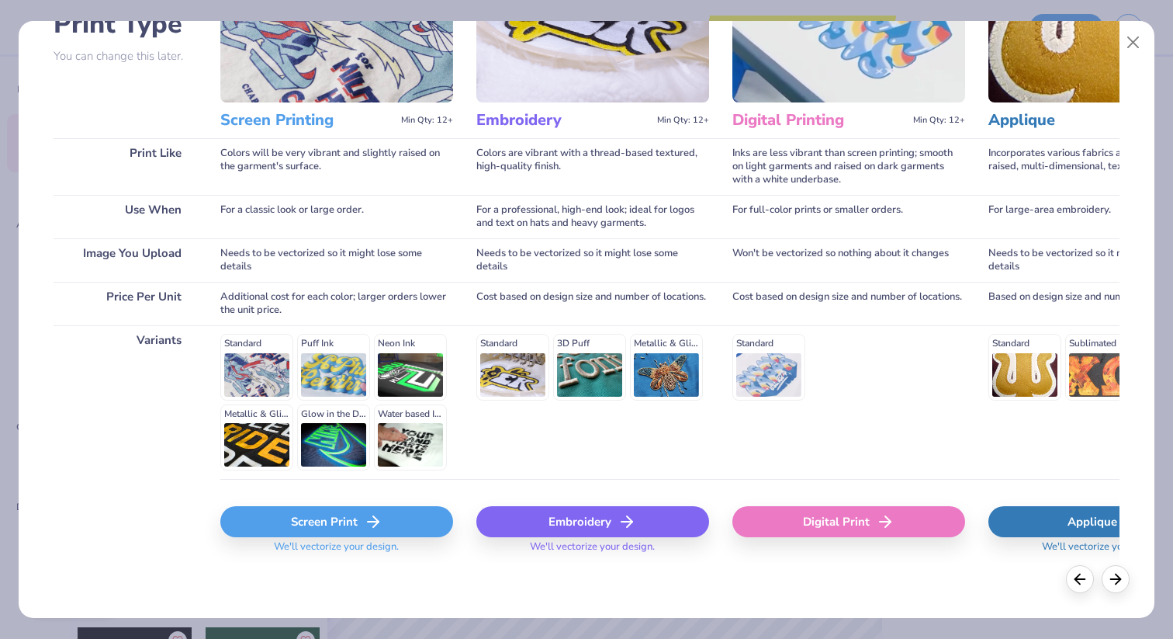
click at [359, 546] on span "We'll vectorize your design." at bounding box center [336, 551] width 137 height 23
click at [359, 526] on div "Screen Print" at bounding box center [336, 521] width 233 height 31
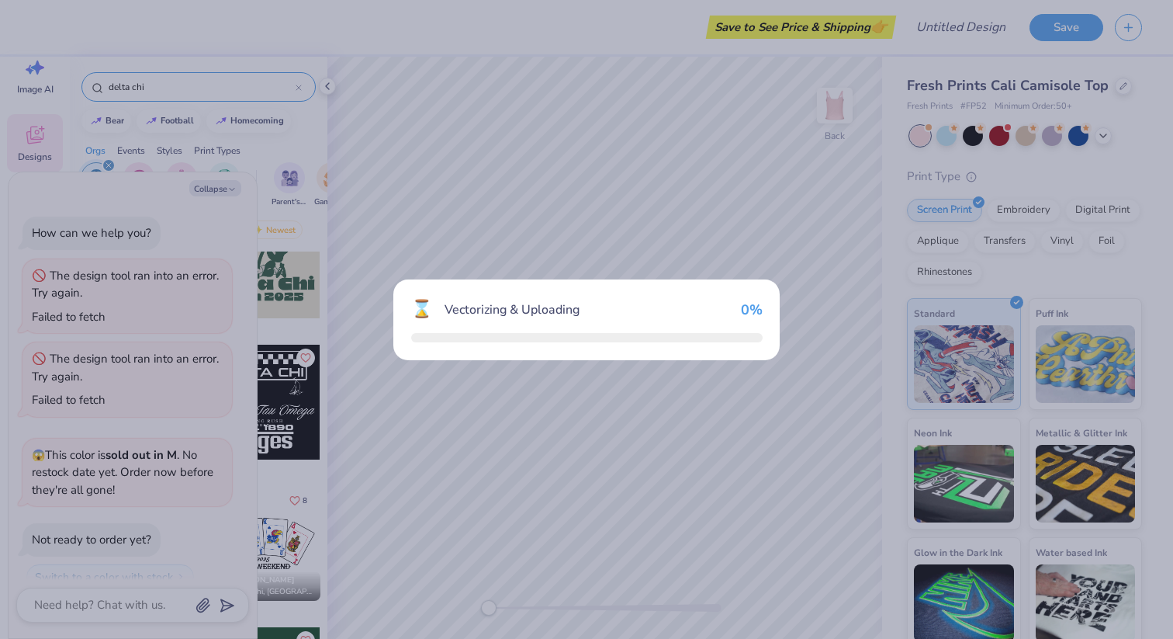
scroll to position [5879, 0]
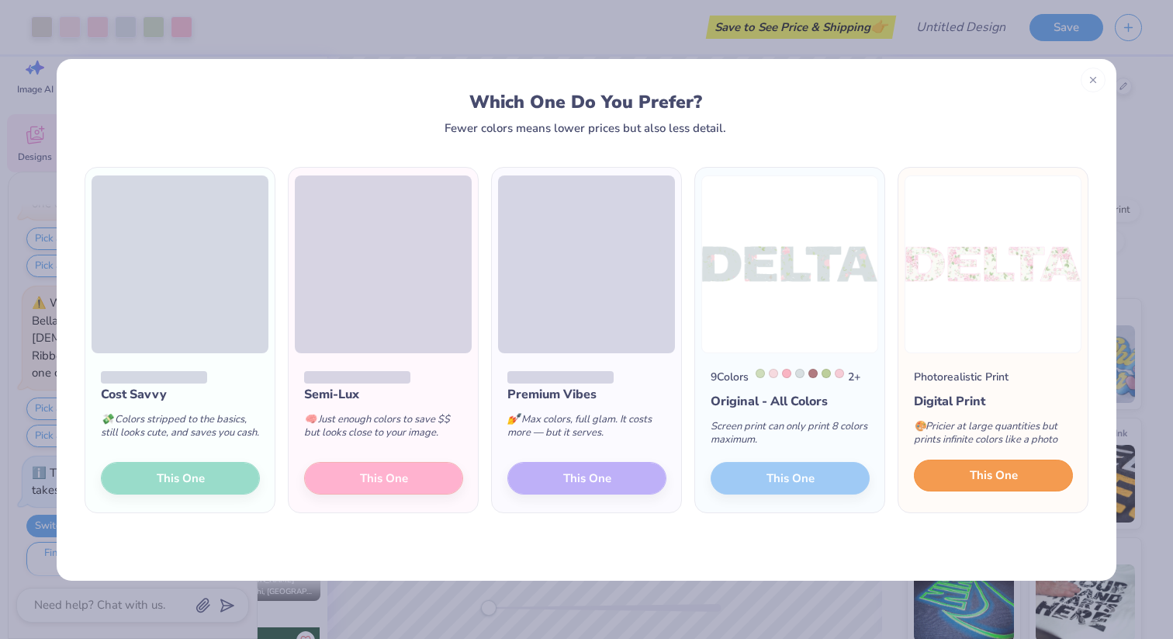
click at [958, 481] on button "This One" at bounding box center [993, 475] width 159 height 33
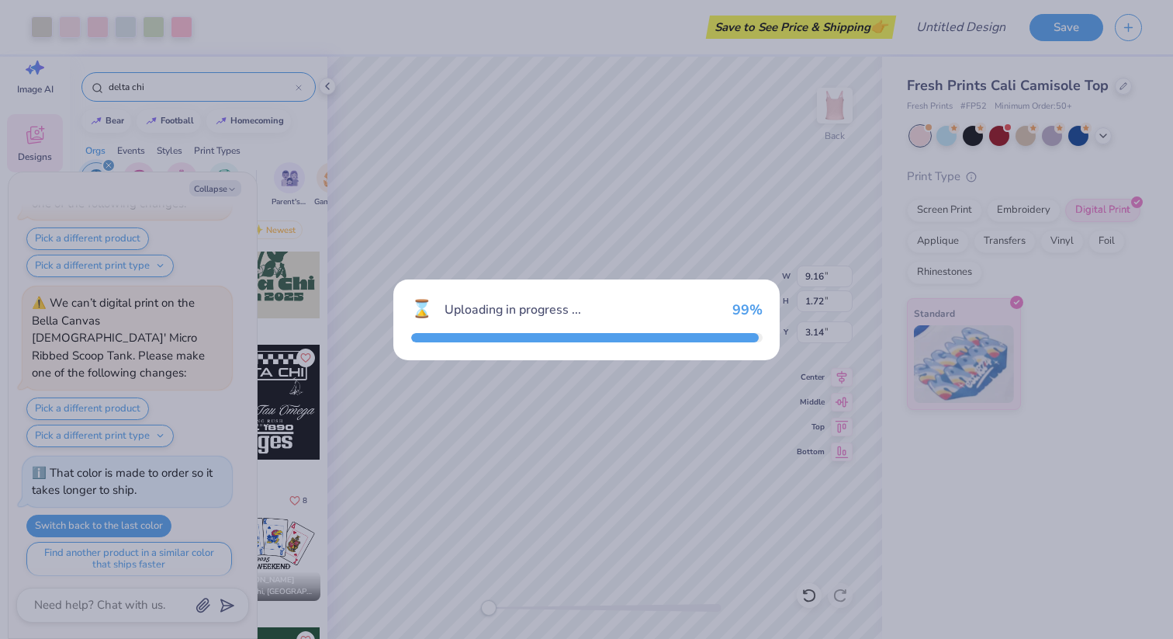
type textarea "x"
type input "9.19"
type input "1.89"
type input "6.06"
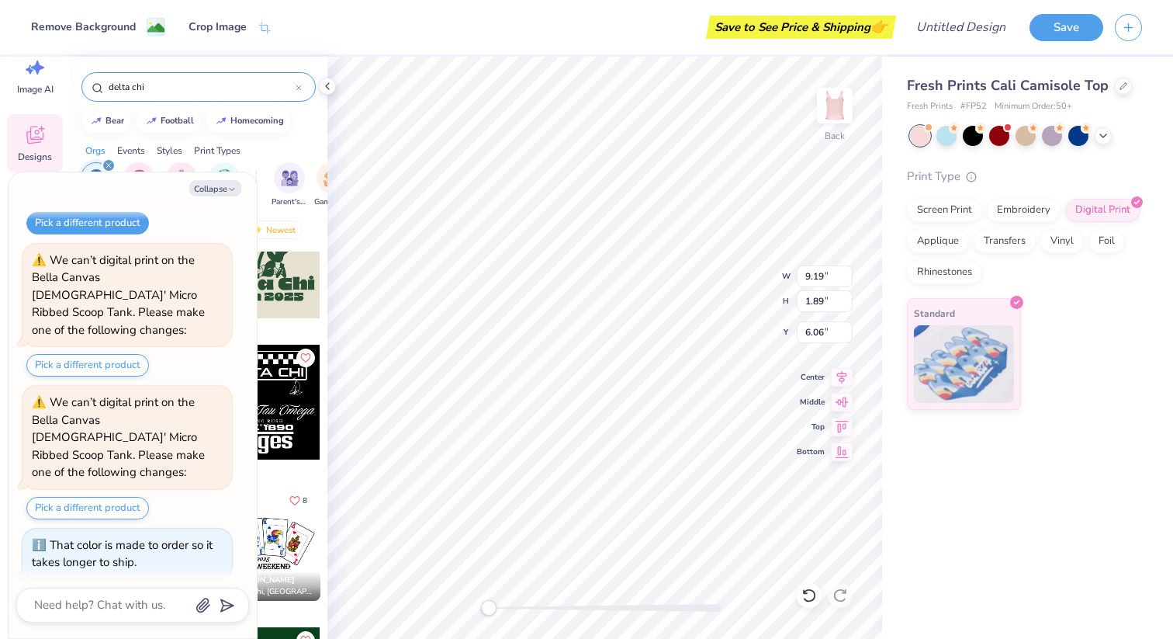
scroll to position [4983, 0]
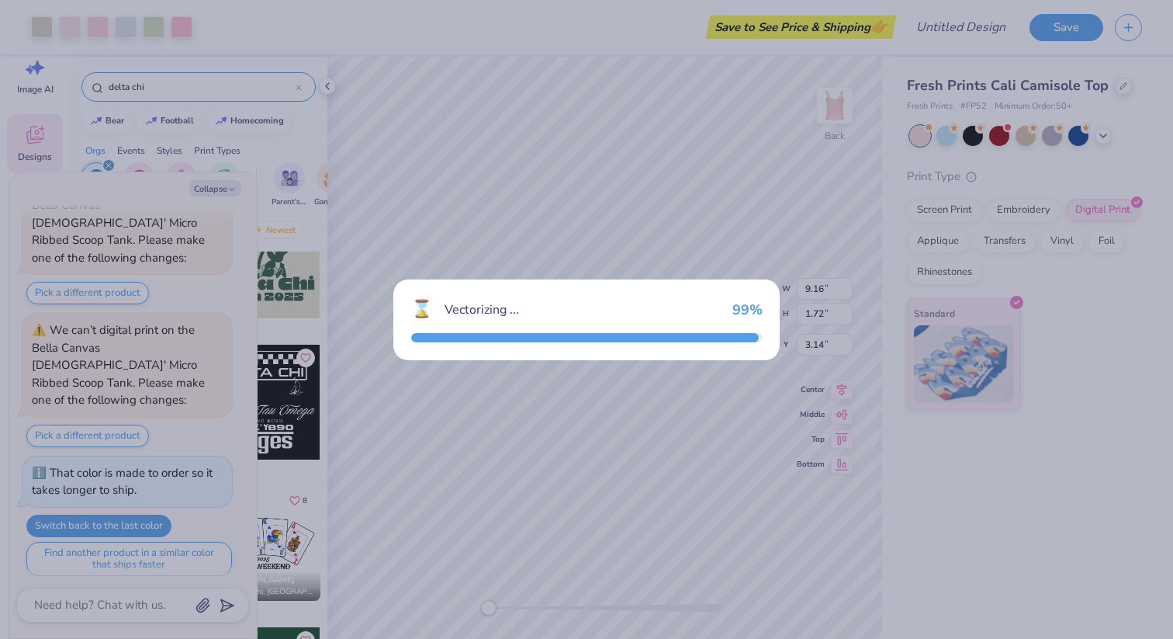
type textarea "x"
type input "1.85"
type input "5.27"
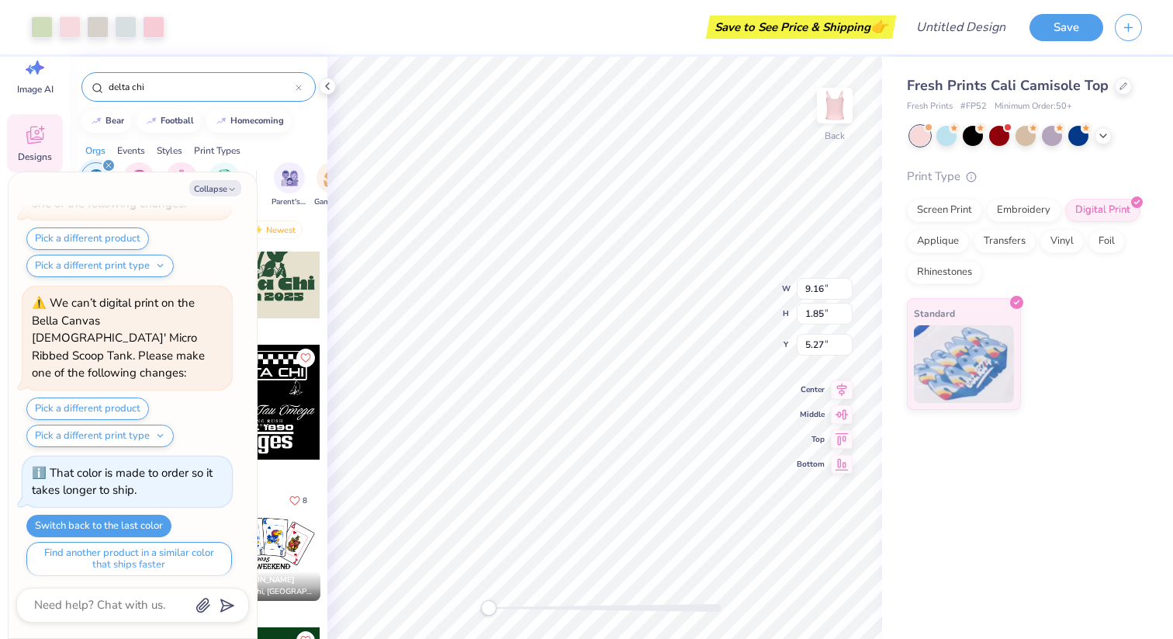
scroll to position [5933, 0]
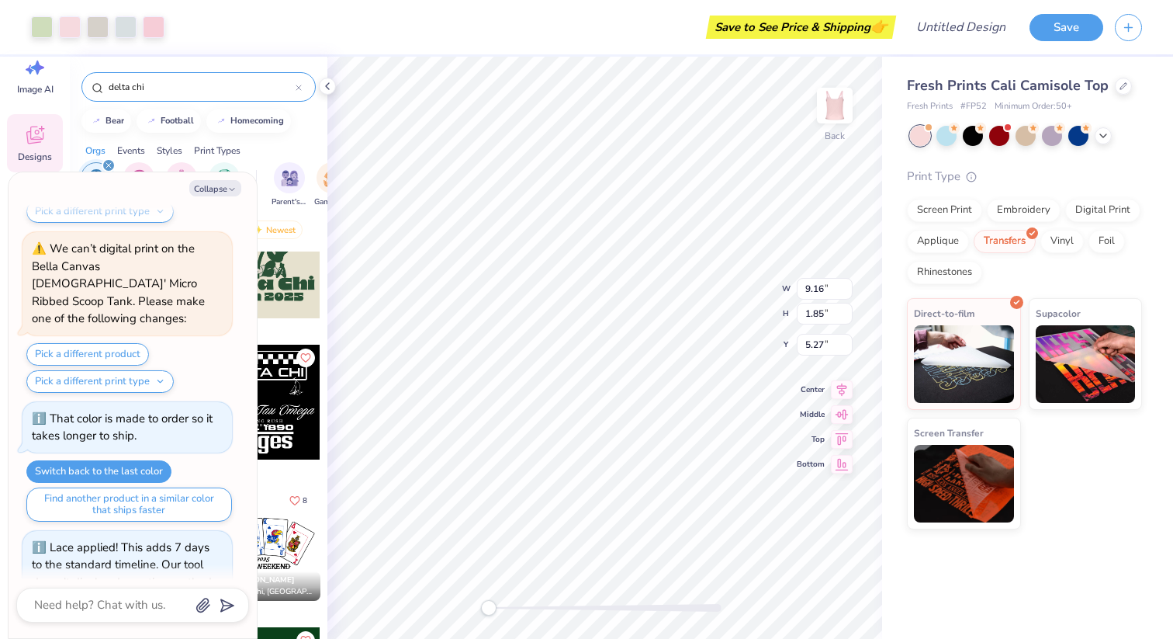
scroll to position [5955, 0]
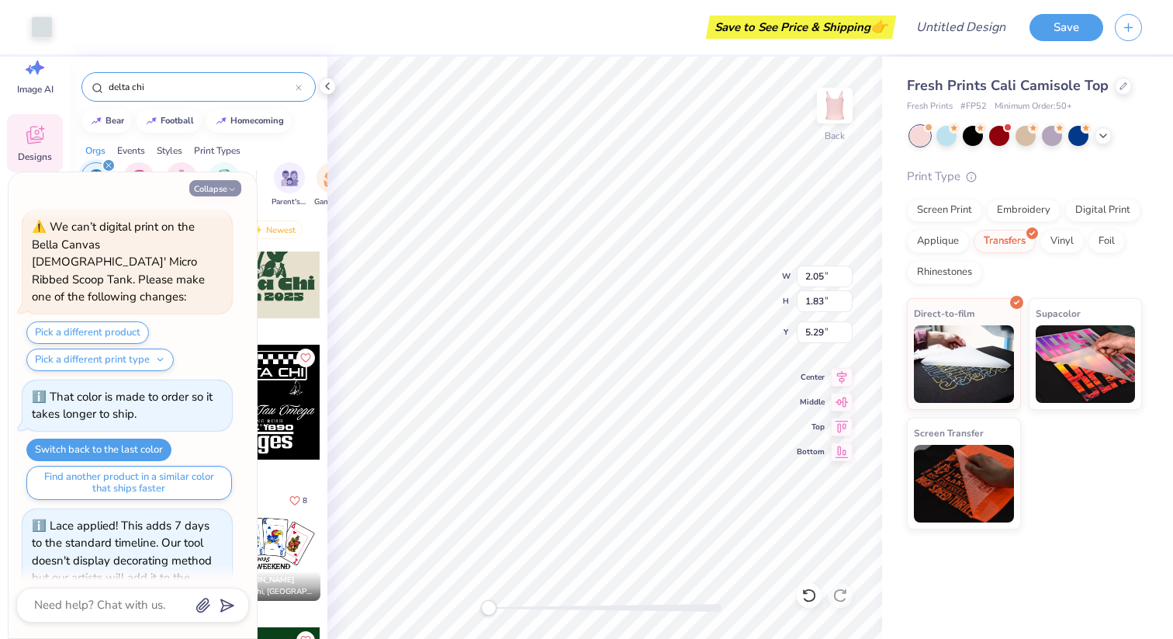
click at [234, 186] on icon "button" at bounding box center [231, 189] width 9 height 9
type textarea "x"
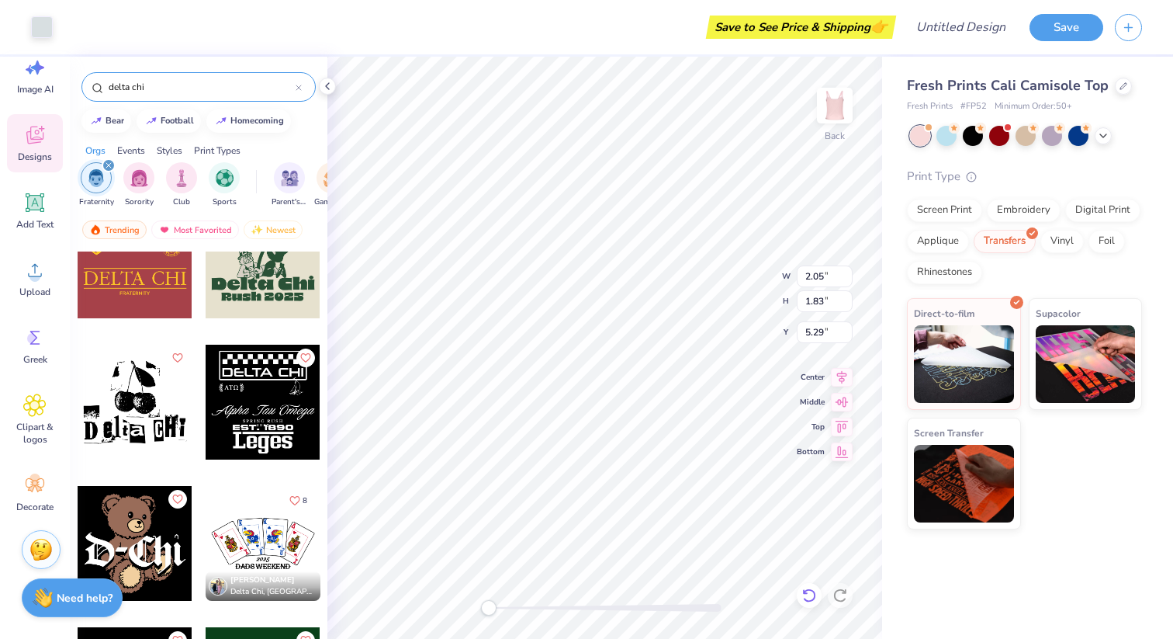
click at [798, 598] on div at bounding box center [809, 595] width 25 height 25
click at [803, 598] on icon at bounding box center [810, 595] width 16 height 16
type input "5.17"
click at [803, 598] on icon at bounding box center [810, 595] width 16 height 16
click at [40, 280] on icon at bounding box center [34, 269] width 23 height 23
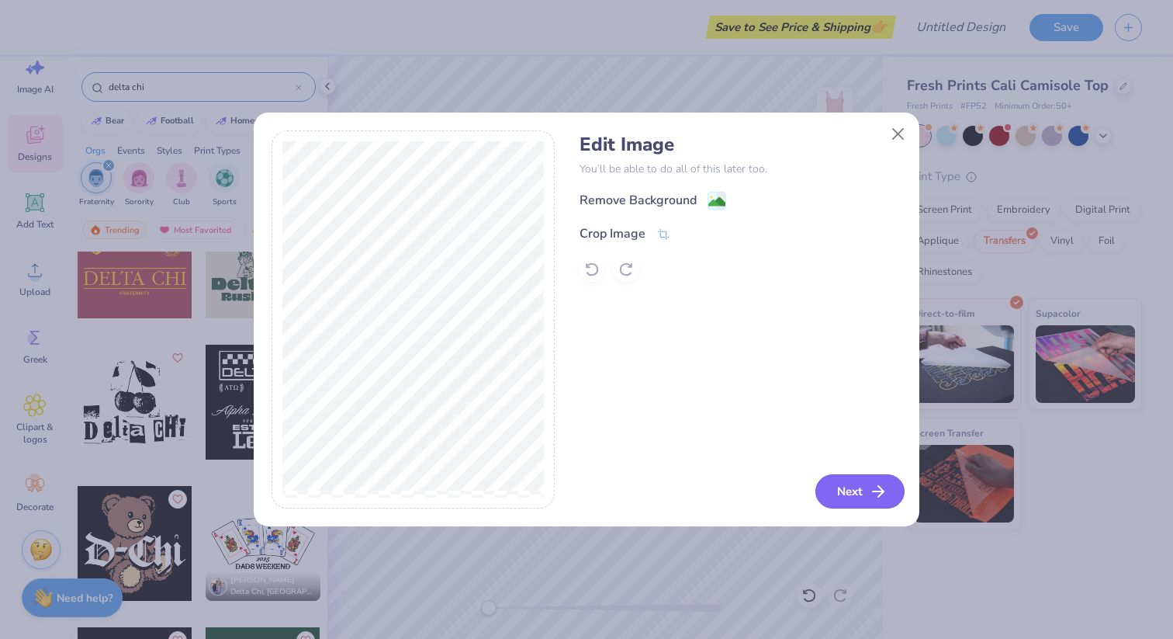
click at [844, 492] on button "Next" at bounding box center [860, 491] width 89 height 34
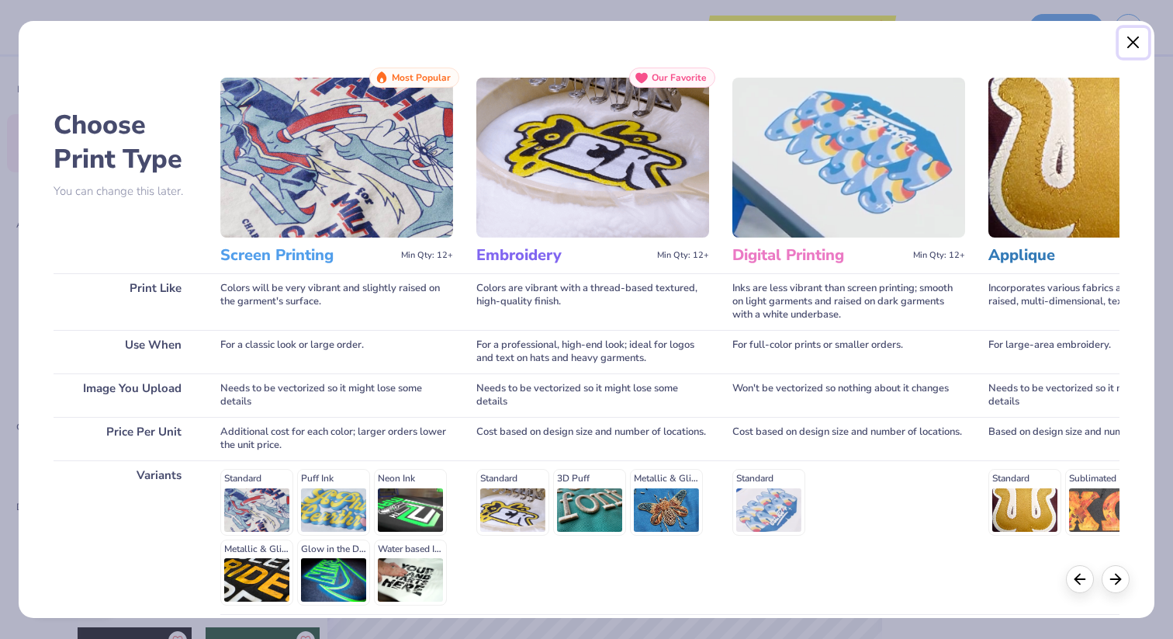
click at [1137, 53] on button "Close" at bounding box center [1133, 42] width 29 height 29
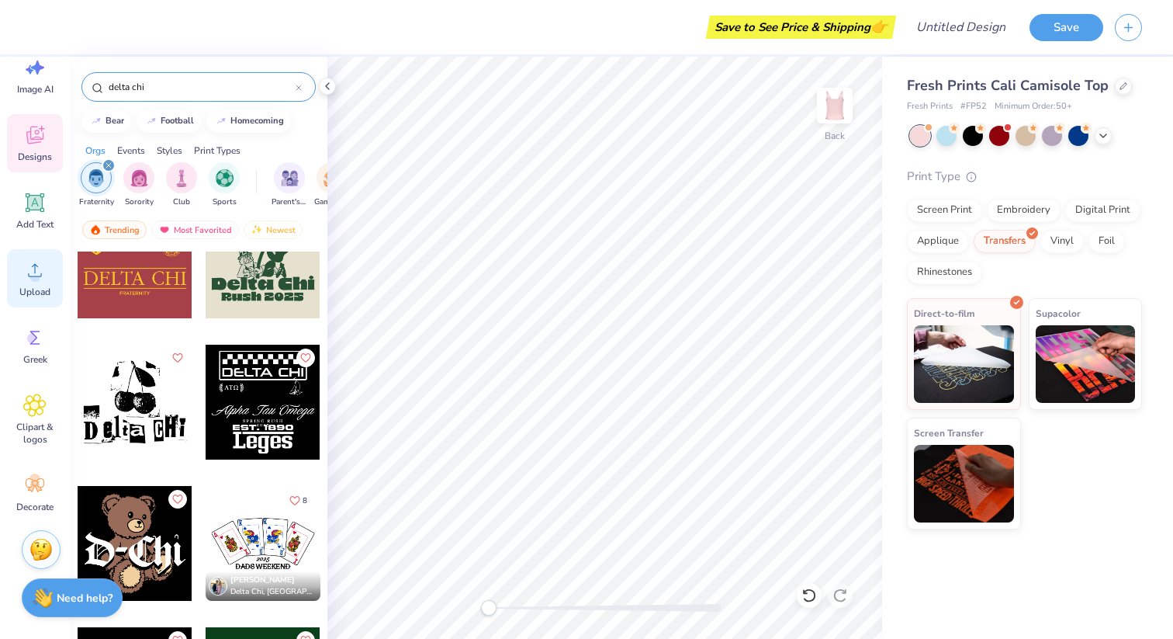
click at [40, 279] on icon at bounding box center [34, 269] width 23 height 23
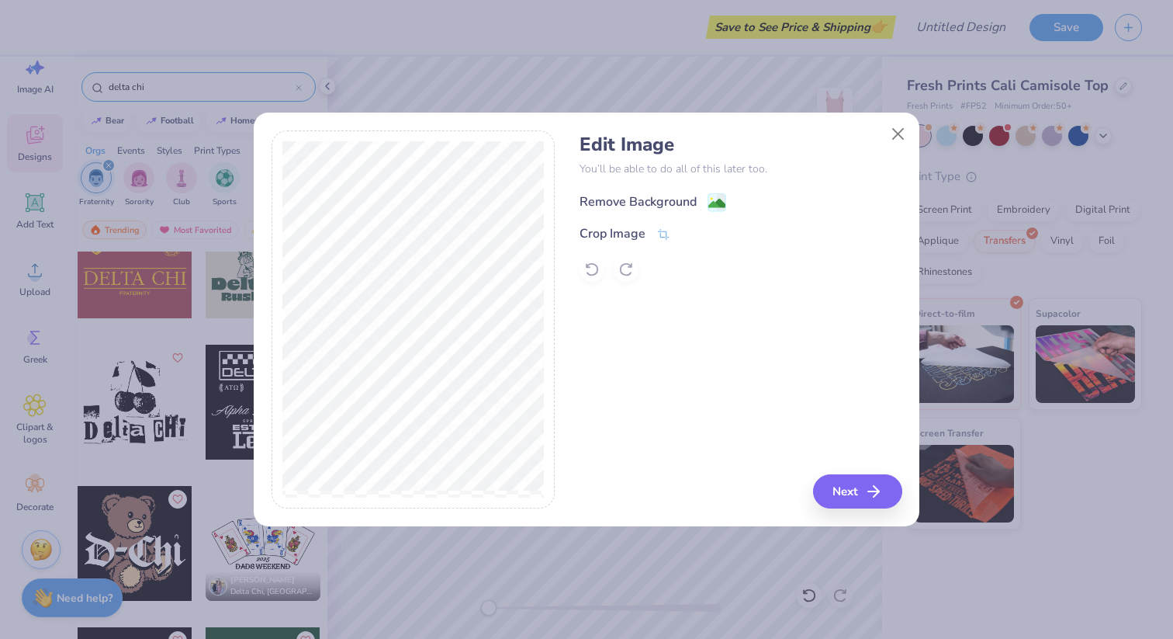
click at [719, 196] on image at bounding box center [716, 203] width 17 height 17
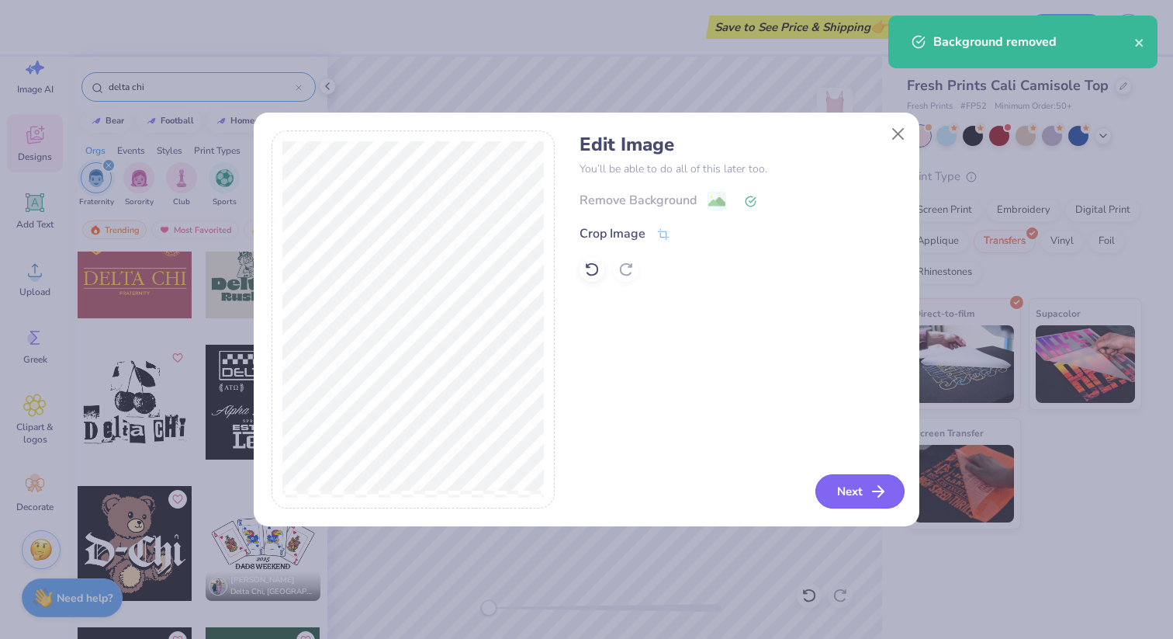
click at [854, 483] on button "Next" at bounding box center [860, 491] width 89 height 34
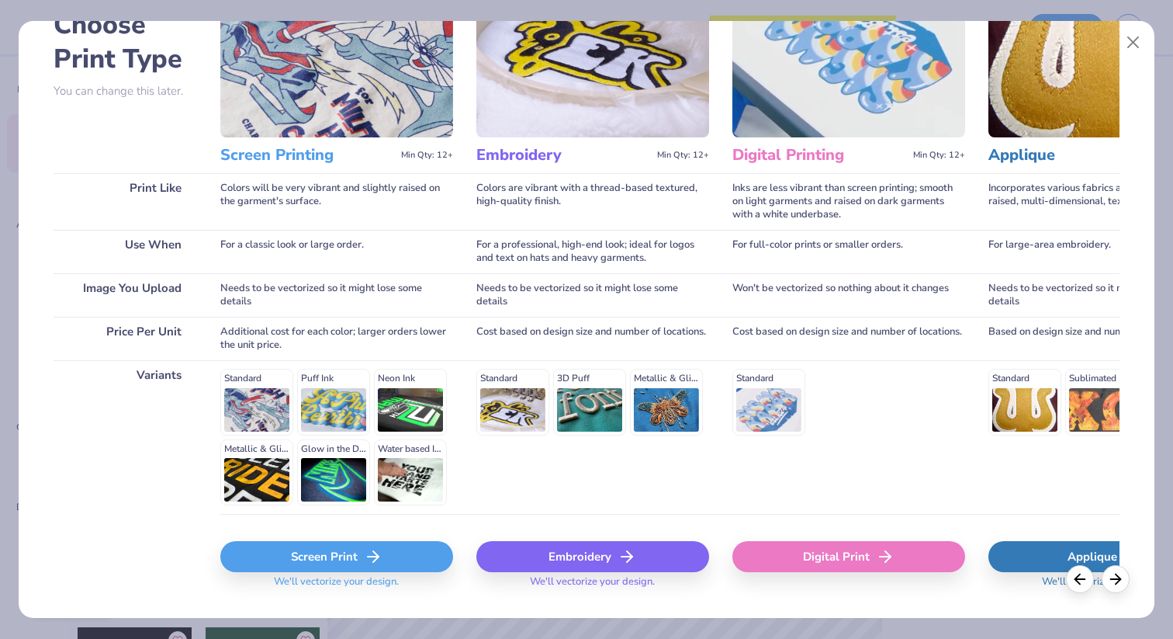
scroll to position [107, 0]
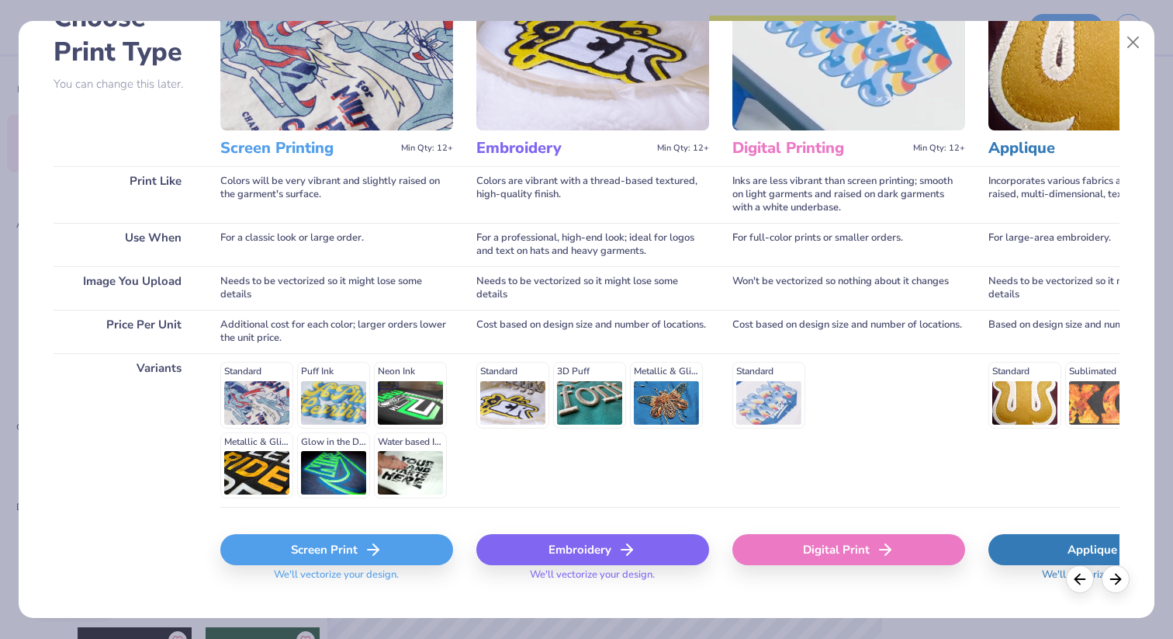
click at [378, 554] on icon at bounding box center [373, 549] width 19 height 19
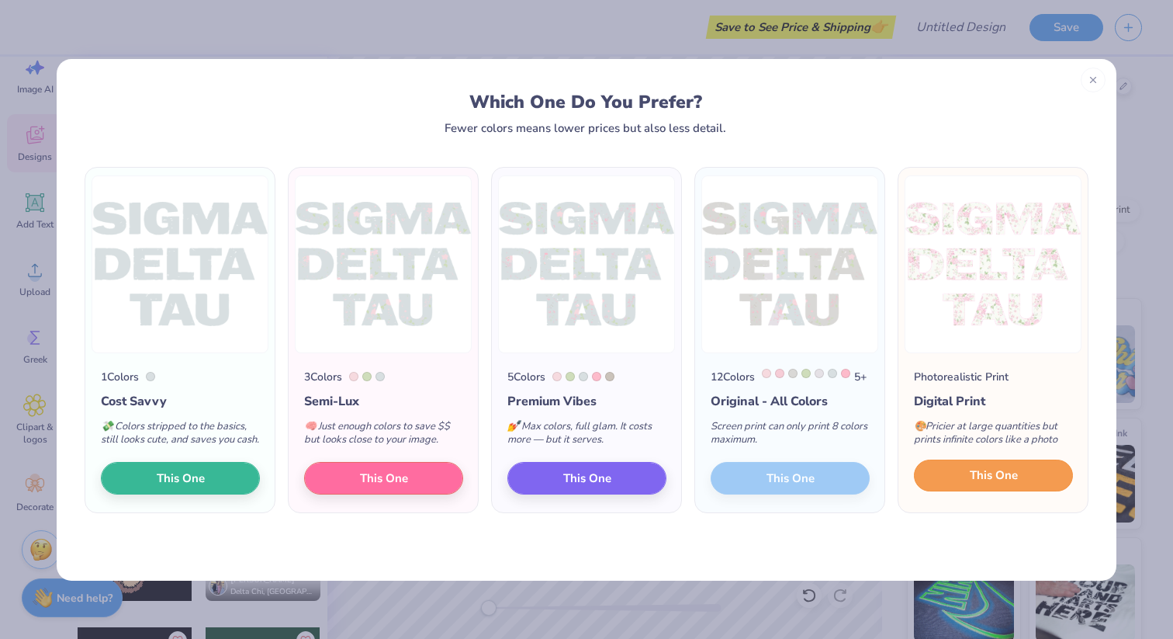
click at [1027, 491] on button "This One" at bounding box center [993, 475] width 159 height 33
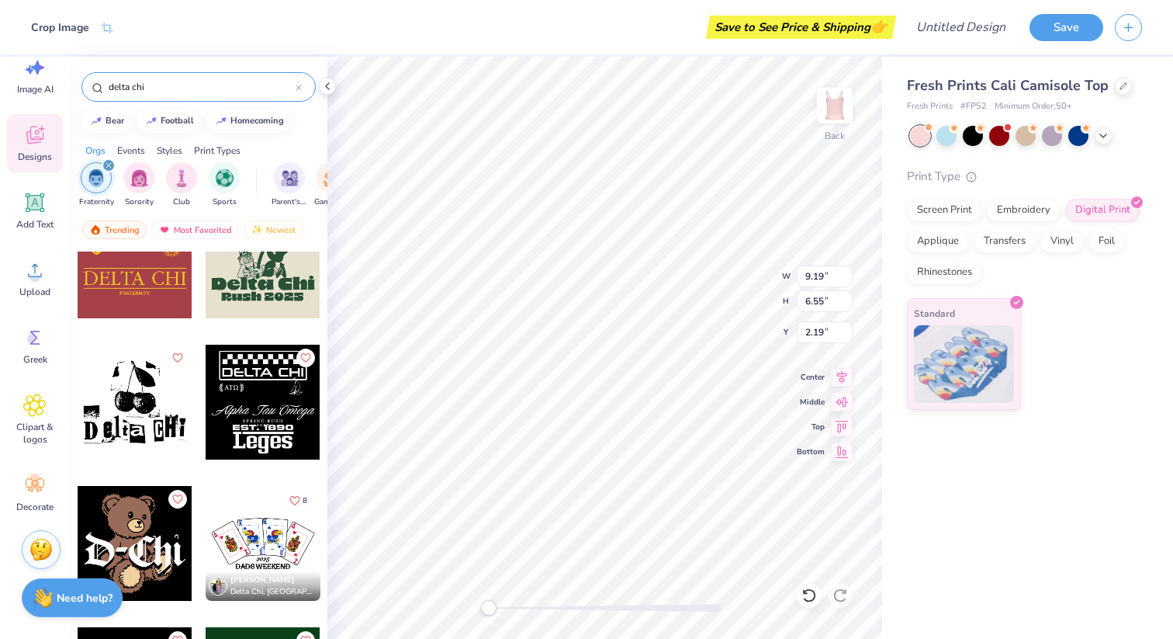
type input "8.03"
type input "5.72"
type input "3.04"
type input "4.78"
type input "3.40"
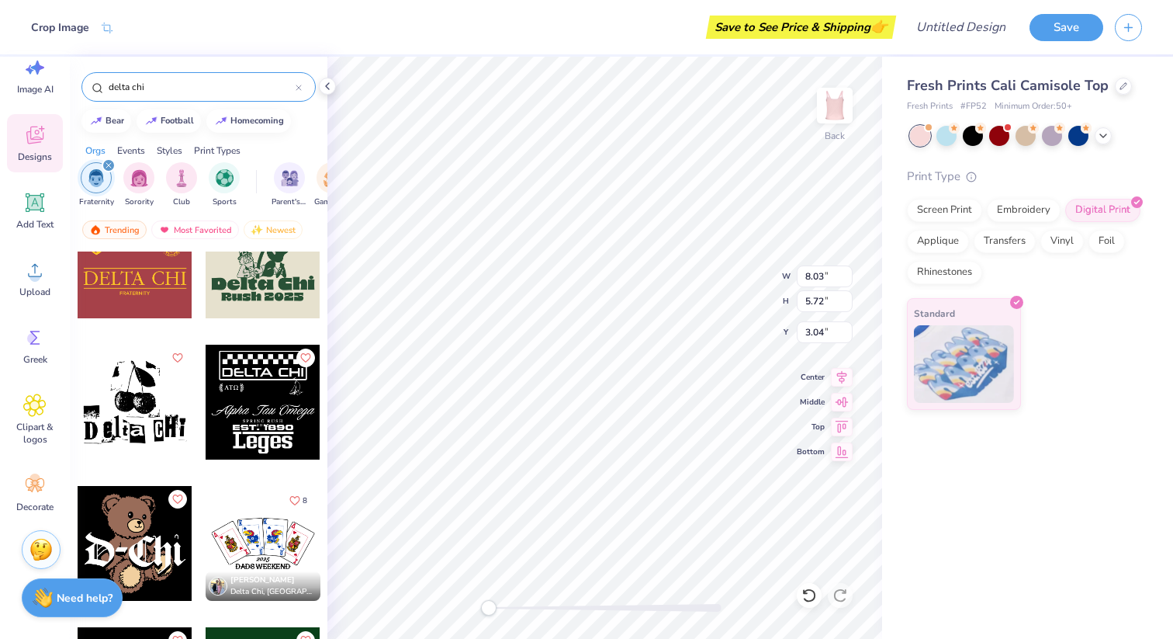
type input "4.73"
type input "6.46"
type input "4.60"
type input "2.03"
type input "6.86"
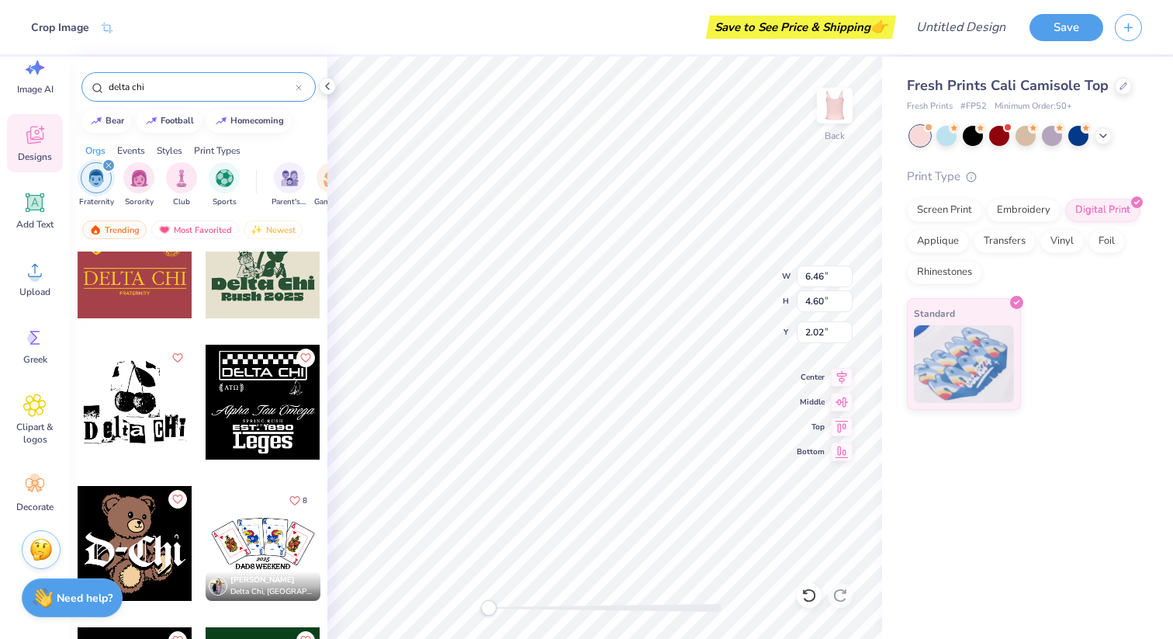
type input "4.88"
click at [743, 271] on div "Back W 6.86 6.86 " H 4.88 4.88 " Y 2.02 2.02 " Center Middle Top Bottom" at bounding box center [604, 348] width 555 height 582
click at [1120, 85] on icon at bounding box center [1124, 85] width 8 height 8
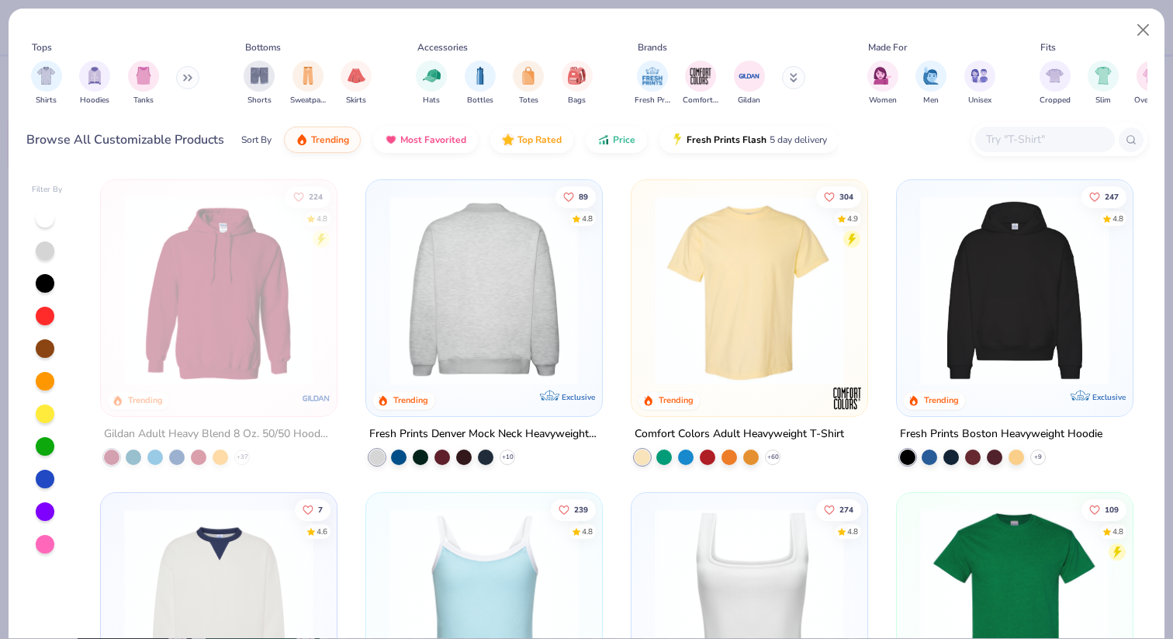
click at [483, 355] on img at bounding box center [484, 290] width 205 height 189
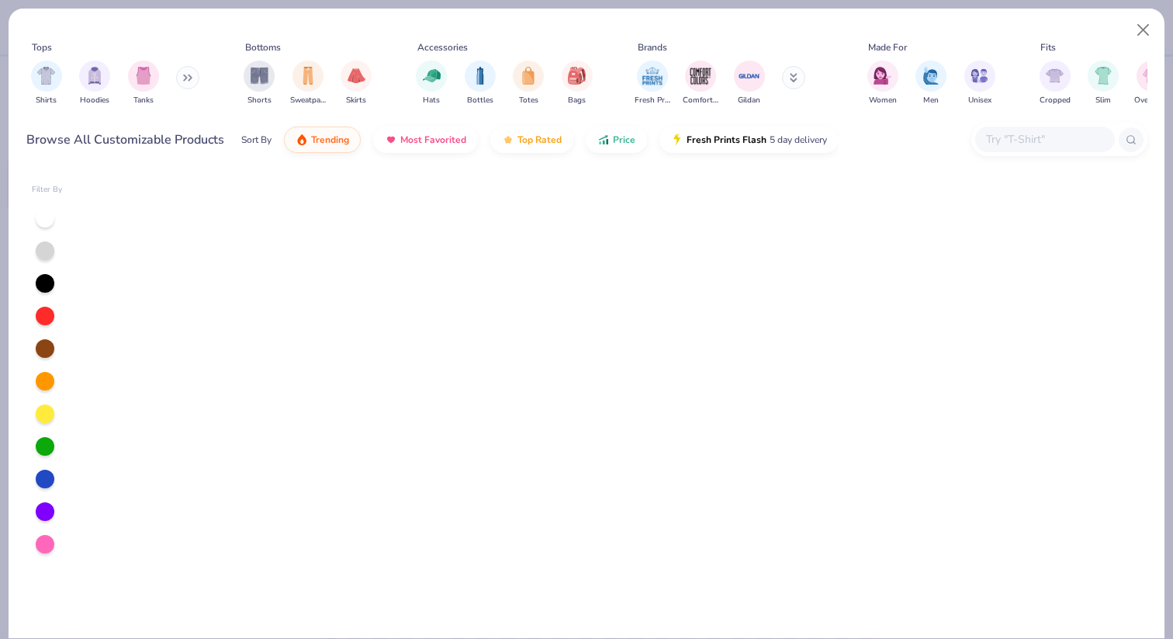
scroll to position [2309, 0]
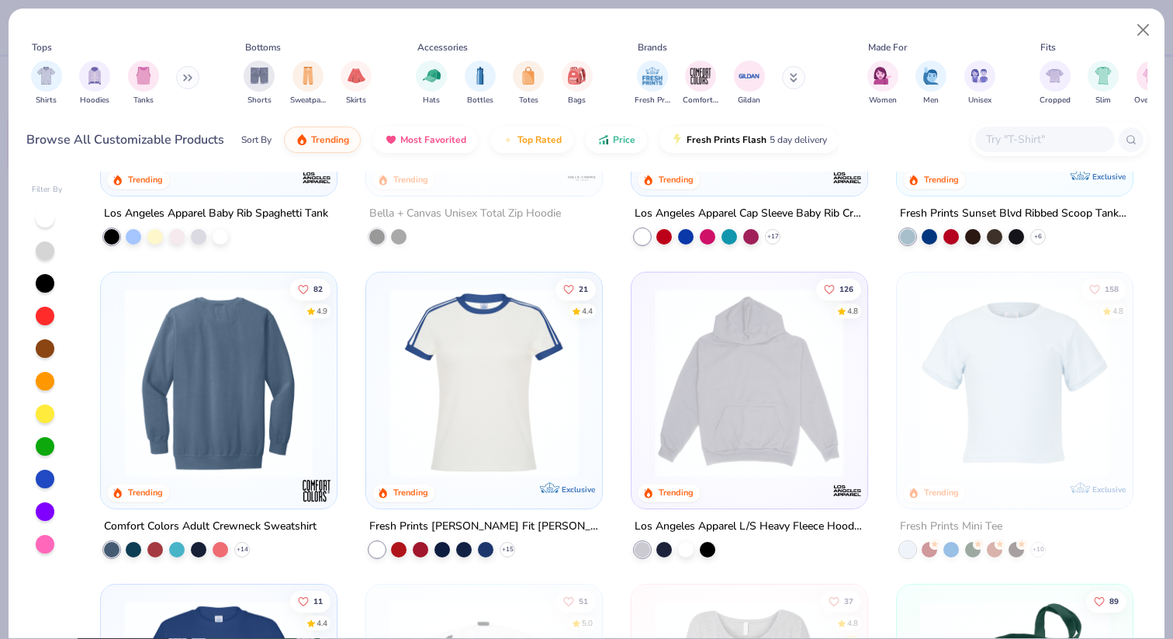
click at [227, 453] on img at bounding box center [218, 381] width 205 height 189
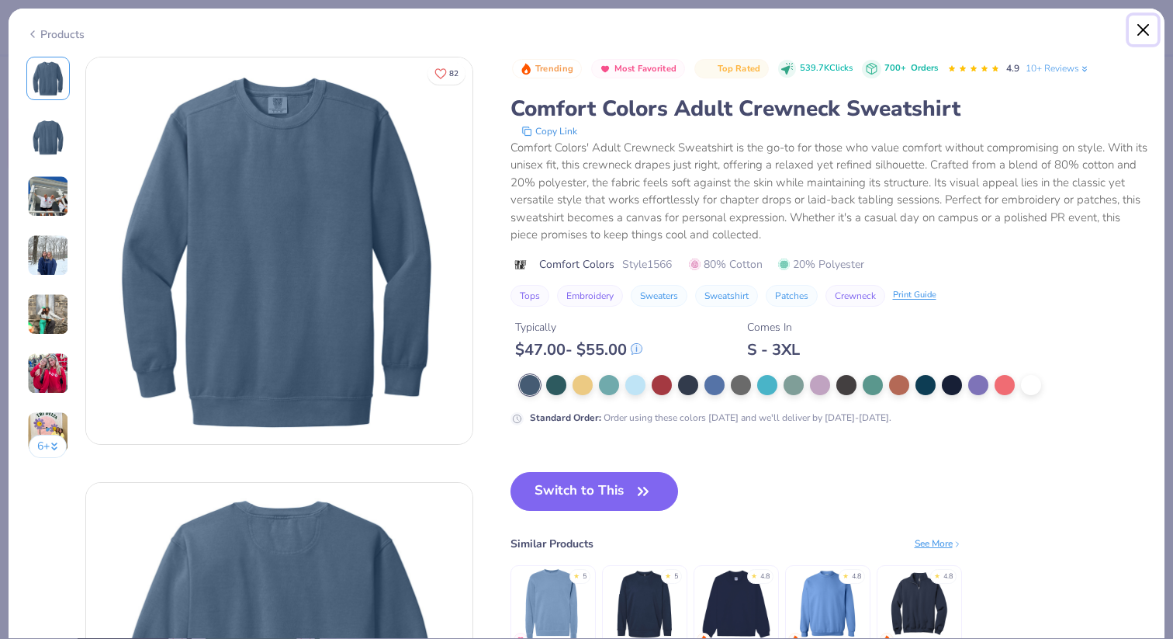
click at [1148, 21] on button "Close" at bounding box center [1143, 30] width 29 height 29
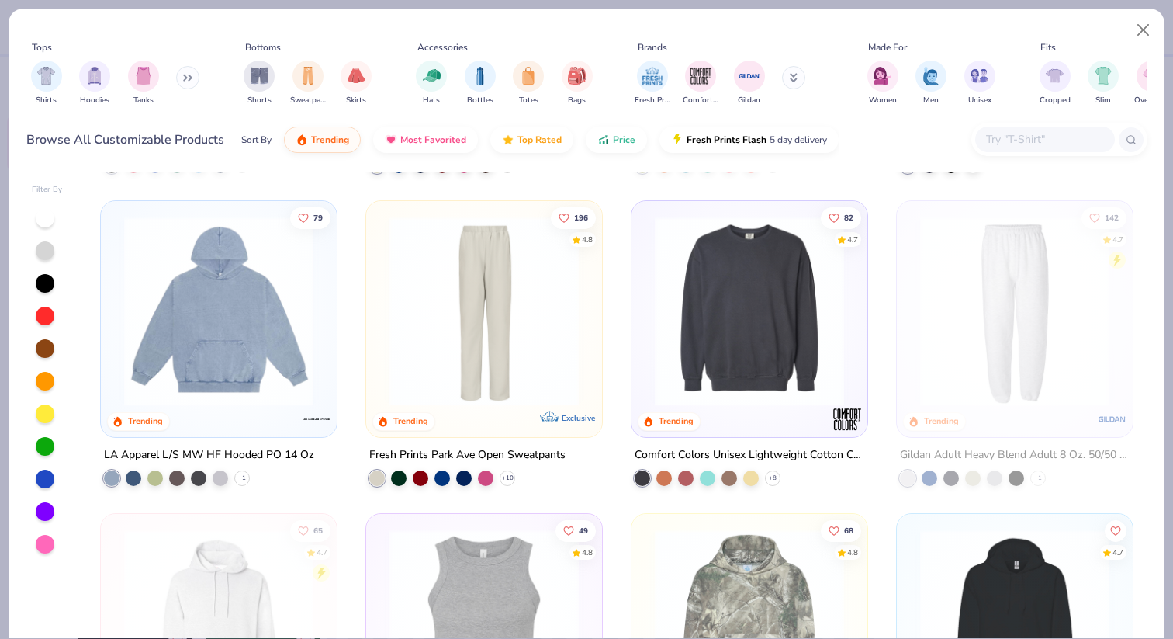
scroll to position [2794, 0]
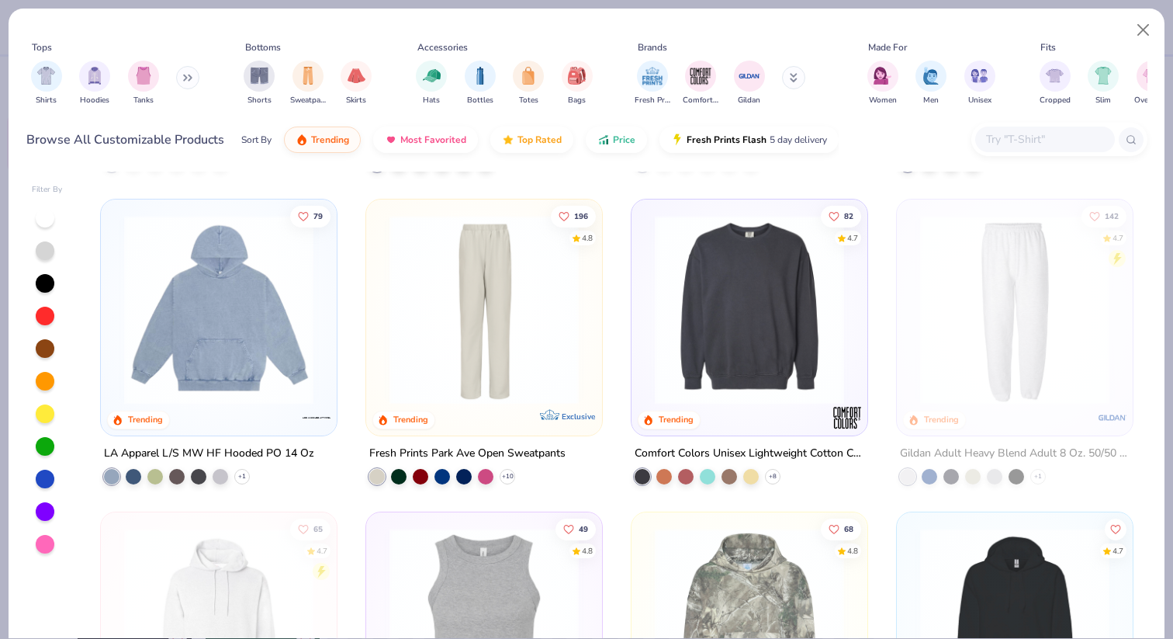
click at [785, 407] on div at bounding box center [749, 313] width 220 height 213
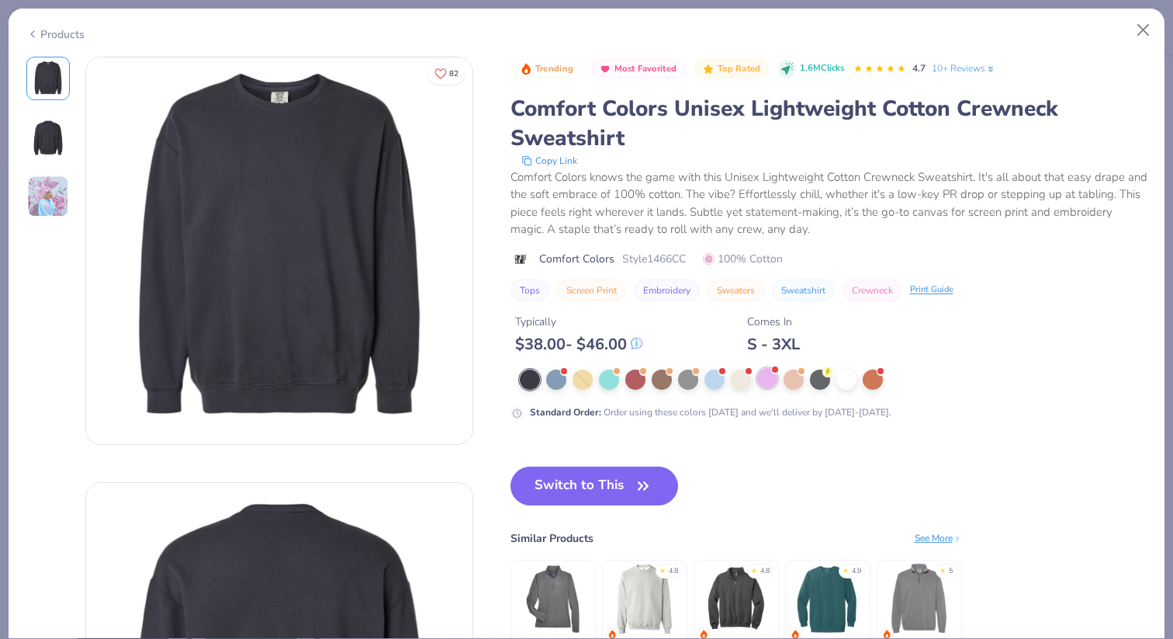
click at [771, 388] on div at bounding box center [767, 378] width 20 height 20
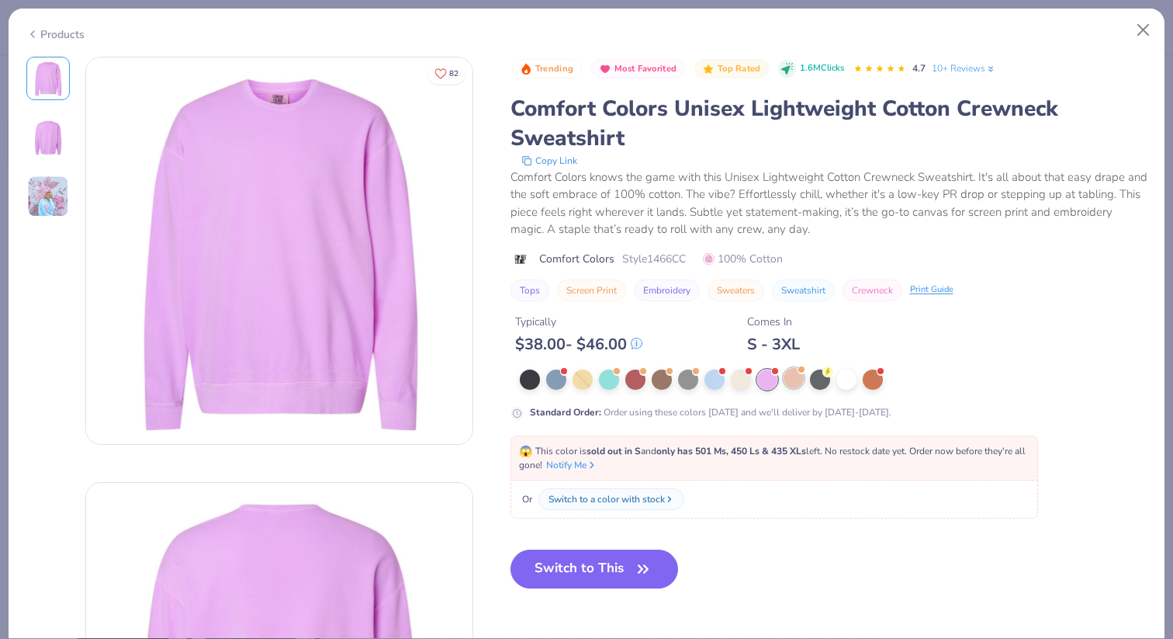
click at [800, 383] on div at bounding box center [794, 378] width 20 height 20
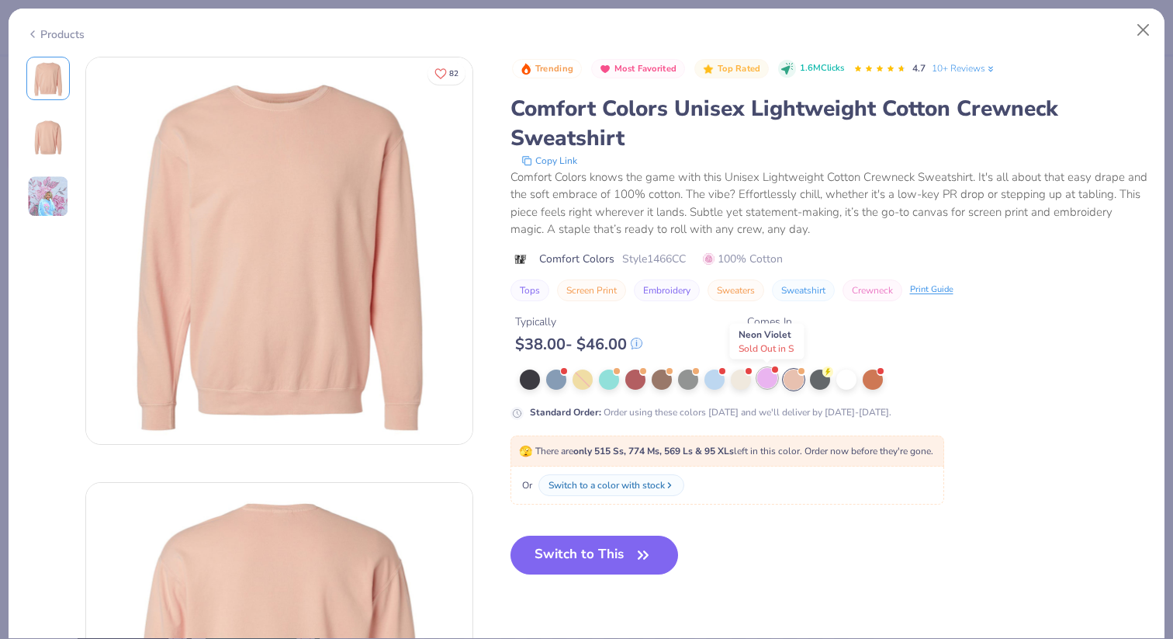
click at [771, 382] on div at bounding box center [767, 378] width 20 height 20
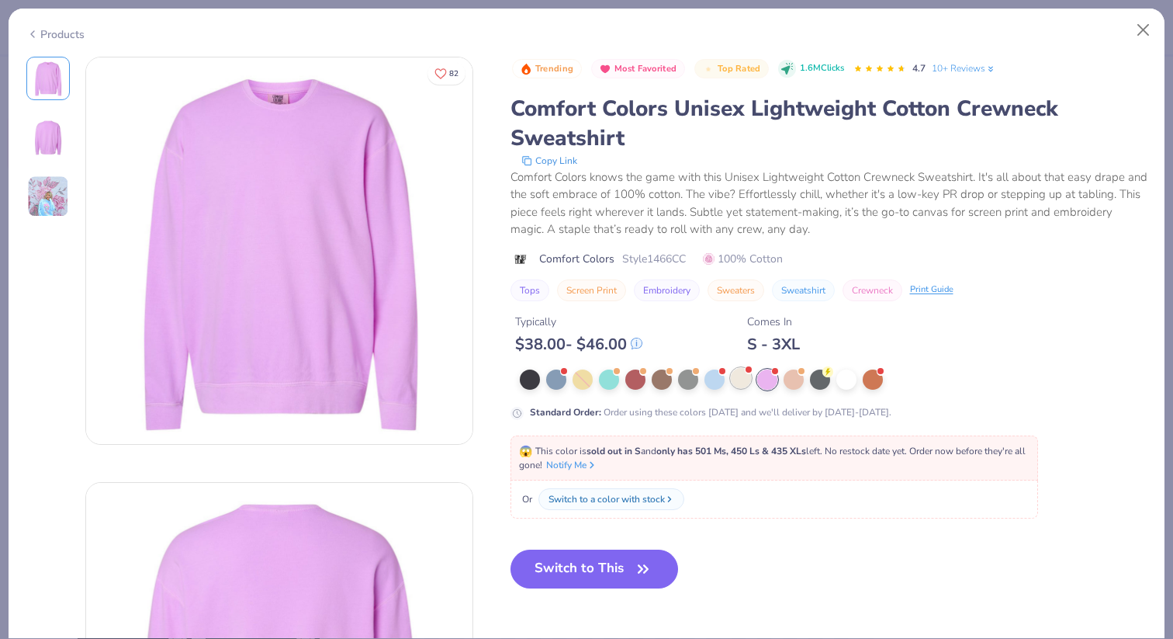
click at [731, 382] on div at bounding box center [741, 378] width 20 height 20
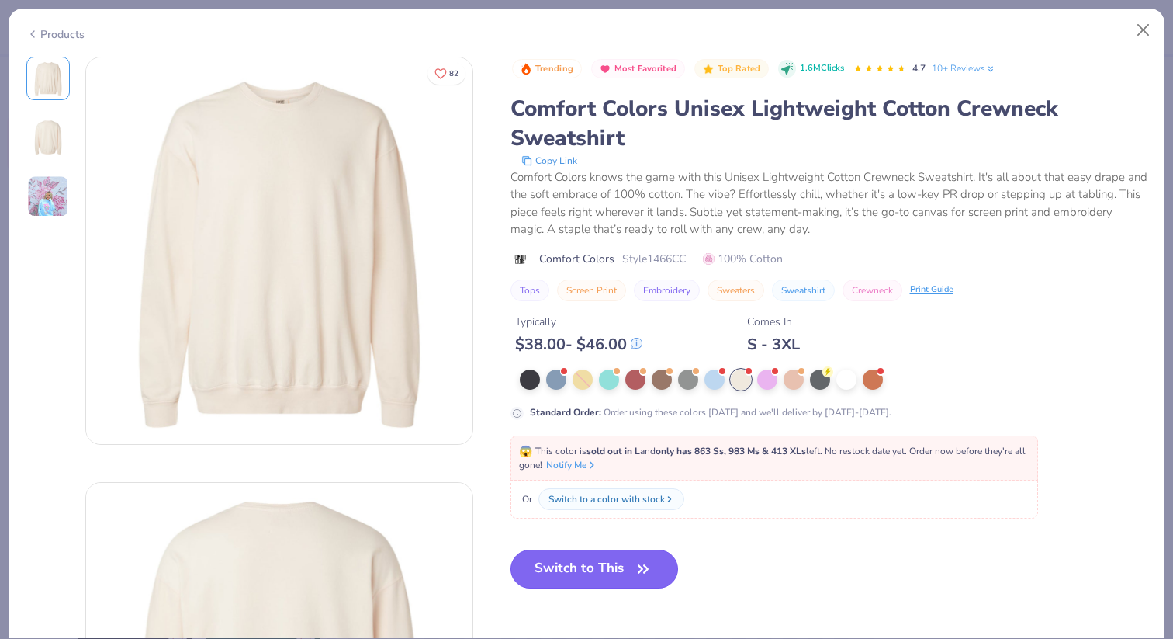
click at [557, 563] on button "Switch to This" at bounding box center [595, 568] width 168 height 39
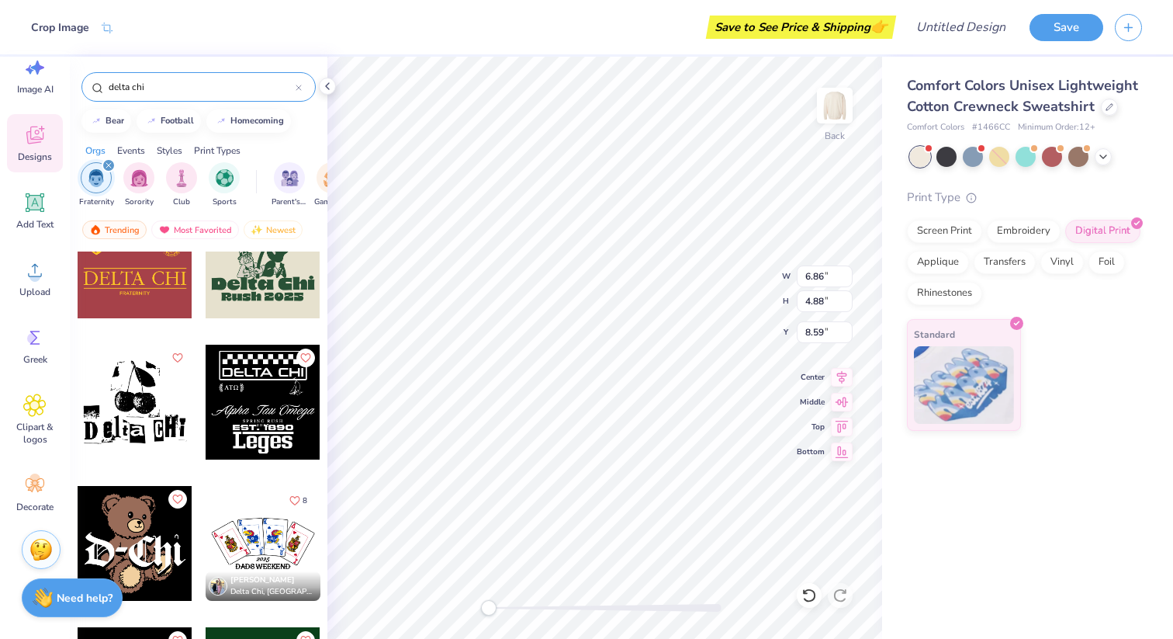
type input "11.10"
type input "7.91"
type input "4.04"
